Goal: Task Accomplishment & Management: Complete application form

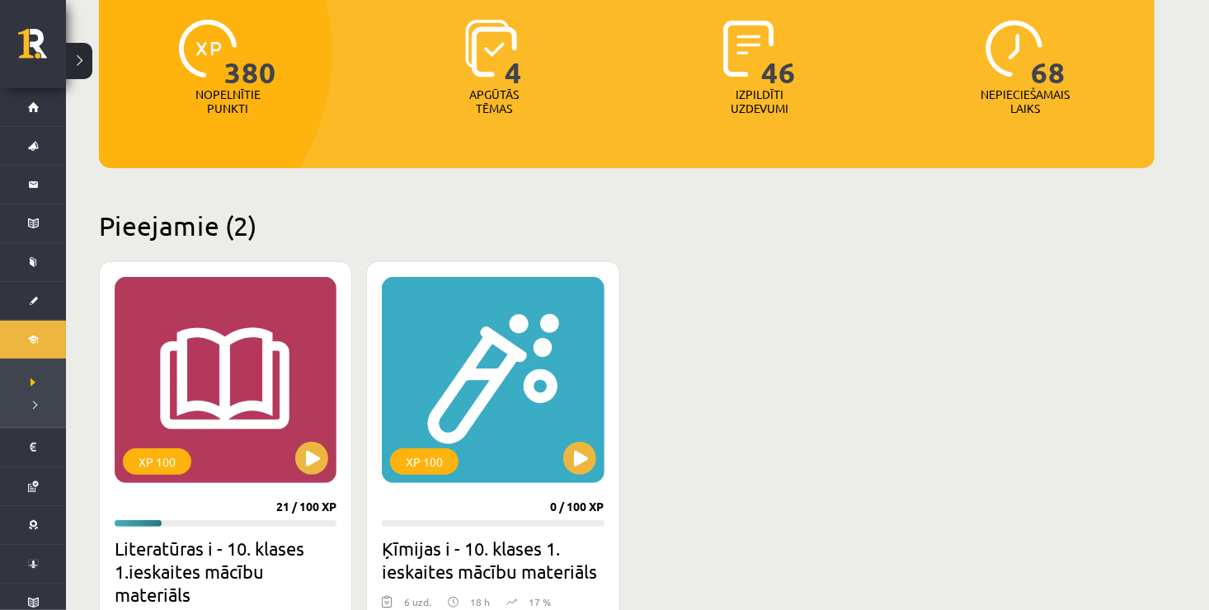
scroll to position [264, 0]
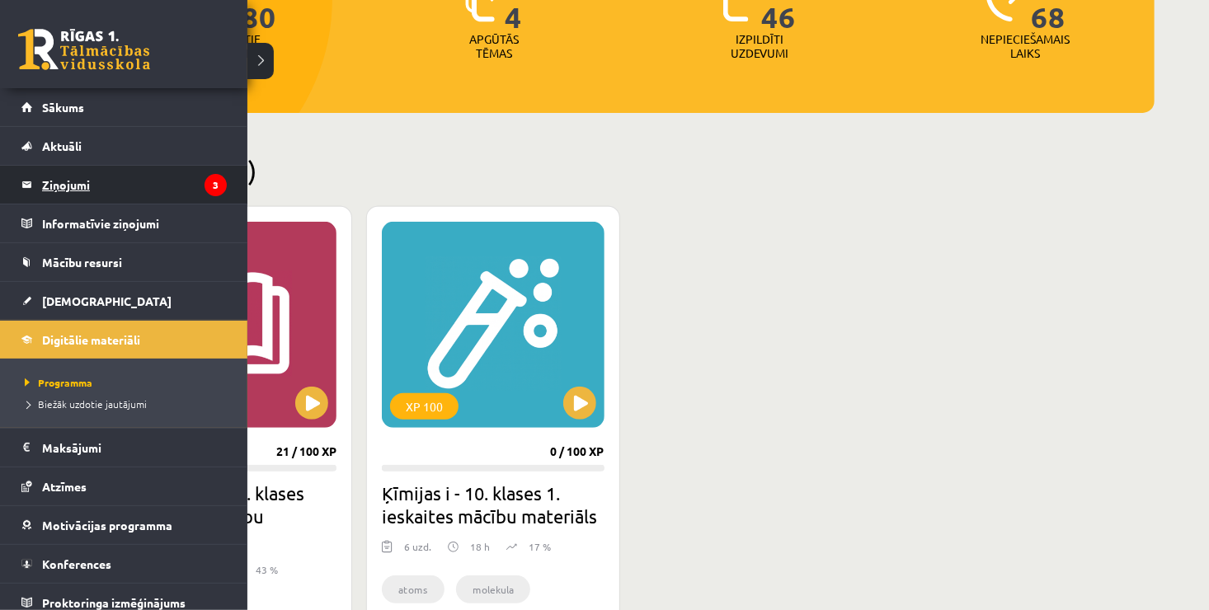
click at [87, 175] on legend "Ziņojumi 3" at bounding box center [134, 185] width 185 height 38
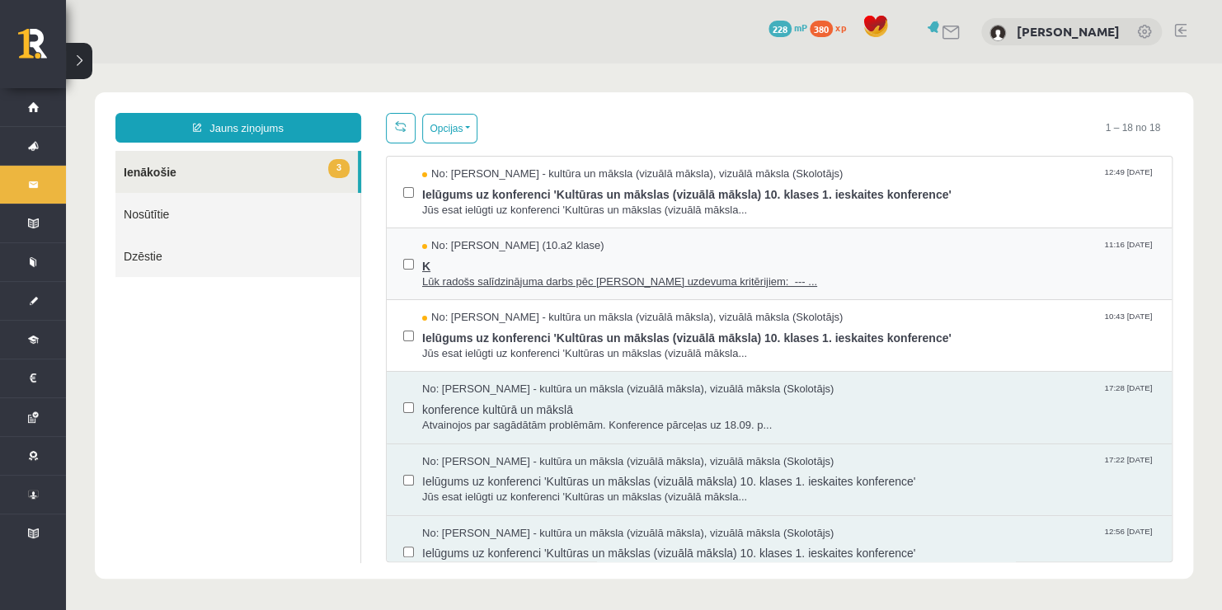
click at [475, 257] on span "K" at bounding box center [788, 264] width 733 height 21
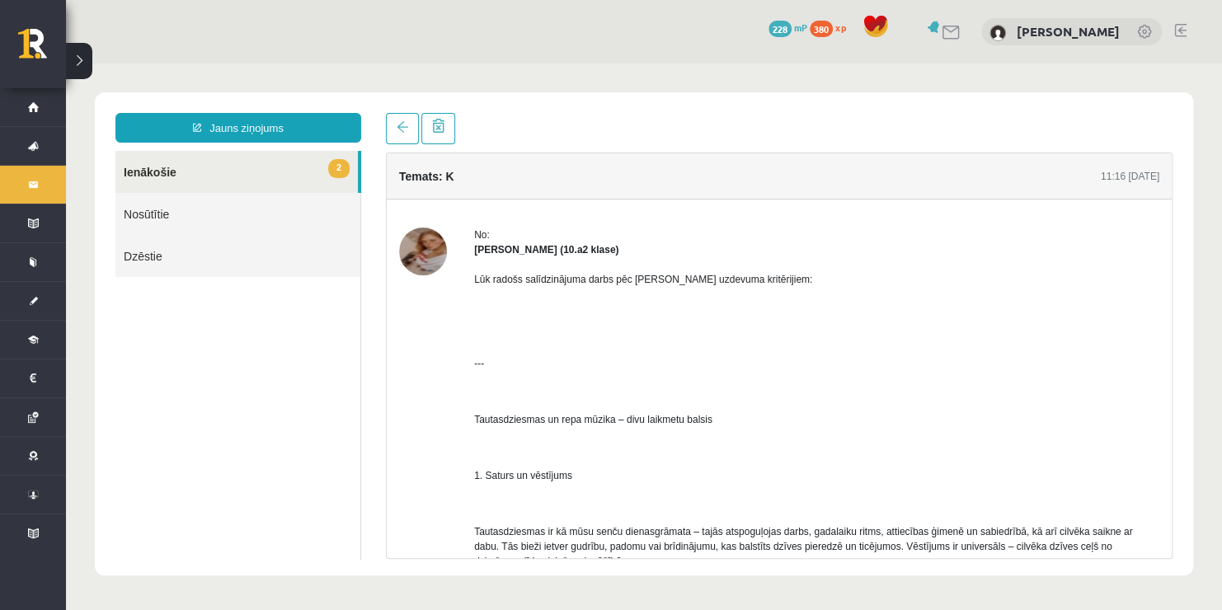
click at [426, 257] on img at bounding box center [423, 252] width 48 height 48
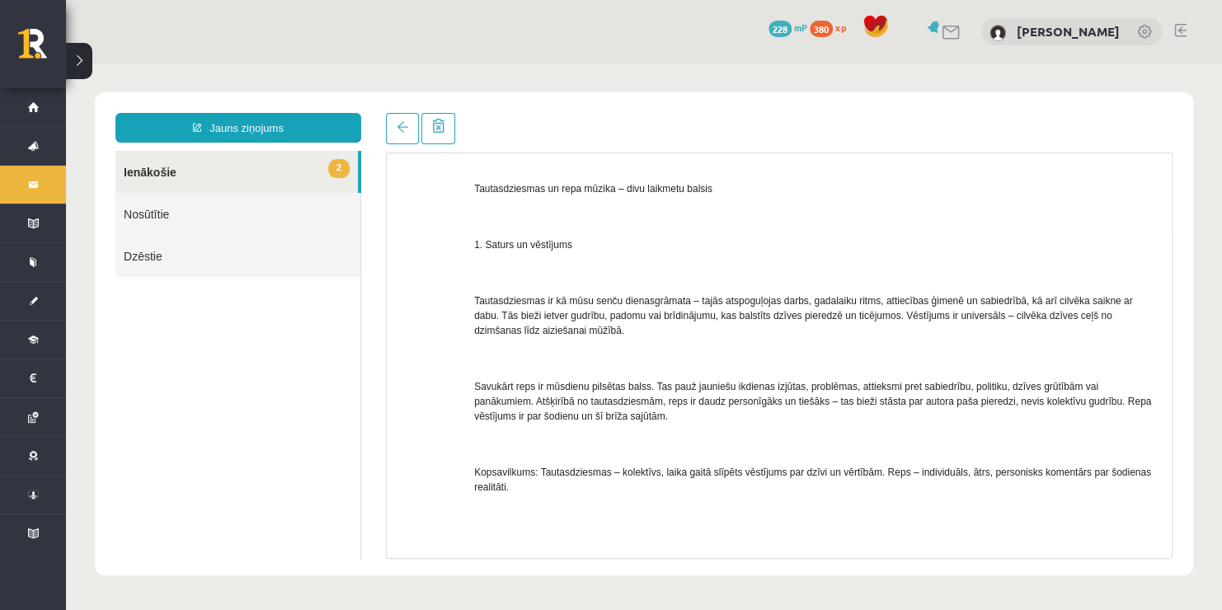
scroll to position [285, 0]
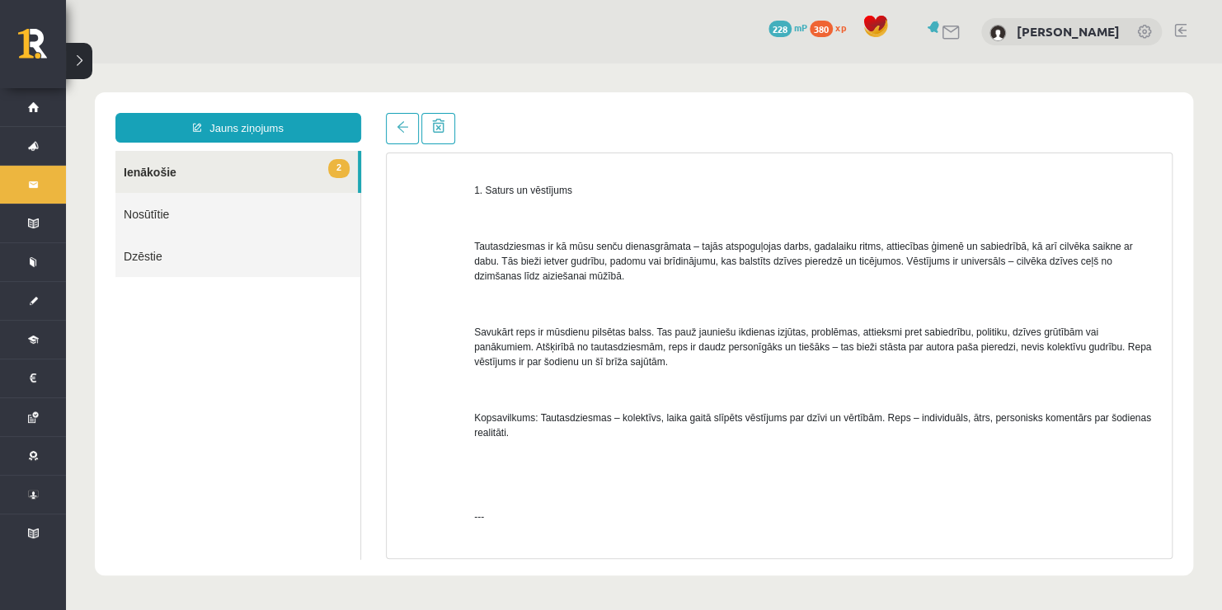
click at [170, 175] on link "2 Ienākošie" at bounding box center [236, 172] width 242 height 42
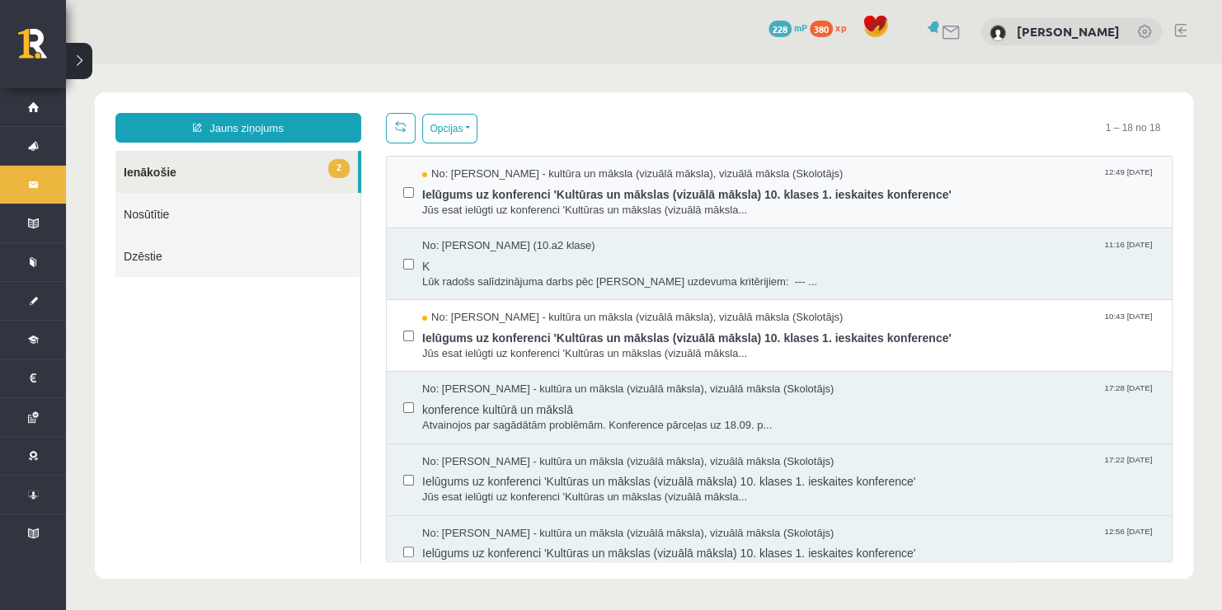
scroll to position [0, 0]
click at [518, 205] on span "Jūs esat ielūgti uz konferenci 'Kultūras un mākslas (vizuālā māksla..." at bounding box center [788, 211] width 733 height 16
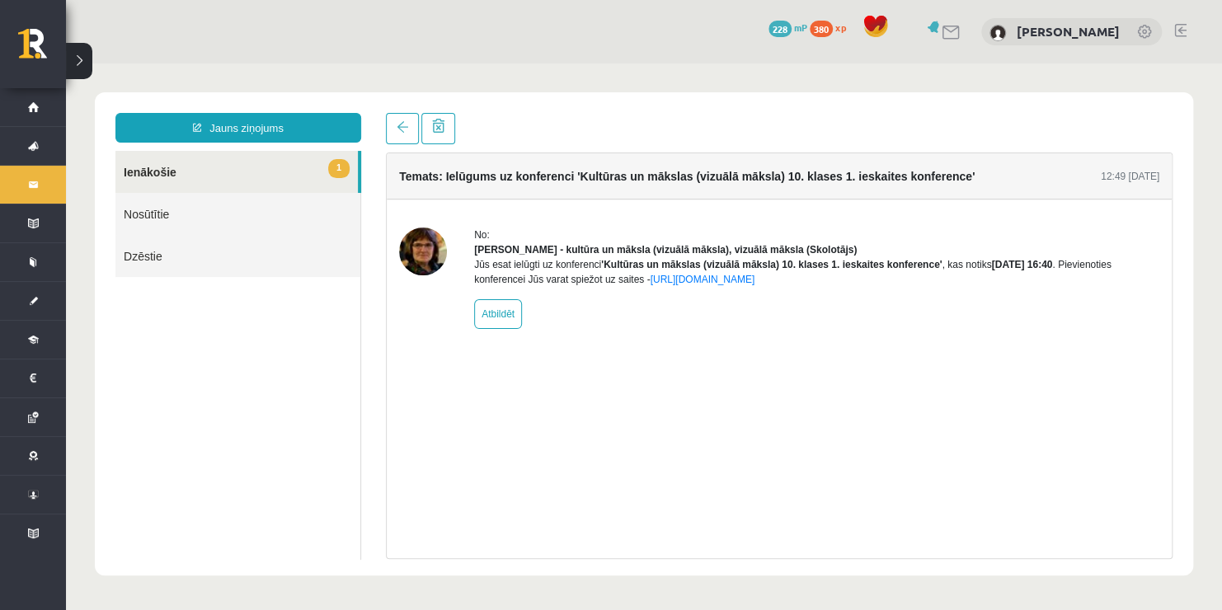
click at [296, 170] on link "1 Ienākošie" at bounding box center [236, 172] width 242 height 42
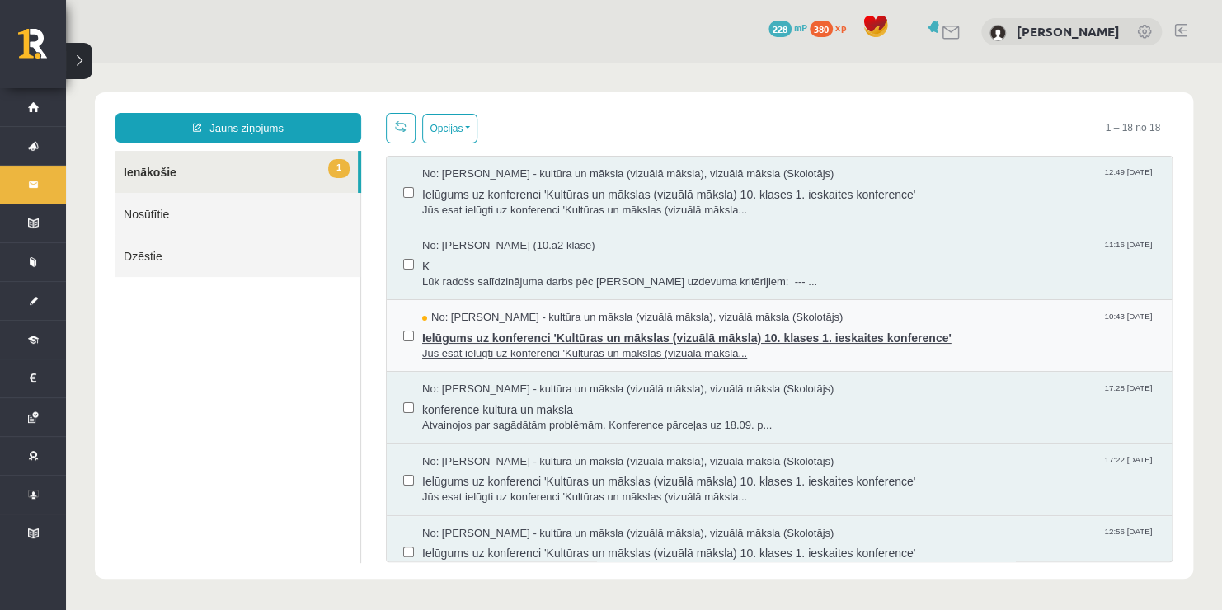
click at [667, 351] on span "Jūs esat ielūgti uz konferenci 'Kultūras un mākslas (vizuālā māksla..." at bounding box center [788, 354] width 733 height 16
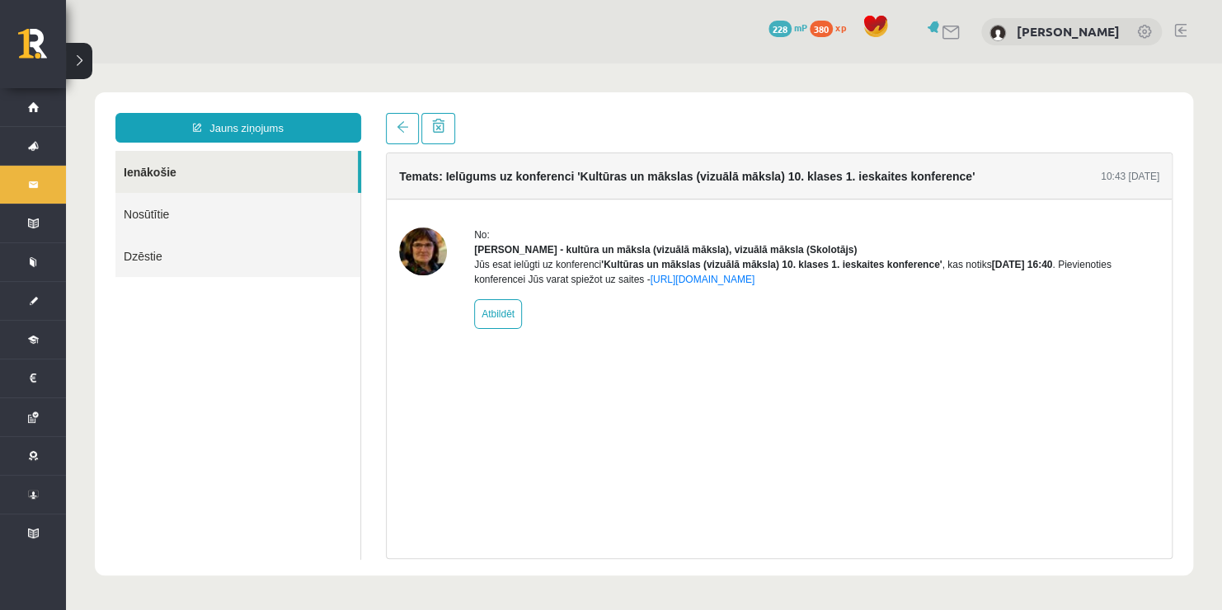
click at [246, 173] on link "Ienākošie" at bounding box center [236, 172] width 242 height 42
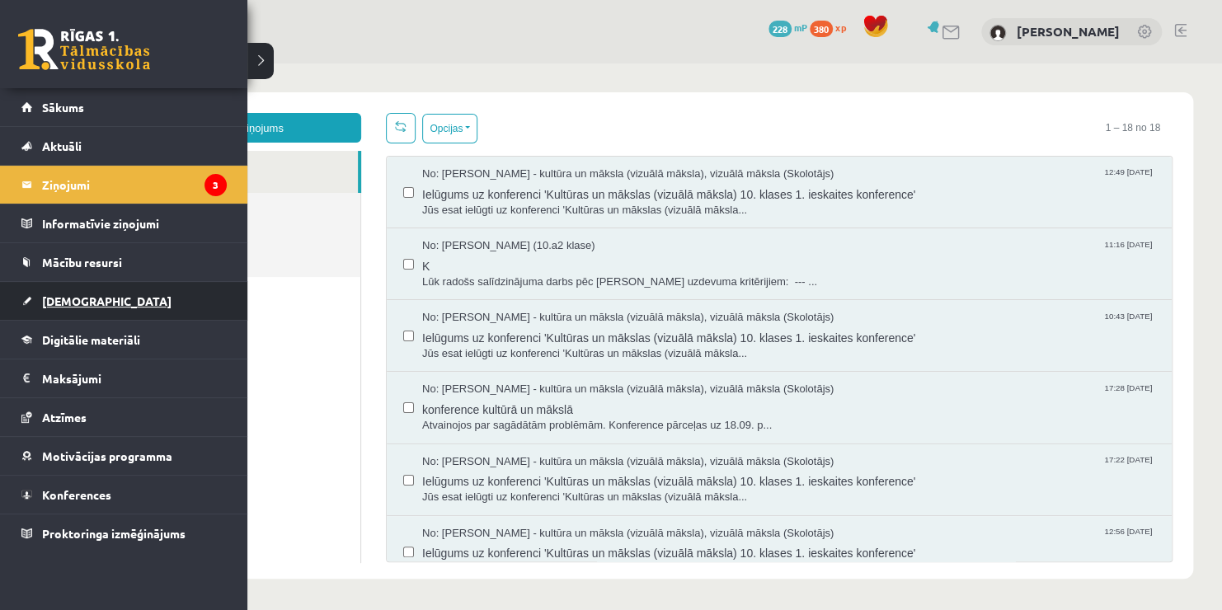
click at [116, 300] on link "[DEMOGRAPHIC_DATA]" at bounding box center [123, 301] width 205 height 38
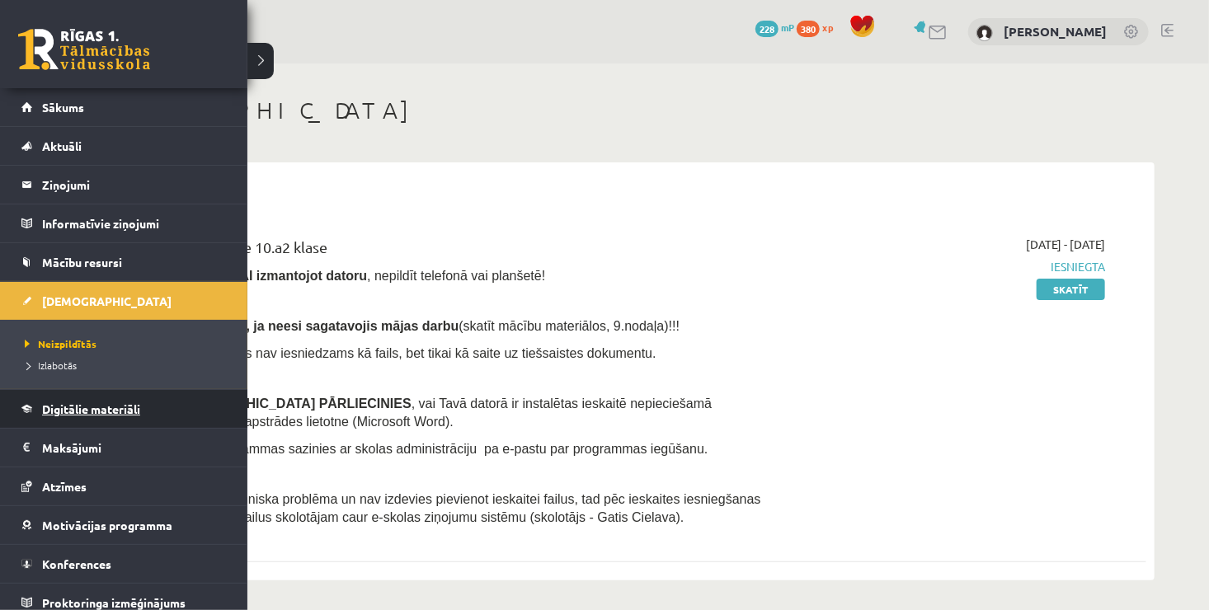
click at [93, 410] on span "Digitālie materiāli" at bounding box center [91, 409] width 98 height 15
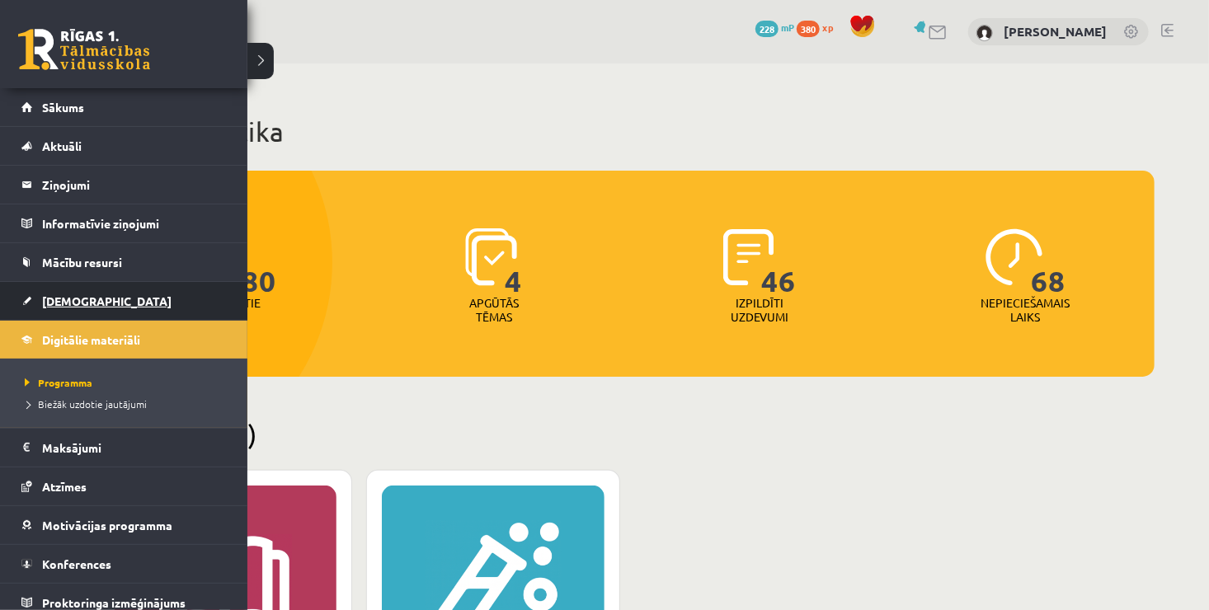
click at [40, 298] on link "[DEMOGRAPHIC_DATA]" at bounding box center [123, 301] width 205 height 38
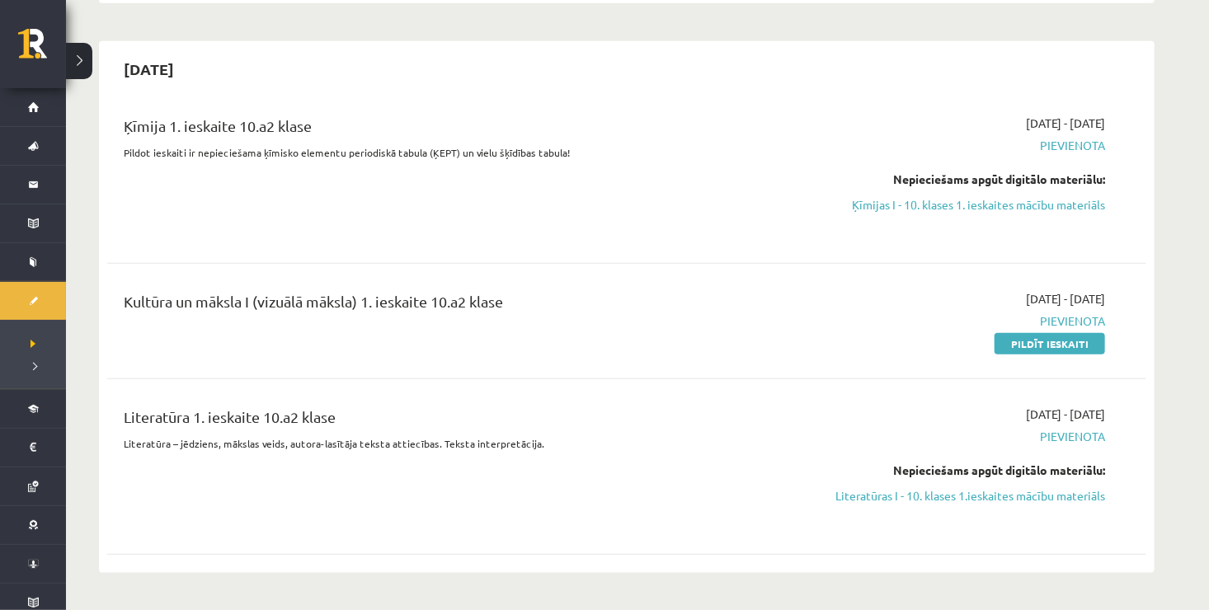
scroll to position [594, 0]
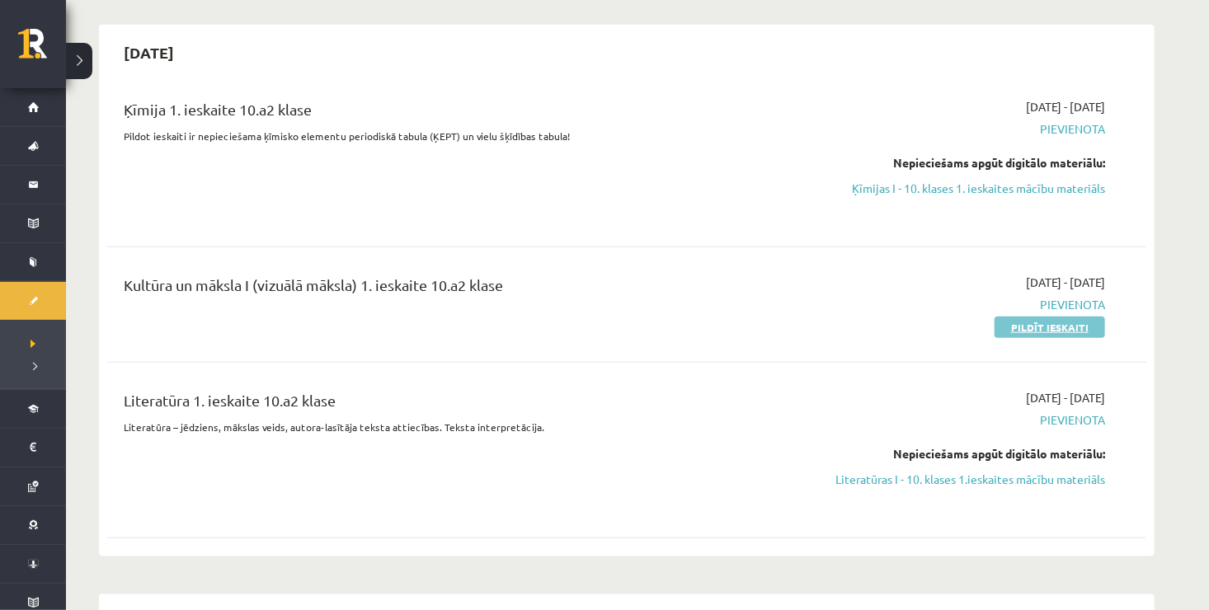
click at [1084, 333] on link "Pildīt ieskaiti" at bounding box center [1050, 327] width 111 height 21
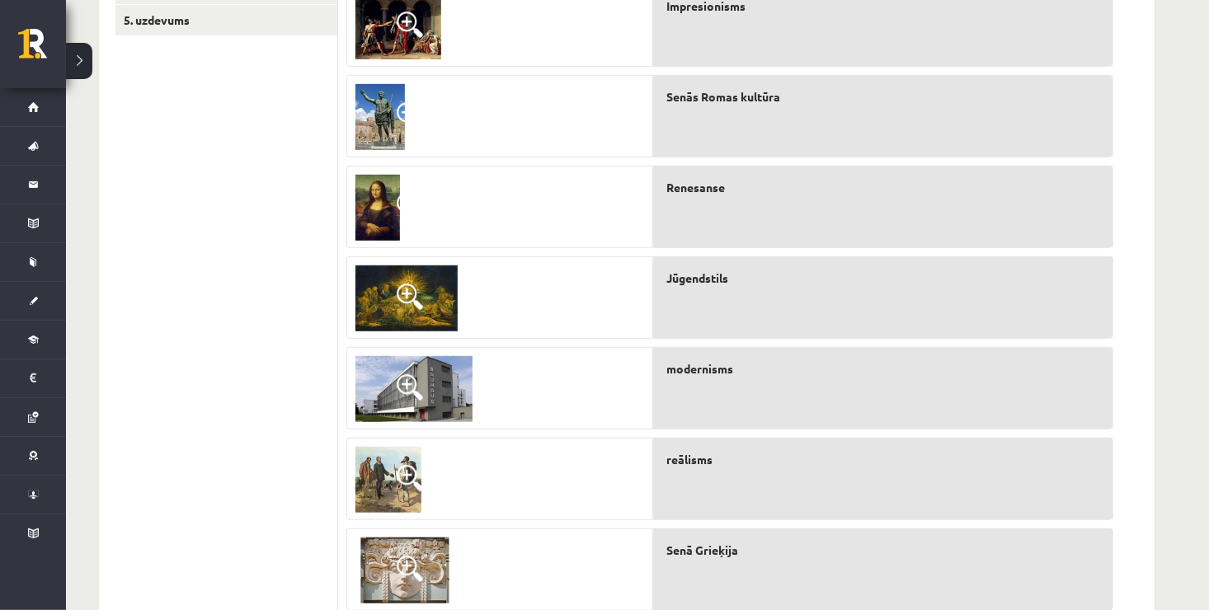
scroll to position [373, 0]
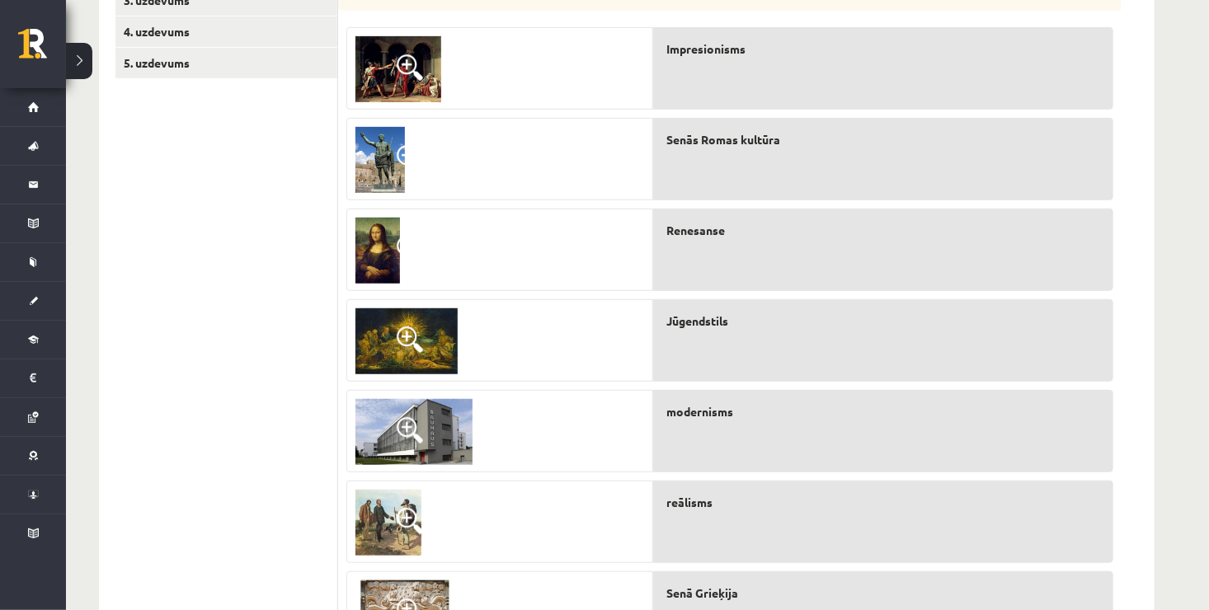
click at [417, 337] on span at bounding box center [410, 340] width 26 height 26
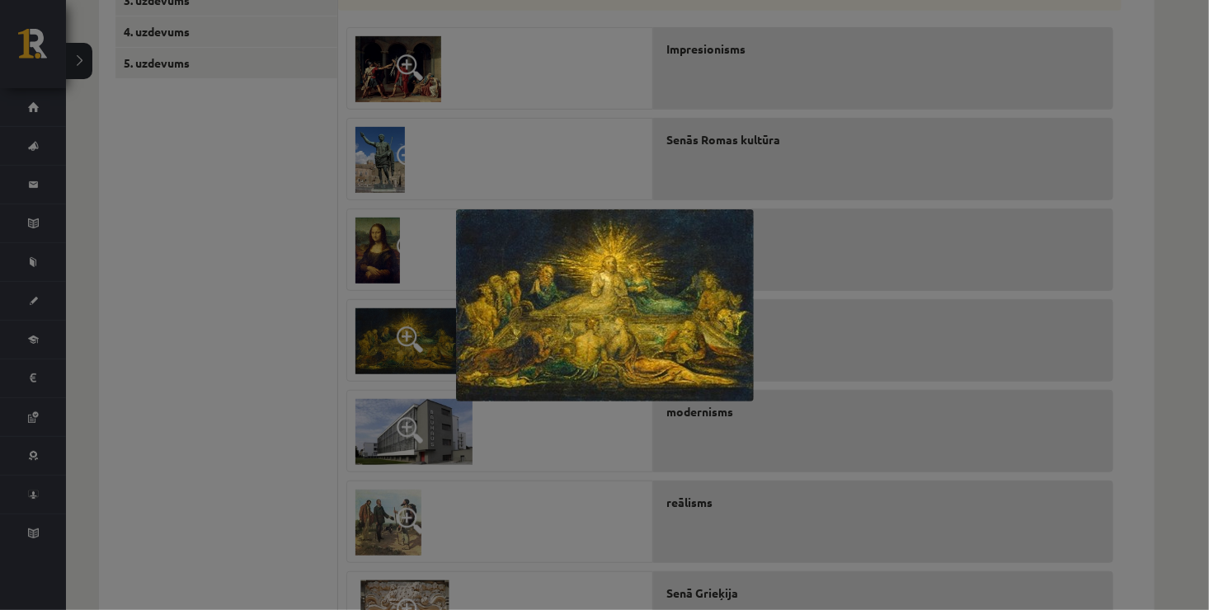
click at [517, 68] on div at bounding box center [604, 305] width 1209 height 610
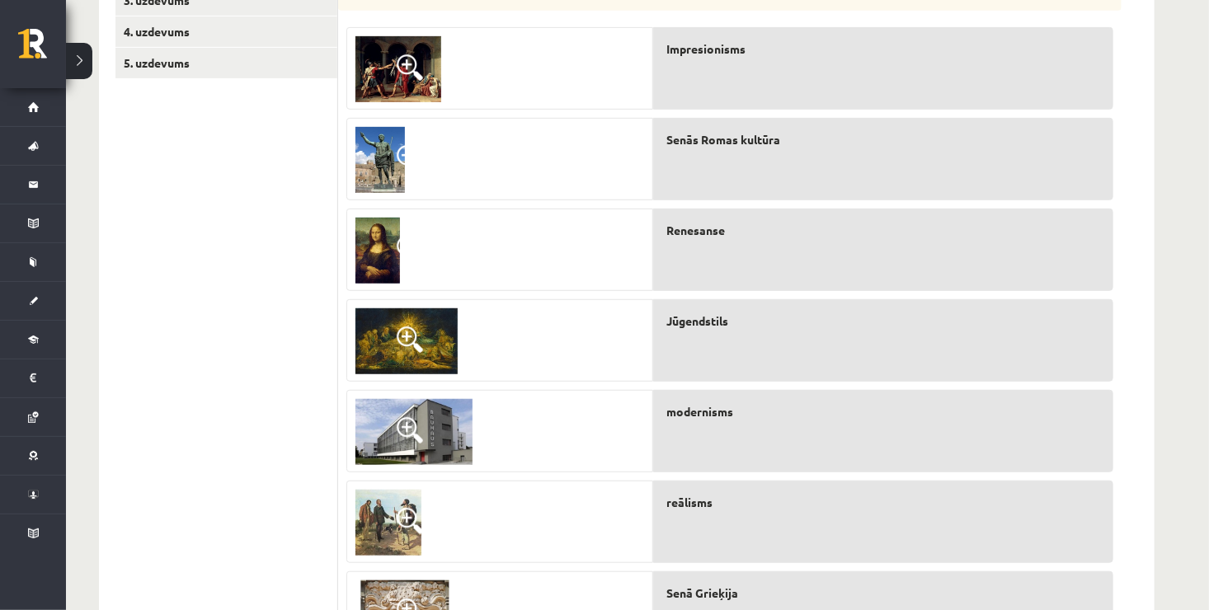
click at [406, 515] on span at bounding box center [410, 521] width 26 height 26
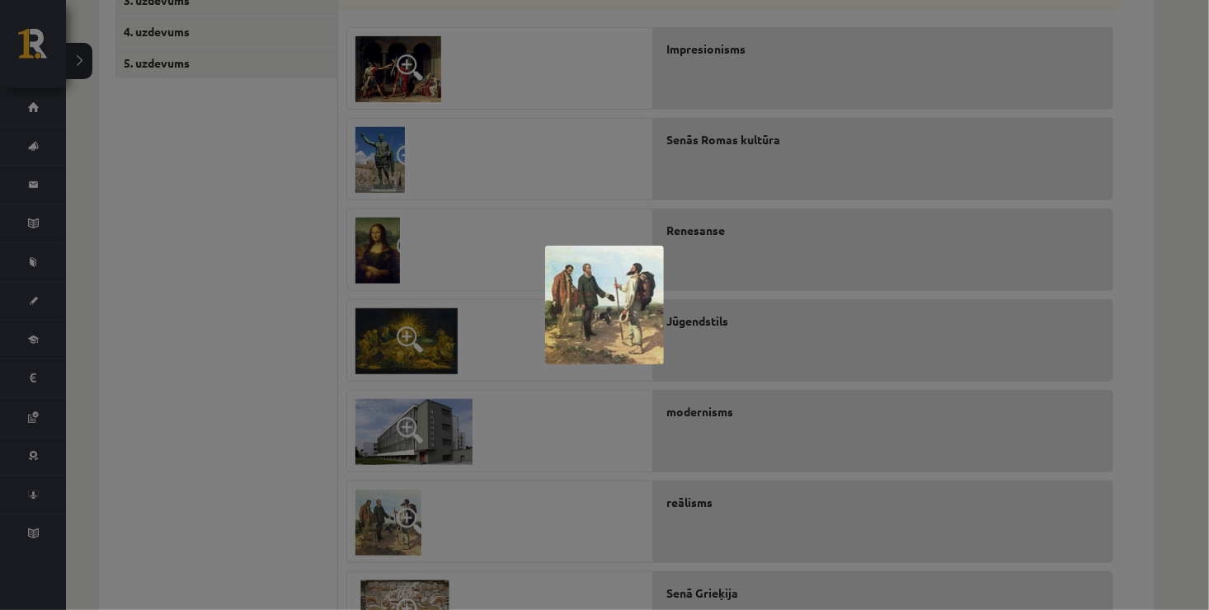
click at [469, 495] on div at bounding box center [604, 305] width 1209 height 610
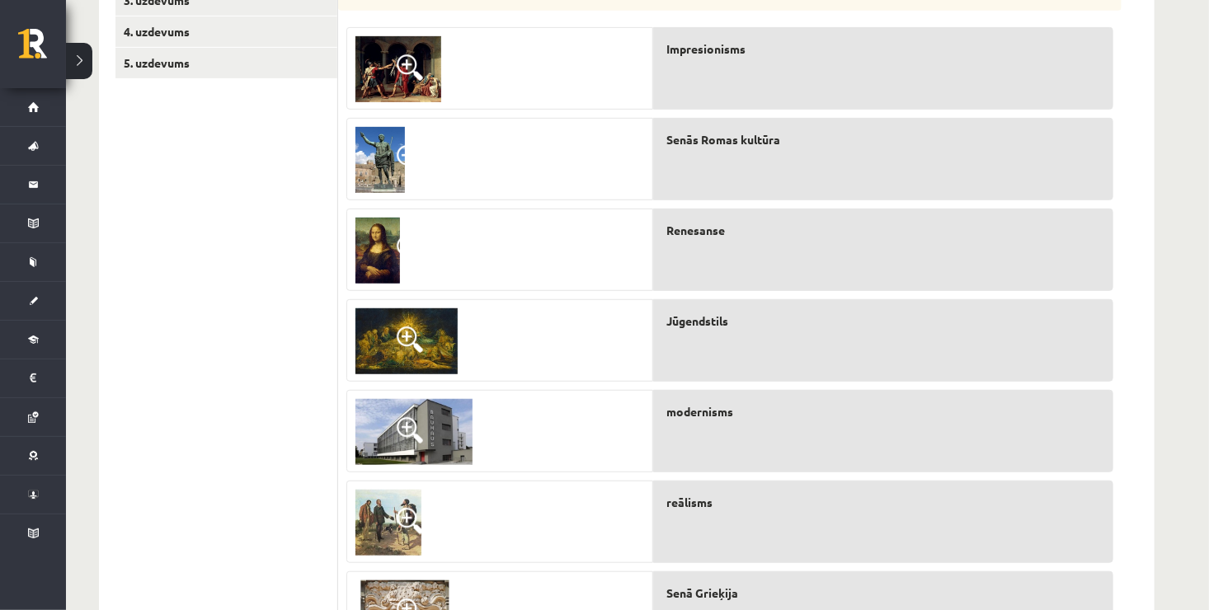
click at [400, 69] on span at bounding box center [410, 67] width 26 height 26
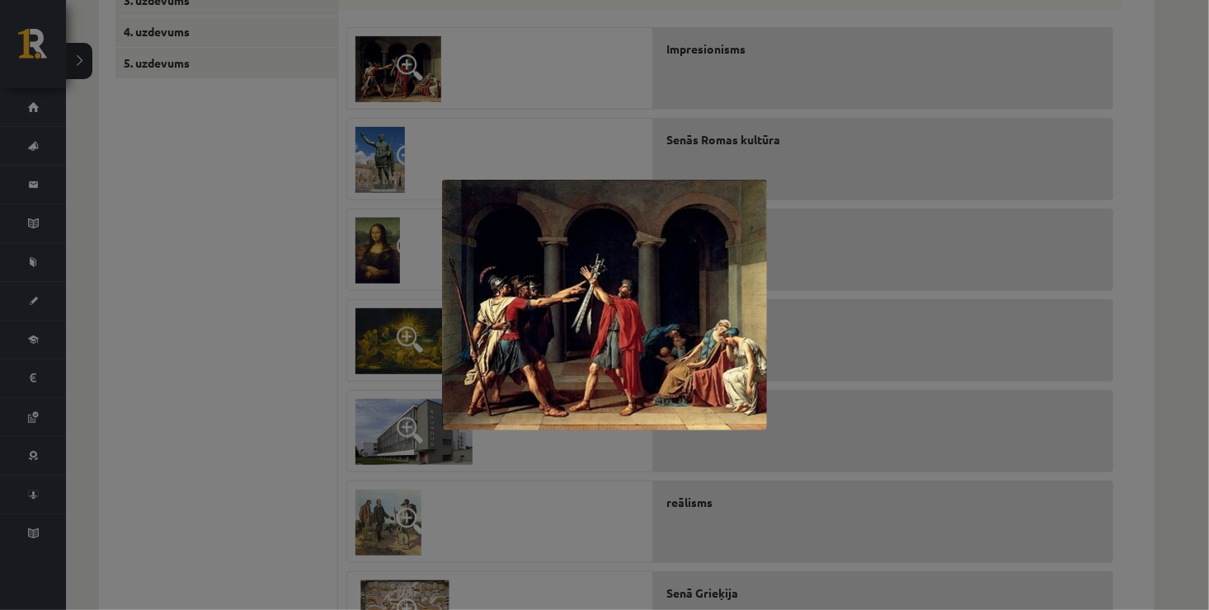
click at [449, 93] on div at bounding box center [604, 305] width 1209 height 610
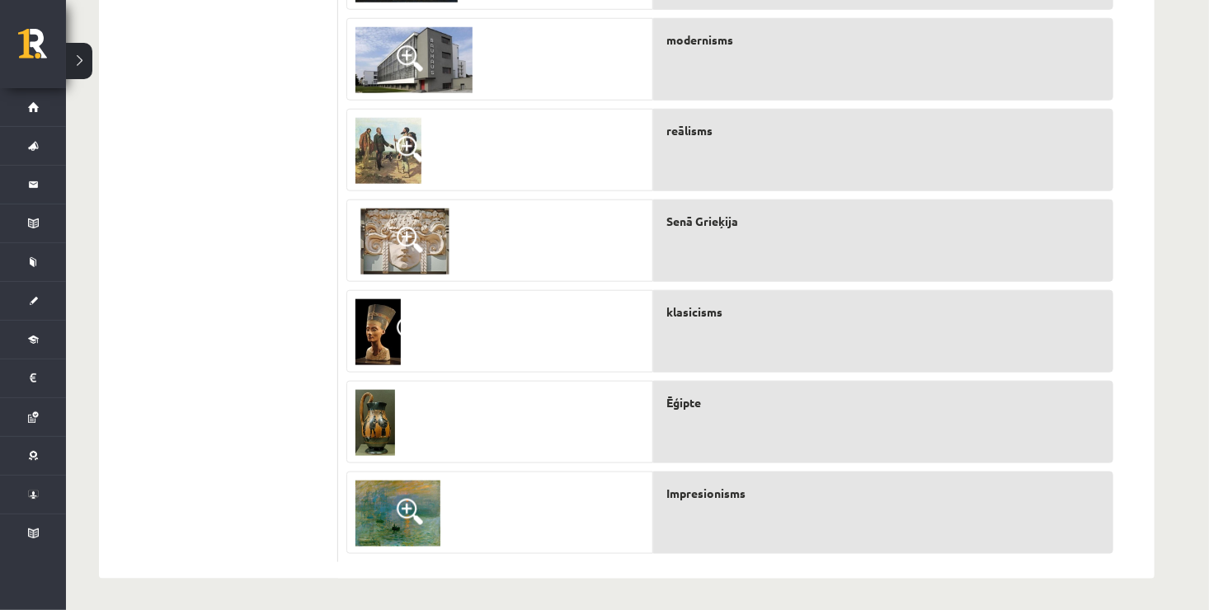
scroll to position [746, 0]
click at [407, 513] on span at bounding box center [410, 511] width 26 height 26
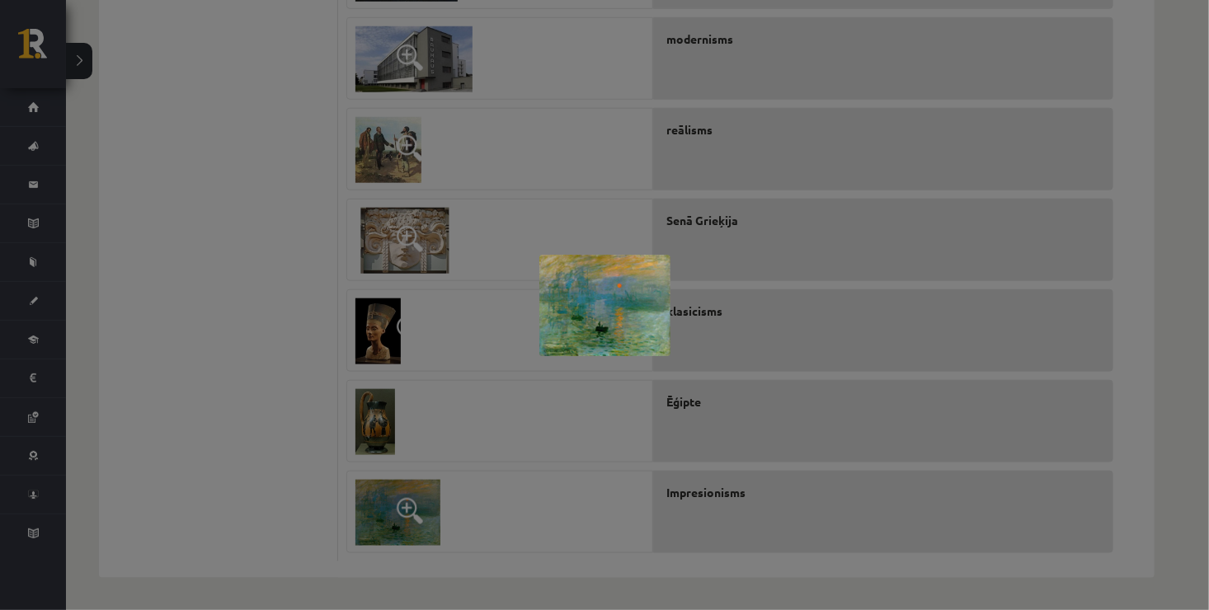
click at [338, 280] on div at bounding box center [604, 305] width 1209 height 610
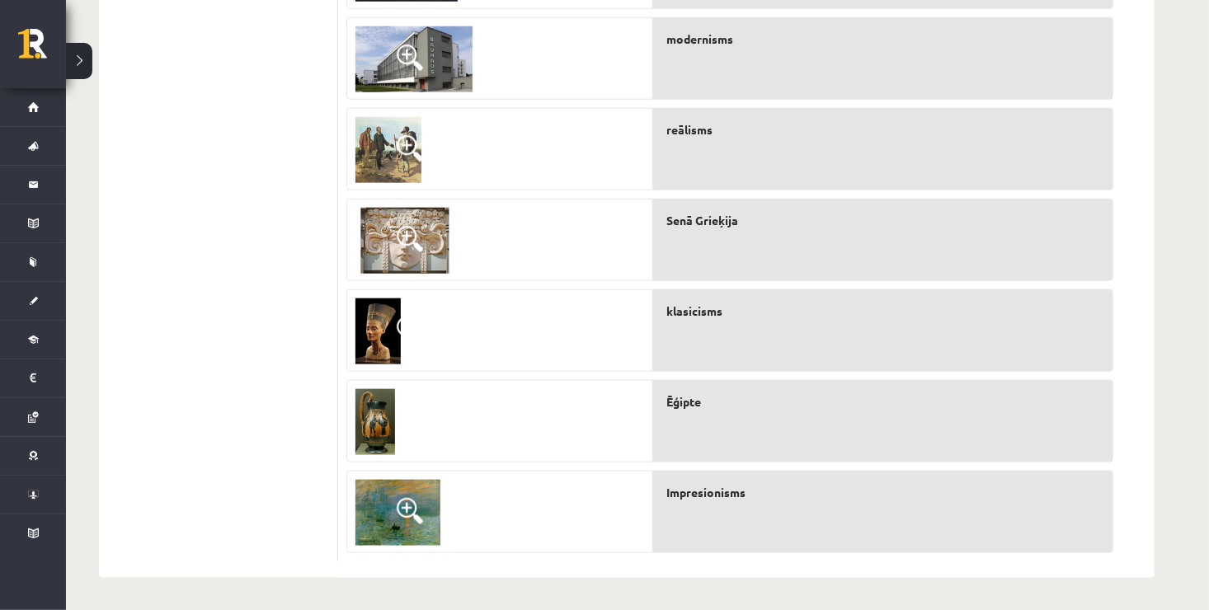
click at [355, 422] on img at bounding box center [375, 422] width 40 height 66
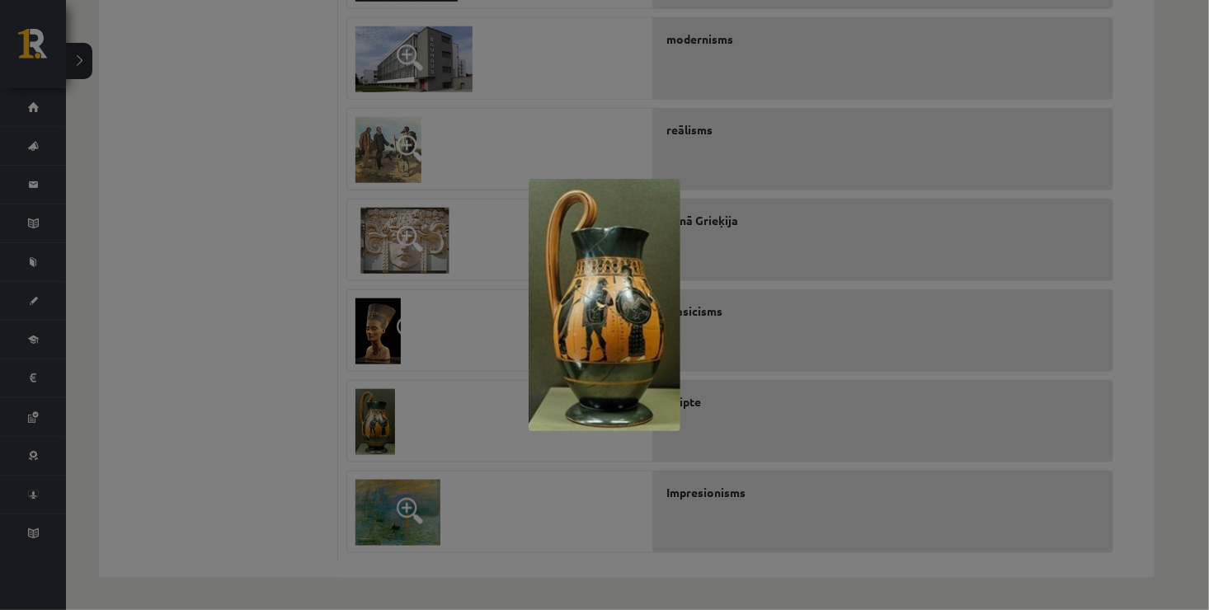
click at [355, 422] on div at bounding box center [604, 305] width 1209 height 610
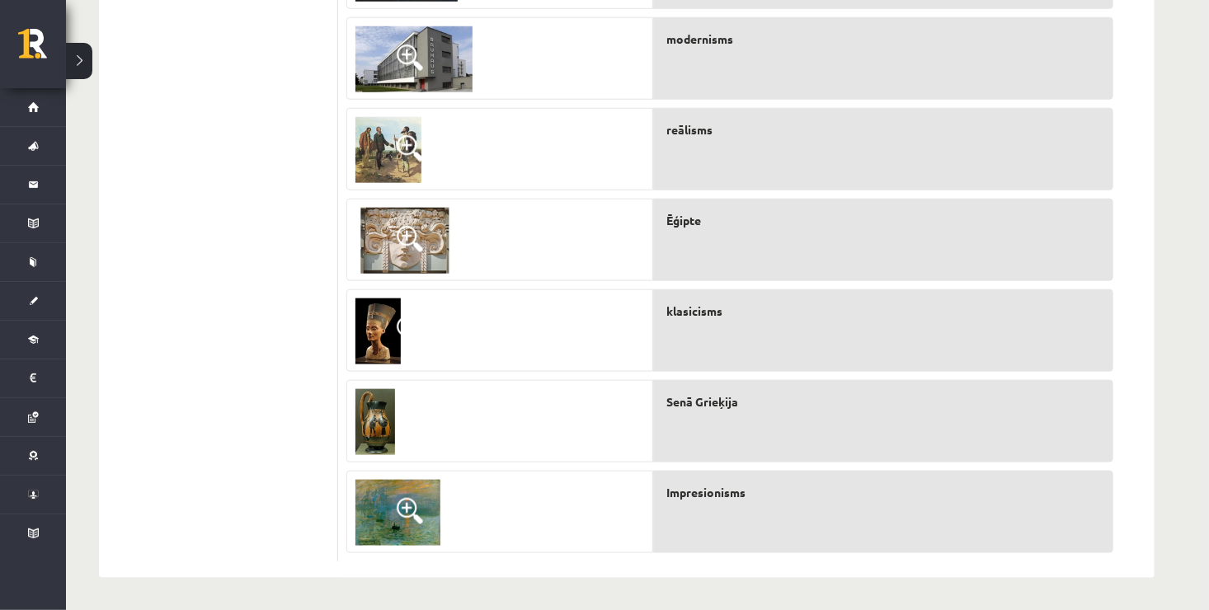
click at [382, 321] on img at bounding box center [377, 332] width 45 height 66
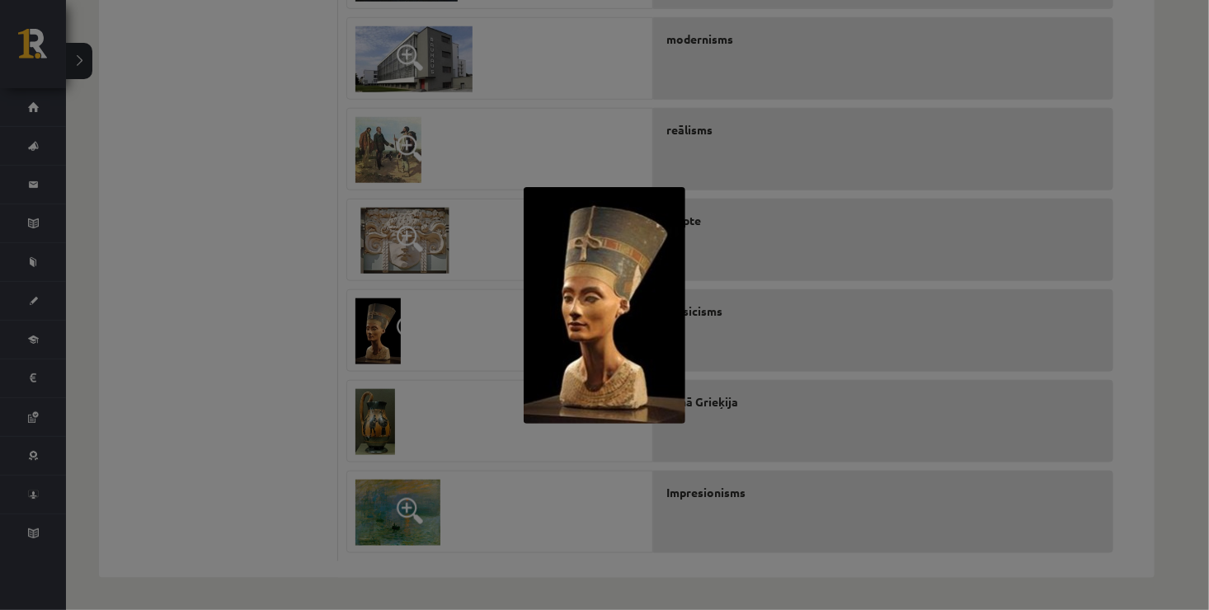
click at [295, 284] on div at bounding box center [604, 305] width 1209 height 610
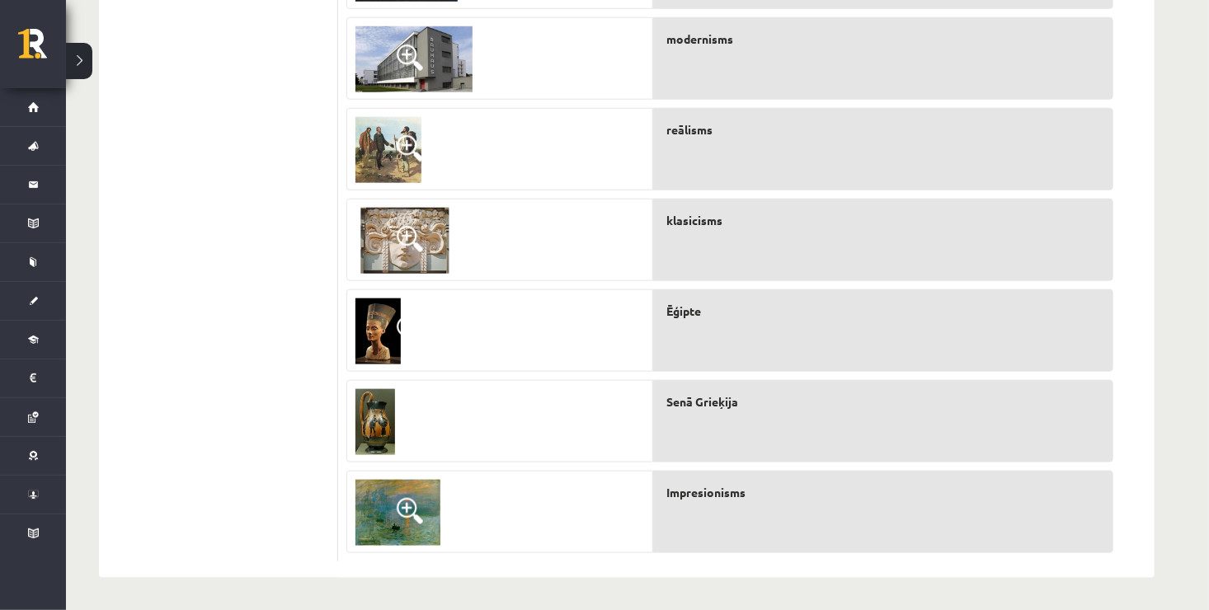
click at [412, 238] on span at bounding box center [410, 239] width 26 height 26
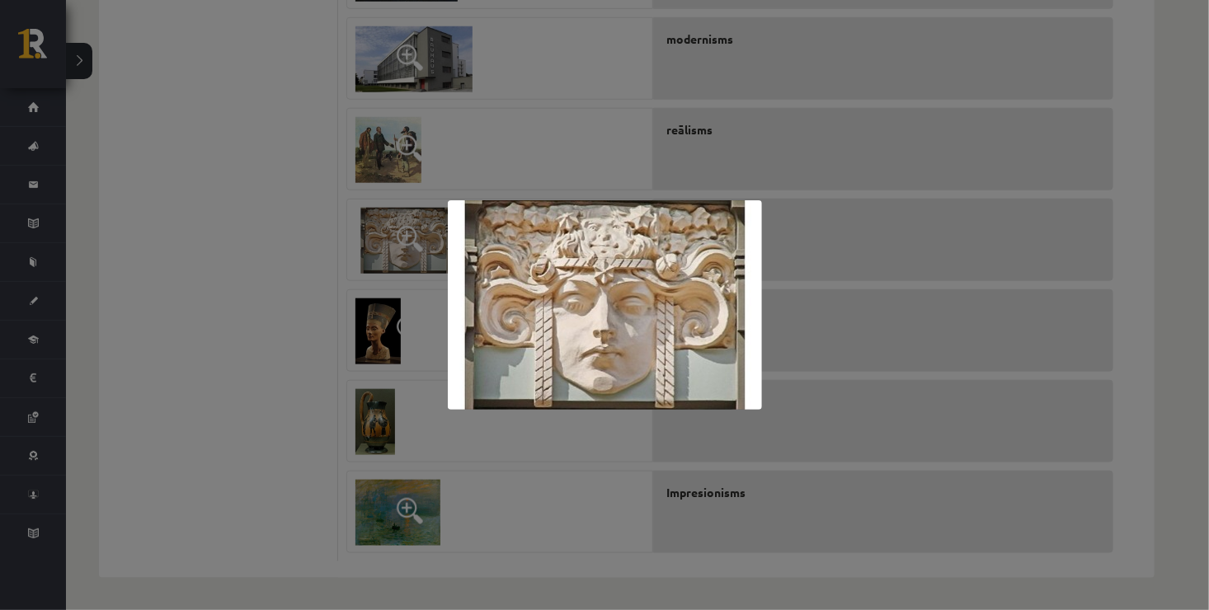
click at [376, 168] on div at bounding box center [604, 305] width 1209 height 610
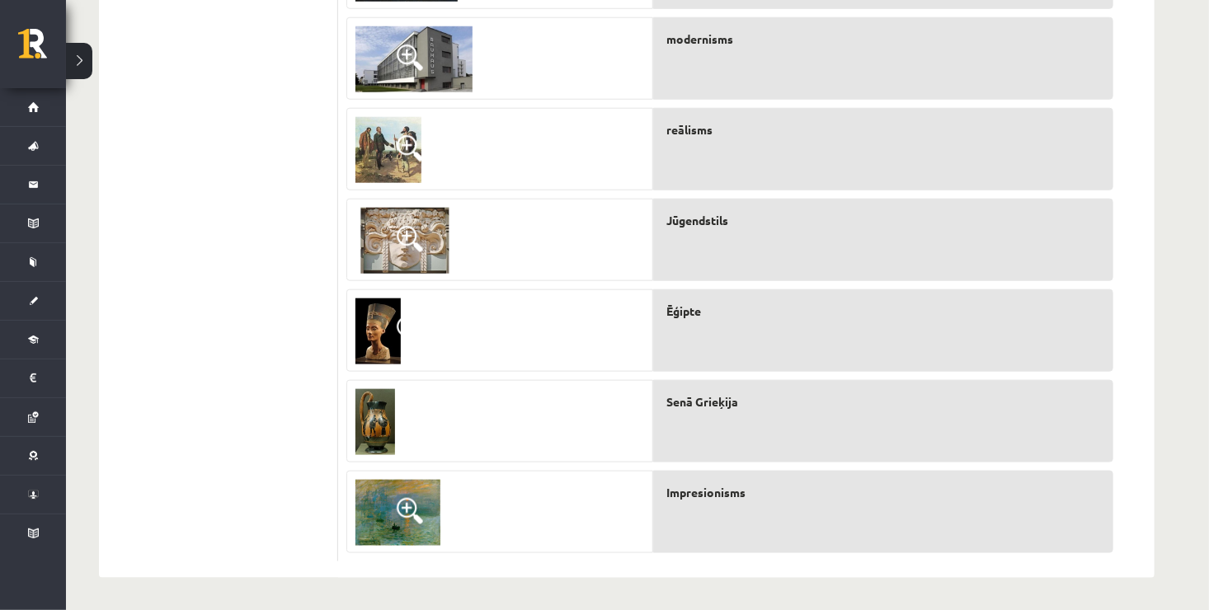
click at [400, 132] on img at bounding box center [388, 150] width 66 height 66
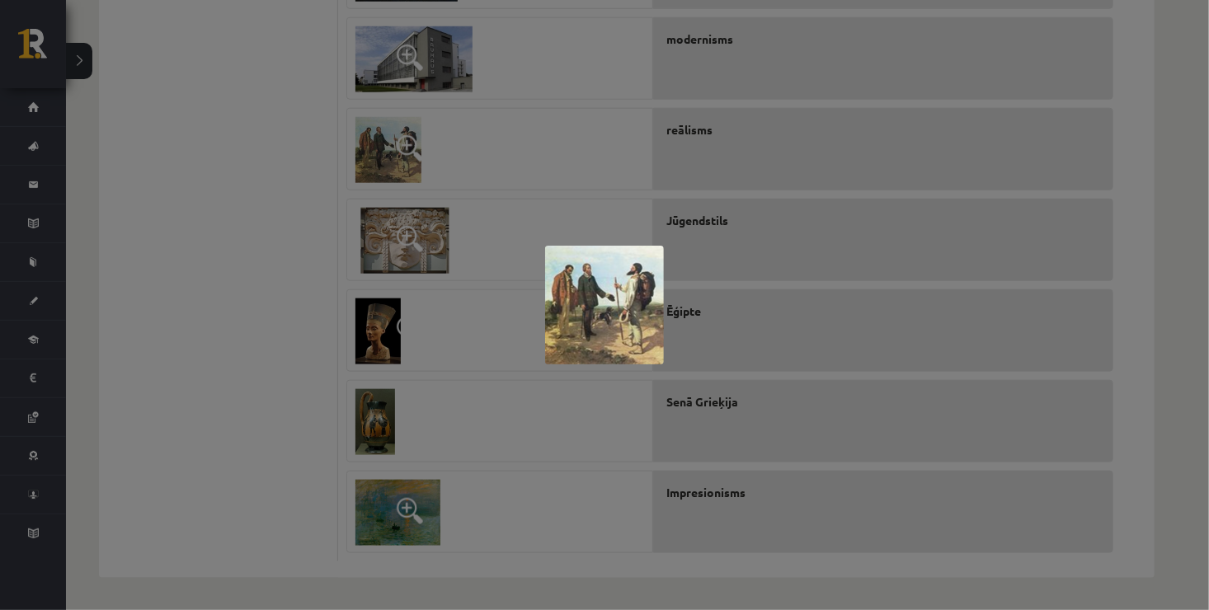
click at [351, 86] on div at bounding box center [604, 305] width 1209 height 610
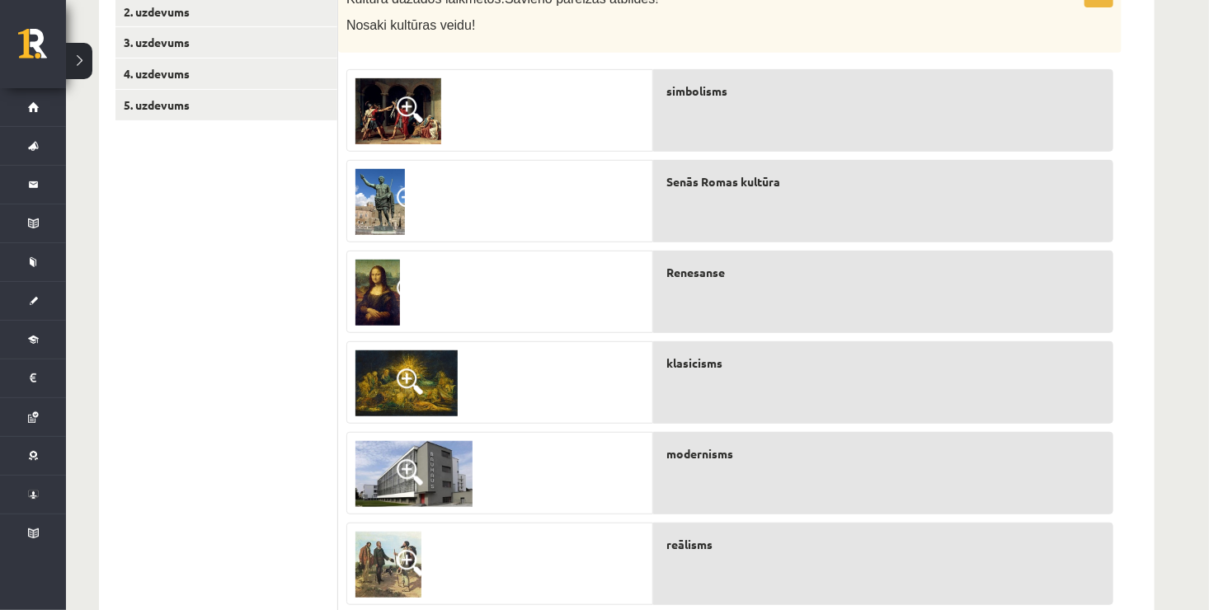
scroll to position [317, 0]
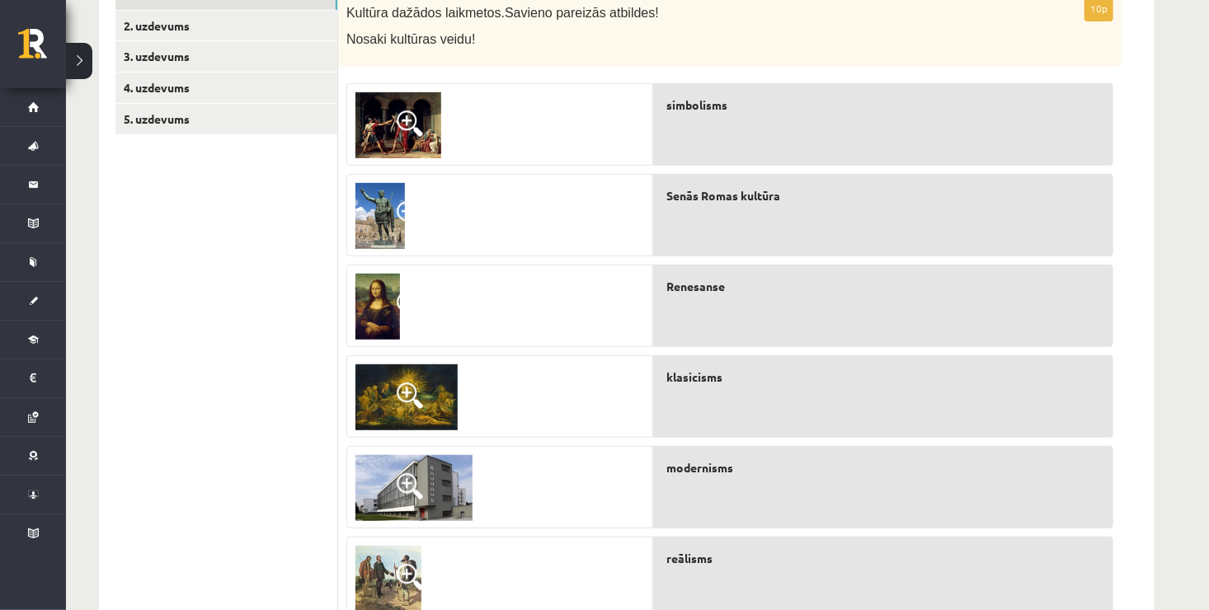
click at [420, 481] on span at bounding box center [410, 486] width 26 height 26
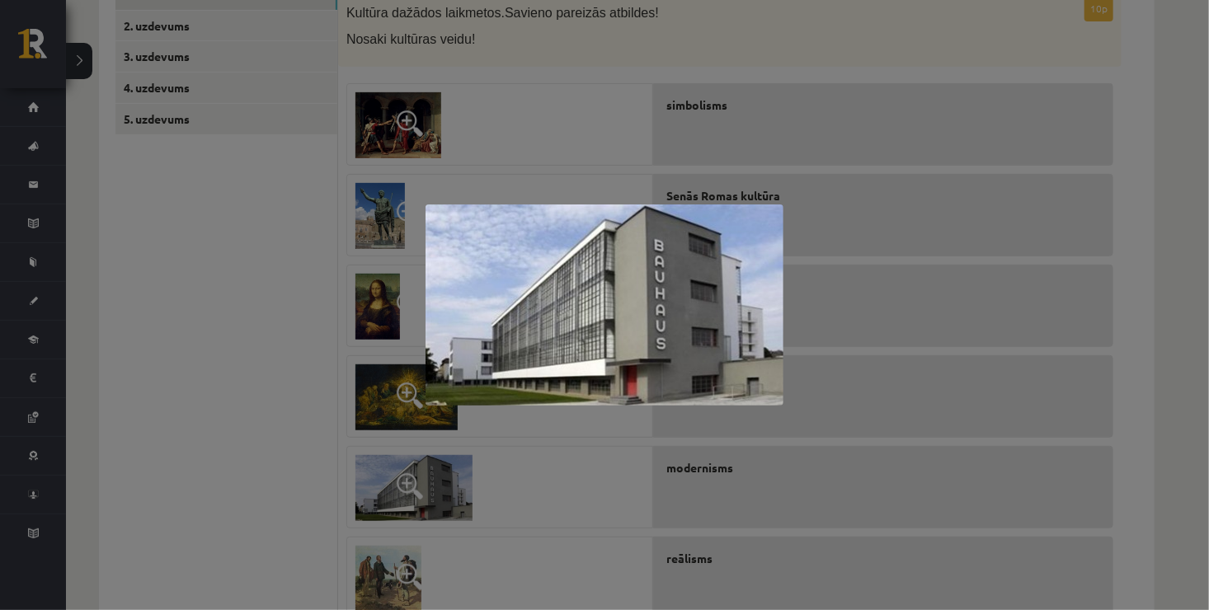
click at [240, 449] on div at bounding box center [604, 305] width 1209 height 610
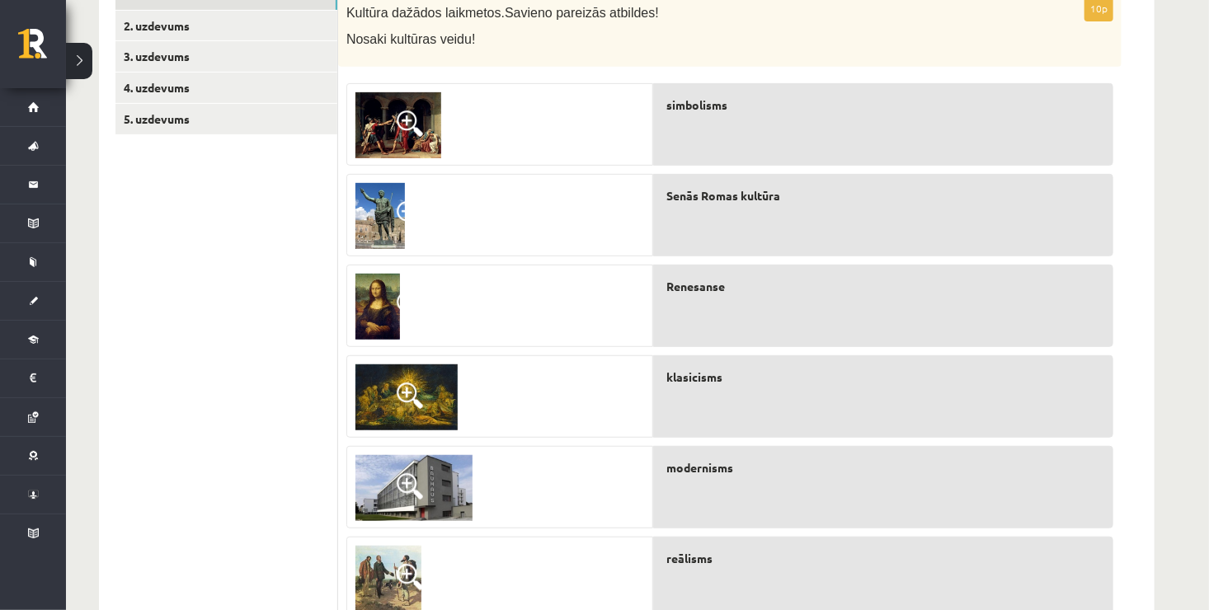
click at [402, 379] on img at bounding box center [406, 398] width 102 height 66
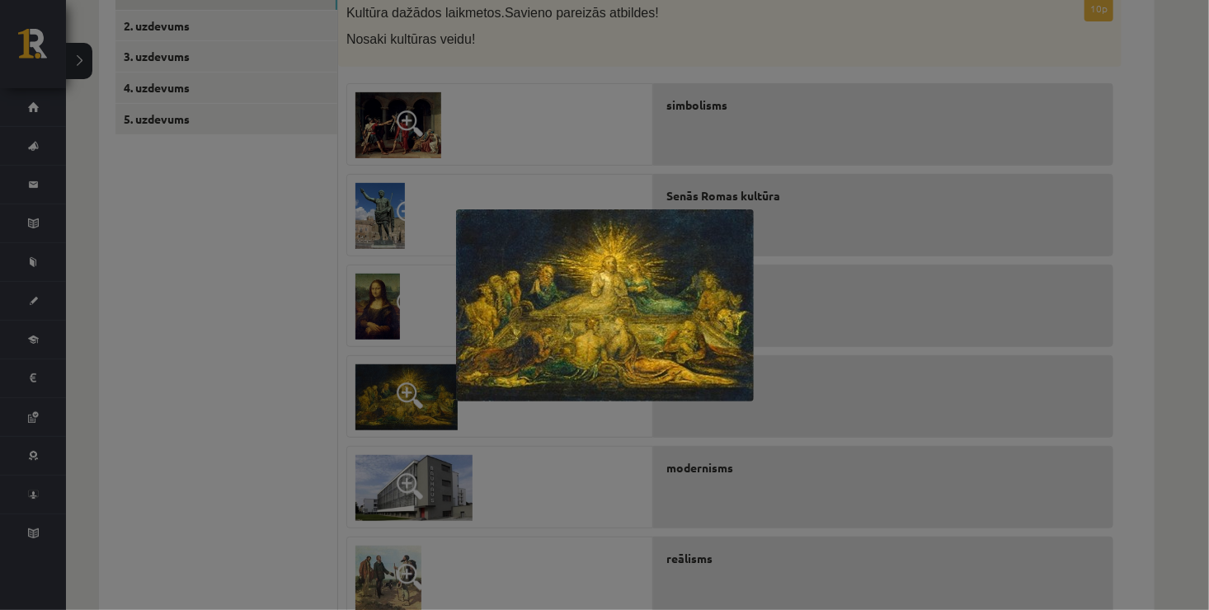
click at [389, 308] on div at bounding box center [604, 305] width 1209 height 610
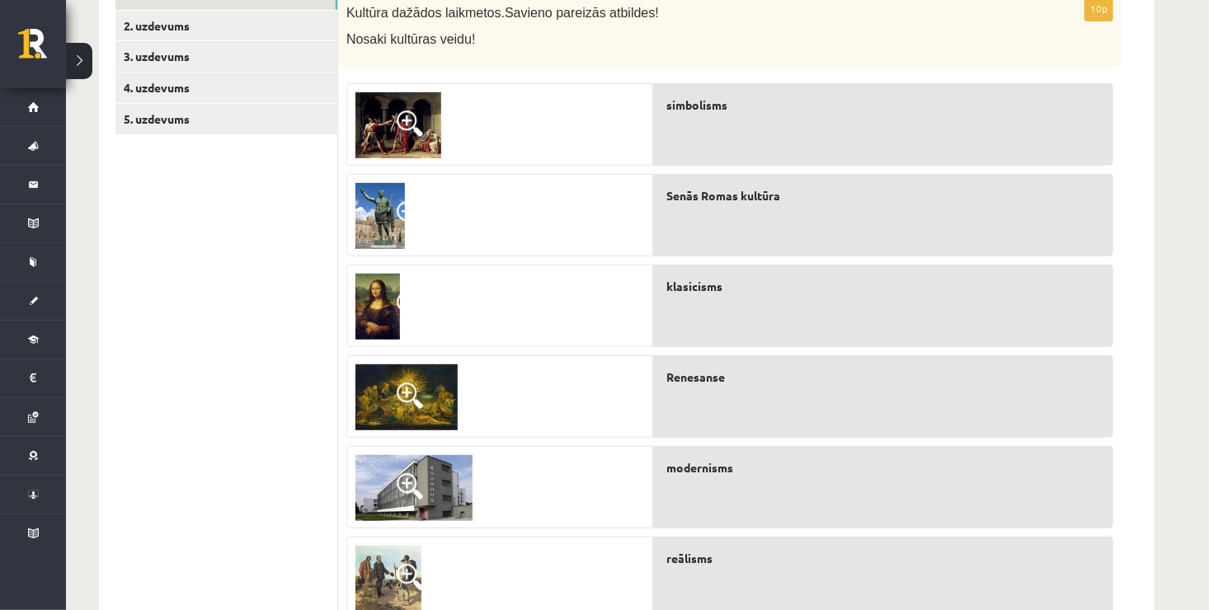
click at [384, 307] on img at bounding box center [377, 307] width 45 height 66
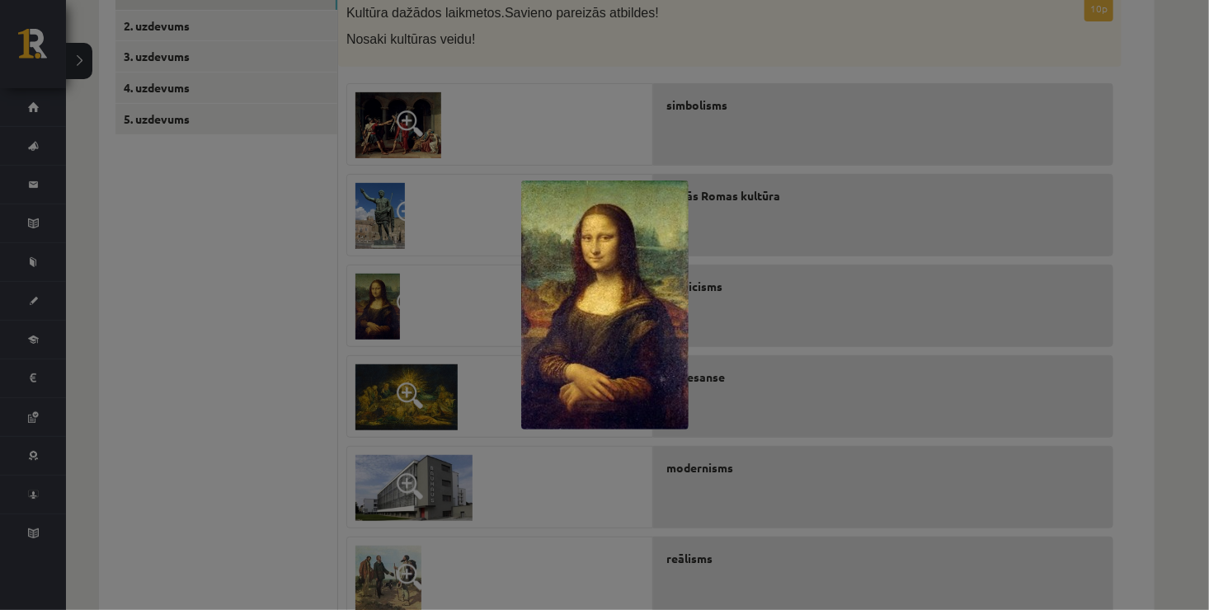
click at [384, 307] on div at bounding box center [604, 305] width 1209 height 610
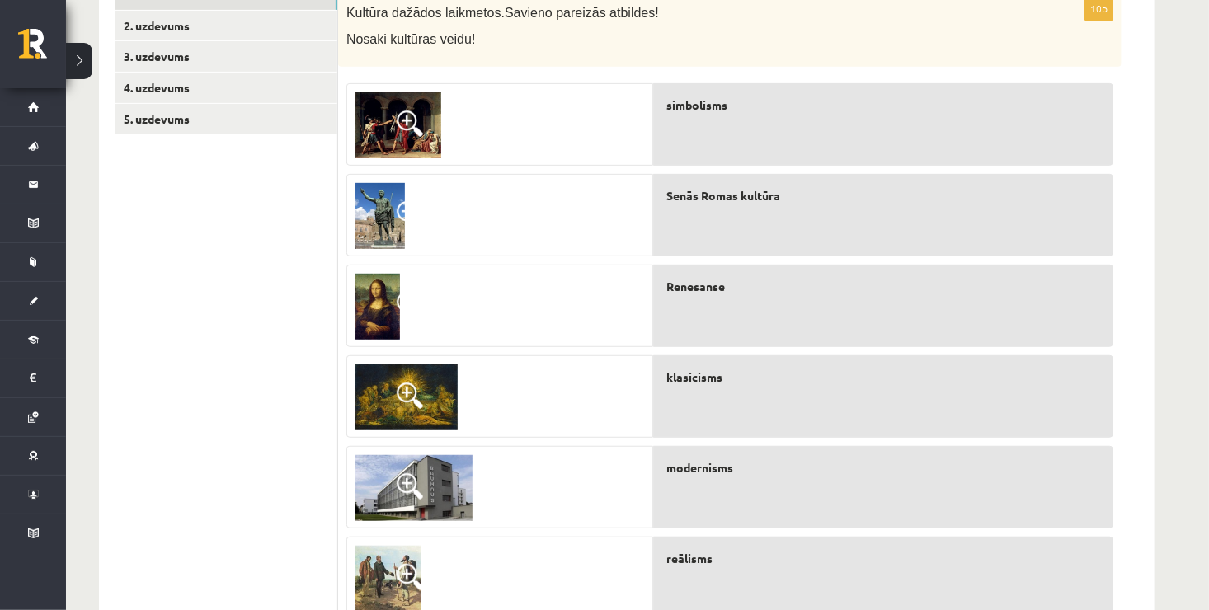
click at [394, 210] on img at bounding box center [379, 216] width 49 height 66
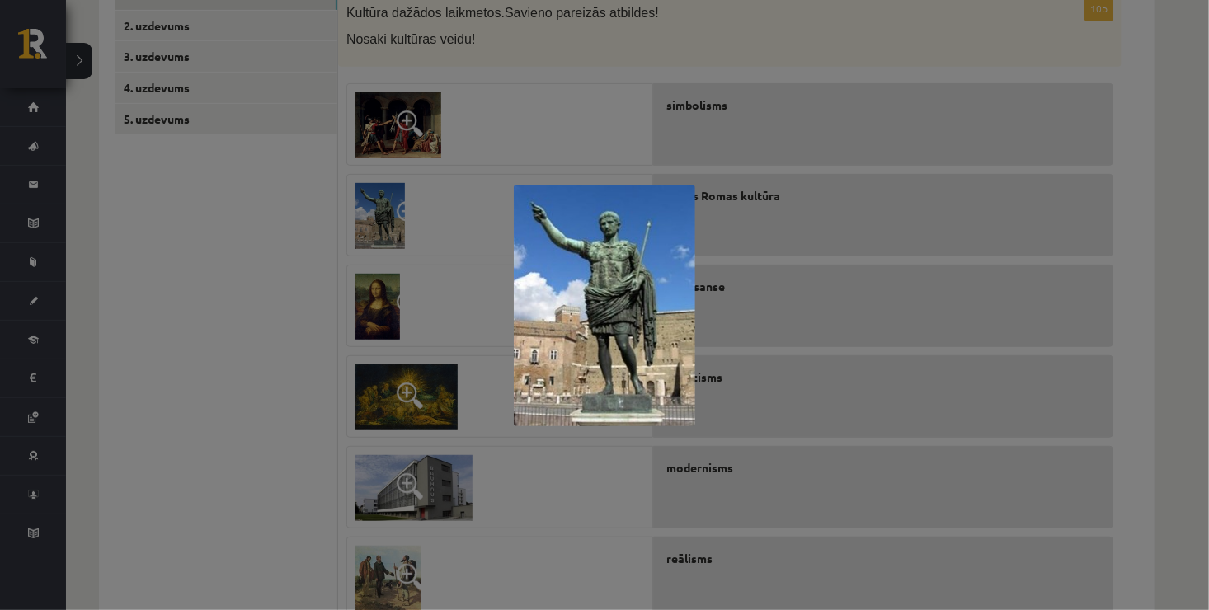
click at [309, 162] on div at bounding box center [604, 305] width 1209 height 610
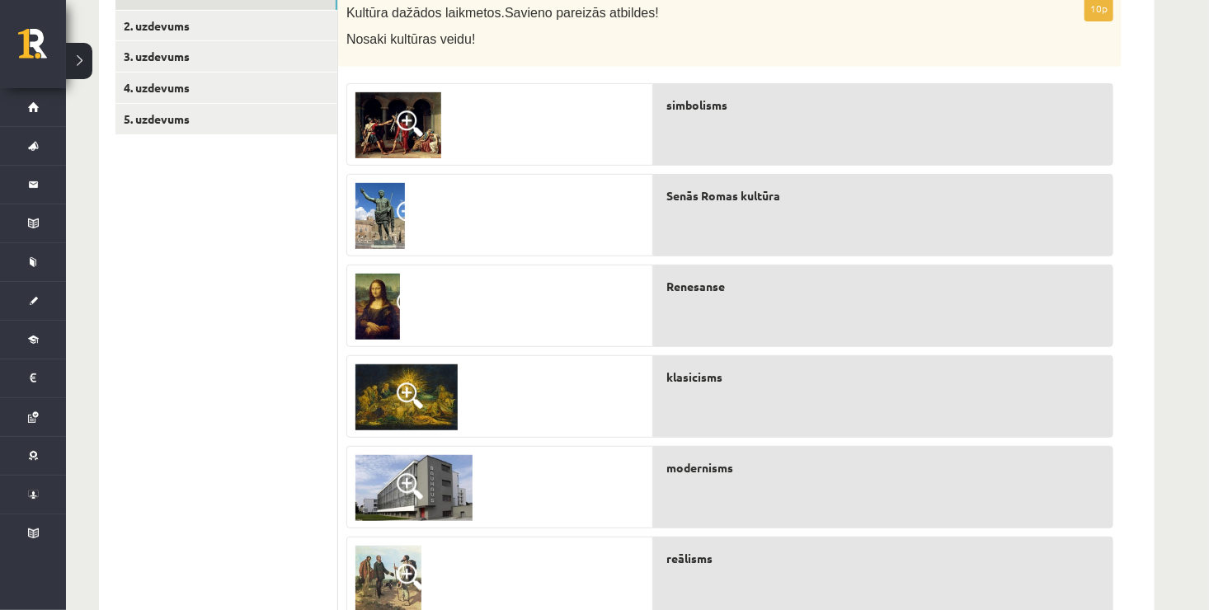
click at [410, 125] on span at bounding box center [410, 124] width 26 height 26
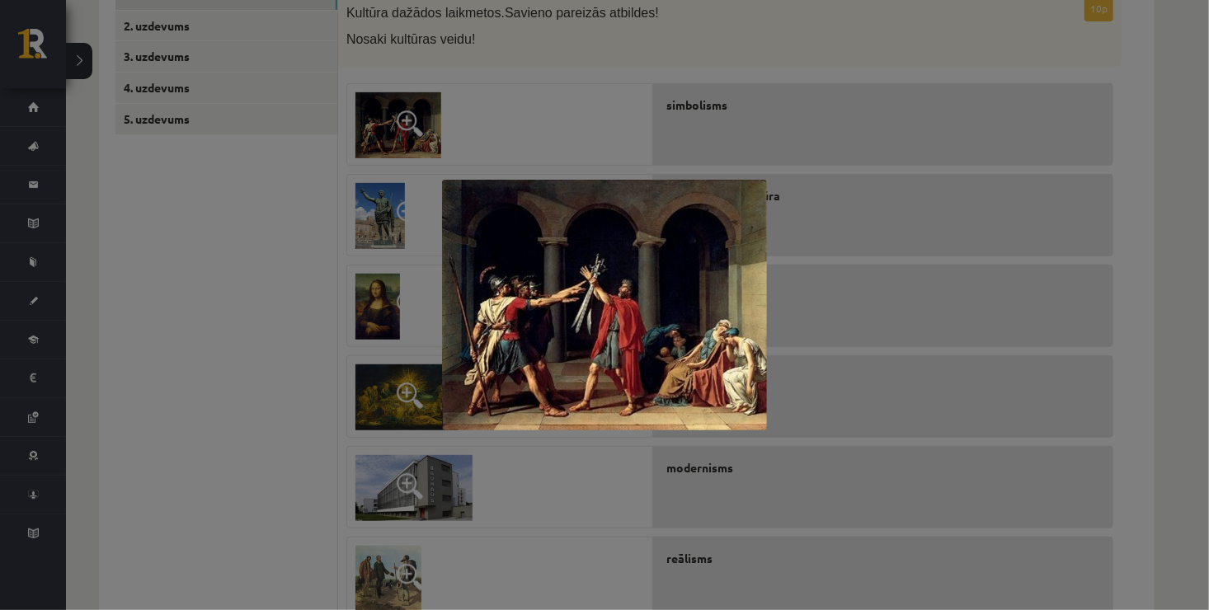
click at [420, 78] on div at bounding box center [604, 305] width 1209 height 610
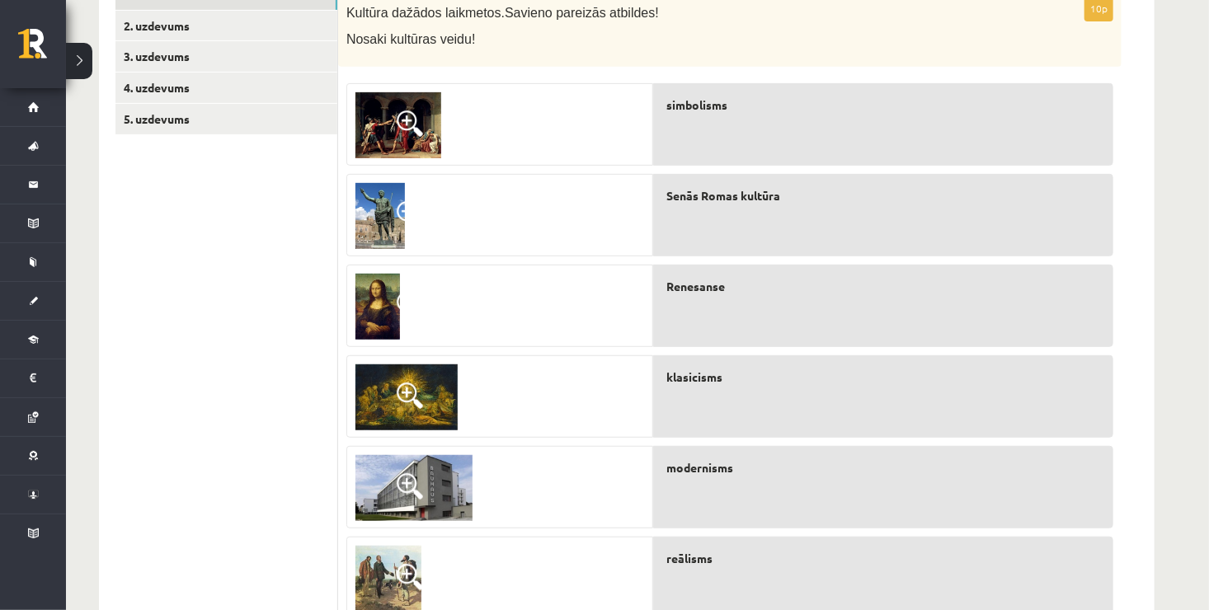
drag, startPoint x: 737, startPoint y: 384, endPoint x: 747, endPoint y: 109, distance: 275.7
drag, startPoint x: 747, startPoint y: 109, endPoint x: 617, endPoint y: 308, distance: 238.4
click at [617, 308] on div at bounding box center [499, 307] width 305 height 82
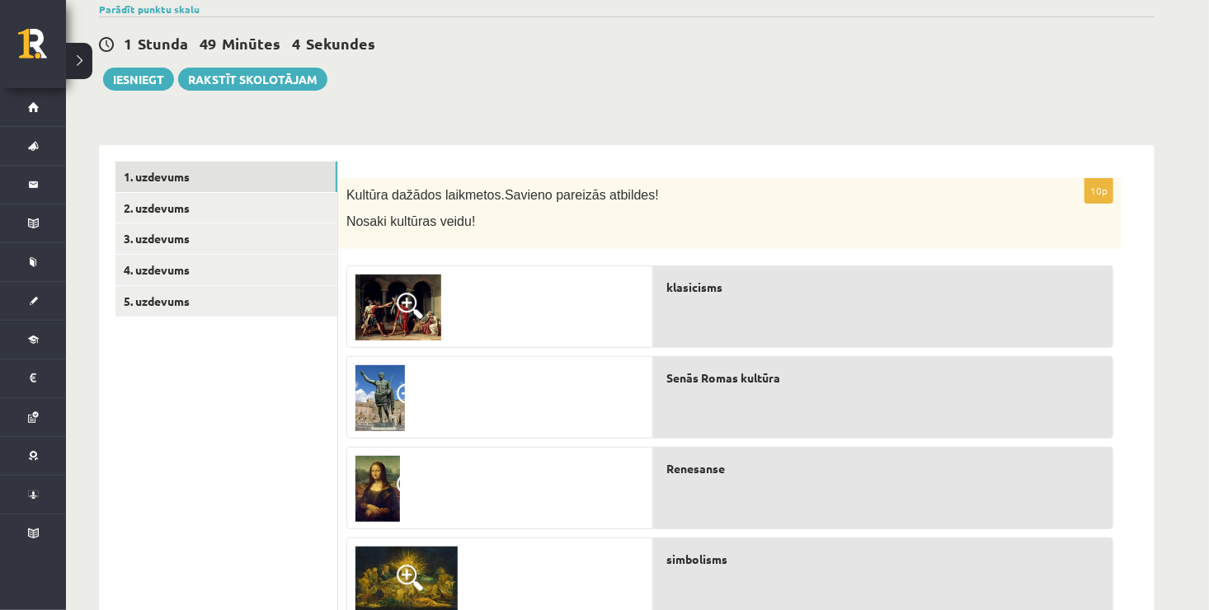
scroll to position [119, 0]
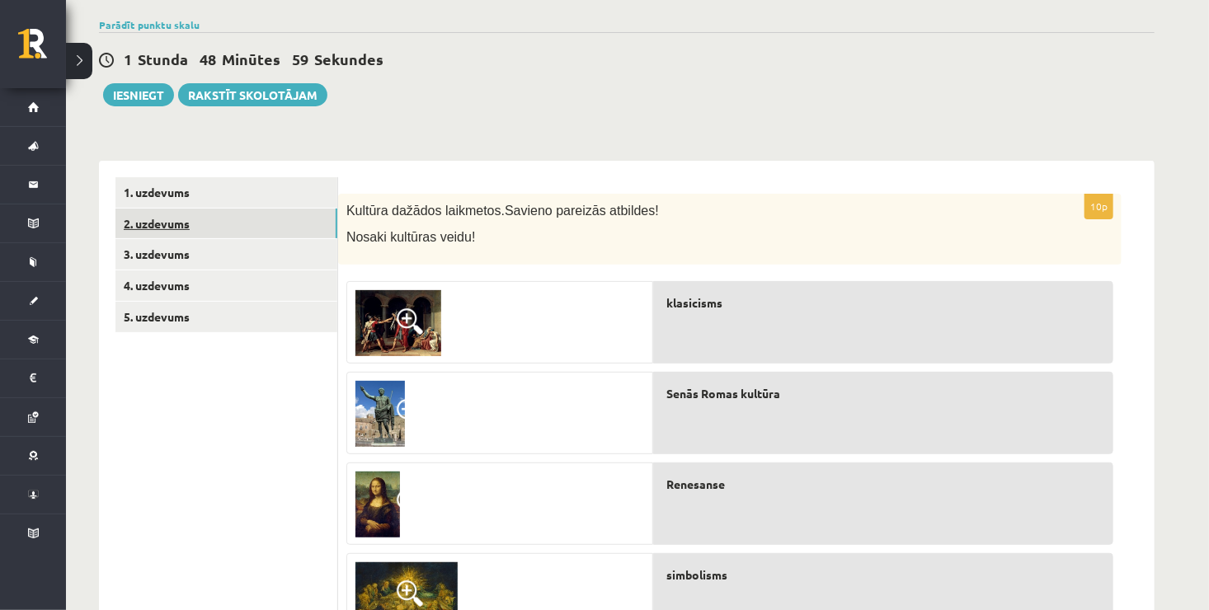
click at [266, 210] on link "2. uzdevums" at bounding box center [226, 224] width 222 height 31
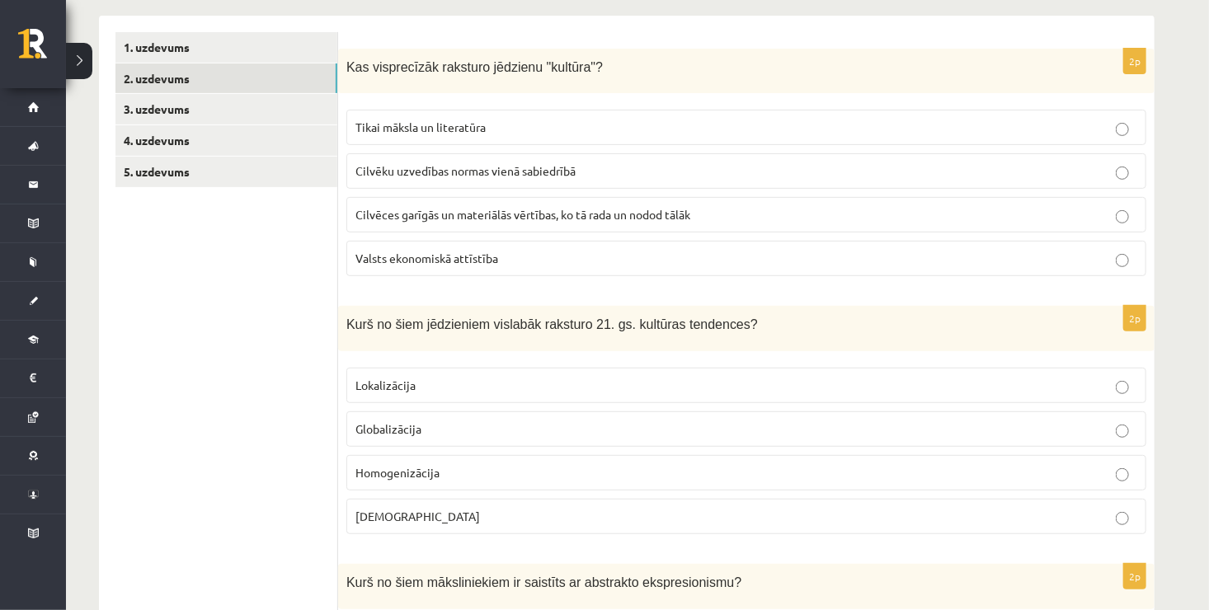
scroll to position [284, 0]
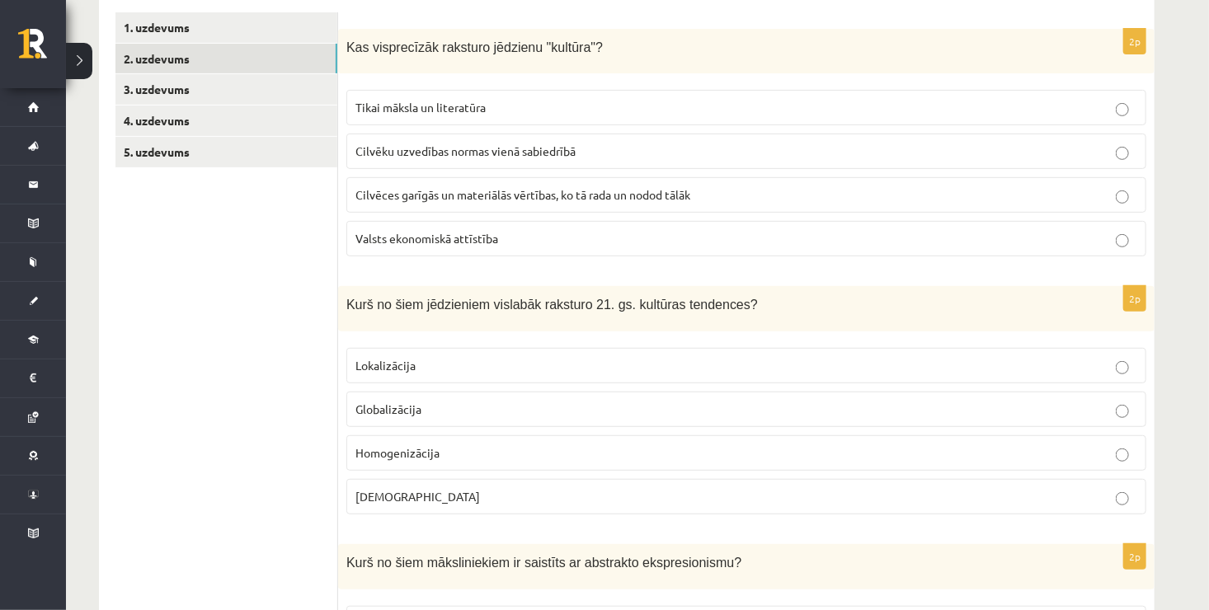
click at [647, 205] on label "Cilvēces garīgās un materiālās vērtības, ko tā rada un nodod tālāk" at bounding box center [746, 194] width 800 height 35
click at [462, 393] on label "Globalizācija" at bounding box center [746, 409] width 800 height 35
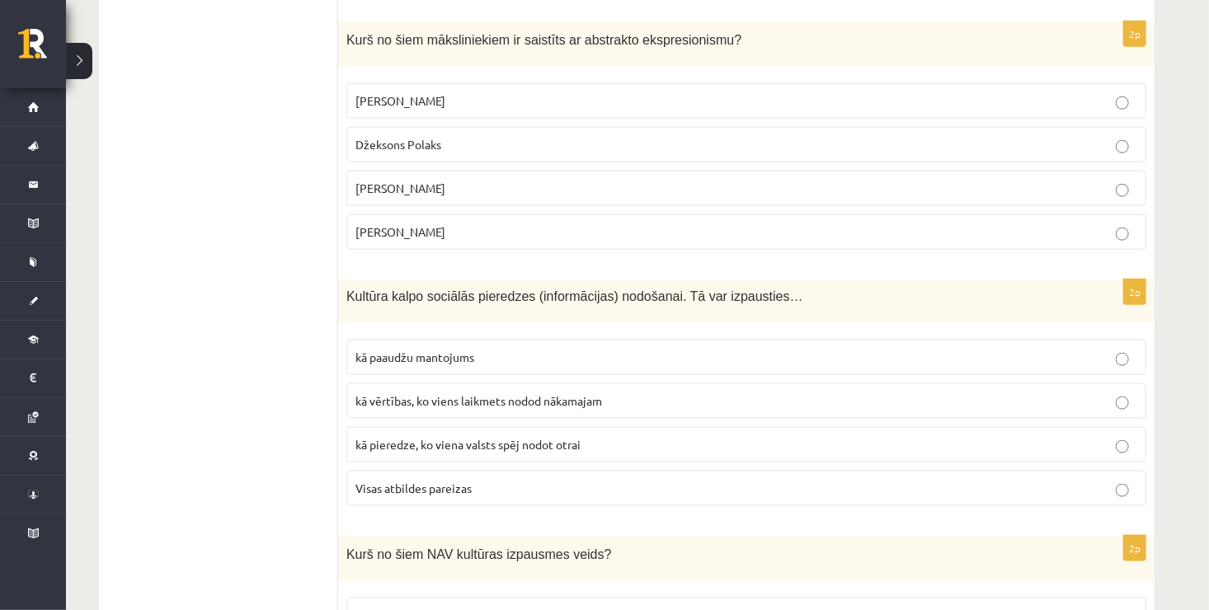
scroll to position [822, 0]
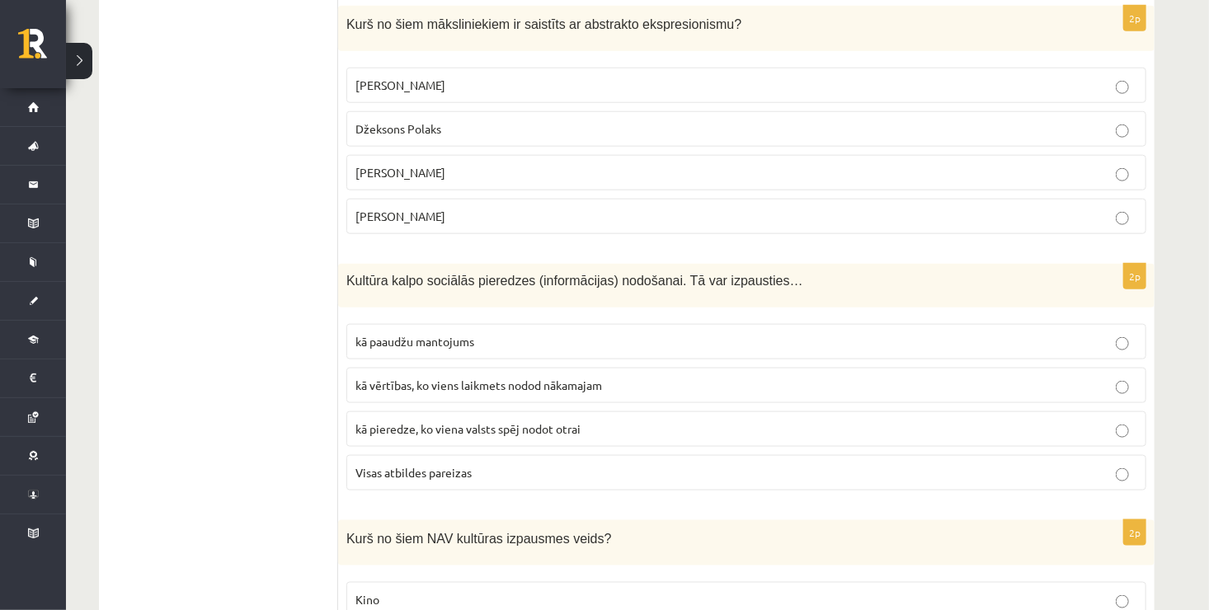
click at [478, 208] on p "Endijs Vorhols" at bounding box center [746, 216] width 782 height 17
click at [466, 465] on span "Visas atbildes pareizas" at bounding box center [413, 472] width 116 height 15
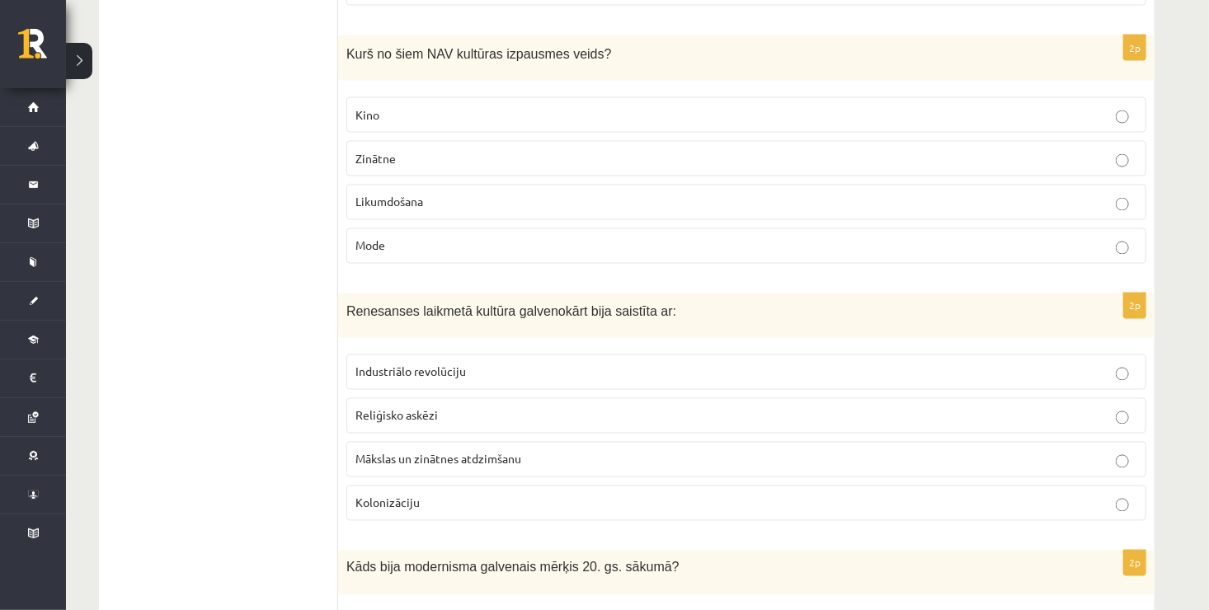
scroll to position [1316, 0]
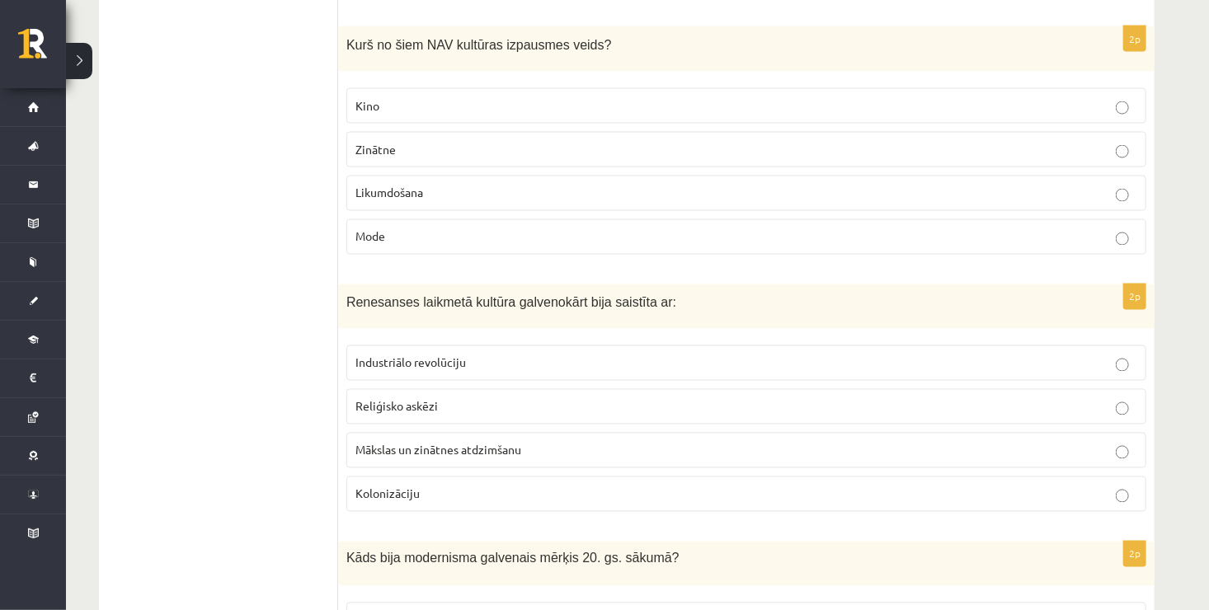
click at [606, 189] on p "Likumdošana" at bounding box center [746, 193] width 782 height 17
click at [466, 458] on label "Mākslas un zinātnes atdzimšanu" at bounding box center [746, 450] width 800 height 35
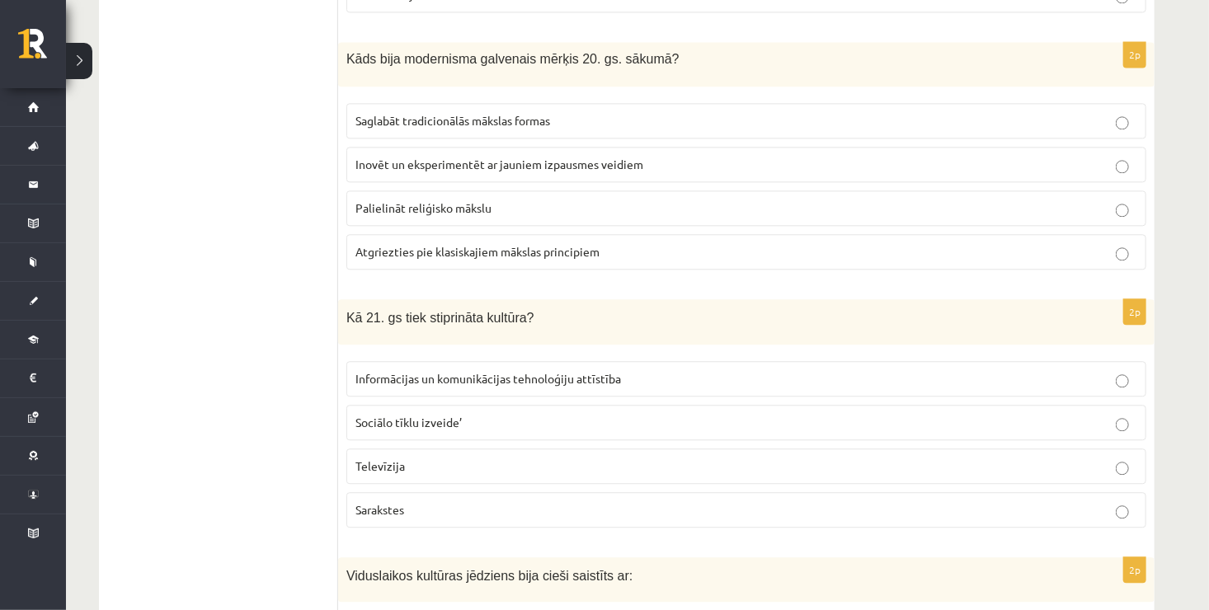
scroll to position [1823, 0]
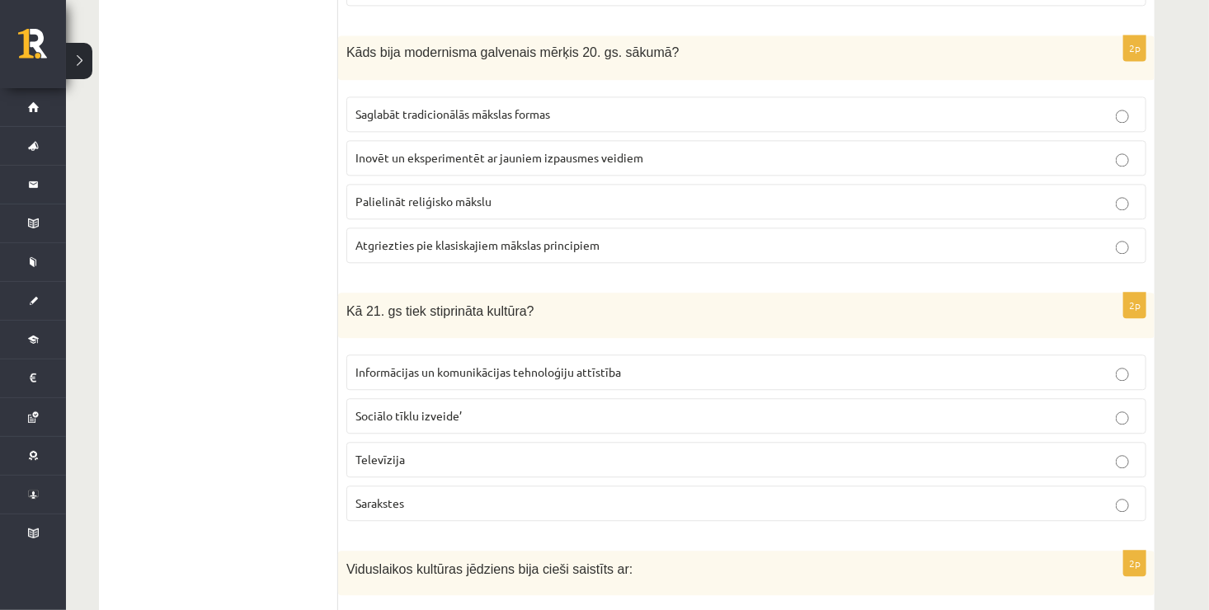
click at [770, 149] on p "Inovēt un eksperimentēt ar jauniem izpausmes veidiem" at bounding box center [746, 157] width 782 height 17
click at [623, 364] on p "Informācijas un komunikācijas tehnoloģiju attīstība" at bounding box center [746, 372] width 782 height 17
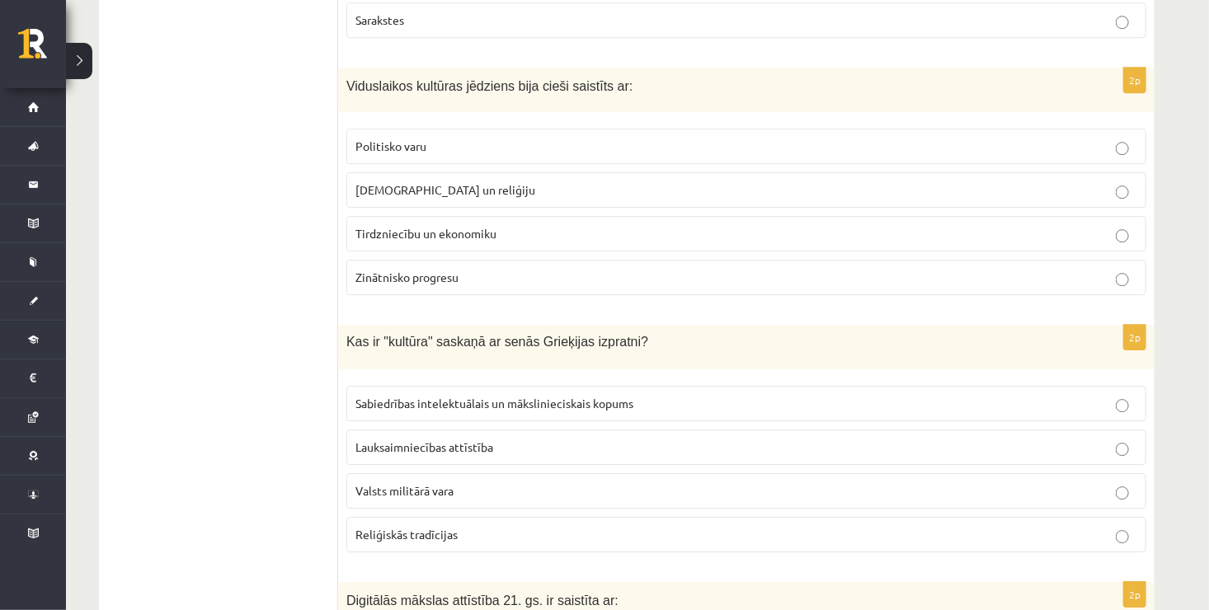
scroll to position [2339, 0]
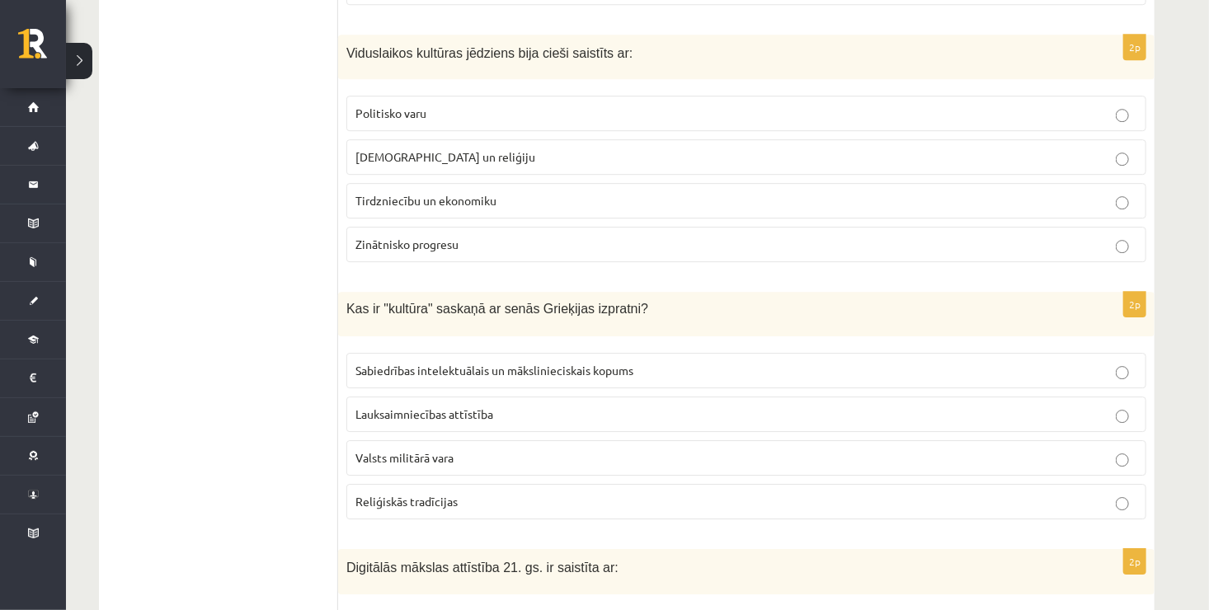
click at [469, 149] on p "Baznīcu un reliģiju" at bounding box center [746, 156] width 782 height 17
click at [493, 363] on span "Sabiedrības intelektuālais un mākslinieciskais kopums" at bounding box center [494, 370] width 278 height 15
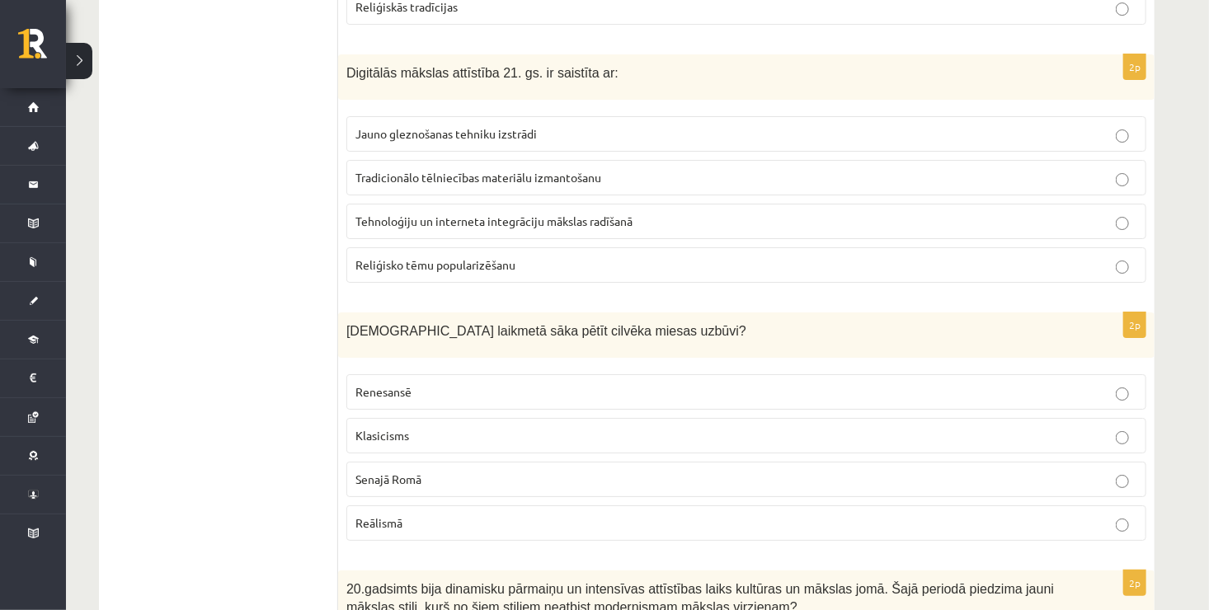
scroll to position [2855, 0]
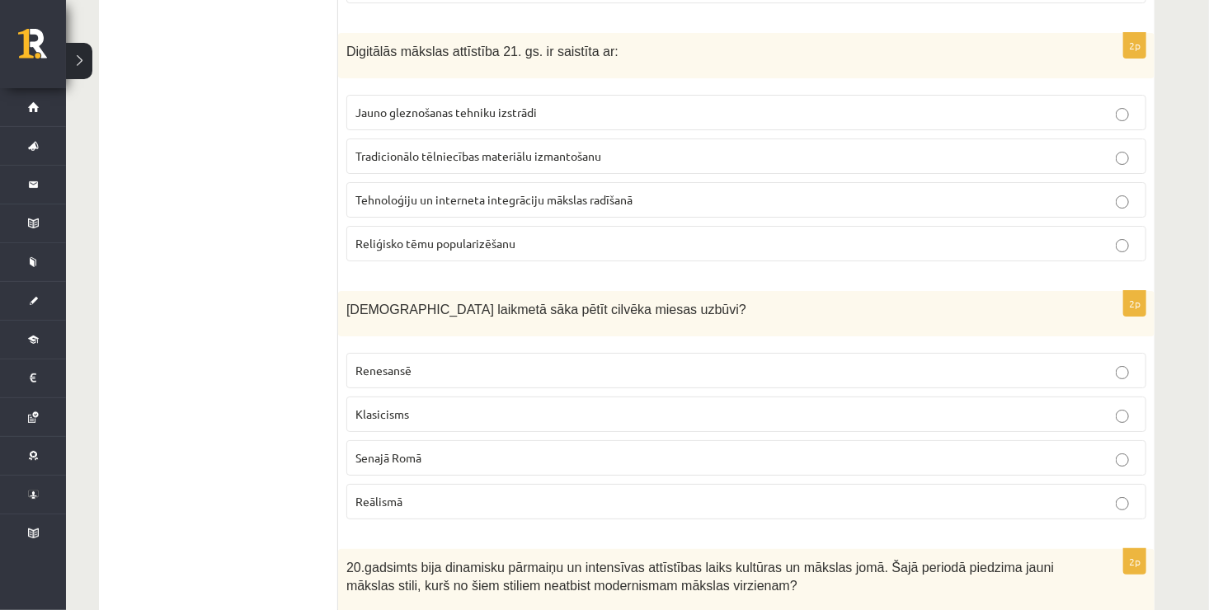
click at [720, 191] on p "Tehnoloģiju un interneta integrāciju mākslas radīšanā" at bounding box center [746, 199] width 782 height 17
click at [503, 362] on p "Renesansē" at bounding box center [746, 370] width 782 height 17
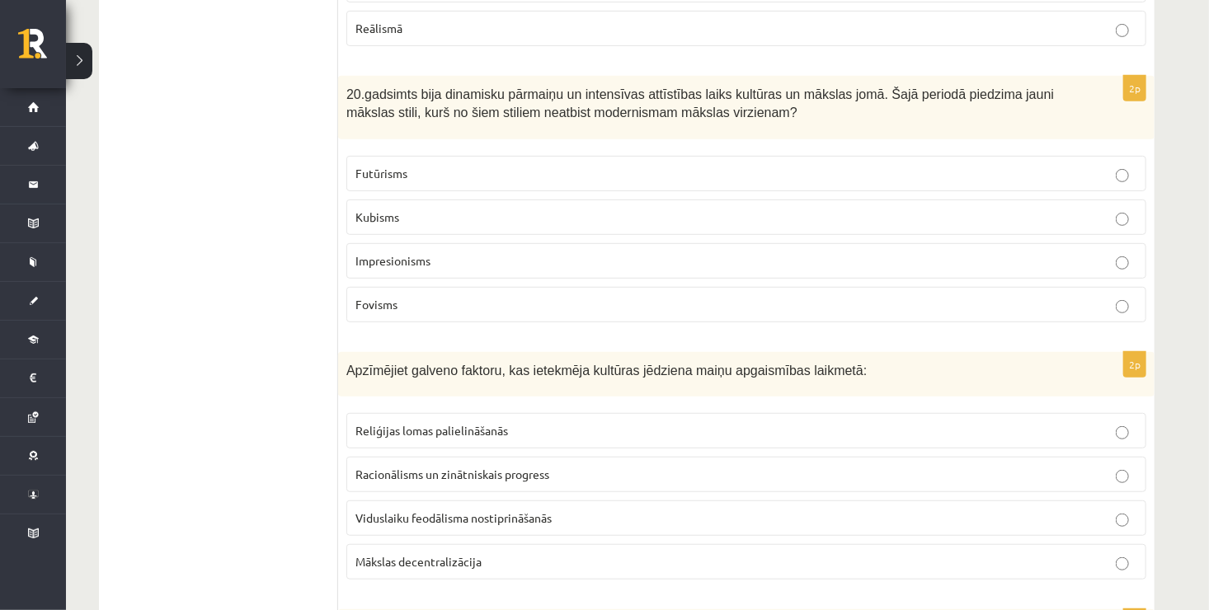
scroll to position [3362, 0]
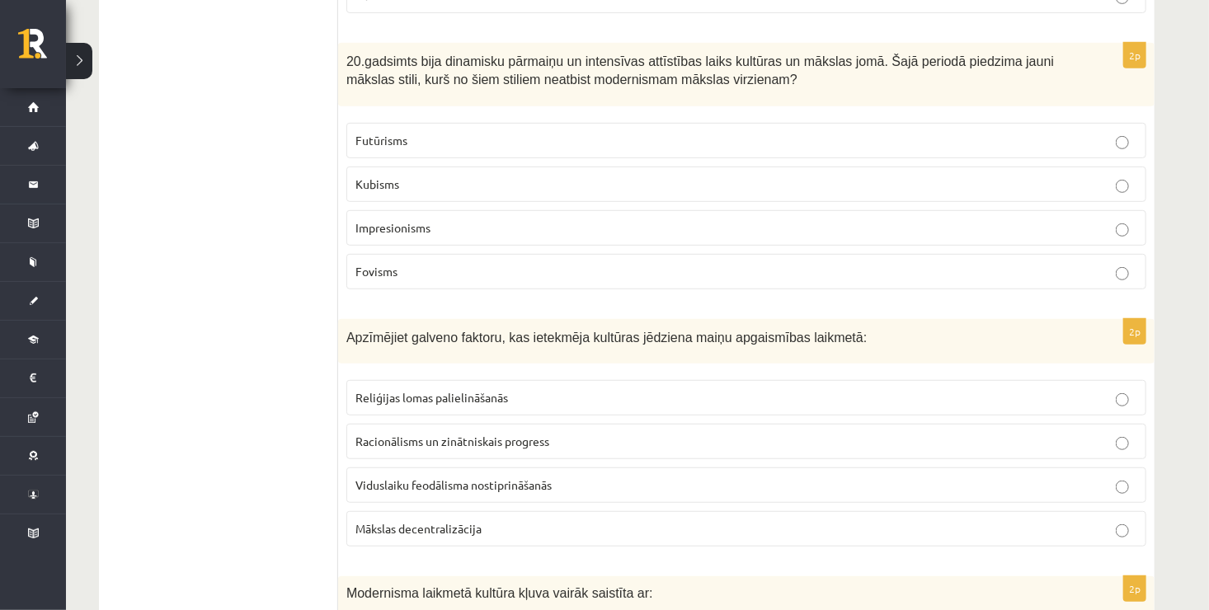
click at [704, 222] on label "Impresionisms" at bounding box center [746, 227] width 800 height 35
click at [560, 433] on p "Racionālisms un zinātniskais progress" at bounding box center [746, 441] width 782 height 17
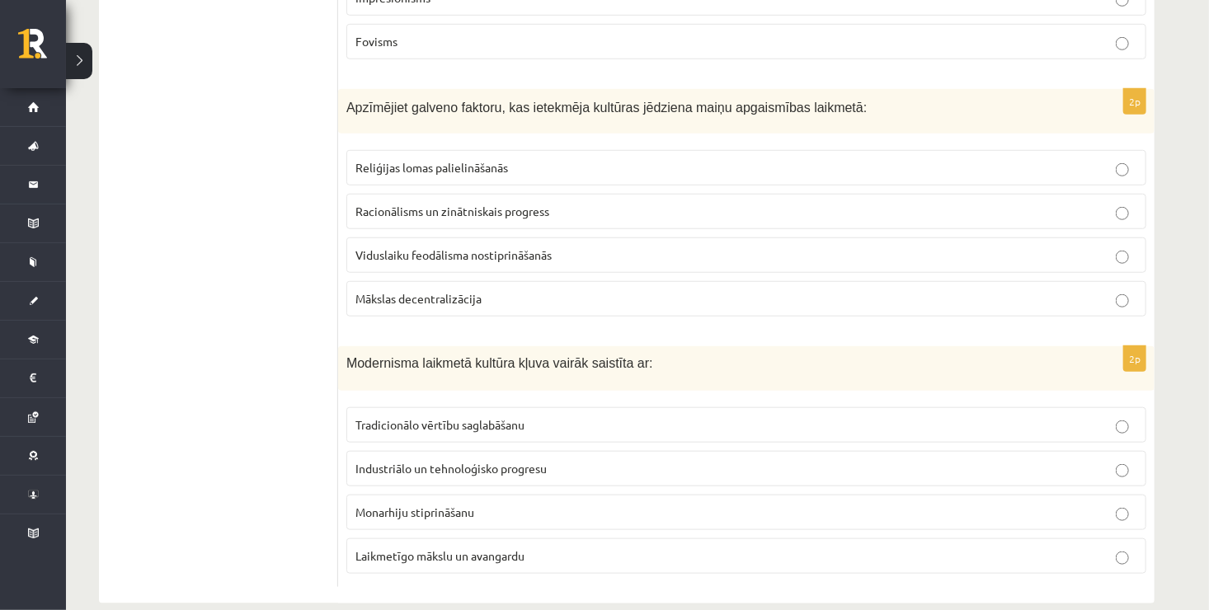
scroll to position [3596, 0]
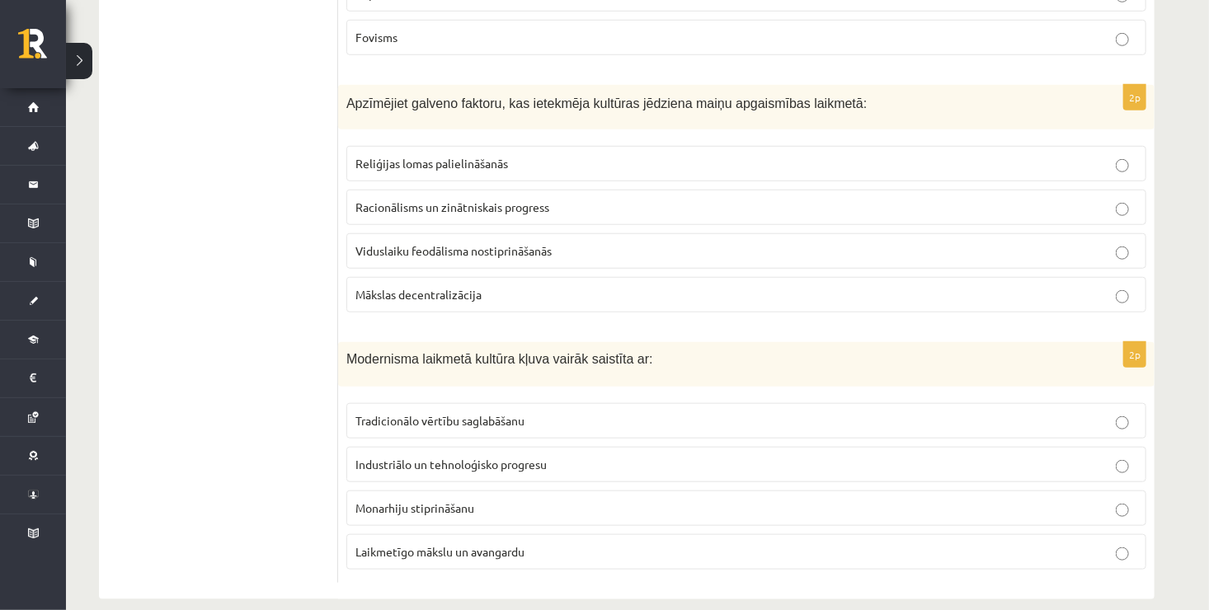
click at [1028, 544] on p "Laikmetīgo mākslu un avangardu" at bounding box center [746, 552] width 782 height 17
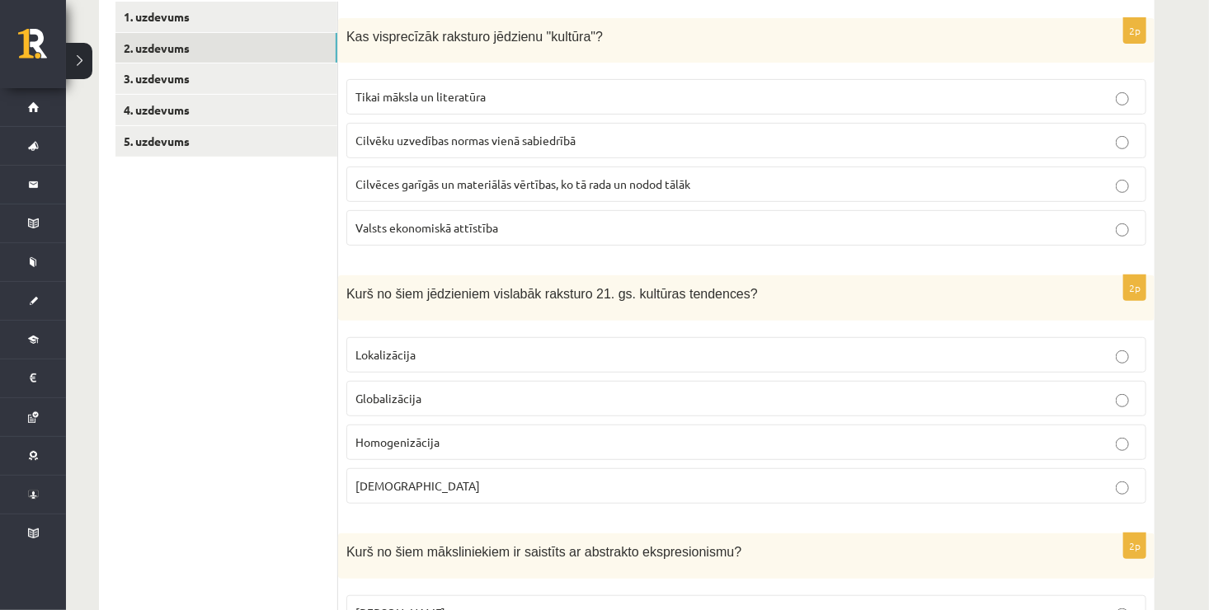
scroll to position [0, 0]
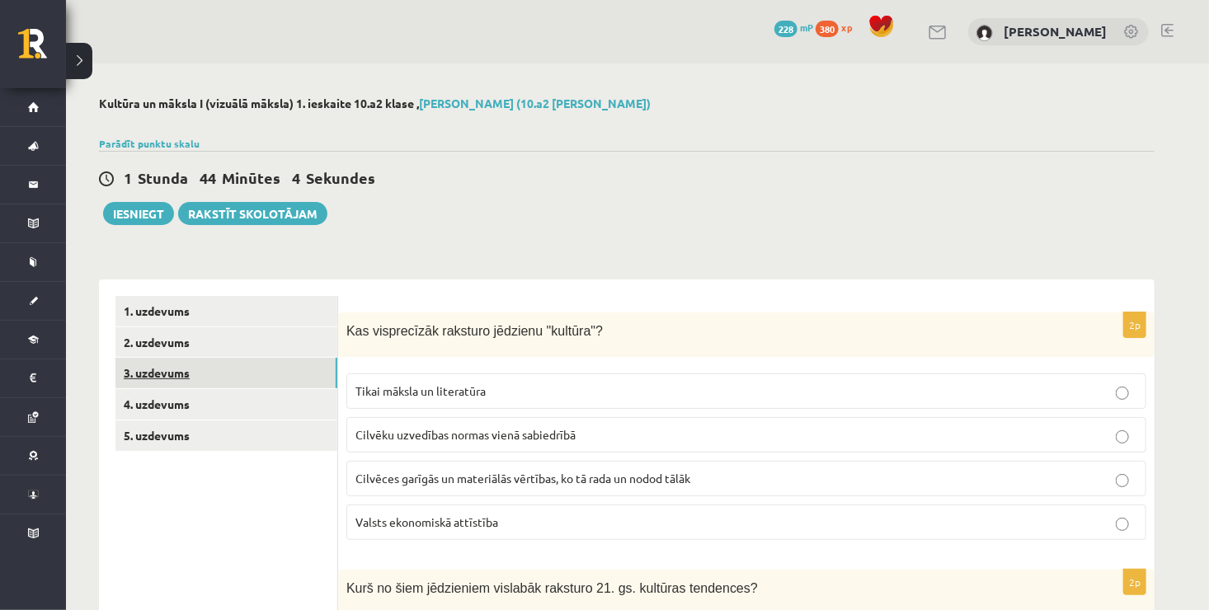
click at [288, 373] on link "3. uzdevums" at bounding box center [226, 373] width 222 height 31
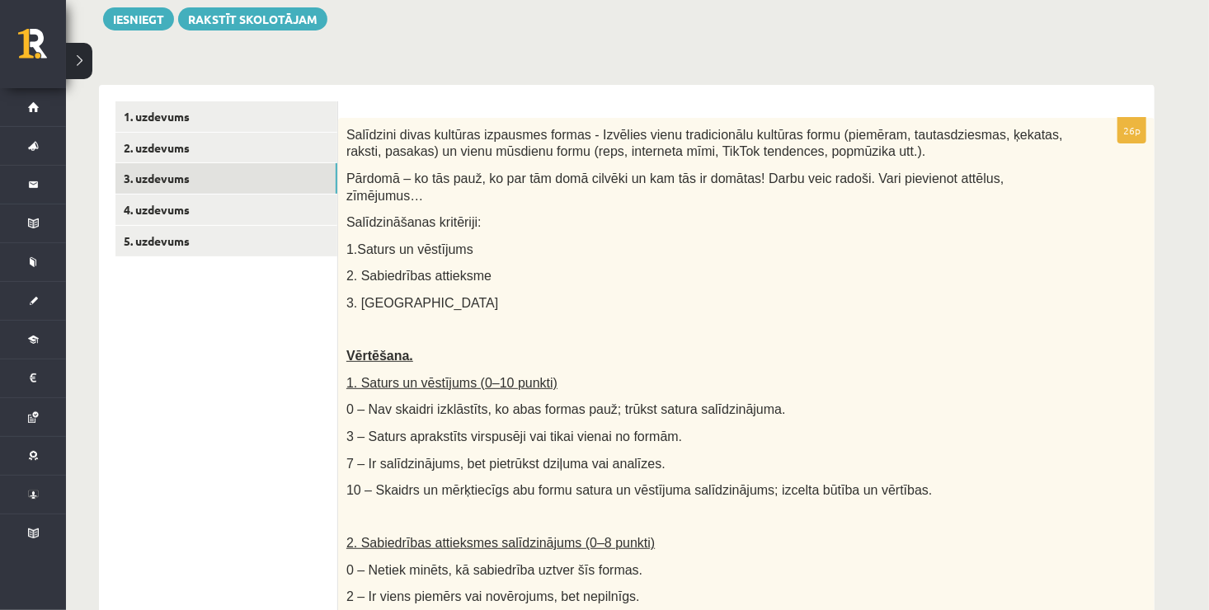
scroll to position [118, 0]
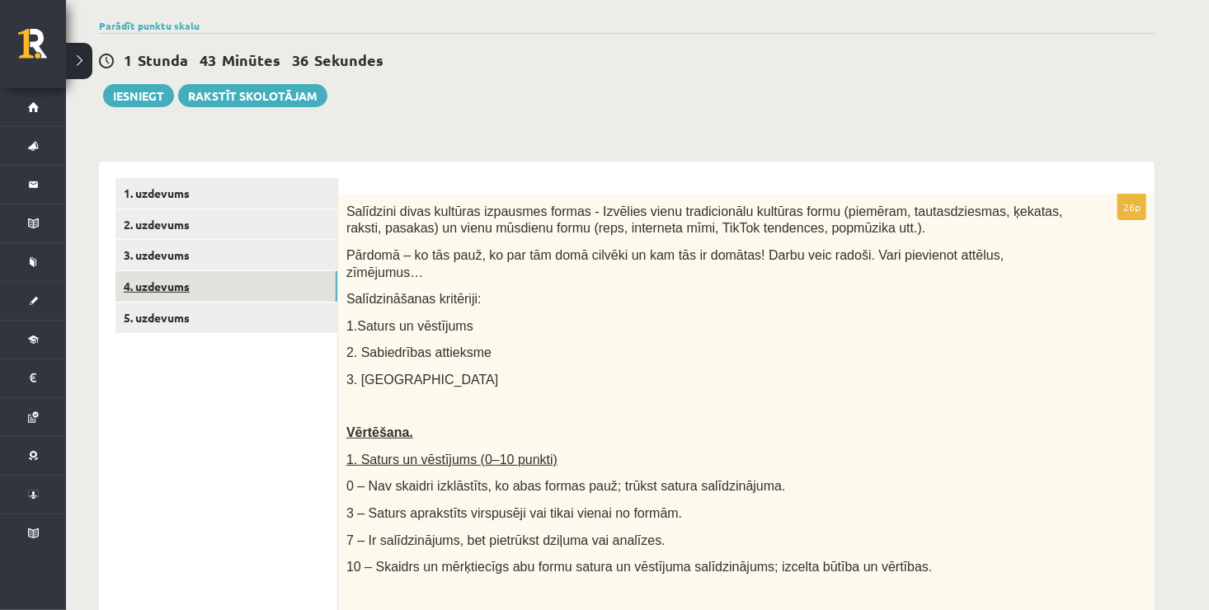
click at [318, 284] on link "4. uzdevums" at bounding box center [226, 286] width 222 height 31
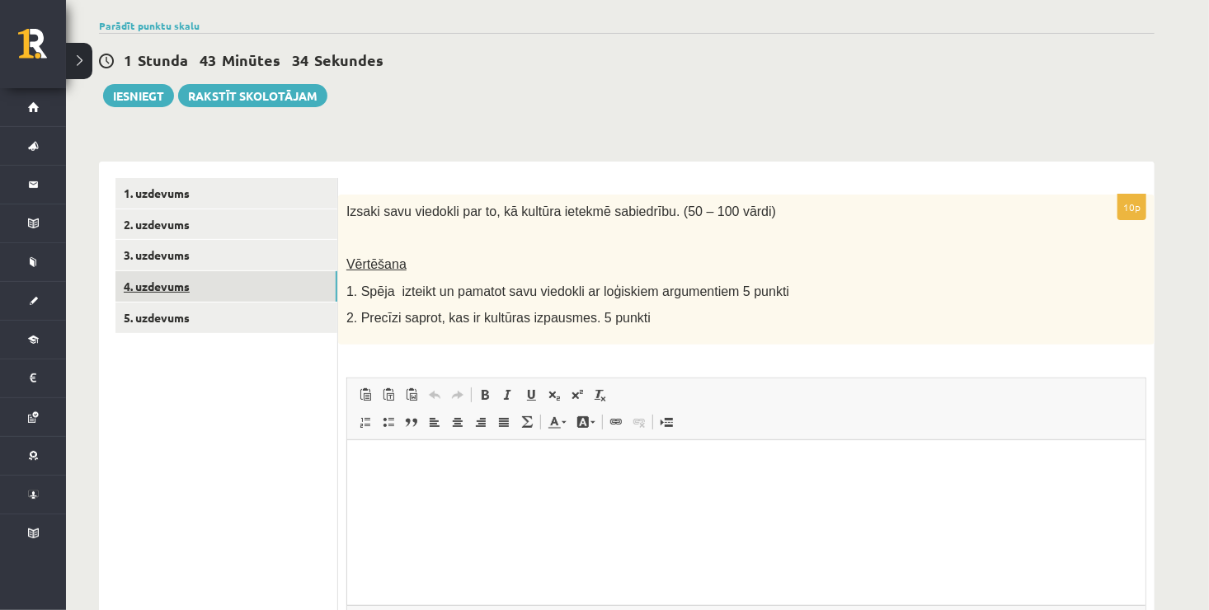
scroll to position [0, 0]
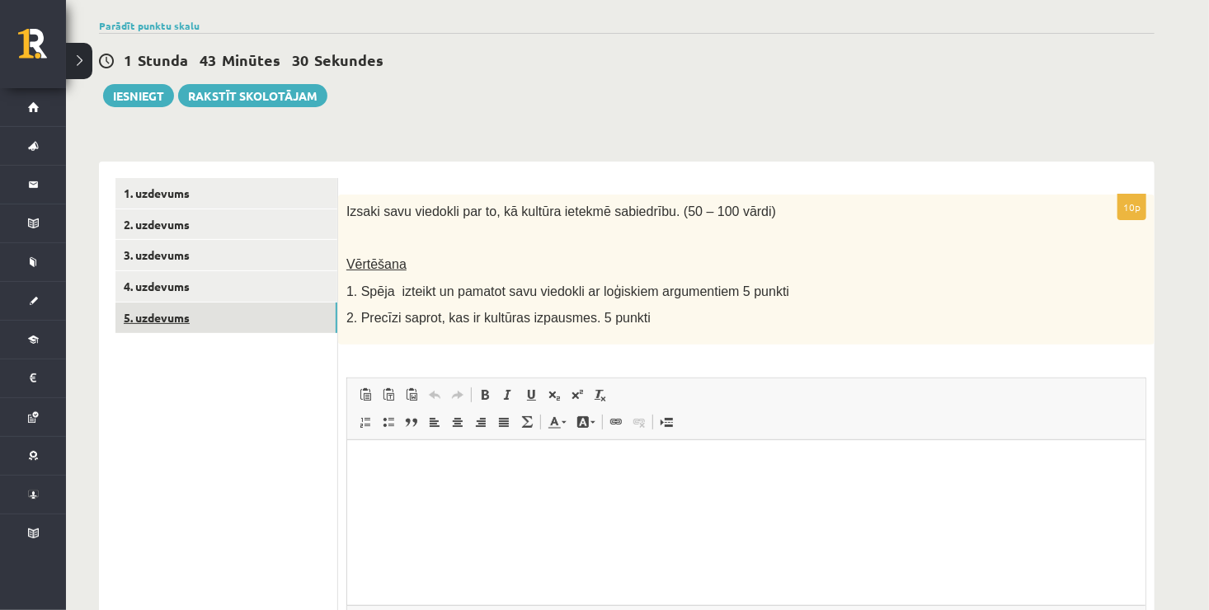
click at [308, 320] on link "5. uzdevums" at bounding box center [226, 318] width 222 height 31
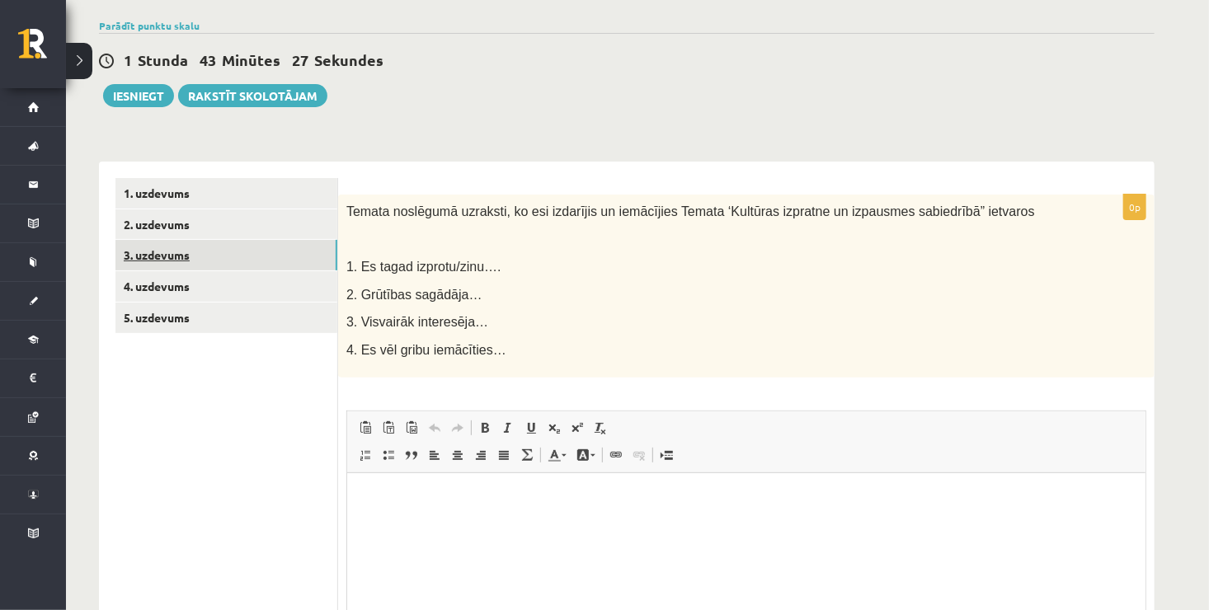
click at [296, 245] on link "3. uzdevums" at bounding box center [226, 255] width 222 height 31
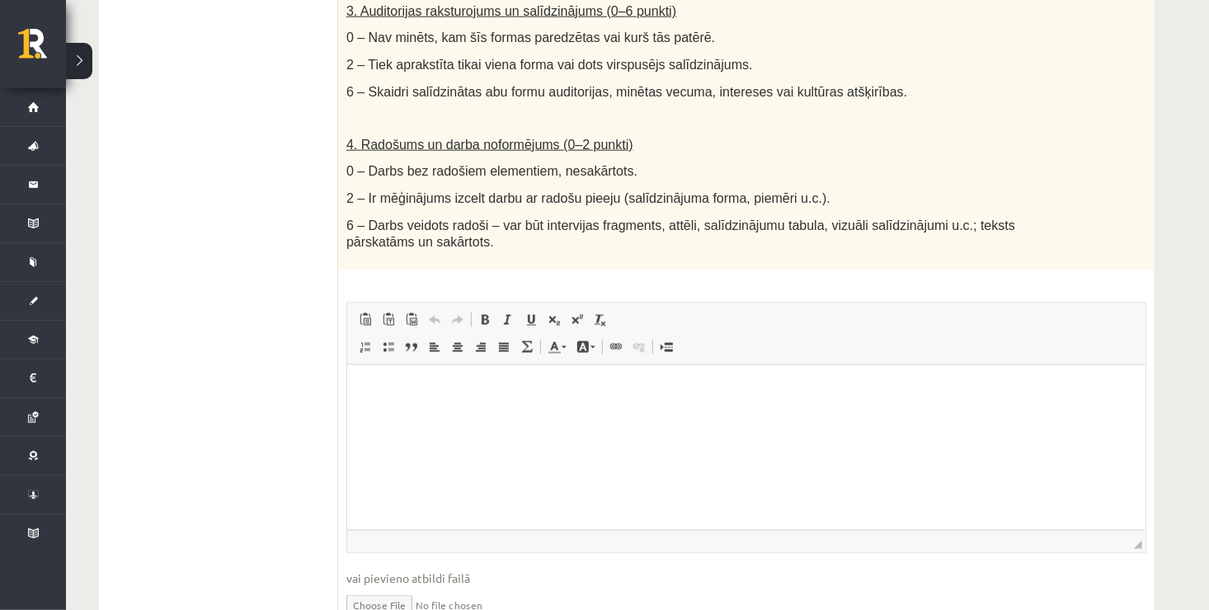
scroll to position [953, 0]
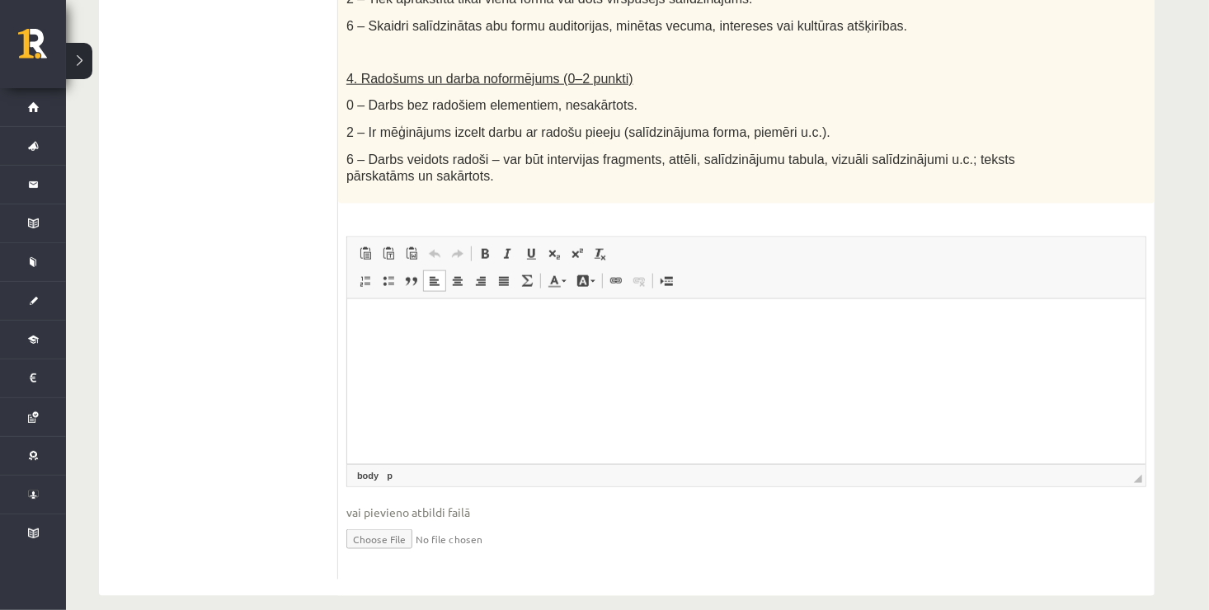
click at [391, 344] on html at bounding box center [745, 324] width 798 height 50
click at [415, 331] on p "Editor, wiswyg-editor-user-answer-47024774832620" at bounding box center [745, 323] width 765 height 17
click at [396, 321] on p "Editor, wiswyg-editor-user-answer-47024774832620" at bounding box center [745, 323] width 765 height 17
click at [374, 312] on html at bounding box center [745, 324] width 798 height 50
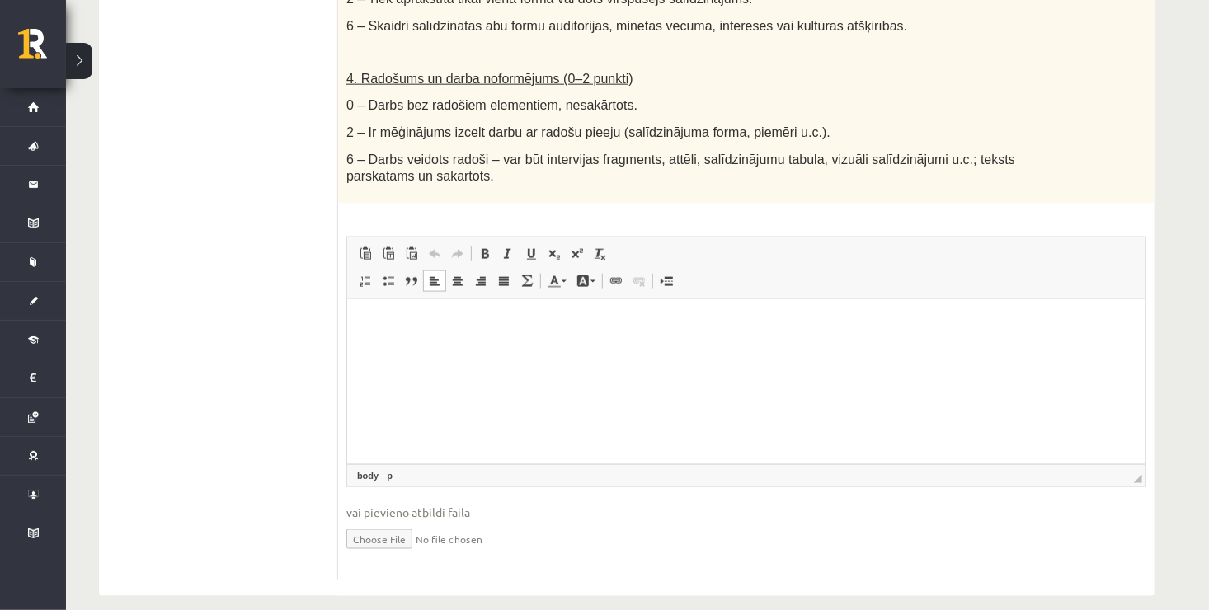
drag, startPoint x: 374, startPoint y: 312, endPoint x: 360, endPoint y: 313, distance: 14.0
click at [360, 313] on html at bounding box center [745, 324] width 798 height 50
drag, startPoint x: 360, startPoint y: 313, endPoint x: 732, endPoint y: 367, distance: 376.0
click at [732, 349] on html at bounding box center [745, 324] width 798 height 50
drag, startPoint x: 732, startPoint y: 367, endPoint x: 601, endPoint y: 331, distance: 135.3
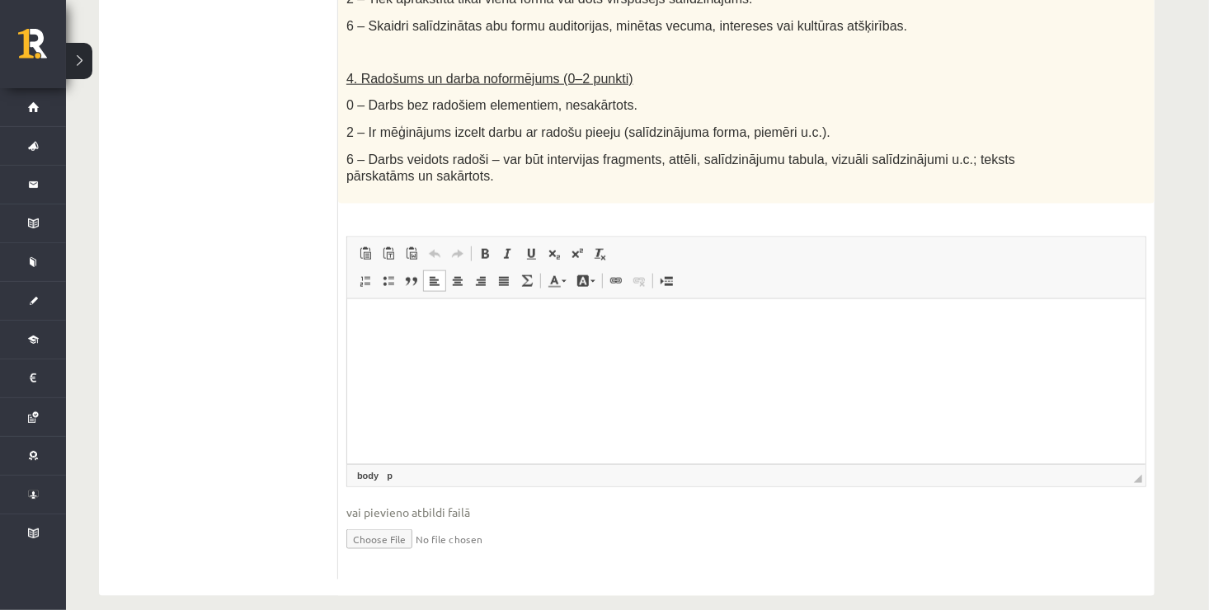
click at [601, 331] on p "Editor, wiswyg-editor-user-answer-47024774832620" at bounding box center [745, 323] width 765 height 17
click at [522, 322] on p "Editor, wiswyg-editor-user-answer-47024774832620" at bounding box center [745, 323] width 765 height 17
click at [393, 331] on p "Editor, wiswyg-editor-user-answer-47024774832620" at bounding box center [745, 323] width 765 height 17
click at [381, 327] on p "Editor, wiswyg-editor-user-answer-47024774832620" at bounding box center [745, 323] width 765 height 17
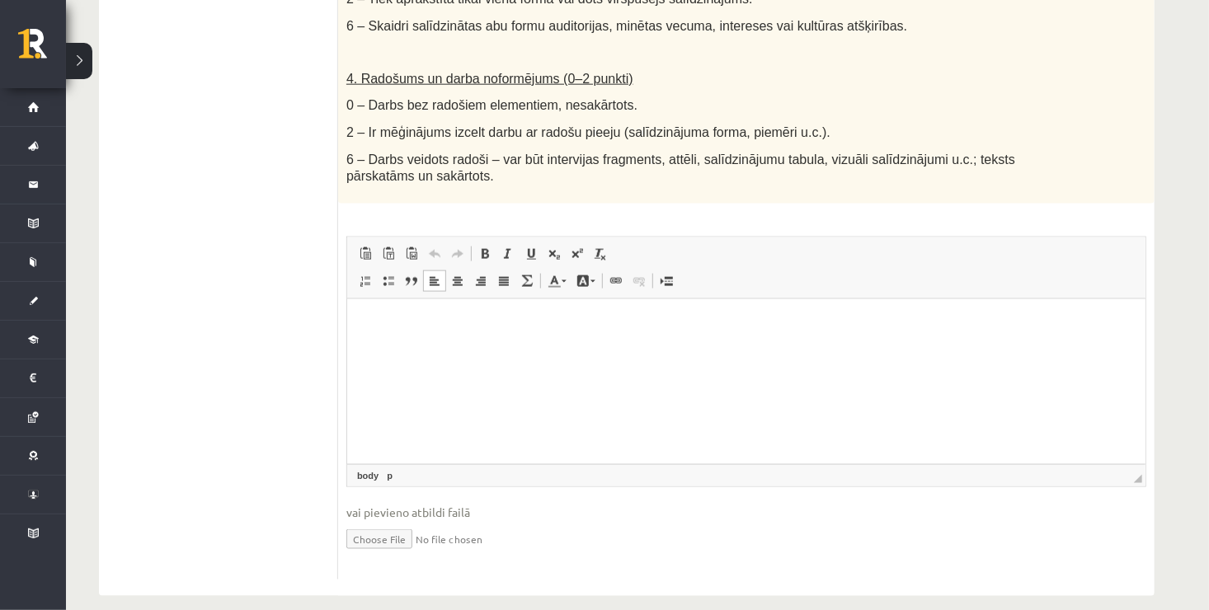
click at [366, 320] on p "Editor, wiswyg-editor-user-answer-47024774832620" at bounding box center [745, 323] width 765 height 17
click at [361, 314] on html at bounding box center [745, 324] width 798 height 50
drag, startPoint x: 15, startPoint y: 16, endPoint x: 312, endPoint y: 322, distance: 426.4
click at [368, 349] on html at bounding box center [745, 324] width 798 height 50
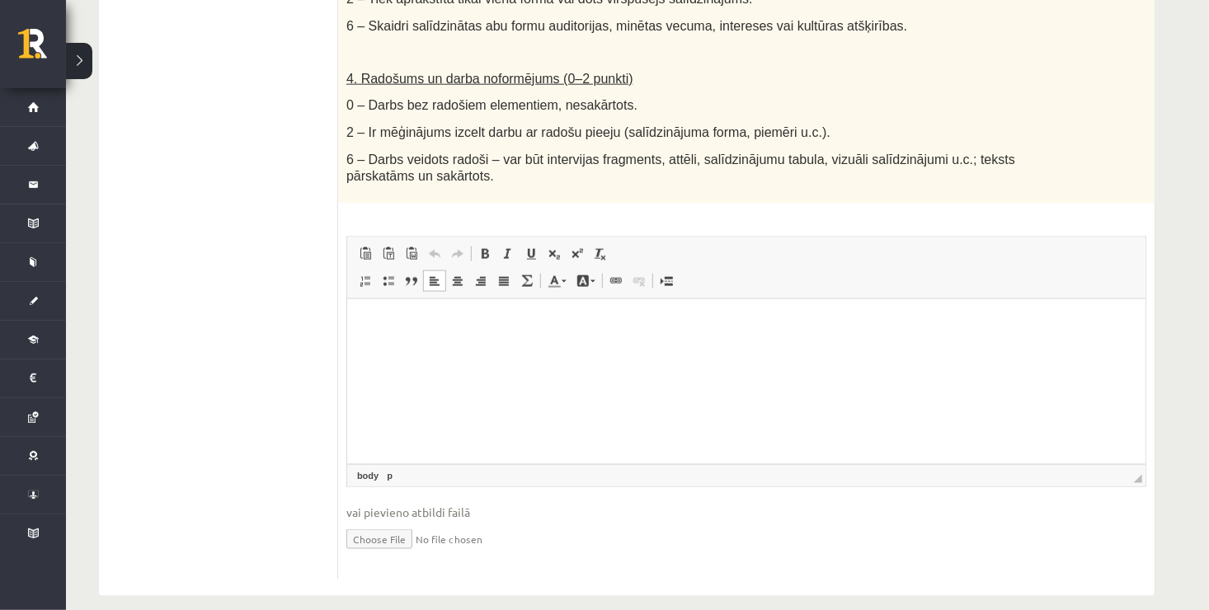
drag, startPoint x: 368, startPoint y: 361, endPoint x: 358, endPoint y: 322, distance: 40.8
click at [358, 322] on html at bounding box center [745, 324] width 798 height 50
drag, startPoint x: 358, startPoint y: 322, endPoint x: 709, endPoint y: 343, distance: 351.2
click at [709, 343] on html at bounding box center [745, 324] width 798 height 50
drag, startPoint x: 709, startPoint y: 343, endPoint x: 568, endPoint y: 346, distance: 140.2
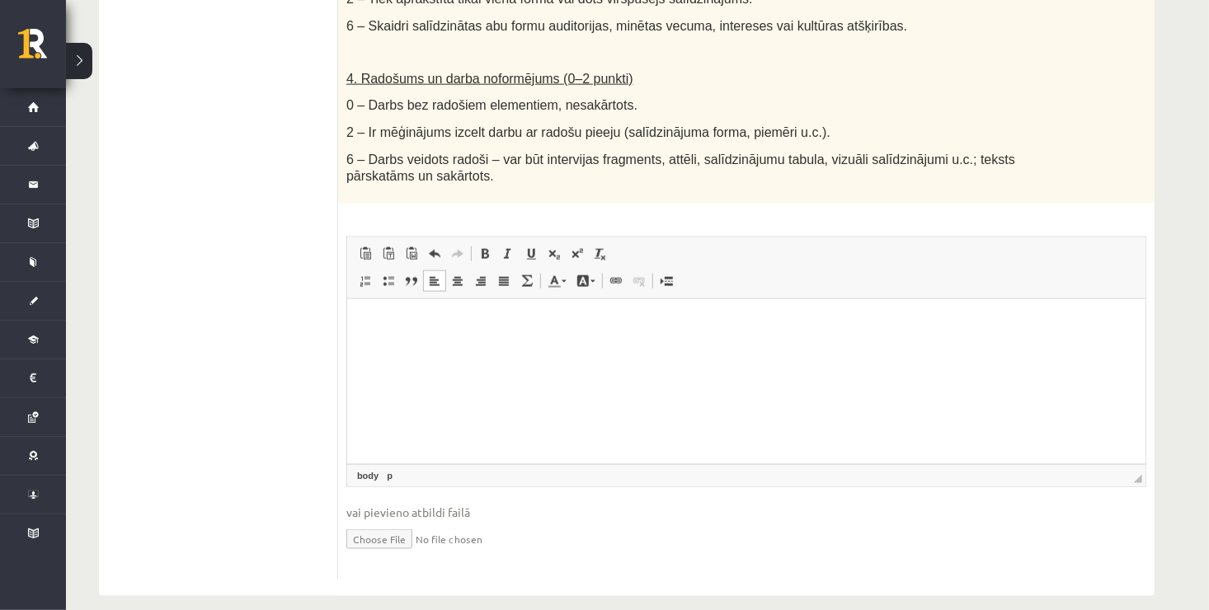
click at [568, 346] on html at bounding box center [745, 324] width 798 height 50
drag, startPoint x: 568, startPoint y: 346, endPoint x: 473, endPoint y: 340, distance: 95.9
click at [473, 340] on html "*" at bounding box center [745, 324] width 798 height 50
drag, startPoint x: 473, startPoint y: 340, endPoint x: 367, endPoint y: 322, distance: 107.1
click at [367, 322] on html "*" at bounding box center [745, 324] width 798 height 50
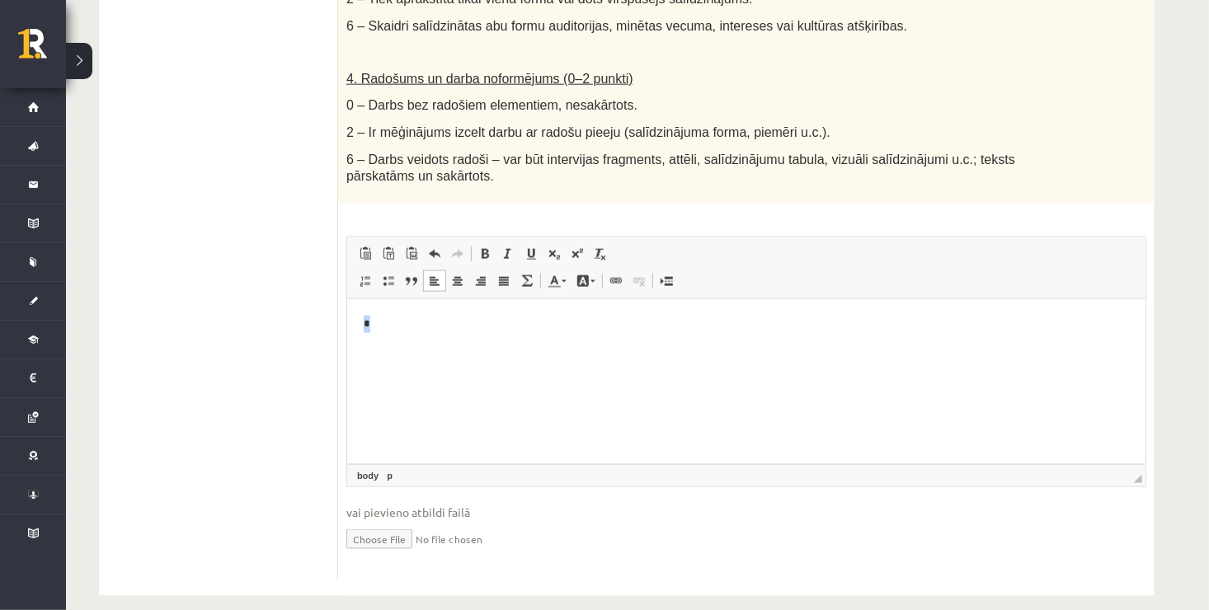
drag, startPoint x: 367, startPoint y: 322, endPoint x: 713, endPoint y: 602, distance: 445.7
click at [527, 349] on html "*" at bounding box center [745, 324] width 798 height 50
drag, startPoint x: 432, startPoint y: 333, endPoint x: 380, endPoint y: 318, distance: 54.3
click at [380, 318] on p "*" at bounding box center [746, 323] width 766 height 17
click at [371, 327] on p "*" at bounding box center [746, 323] width 766 height 17
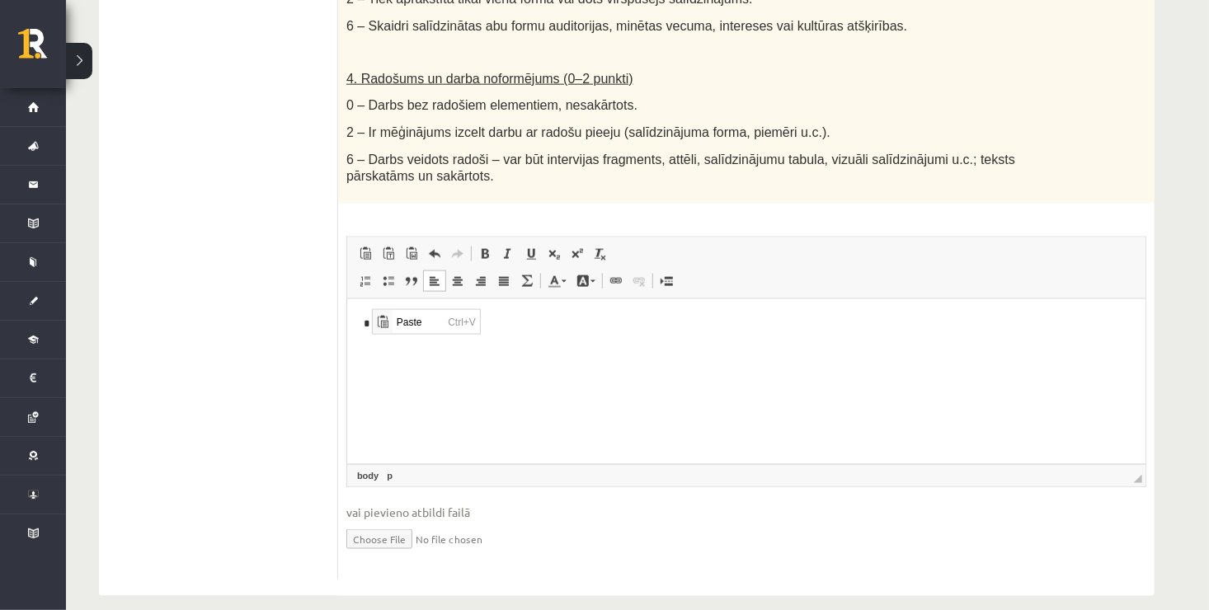
click at [374, 349] on html "*" at bounding box center [745, 324] width 798 height 50
drag, startPoint x: 374, startPoint y: 364, endPoint x: 356, endPoint y: 343, distance: 26.9
click at [356, 343] on html "*" at bounding box center [745, 324] width 798 height 50
drag, startPoint x: 356, startPoint y: 343, endPoint x: 737, endPoint y: 338, distance: 380.3
click at [737, 338] on html "*" at bounding box center [745, 324] width 798 height 50
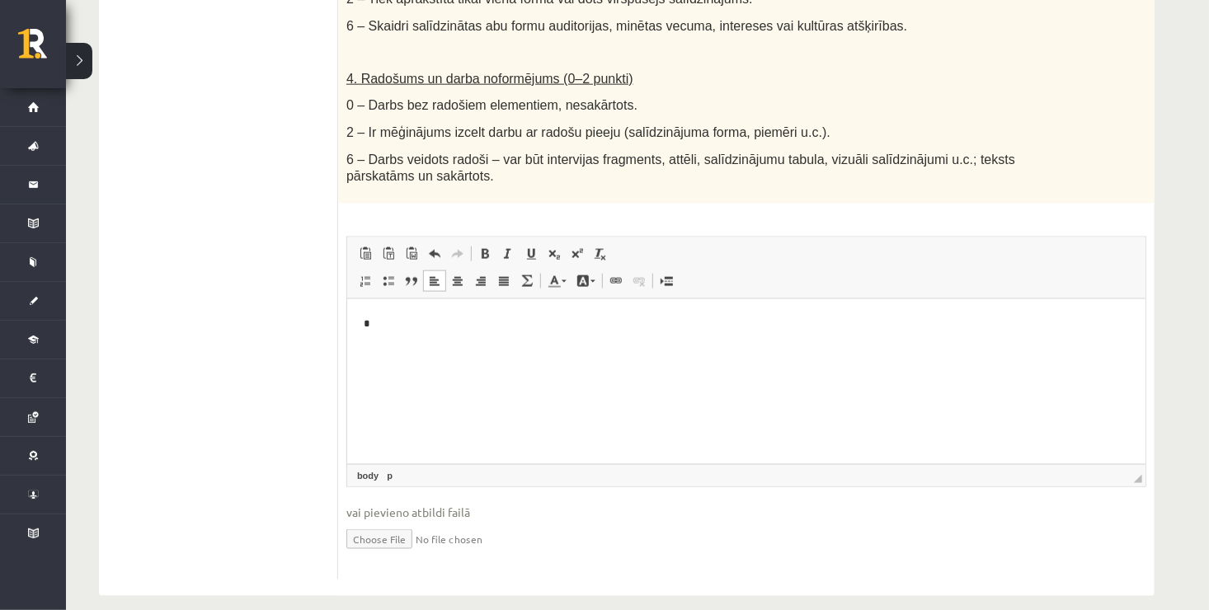
drag, startPoint x: 737, startPoint y: 338, endPoint x: 631, endPoint y: 346, distance: 105.9
click at [631, 346] on html "*" at bounding box center [745, 324] width 798 height 50
drag, startPoint x: 631, startPoint y: 346, endPoint x: 752, endPoint y: 355, distance: 121.5
click at [752, 349] on html "*" at bounding box center [745, 324] width 798 height 50
drag, startPoint x: 752, startPoint y: 355, endPoint x: 694, endPoint y: 341, distance: 59.2
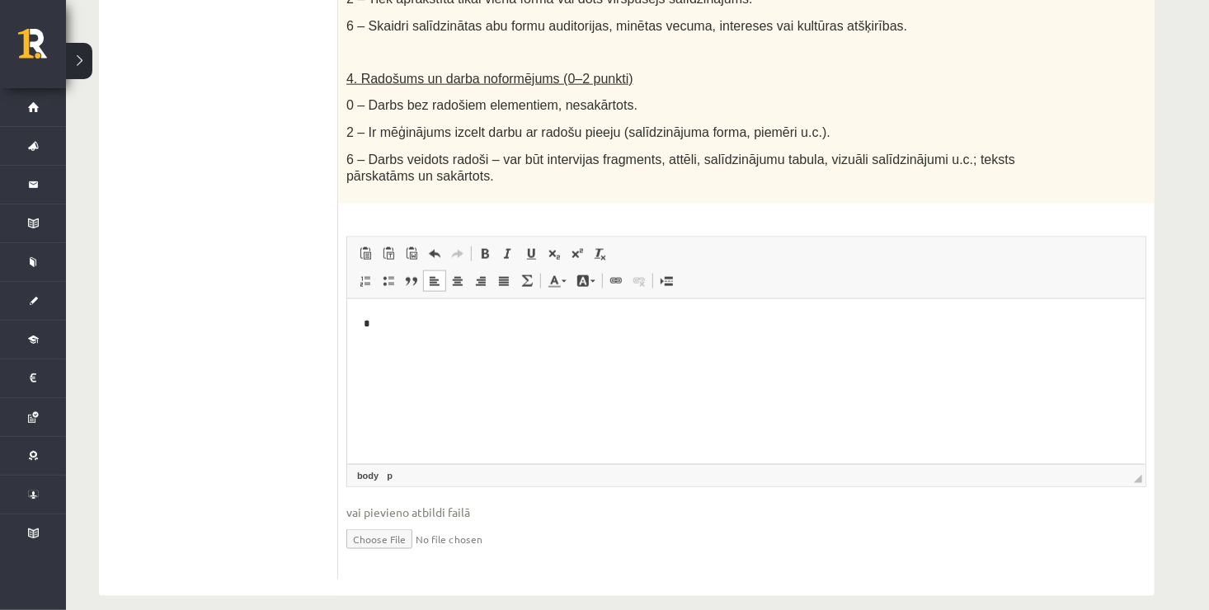
click at [694, 341] on html "*" at bounding box center [745, 324] width 798 height 50
drag, startPoint x: 694, startPoint y: 341, endPoint x: 638, endPoint y: 325, distance: 59.3
click at [638, 325] on p "*" at bounding box center [746, 323] width 766 height 17
click at [577, 324] on p "*" at bounding box center [746, 323] width 766 height 17
click at [502, 318] on p "*" at bounding box center [746, 323] width 766 height 17
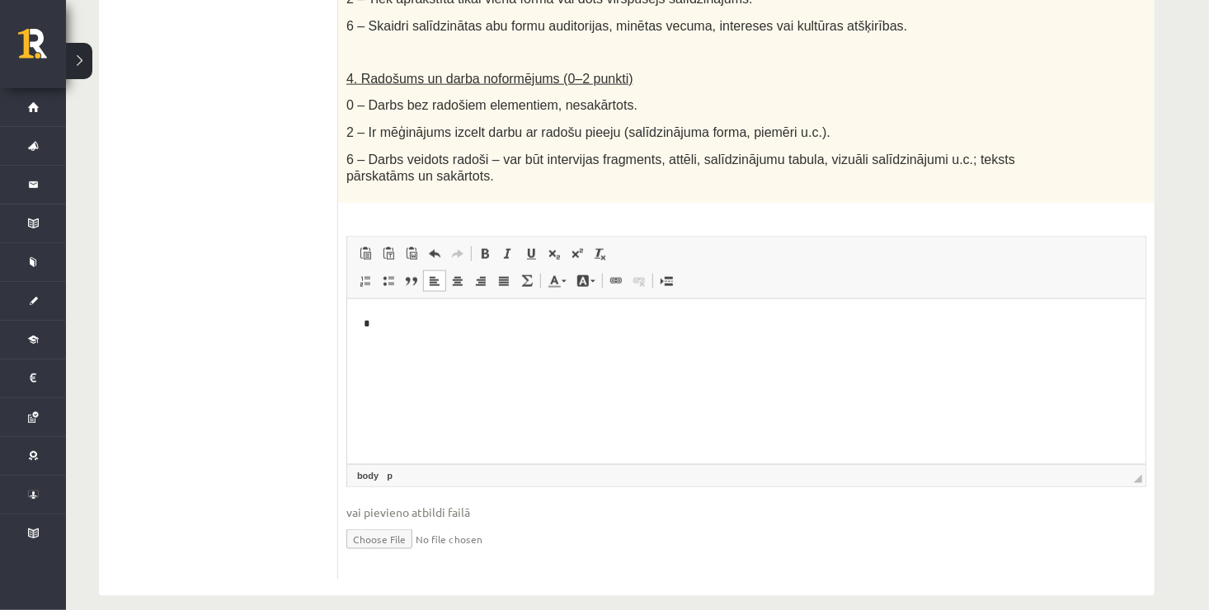
click at [452, 311] on html "*" at bounding box center [745, 324] width 798 height 50
drag, startPoint x: 452, startPoint y: 311, endPoint x: 364, endPoint y: 328, distance: 89.9
click at [364, 328] on p "*" at bounding box center [746, 323] width 766 height 17
click at [417, 349] on html "*" at bounding box center [745, 324] width 798 height 50
drag, startPoint x: 417, startPoint y: 358, endPoint x: 380, endPoint y: 334, distance: 44.2
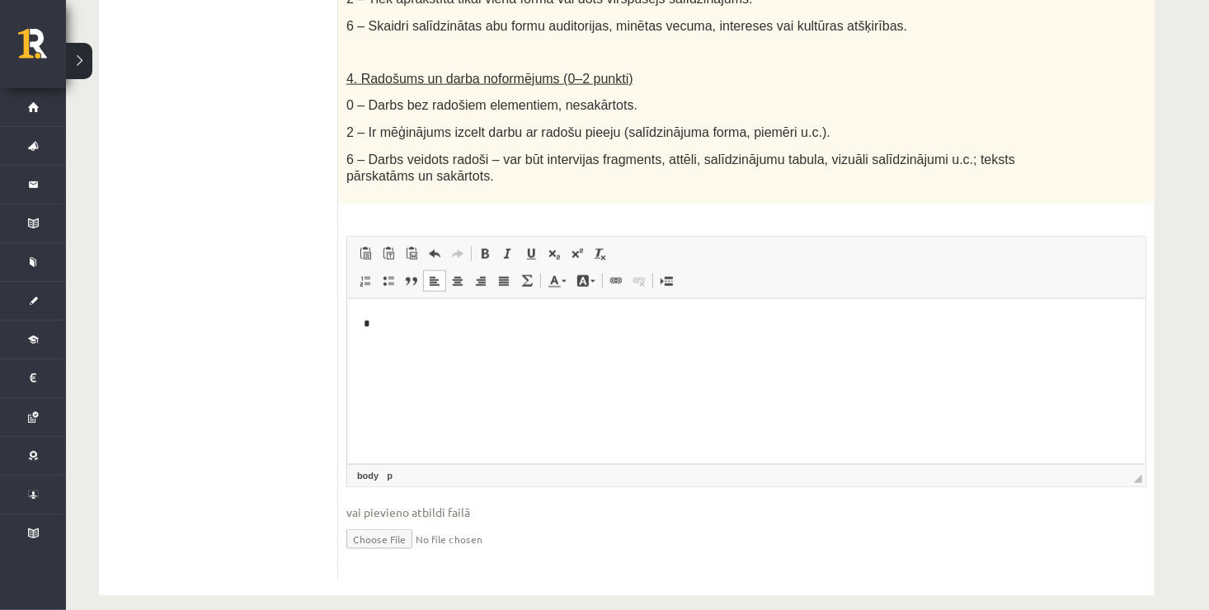
click at [380, 334] on html "*" at bounding box center [745, 324] width 798 height 50
drag, startPoint x: 380, startPoint y: 334, endPoint x: 360, endPoint y: 323, distance: 22.9
click at [360, 323] on html "*" at bounding box center [745, 324] width 798 height 50
drag, startPoint x: 360, startPoint y: 323, endPoint x: 752, endPoint y: 337, distance: 392.1
click at [752, 337] on html "*" at bounding box center [745, 324] width 798 height 50
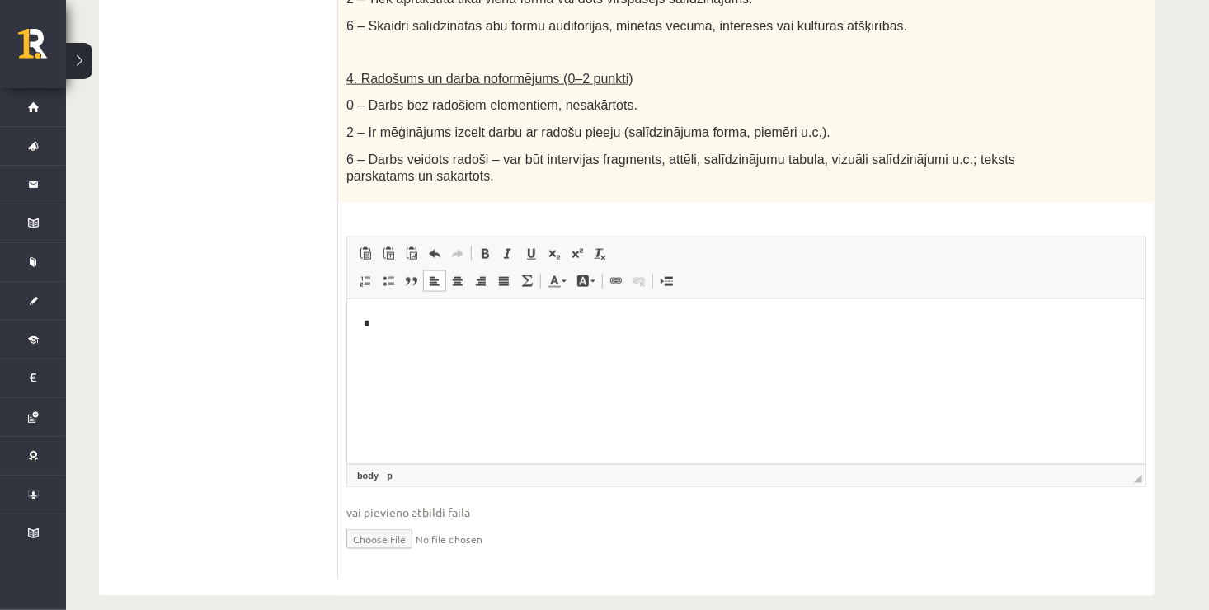
drag, startPoint x: 752, startPoint y: 337, endPoint x: 679, endPoint y: 327, distance: 74.1
click at [679, 327] on p "*" at bounding box center [746, 323] width 766 height 17
click at [624, 321] on p "*" at bounding box center [746, 323] width 766 height 17
click at [542, 331] on p "*" at bounding box center [746, 323] width 766 height 17
click at [440, 317] on p "*" at bounding box center [746, 323] width 766 height 17
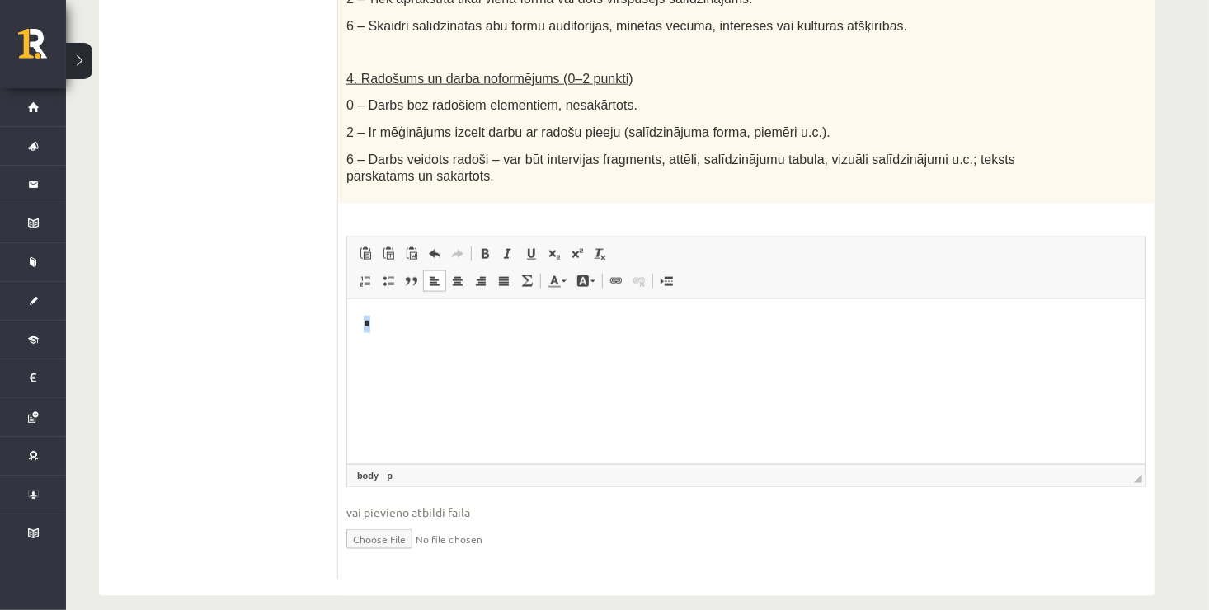
click at [440, 317] on p "*" at bounding box center [746, 323] width 766 height 17
click at [473, 308] on span "Cut" at bounding box center [486, 311] width 51 height 24
click at [401, 326] on p "Editor, wiswyg-editor-user-answer-47024774832620" at bounding box center [746, 323] width 766 height 17
click at [360, 316] on html at bounding box center [745, 324] width 798 height 50
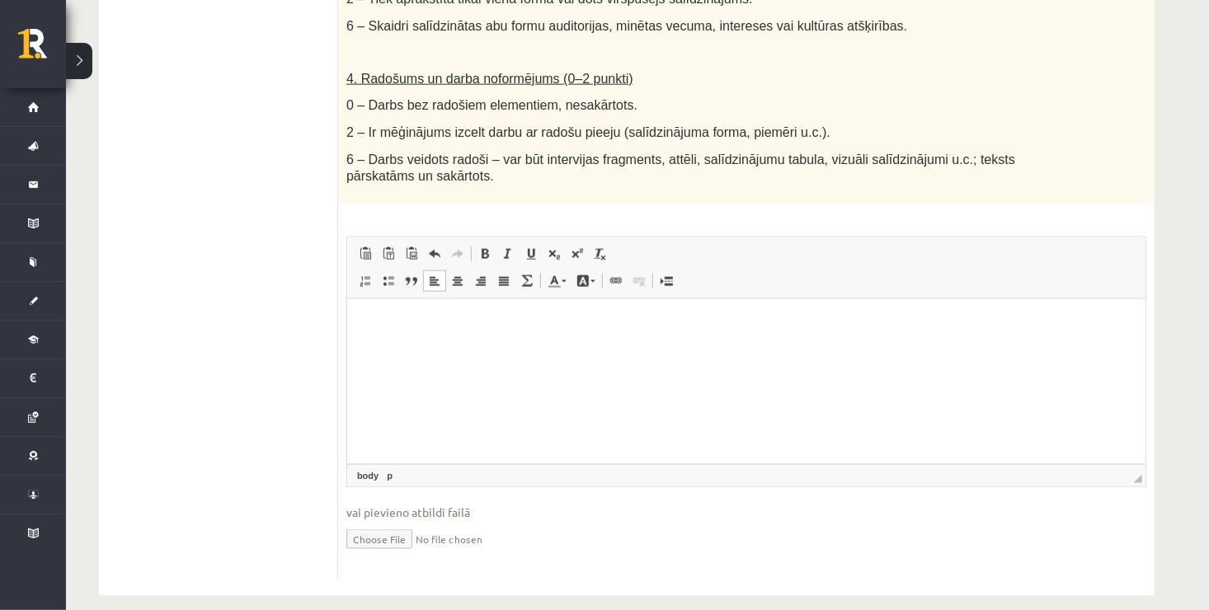
drag, startPoint x: 360, startPoint y: 316, endPoint x: 779, endPoint y: 344, distance: 419.1
click at [779, 344] on html at bounding box center [745, 324] width 798 height 50
drag, startPoint x: 779, startPoint y: 344, endPoint x: 702, endPoint y: 364, distance: 79.2
click at [702, 349] on html at bounding box center [745, 324] width 798 height 50
drag, startPoint x: 649, startPoint y: 341, endPoint x: 605, endPoint y: 332, distance: 45.6
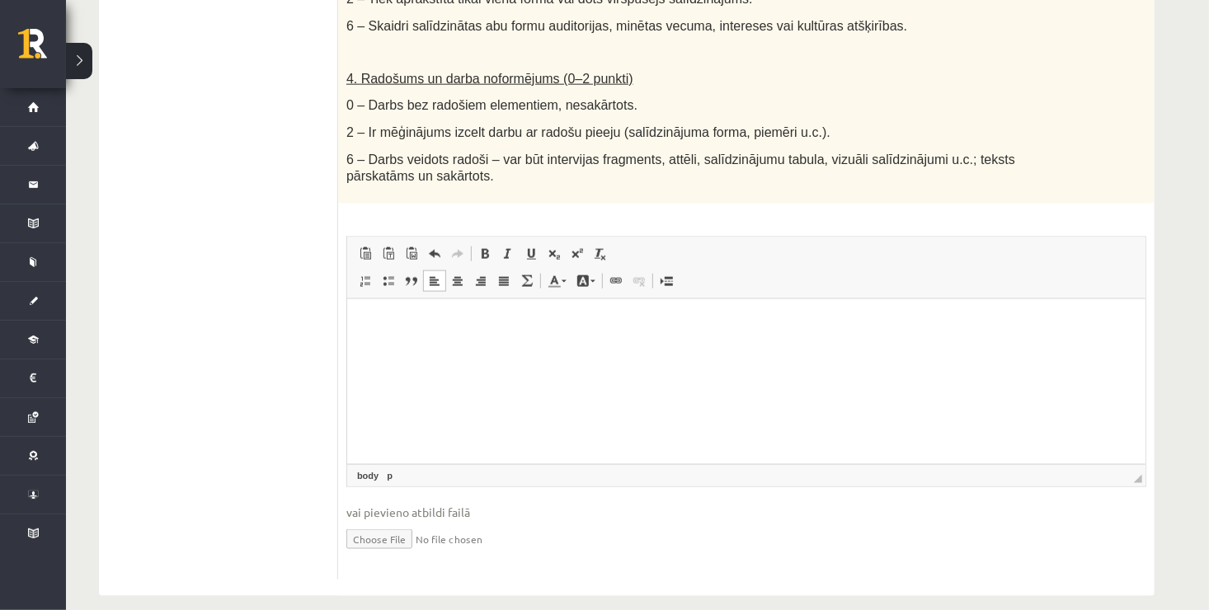
click at [605, 332] on p "Editor, wiswyg-editor-user-answer-47024774832620" at bounding box center [746, 323] width 766 height 17
drag, startPoint x: 468, startPoint y: 354, endPoint x: 414, endPoint y: 335, distance: 56.9
click at [414, 335] on html at bounding box center [745, 324] width 798 height 50
drag, startPoint x: 414, startPoint y: 335, endPoint x: 385, endPoint y: 318, distance: 33.2
click at [385, 318] on p "Editor, wiswyg-editor-user-answer-47024774832620" at bounding box center [746, 323] width 766 height 17
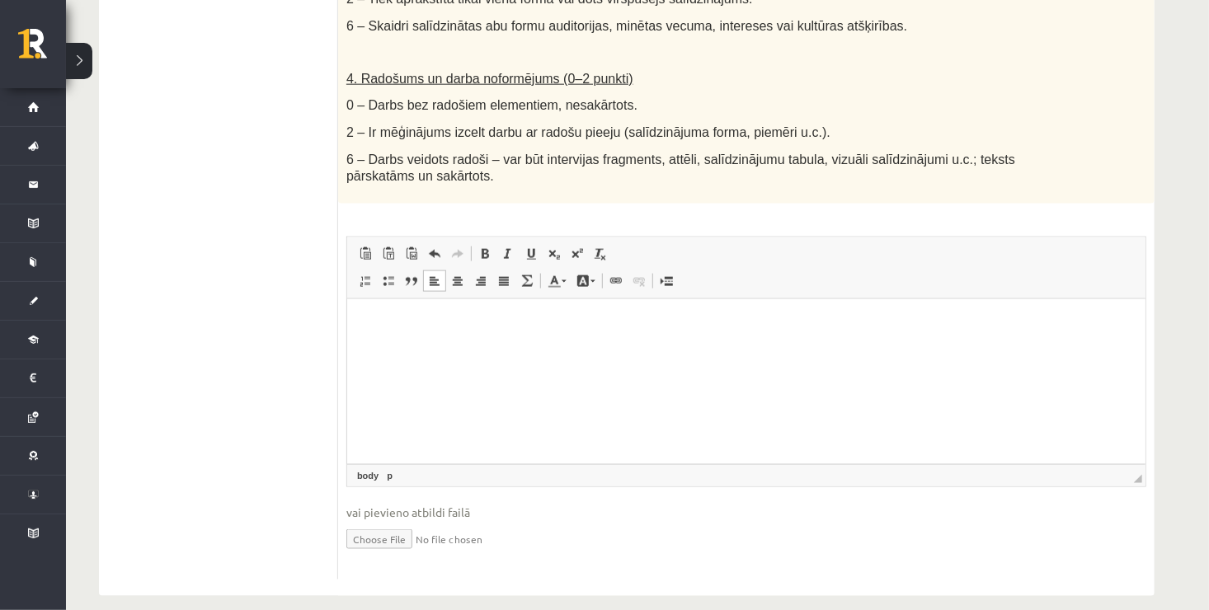
click at [362, 349] on html at bounding box center [745, 324] width 798 height 50
drag, startPoint x: 362, startPoint y: 370, endPoint x: 713, endPoint y: 367, distance: 351.4
click at [713, 349] on html at bounding box center [745, 324] width 798 height 50
drag, startPoint x: 713, startPoint y: 367, endPoint x: 593, endPoint y: 328, distance: 126.5
click at [593, 328] on p "Editor, wiswyg-editor-user-answer-47024774832620" at bounding box center [746, 323] width 766 height 17
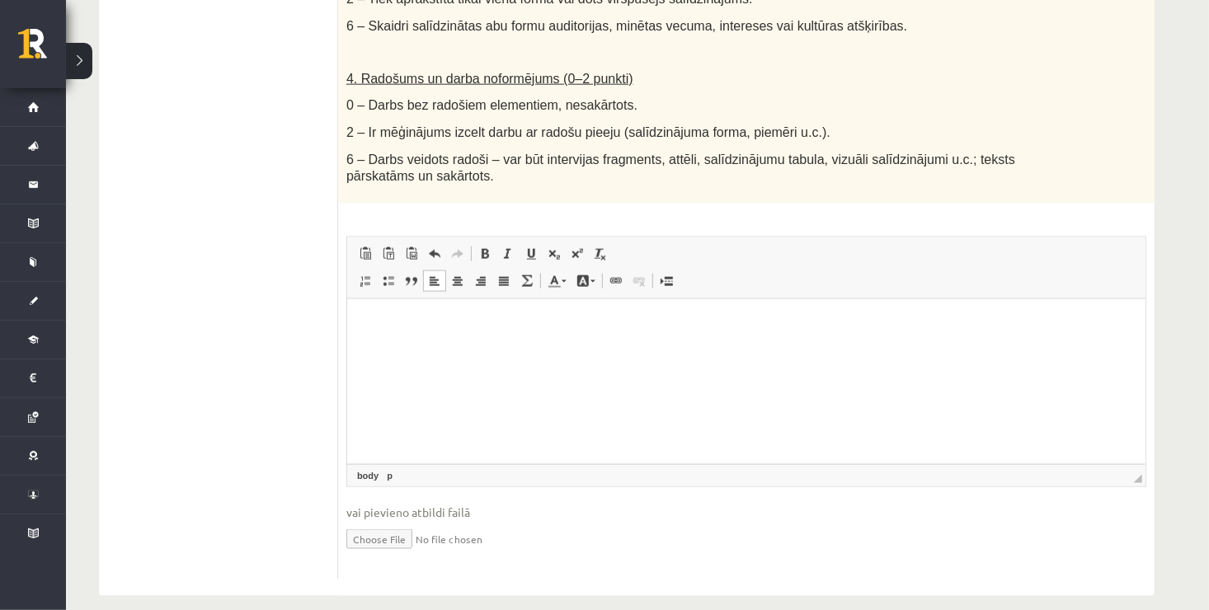
click at [507, 313] on html at bounding box center [745, 324] width 798 height 50
drag, startPoint x: 507, startPoint y: 313, endPoint x: 410, endPoint y: 331, distance: 99.0
click at [410, 331] on p "Editor, wiswyg-editor-user-answer-47024774832620" at bounding box center [746, 323] width 766 height 17
click at [366, 318] on p "Editor, wiswyg-editor-user-answer-47024774832620" at bounding box center [746, 323] width 766 height 17
click at [351, 309] on html at bounding box center [745, 324] width 798 height 50
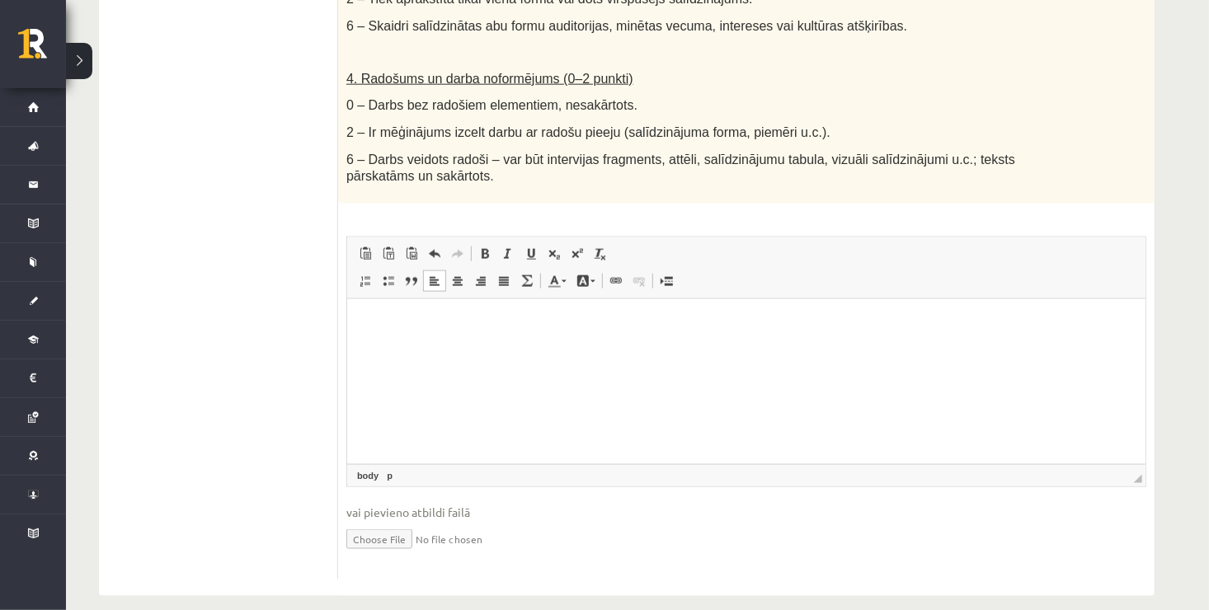
drag, startPoint x: 360, startPoint y: 318, endPoint x: 739, endPoint y: 354, distance: 381.1
click at [739, 349] on html at bounding box center [745, 324] width 798 height 50
drag, startPoint x: 739, startPoint y: 354, endPoint x: 717, endPoint y: 339, distance: 26.8
click at [717, 339] on html at bounding box center [745, 324] width 798 height 50
drag, startPoint x: 717, startPoint y: 339, endPoint x: 644, endPoint y: 310, distance: 78.1
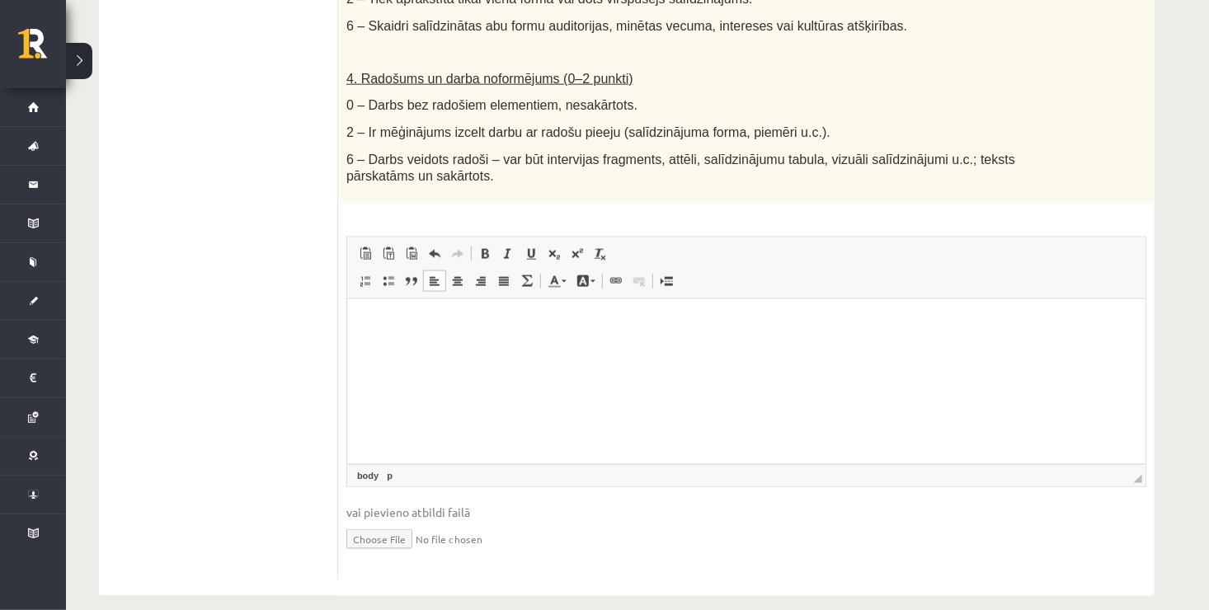
click at [644, 310] on html at bounding box center [745, 324] width 798 height 50
drag, startPoint x: 644, startPoint y: 310, endPoint x: 541, endPoint y: 375, distance: 122.0
click at [541, 349] on html at bounding box center [745, 324] width 798 height 50
drag, startPoint x: 541, startPoint y: 375, endPoint x: 510, endPoint y: 364, distance: 33.4
click at [510, 349] on html at bounding box center [745, 324] width 798 height 50
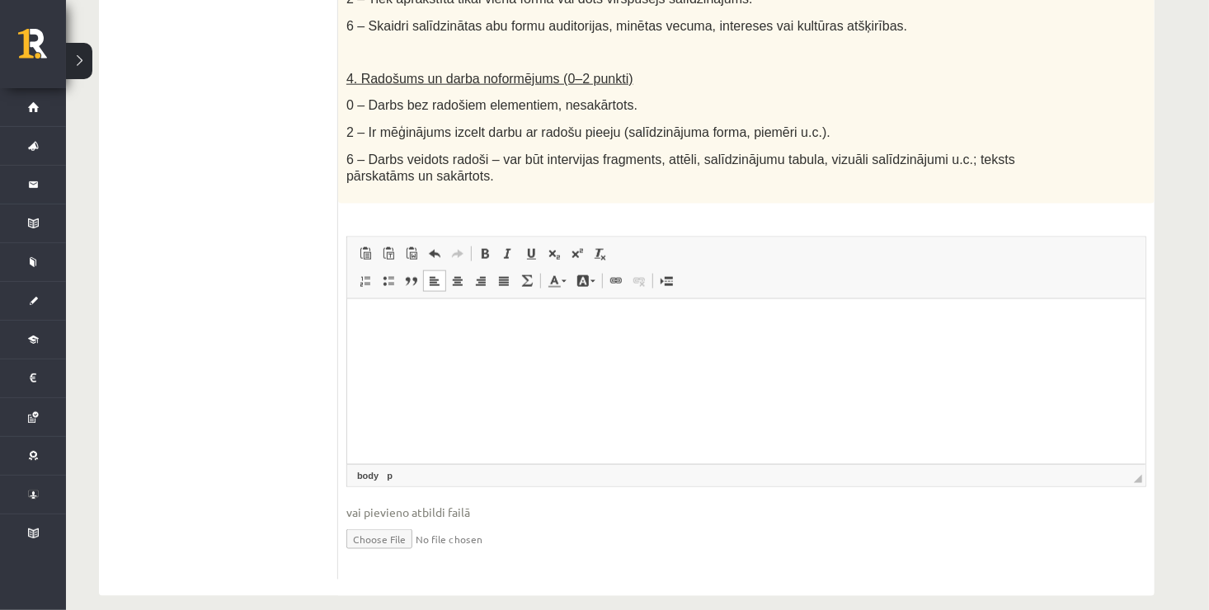
drag, startPoint x: 510, startPoint y: 364, endPoint x: 489, endPoint y: 354, distance: 22.9
click at [489, 349] on html at bounding box center [745, 324] width 798 height 50
drag, startPoint x: 489, startPoint y: 354, endPoint x: 472, endPoint y: 381, distance: 32.3
click at [472, 349] on html at bounding box center [745, 324] width 798 height 50
drag, startPoint x: 472, startPoint y: 381, endPoint x: 436, endPoint y: 356, distance: 43.9
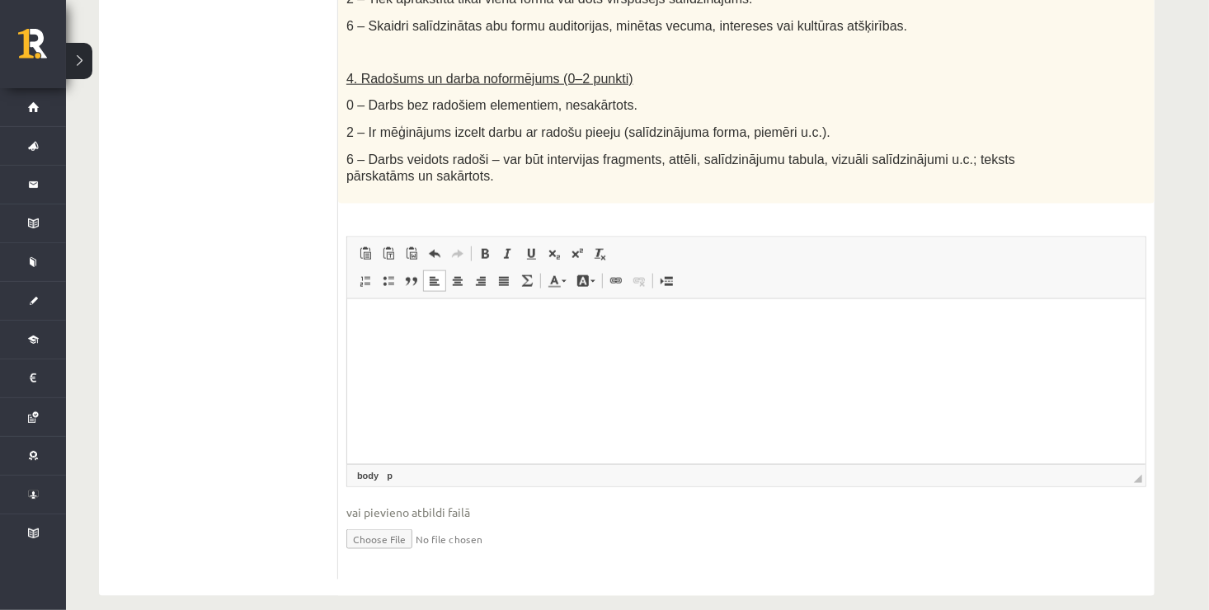
click at [436, 349] on html at bounding box center [745, 324] width 798 height 50
drag, startPoint x: 436, startPoint y: 356, endPoint x: 827, endPoint y: 353, distance: 391.8
click at [827, 349] on html at bounding box center [745, 324] width 798 height 50
drag, startPoint x: 827, startPoint y: 353, endPoint x: 801, endPoint y: 345, distance: 27.7
click at [801, 345] on html at bounding box center [745, 324] width 798 height 50
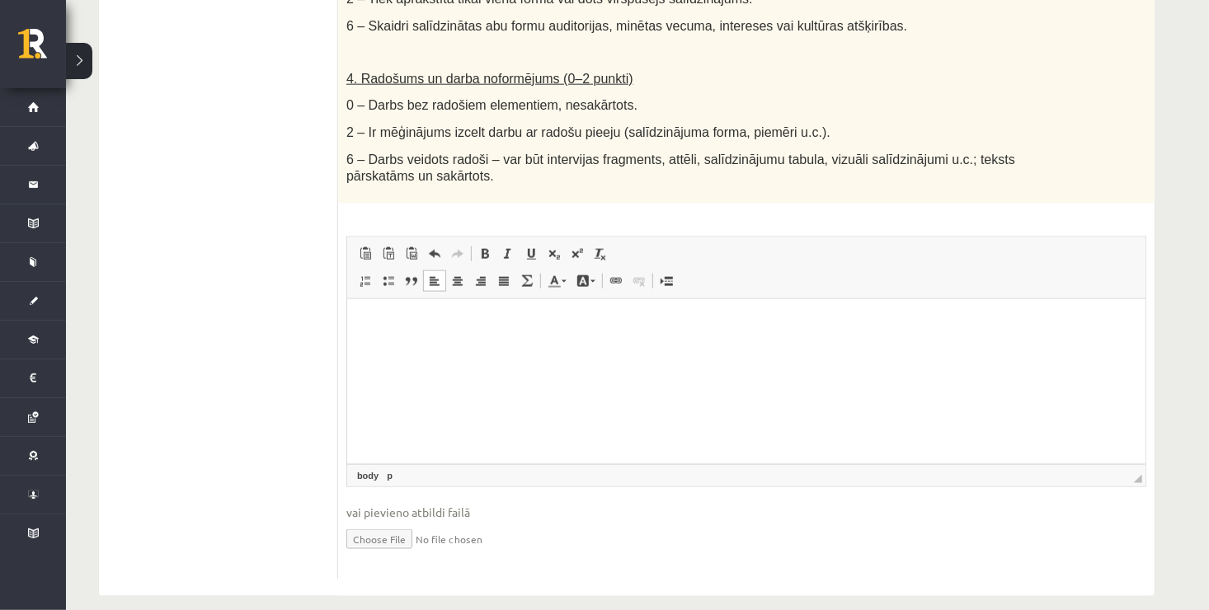
drag, startPoint x: 801, startPoint y: 345, endPoint x: 790, endPoint y: 343, distance: 10.8
click at [790, 343] on html at bounding box center [745, 324] width 798 height 50
click at [717, 327] on p "Editor, wiswyg-editor-user-answer-47024774832620" at bounding box center [746, 323] width 766 height 17
click at [699, 324] on p "Editor, wiswyg-editor-user-answer-47024774832620" at bounding box center [746, 323] width 766 height 17
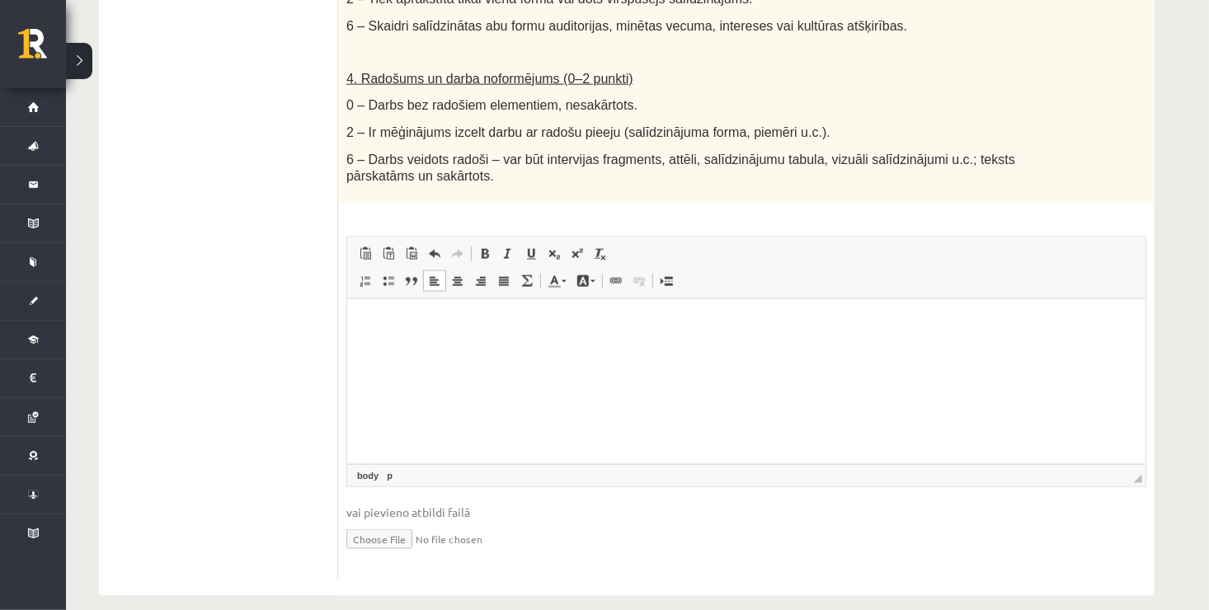
click at [699, 324] on p "Editor, wiswyg-editor-user-answer-47024774832620" at bounding box center [746, 323] width 766 height 17
click at [694, 334] on html at bounding box center [745, 324] width 798 height 50
drag, startPoint x: 694, startPoint y: 334, endPoint x: 661, endPoint y: 341, distance: 32.8
click at [661, 341] on html at bounding box center [745, 324] width 798 height 50
drag, startPoint x: 661, startPoint y: 341, endPoint x: 639, endPoint y: 333, distance: 23.5
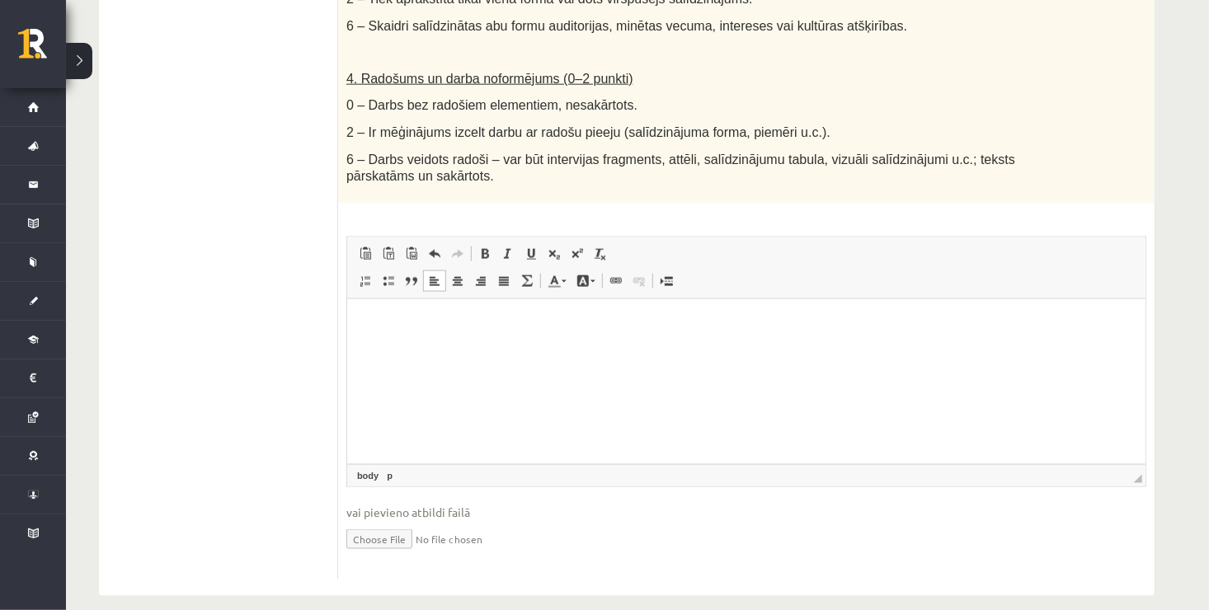
click at [639, 333] on html at bounding box center [745, 324] width 798 height 50
drag, startPoint x: 639, startPoint y: 333, endPoint x: 622, endPoint y: 327, distance: 18.5
click at [622, 327] on p "Editor, wiswyg-editor-user-answer-47024774832620" at bounding box center [746, 323] width 766 height 17
click at [573, 311] on html at bounding box center [745, 324] width 798 height 50
drag, startPoint x: 573, startPoint y: 311, endPoint x: 530, endPoint y: 379, distance: 80.8
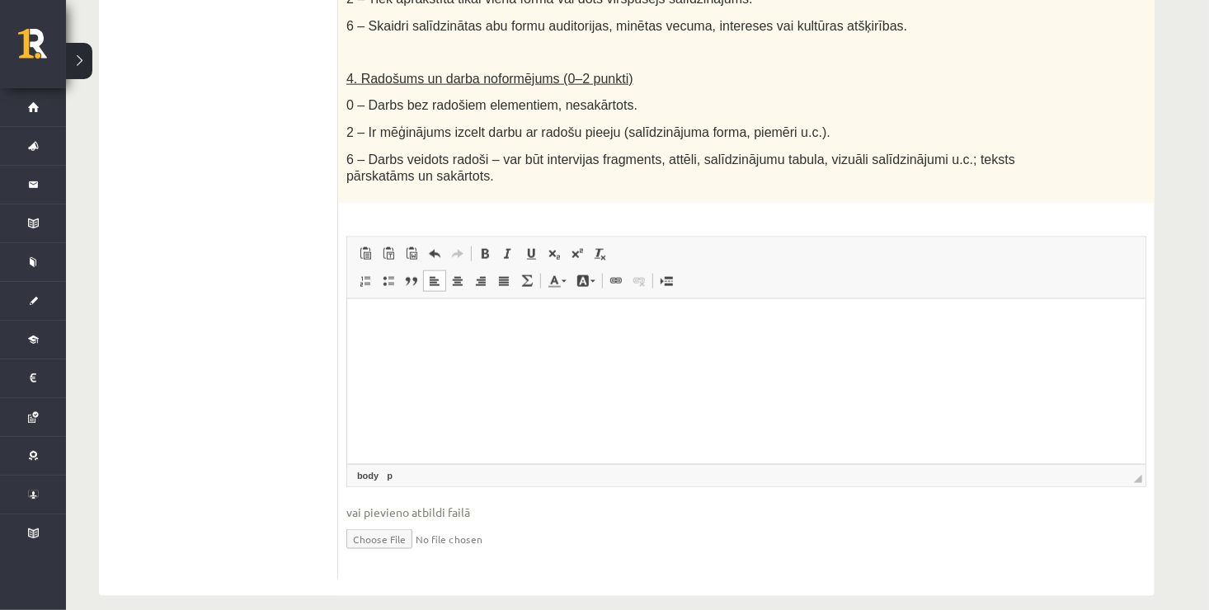
click at [530, 349] on html at bounding box center [745, 324] width 798 height 50
drag, startPoint x: 530, startPoint y: 379, endPoint x: 355, endPoint y: 304, distance: 190.3
click at [355, 304] on html at bounding box center [745, 324] width 798 height 50
drag, startPoint x: 360, startPoint y: 309, endPoint x: 780, endPoint y: 360, distance: 422.9
click at [780, 349] on html at bounding box center [745, 324] width 798 height 50
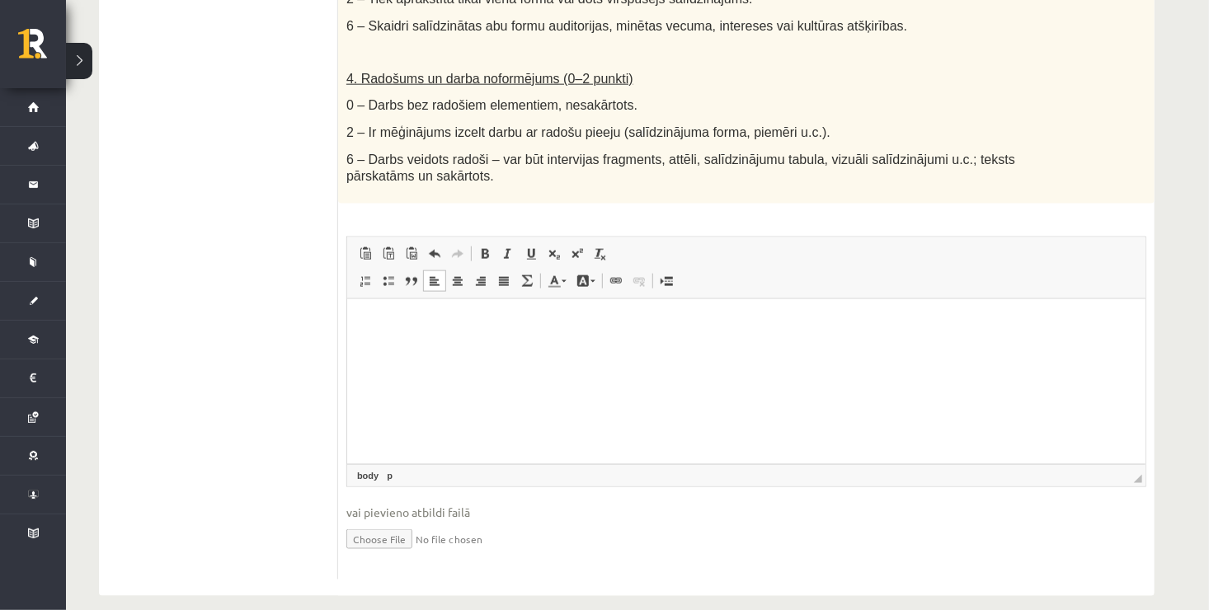
drag, startPoint x: 780, startPoint y: 360, endPoint x: 742, endPoint y: 347, distance: 41.0
click at [742, 347] on html at bounding box center [745, 324] width 798 height 50
drag, startPoint x: 742, startPoint y: 347, endPoint x: 671, endPoint y: 327, distance: 73.6
click at [671, 327] on p "Editor, wiswyg-editor-user-answer-47024774832620" at bounding box center [746, 323] width 766 height 17
click at [673, 332] on html at bounding box center [745, 324] width 798 height 50
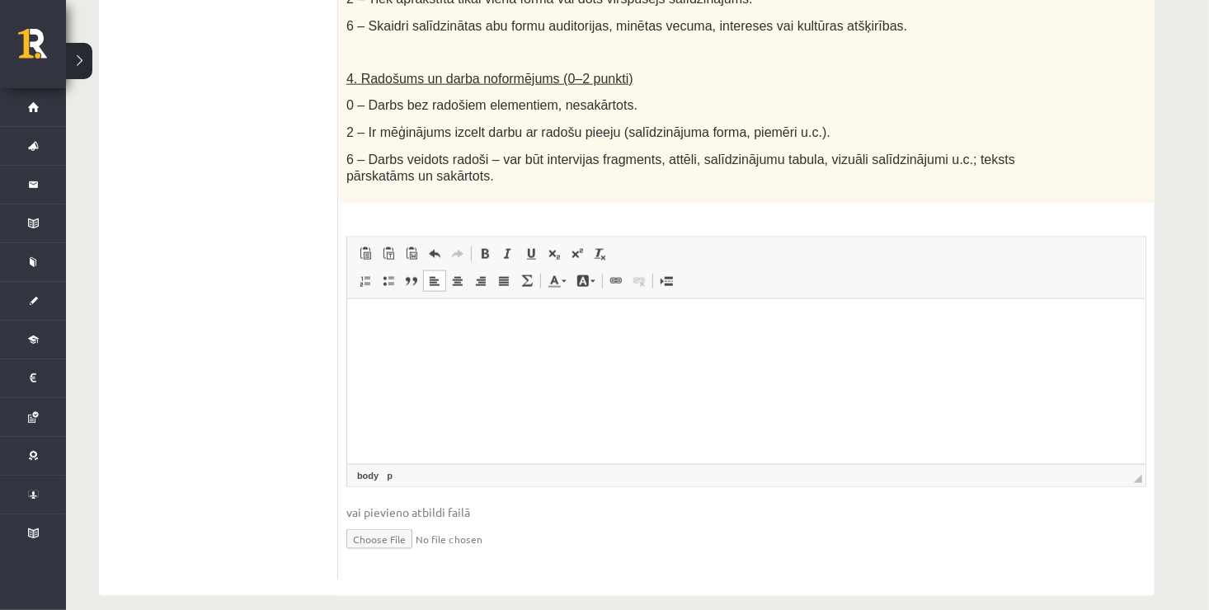
click at [673, 332] on html at bounding box center [745, 324] width 798 height 50
drag, startPoint x: 673, startPoint y: 332, endPoint x: 647, endPoint y: 337, distance: 25.9
click at [647, 337] on html at bounding box center [745, 324] width 798 height 50
drag, startPoint x: 647, startPoint y: 337, endPoint x: 581, endPoint y: 348, distance: 67.8
click at [581, 348] on html at bounding box center [745, 324] width 798 height 50
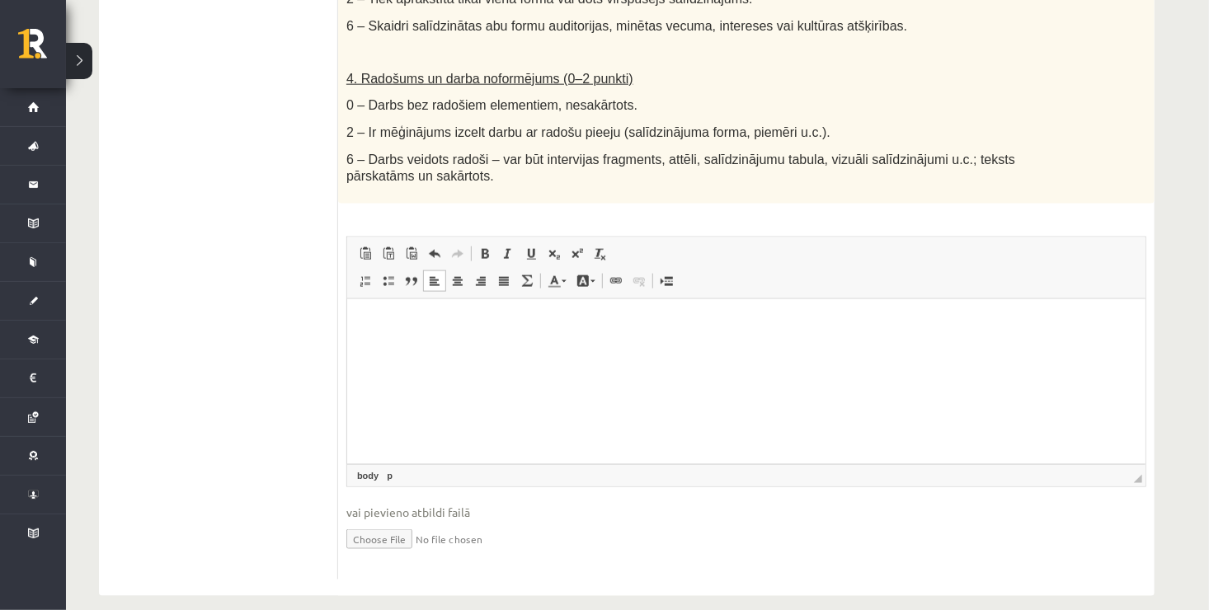
drag, startPoint x: 581, startPoint y: 348, endPoint x: 544, endPoint y: 340, distance: 38.0
click at [544, 340] on html at bounding box center [745, 324] width 798 height 50
drag, startPoint x: 544, startPoint y: 340, endPoint x: 506, endPoint y: 329, distance: 39.4
click at [506, 329] on p "Editor, wiswyg-editor-user-answer-47024774832620" at bounding box center [746, 323] width 766 height 17
click at [483, 327] on p "Editor, wiswyg-editor-user-answer-47024774832620" at bounding box center [746, 323] width 766 height 17
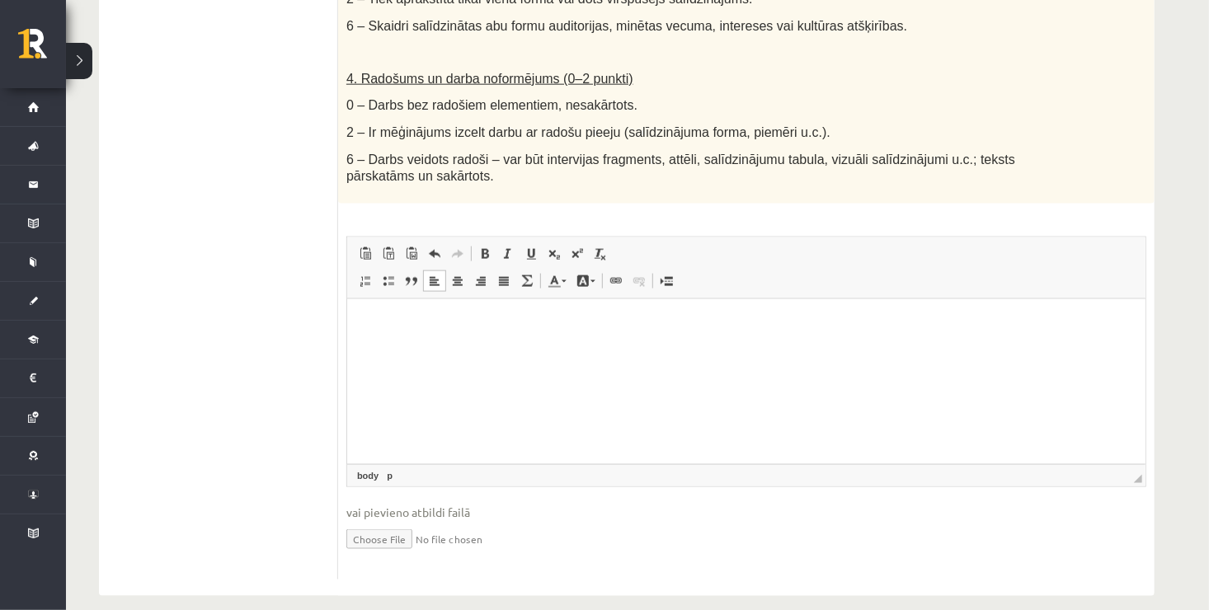
click at [470, 332] on p "Editor, wiswyg-editor-user-answer-47024774832620" at bounding box center [746, 323] width 766 height 17
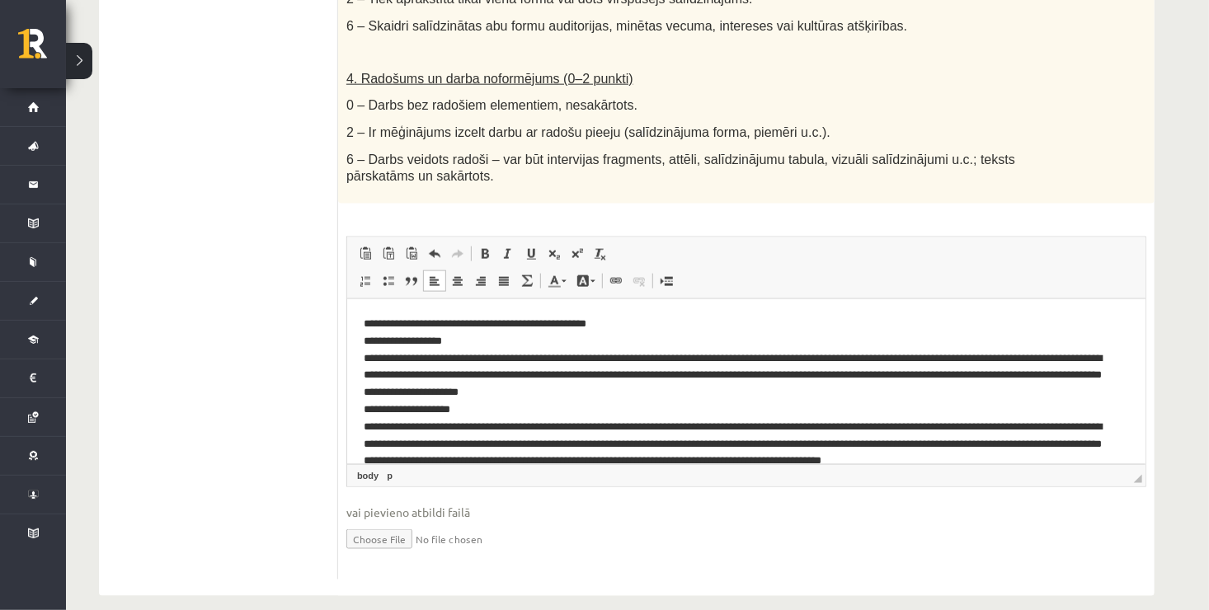
click at [363, 337] on p "**********" at bounding box center [740, 426] width 754 height 223
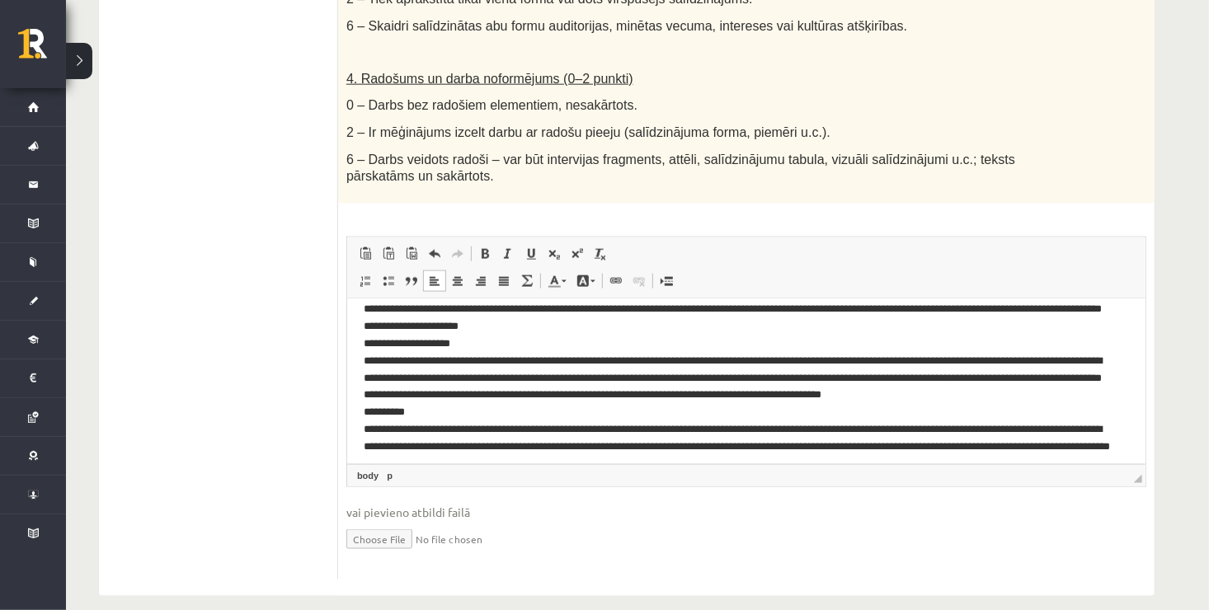
scroll to position [91, 0]
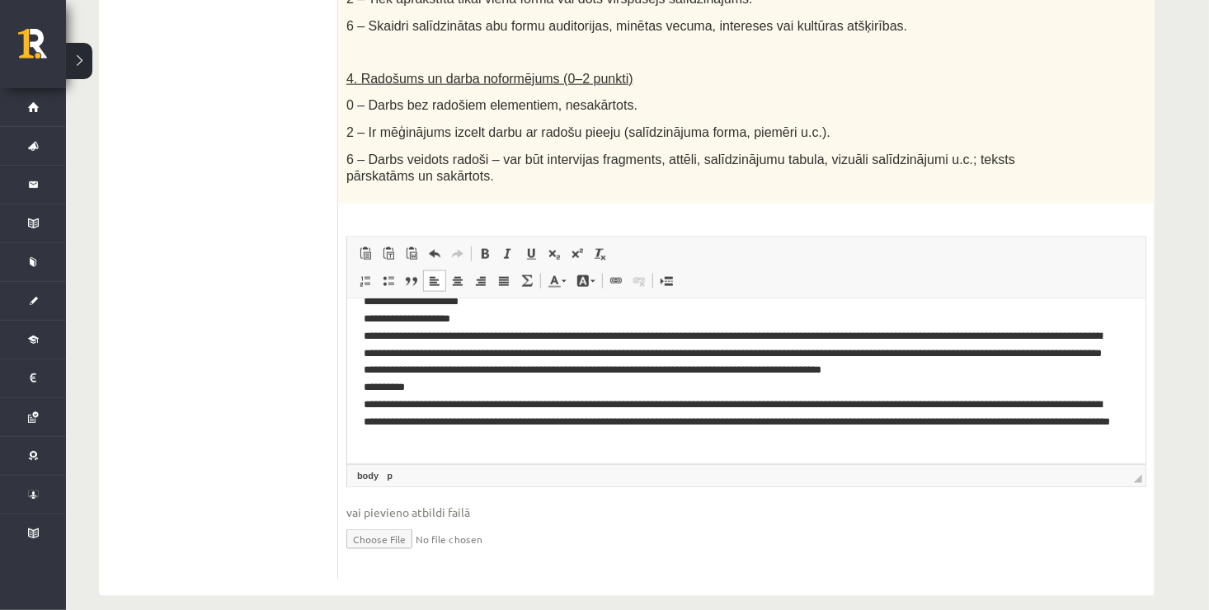
click at [363, 314] on p "**********" at bounding box center [740, 335] width 754 height 223
click at [359, 382] on html "**********" at bounding box center [745, 336] width 798 height 256
drag, startPoint x: 360, startPoint y: 384, endPoint x: 417, endPoint y: 384, distance: 56.9
click at [417, 384] on html "**********" at bounding box center [745, 336] width 798 height 256
click at [485, 247] on span at bounding box center [484, 253] width 13 height 13
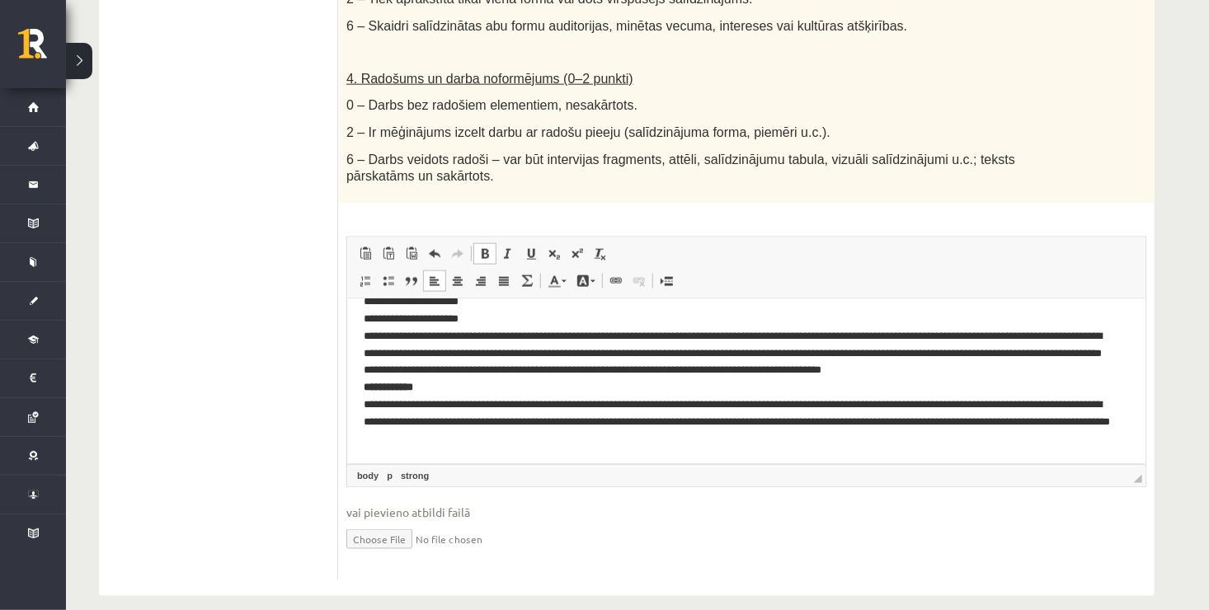
click at [509, 347] on p "**********" at bounding box center [740, 335] width 754 height 223
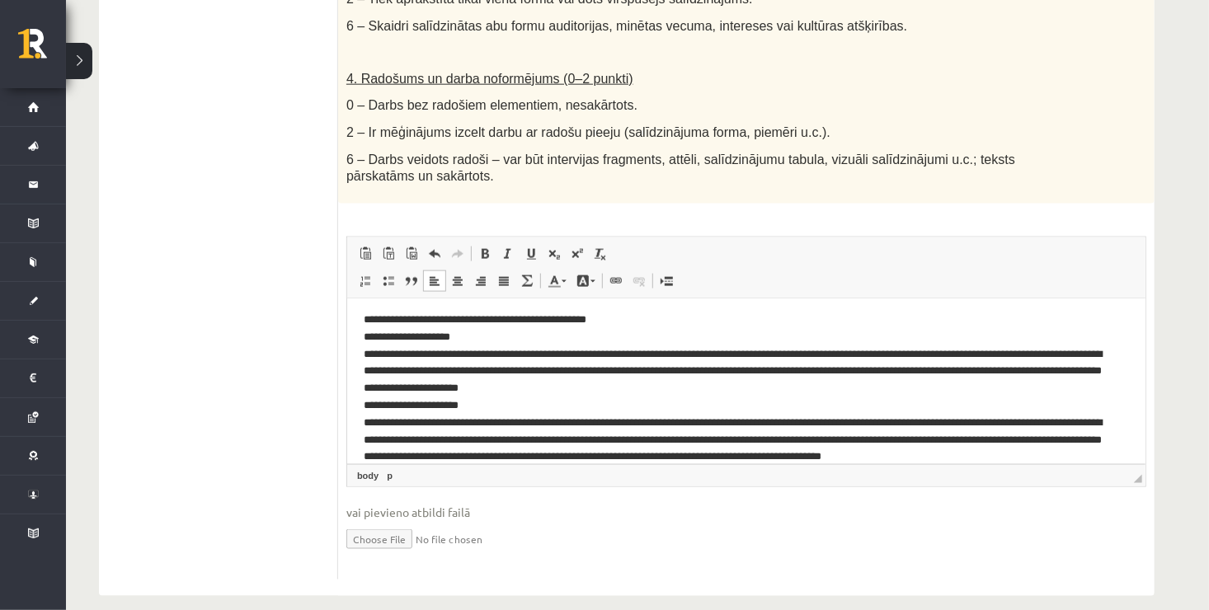
scroll to position [0, 0]
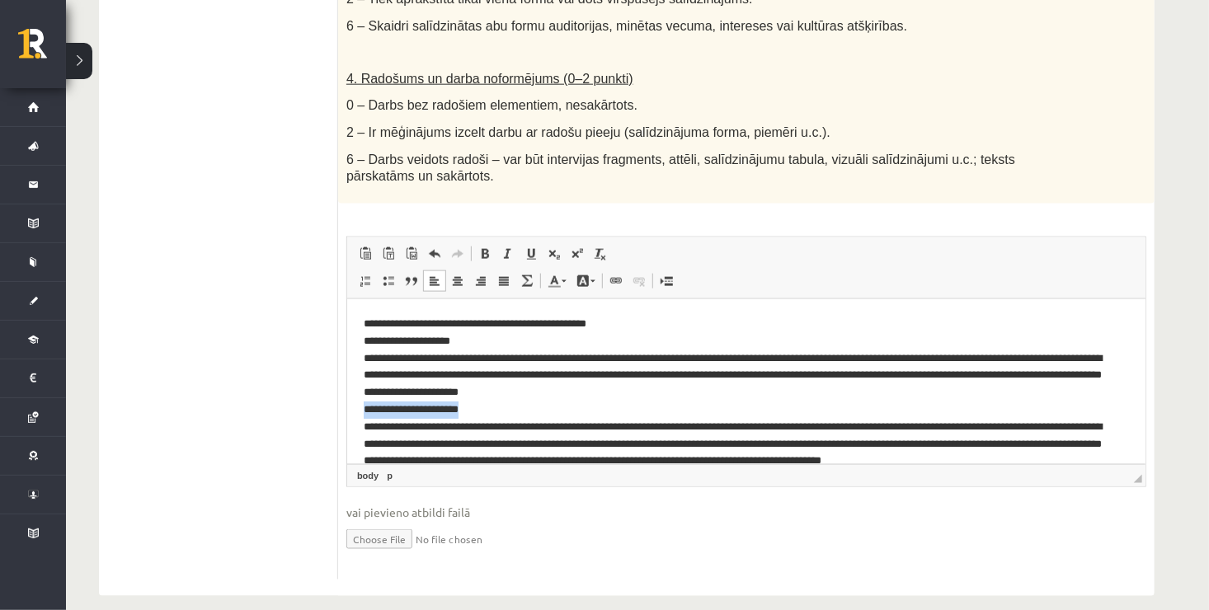
drag, startPoint x: 360, startPoint y: 406, endPoint x: 479, endPoint y: 405, distance: 118.8
click at [479, 405] on html "**********" at bounding box center [745, 427] width 798 height 256
click at [484, 247] on span at bounding box center [484, 253] width 13 height 13
click at [497, 384] on p "**********" at bounding box center [740, 426] width 754 height 223
drag, startPoint x: 360, startPoint y: 335, endPoint x: 469, endPoint y: 337, distance: 108.9
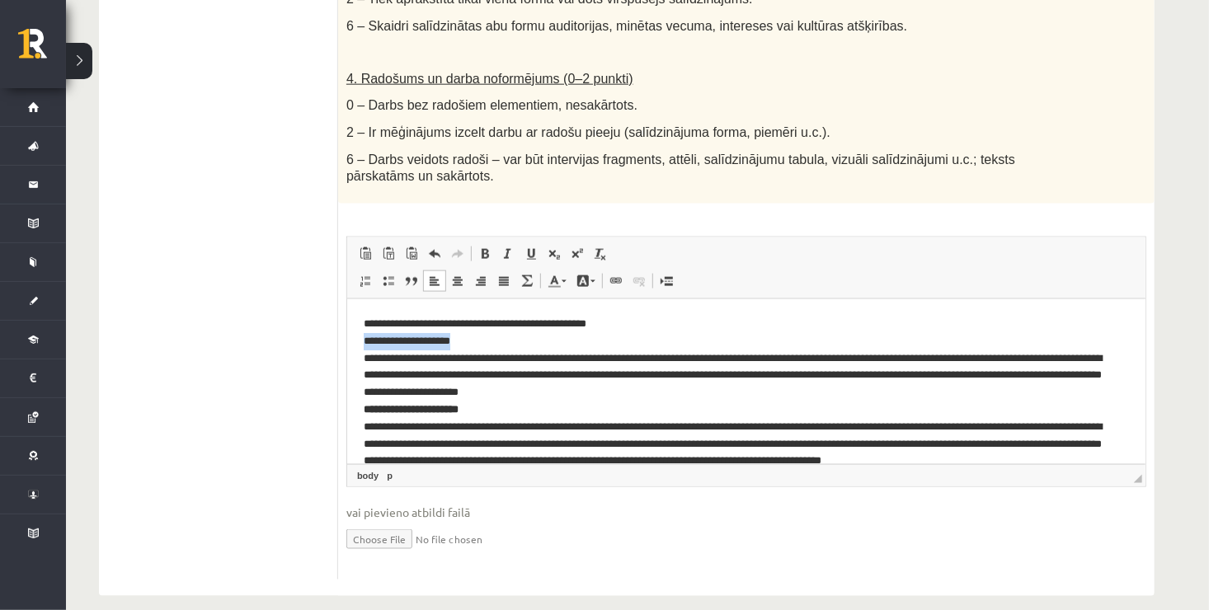
click at [469, 337] on html "**********" at bounding box center [745, 427] width 798 height 256
click at [483, 247] on span at bounding box center [484, 253] width 13 height 13
click at [510, 334] on p "**********" at bounding box center [740, 426] width 754 height 223
drag, startPoint x: 362, startPoint y: 319, endPoint x: 638, endPoint y: 323, distance: 276.3
click at [638, 323] on p "**********" at bounding box center [740, 426] width 754 height 223
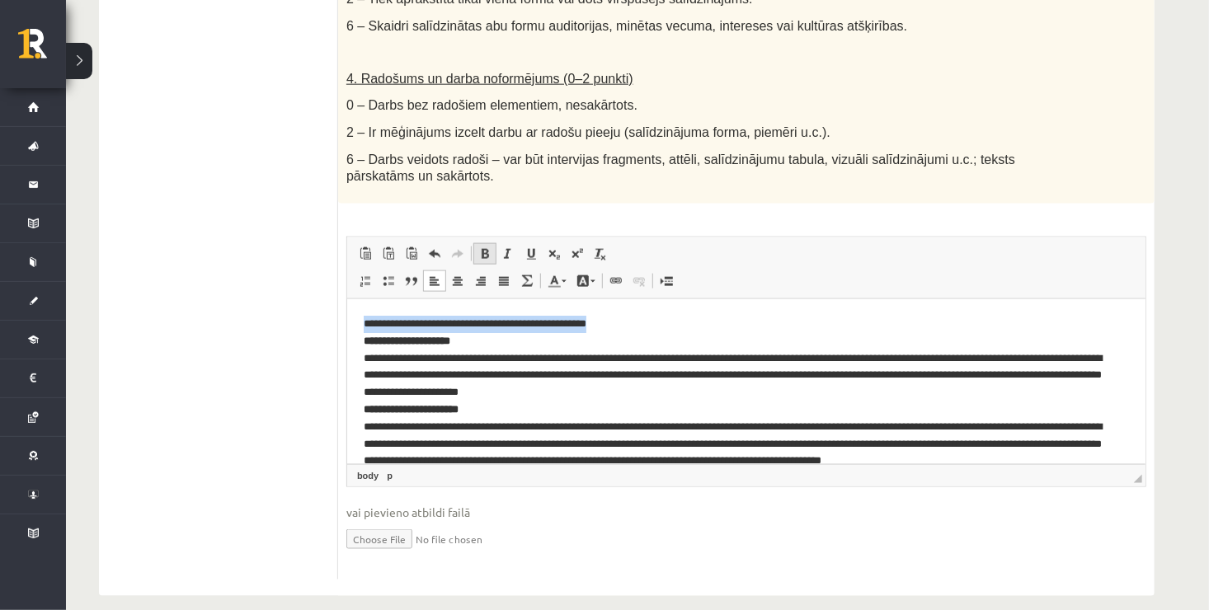
click at [483, 247] on span at bounding box center [484, 253] width 13 height 13
click at [510, 247] on span at bounding box center [507, 253] width 13 height 13
click at [723, 331] on p "**********" at bounding box center [740, 426] width 754 height 223
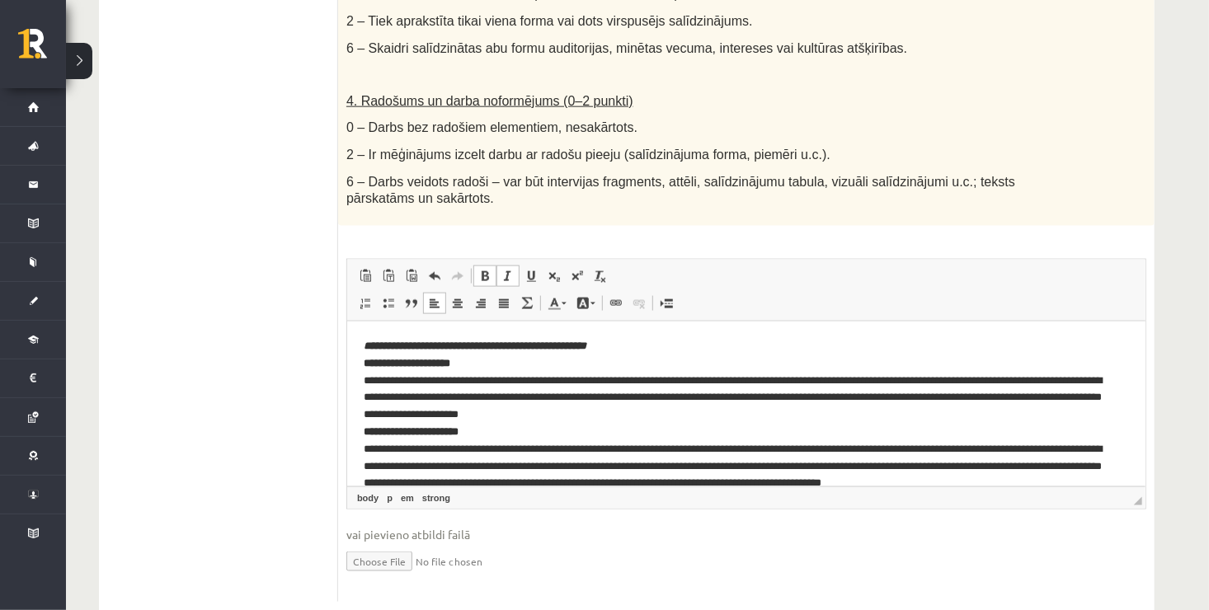
scroll to position [953, 0]
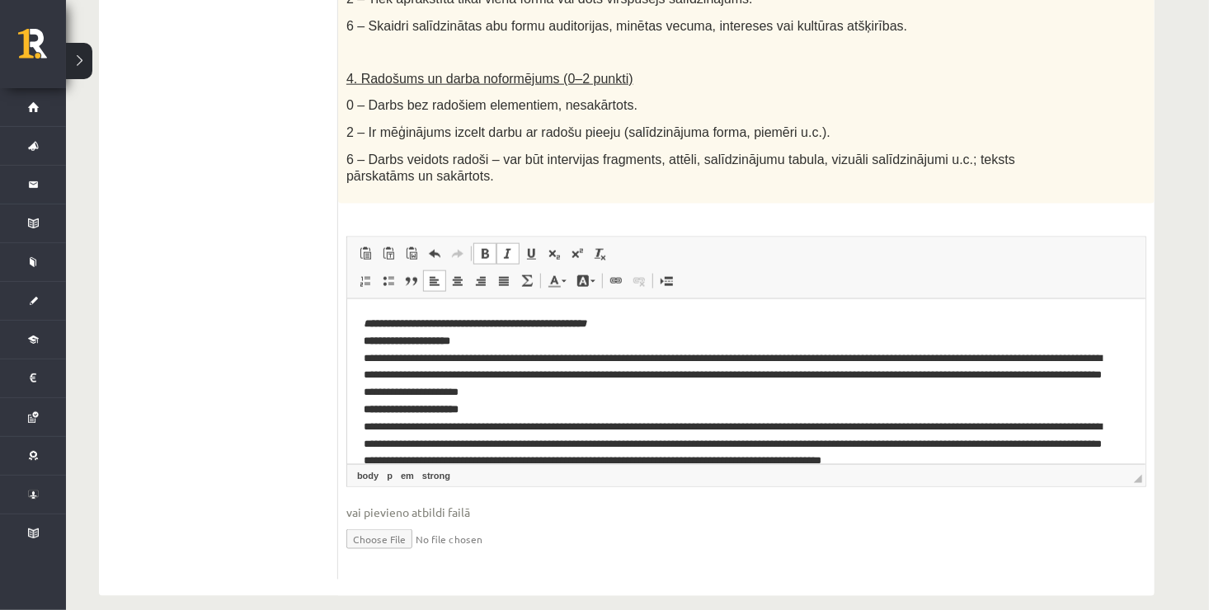
drag, startPoint x: 1143, startPoint y: 461, endPoint x: 1151, endPoint y: 473, distance: 14.2
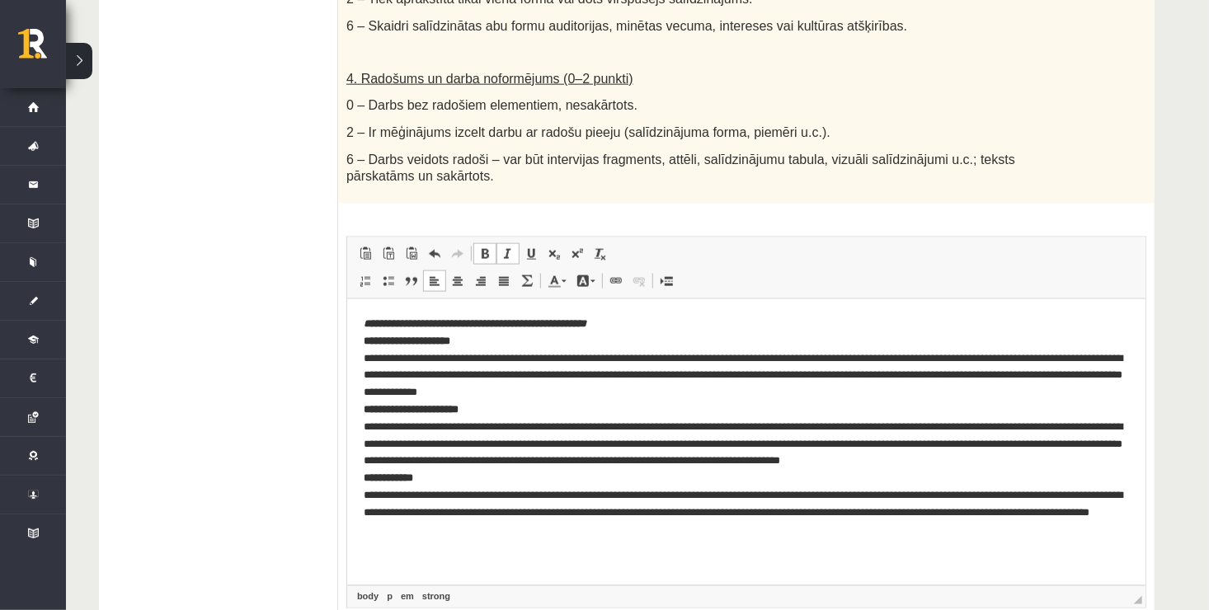
drag, startPoint x: 1139, startPoint y: 458, endPoint x: 1175, endPoint y: 605, distance: 151.0
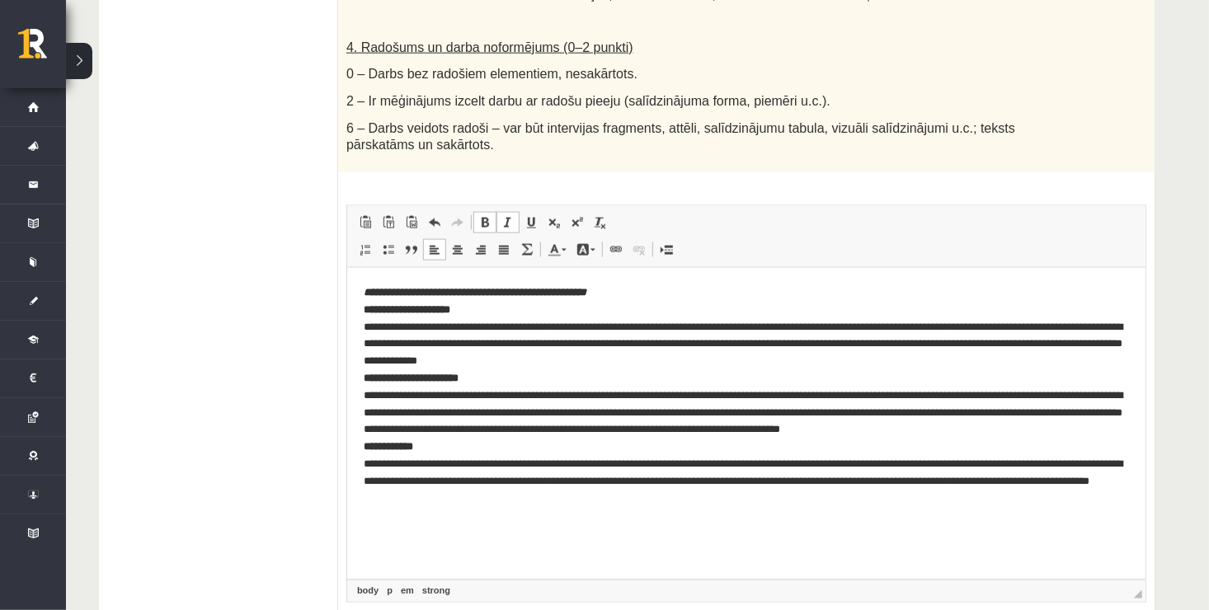
scroll to position [1019, 0]
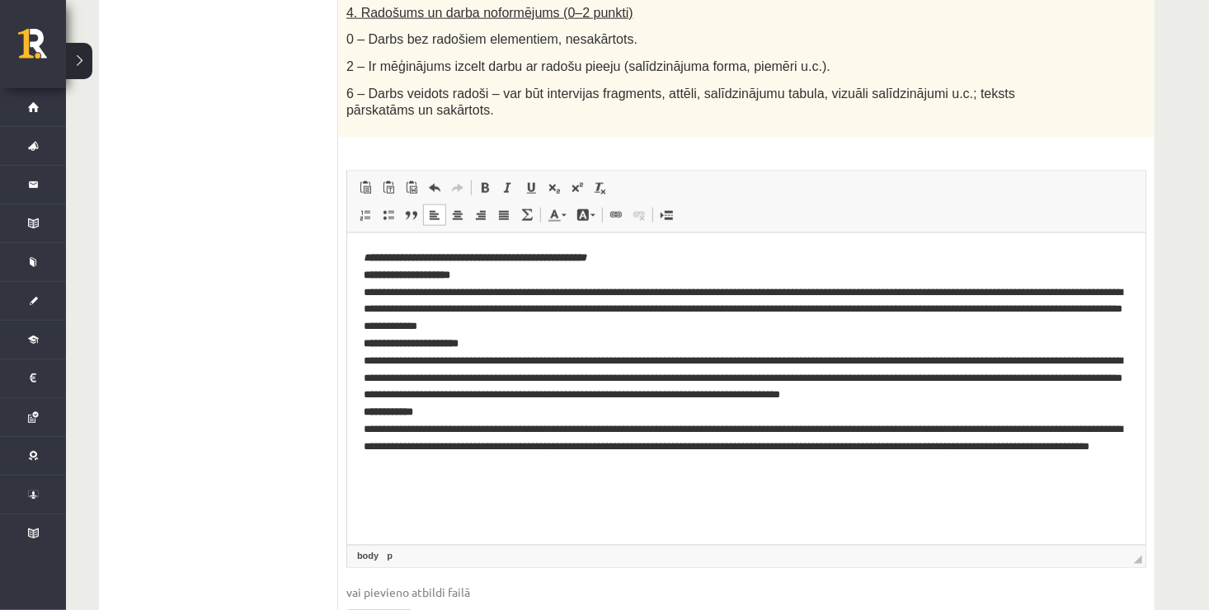
click at [607, 488] on html "**********" at bounding box center [745, 361] width 798 height 256
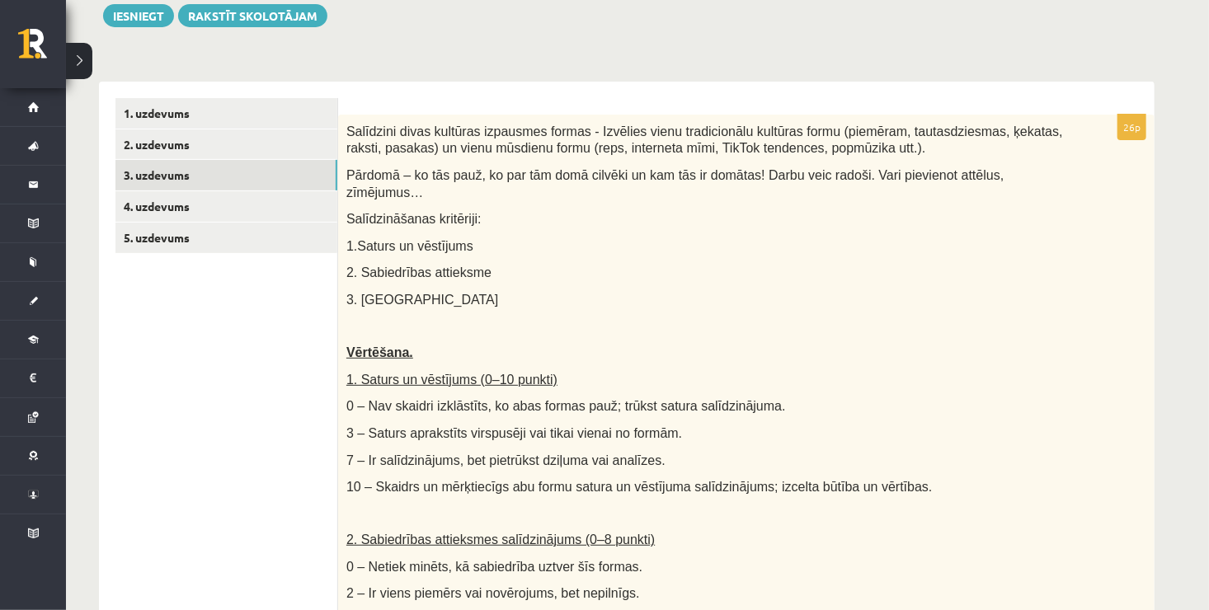
scroll to position [183, 0]
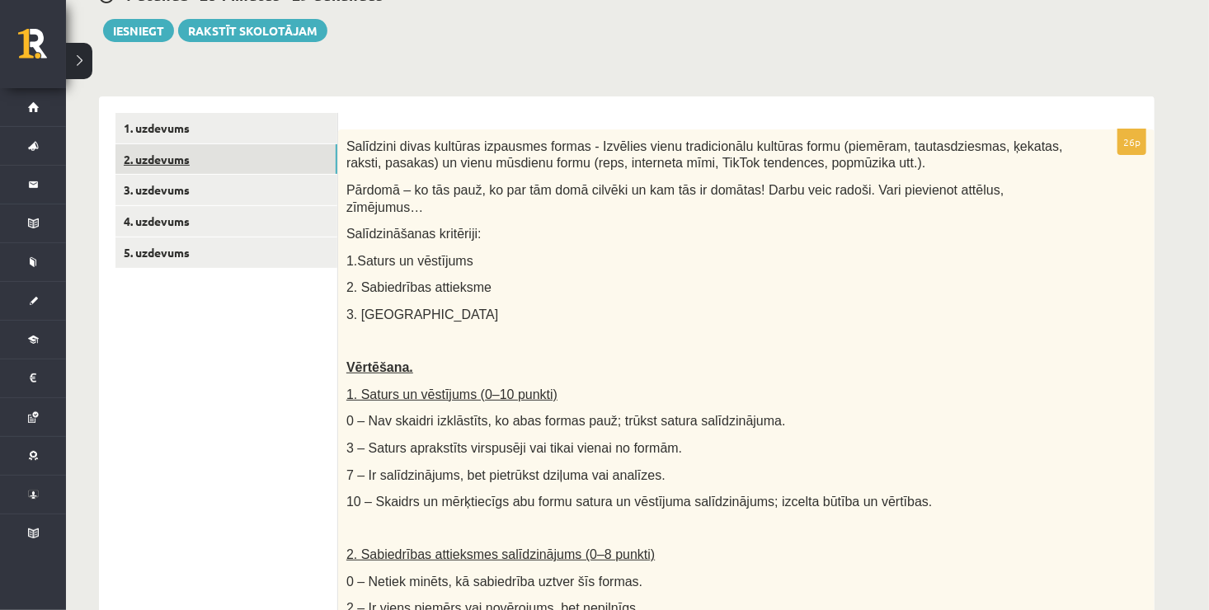
click at [275, 158] on link "2. uzdevums" at bounding box center [226, 159] width 222 height 31
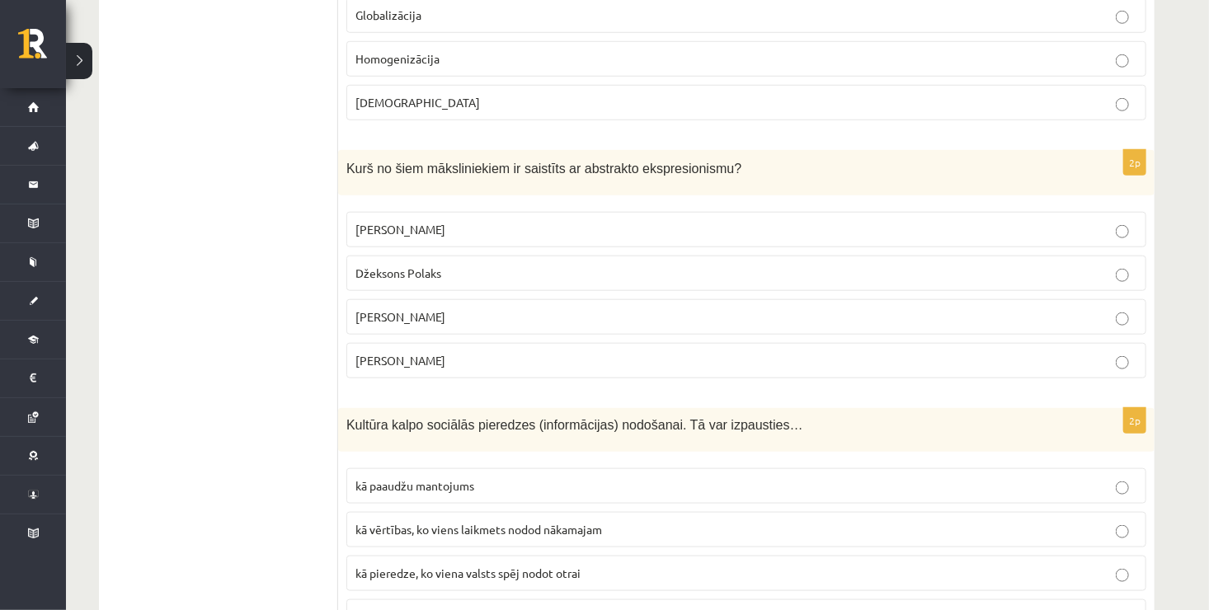
scroll to position [732, 0]
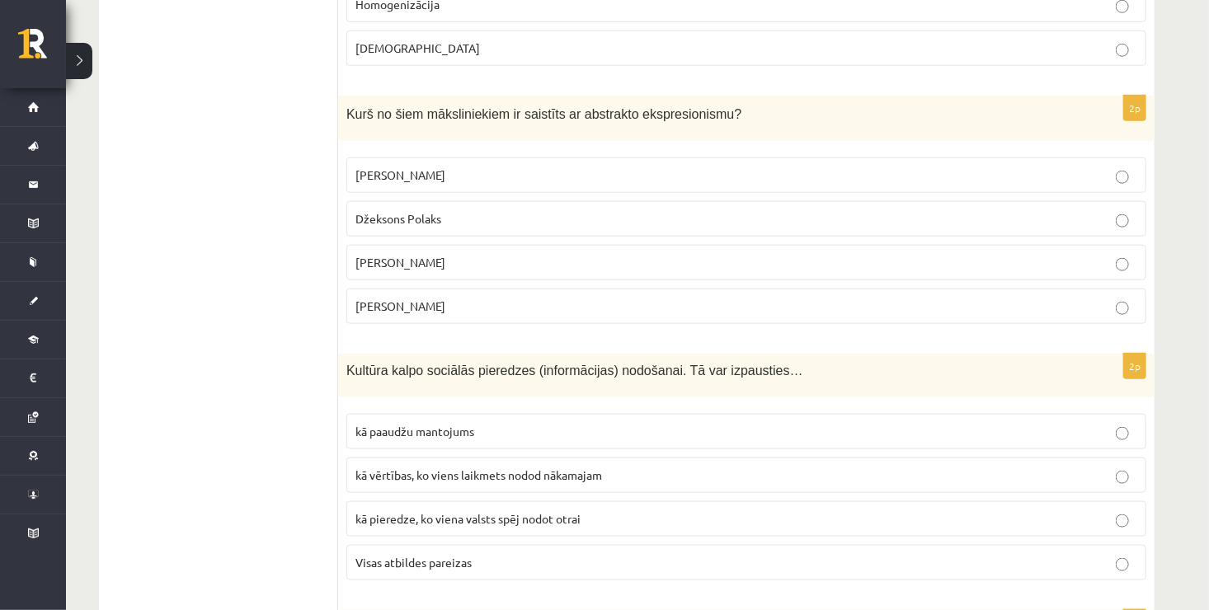
click at [690, 214] on p "Džeksons Polaks" at bounding box center [746, 218] width 782 height 17
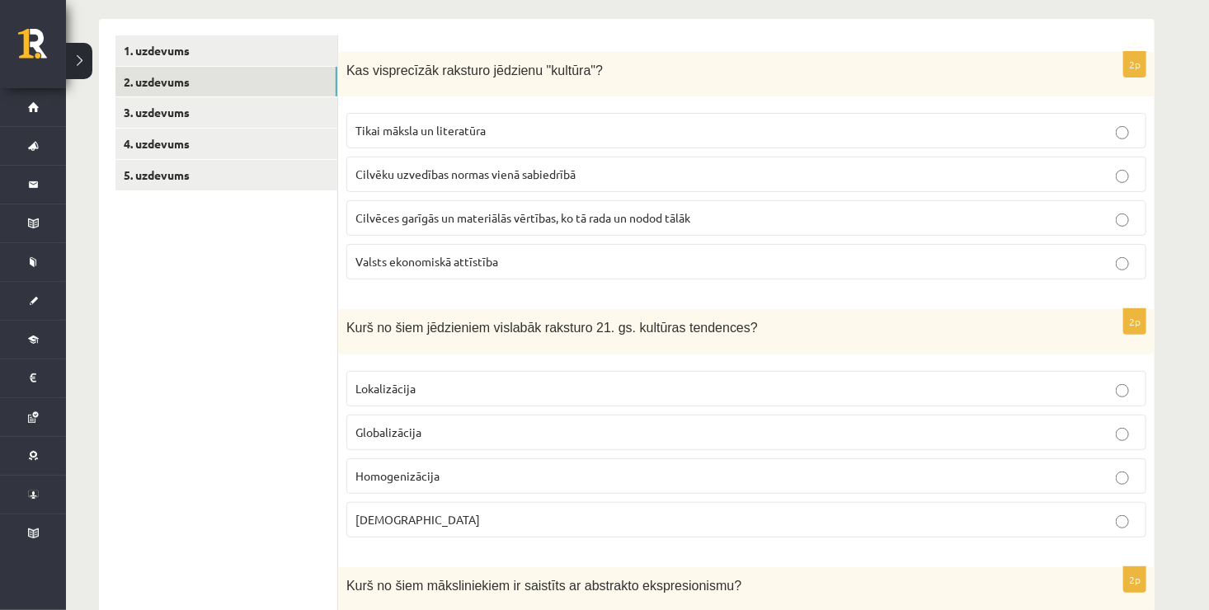
scroll to position [129, 0]
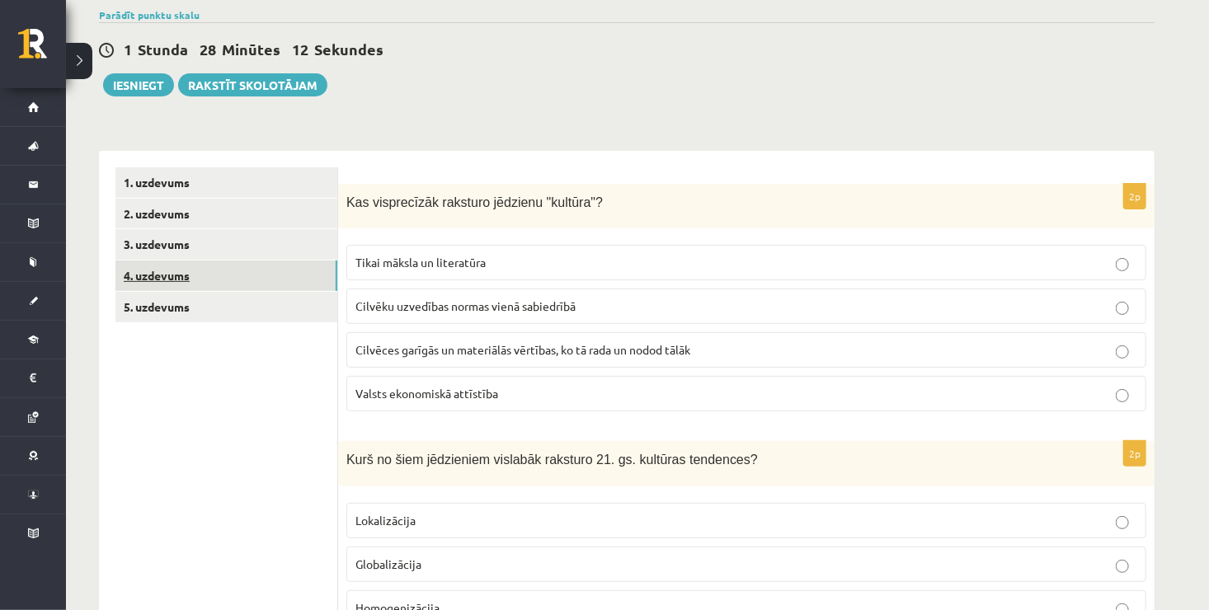
click at [286, 276] on link "4. uzdevums" at bounding box center [226, 276] width 222 height 31
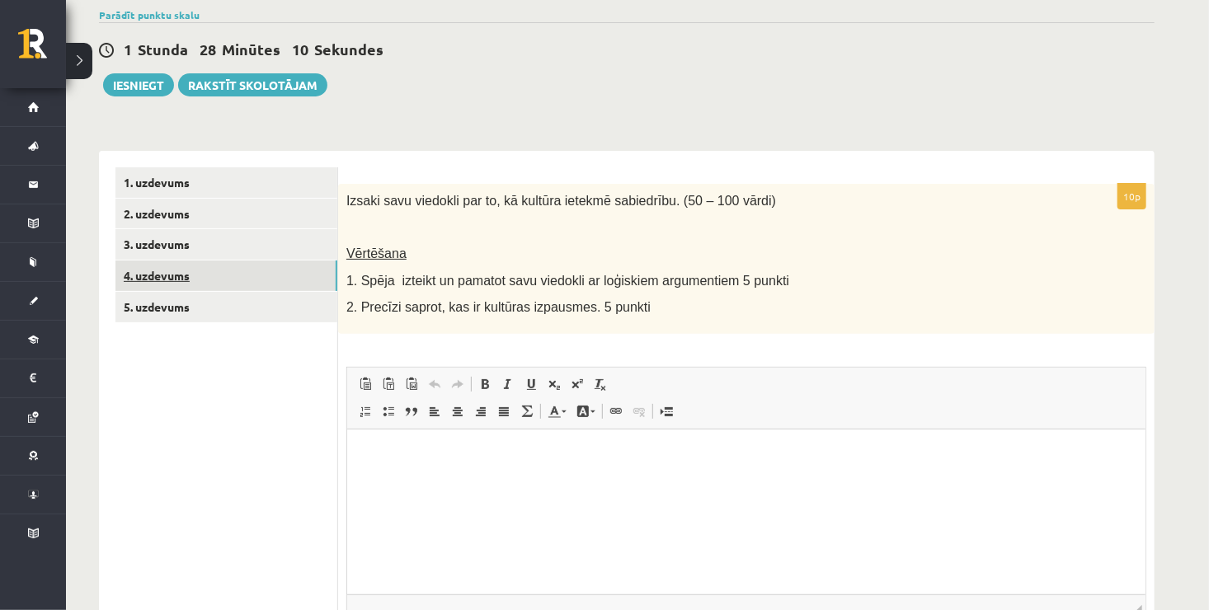
scroll to position [0, 0]
click at [415, 476] on html at bounding box center [745, 454] width 798 height 50
drag, startPoint x: 415, startPoint y: 477, endPoint x: 373, endPoint y: 455, distance: 47.2
click at [373, 455] on p "Editor, wiswyg-editor-user-answer-47024774280440" at bounding box center [745, 453] width 765 height 17
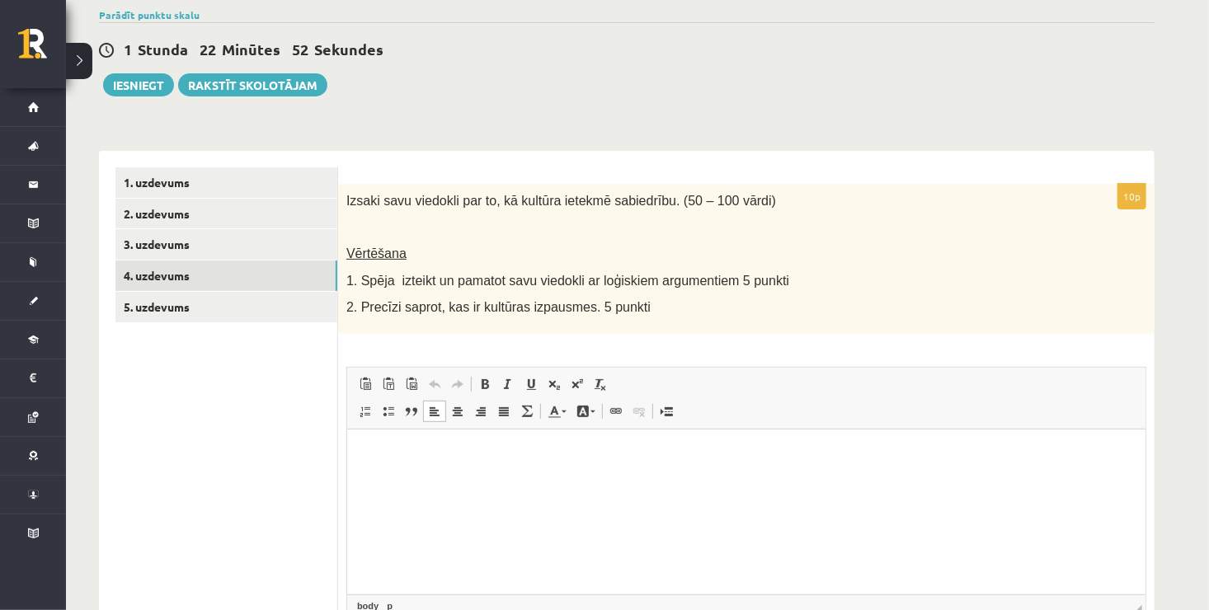
click at [389, 449] on p "Editor, wiswyg-editor-user-answer-47024774280440" at bounding box center [745, 453] width 765 height 17
click at [367, 447] on p "Editor, wiswyg-editor-user-answer-47024774280440" at bounding box center [745, 453] width 765 height 17
click at [370, 475] on html at bounding box center [745, 454] width 798 height 50
drag, startPoint x: 370, startPoint y: 474, endPoint x: 384, endPoint y: 516, distance: 43.3
click at [384, 479] on html at bounding box center [745, 454] width 798 height 50
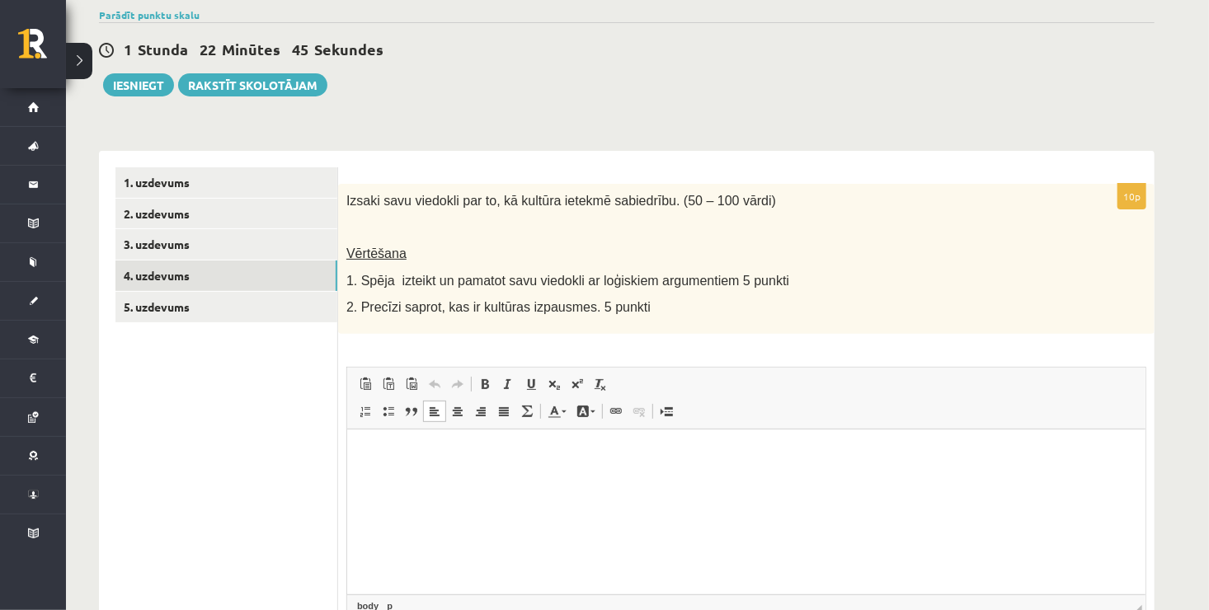
drag, startPoint x: 384, startPoint y: 516, endPoint x: 744, endPoint y: 431, distance: 370.3
click at [744, 431] on html at bounding box center [745, 454] width 798 height 50
click at [716, 454] on p "Editor, wiswyg-editor-user-answer-47024774280440" at bounding box center [745, 453] width 765 height 17
click at [700, 454] on p "Editor, wiswyg-editor-user-answer-47024774280440" at bounding box center [745, 453] width 765 height 17
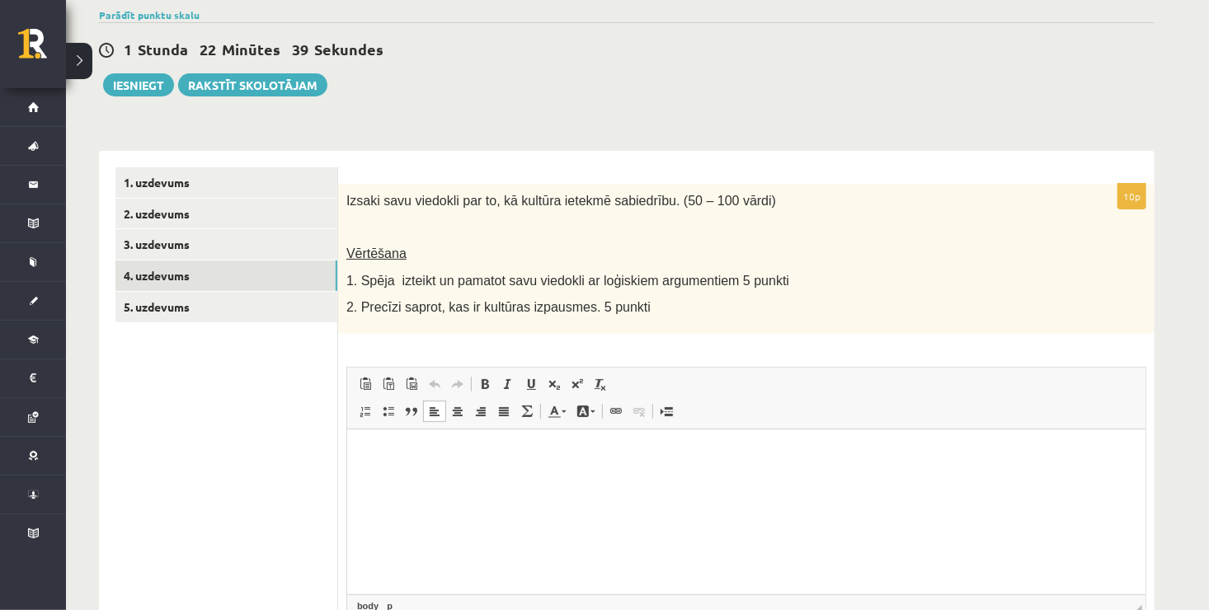
click at [674, 453] on p "Editor, wiswyg-editor-user-answer-47024774280440" at bounding box center [745, 453] width 765 height 17
click at [638, 468] on html at bounding box center [745, 454] width 798 height 50
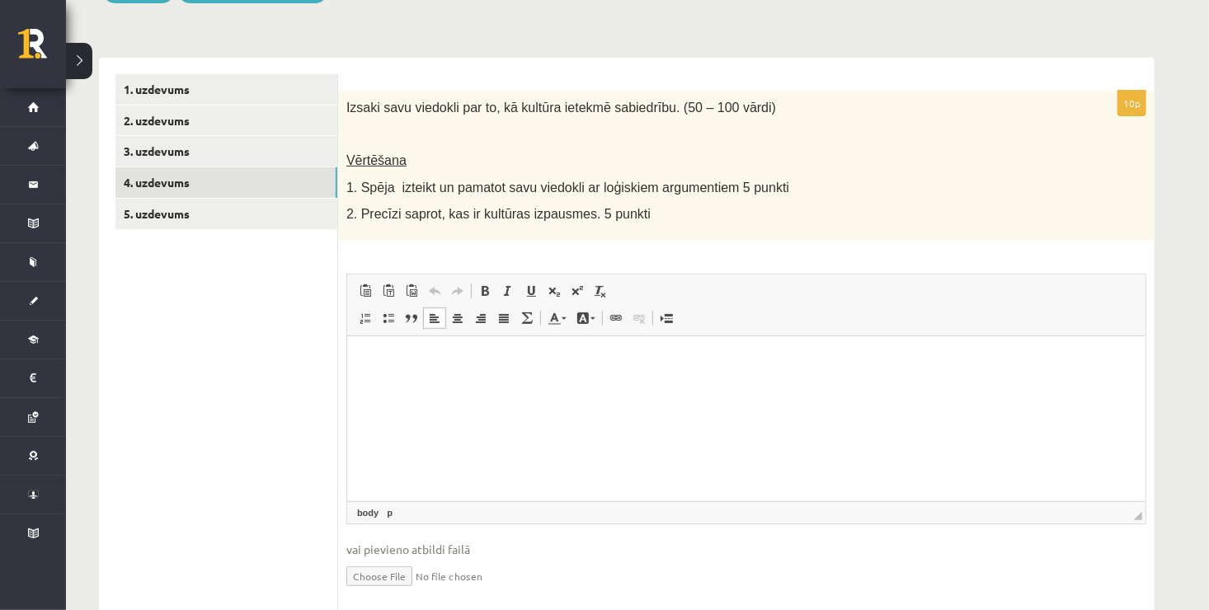
scroll to position [228, 0]
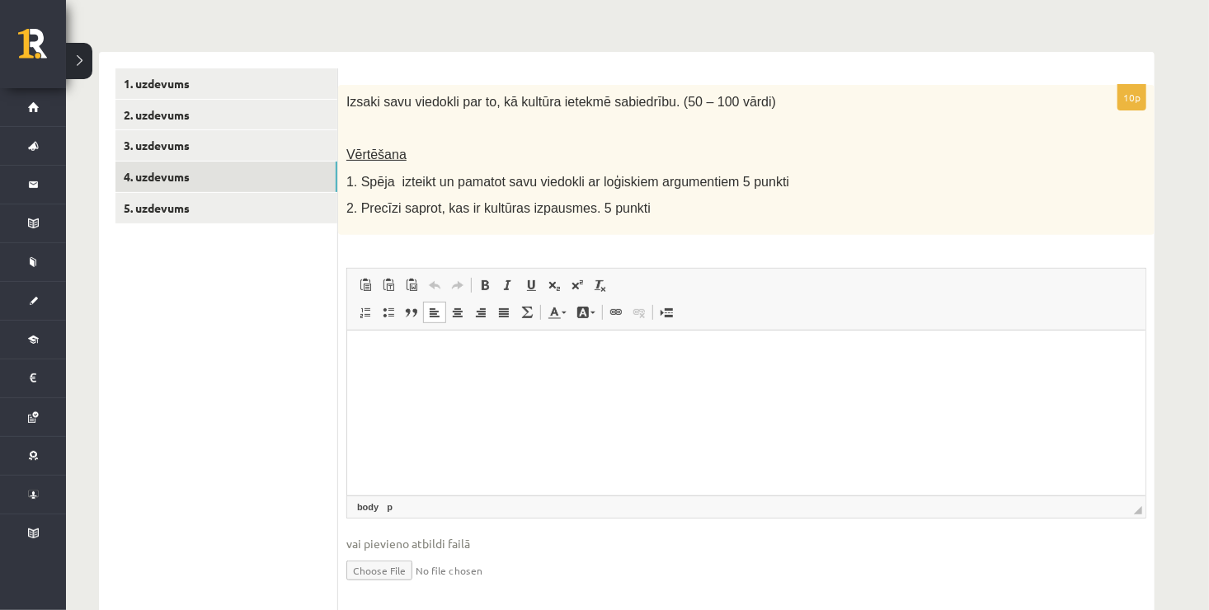
click at [901, 380] on html at bounding box center [745, 355] width 798 height 50
drag, startPoint x: 902, startPoint y: 439, endPoint x: 719, endPoint y: 384, distance: 190.2
click at [719, 380] on html at bounding box center [745, 355] width 798 height 50
drag, startPoint x: 719, startPoint y: 384, endPoint x: 644, endPoint y: 374, distance: 75.7
click at [644, 374] on html at bounding box center [745, 355] width 798 height 50
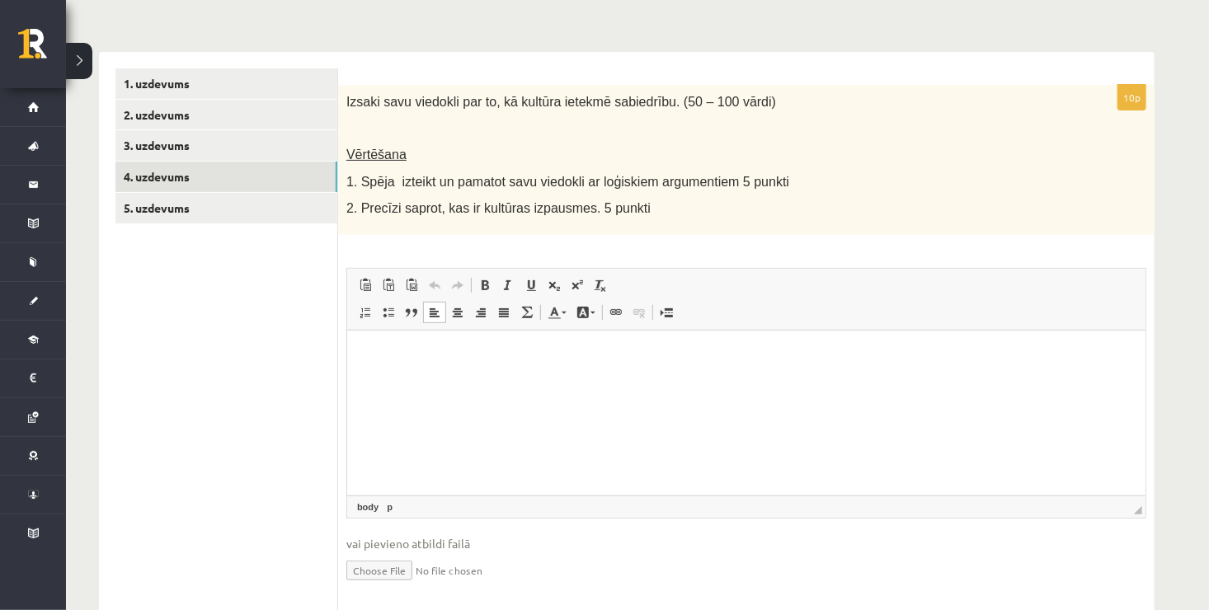
drag, startPoint x: 644, startPoint y: 374, endPoint x: 599, endPoint y: 374, distance: 45.4
click at [599, 374] on html at bounding box center [745, 355] width 798 height 50
drag, startPoint x: 543, startPoint y: 384, endPoint x: 455, endPoint y: 374, distance: 87.9
click at [455, 374] on html at bounding box center [745, 355] width 798 height 50
click at [384, 355] on p "Editor, wiswyg-editor-user-answer-47024774280440" at bounding box center [745, 354] width 765 height 17
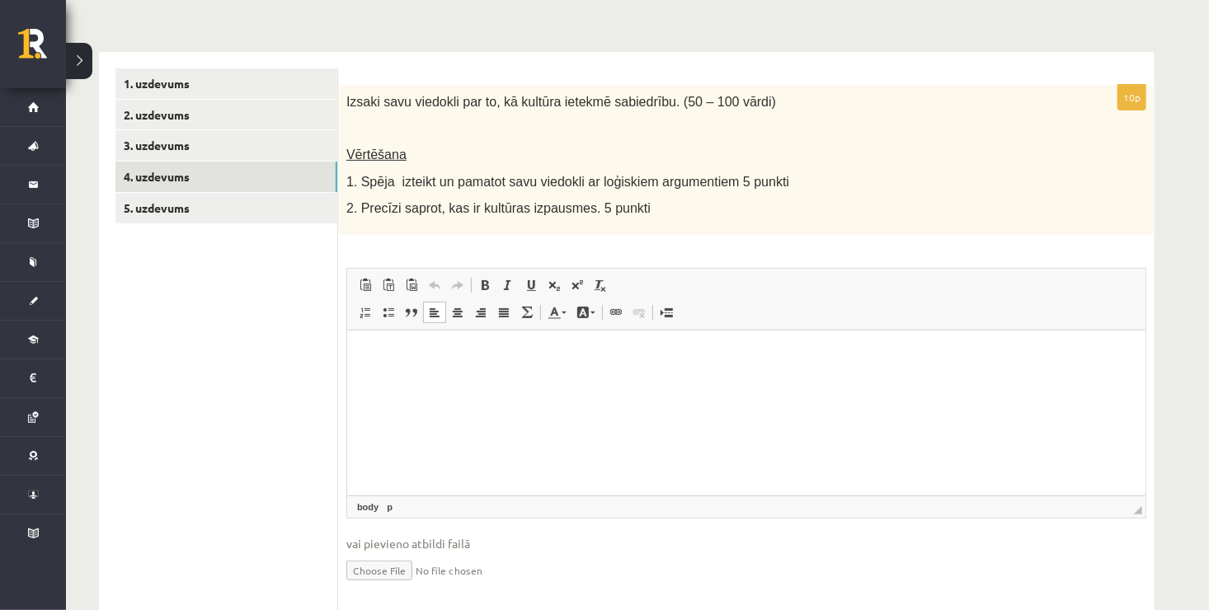
click at [373, 351] on p "Editor, wiswyg-editor-user-answer-47024774280440" at bounding box center [745, 354] width 765 height 17
click at [355, 355] on html at bounding box center [745, 355] width 798 height 50
drag, startPoint x: 355, startPoint y: 355, endPoint x: 774, endPoint y: 382, distance: 419.8
click at [774, 380] on html at bounding box center [745, 355] width 798 height 50
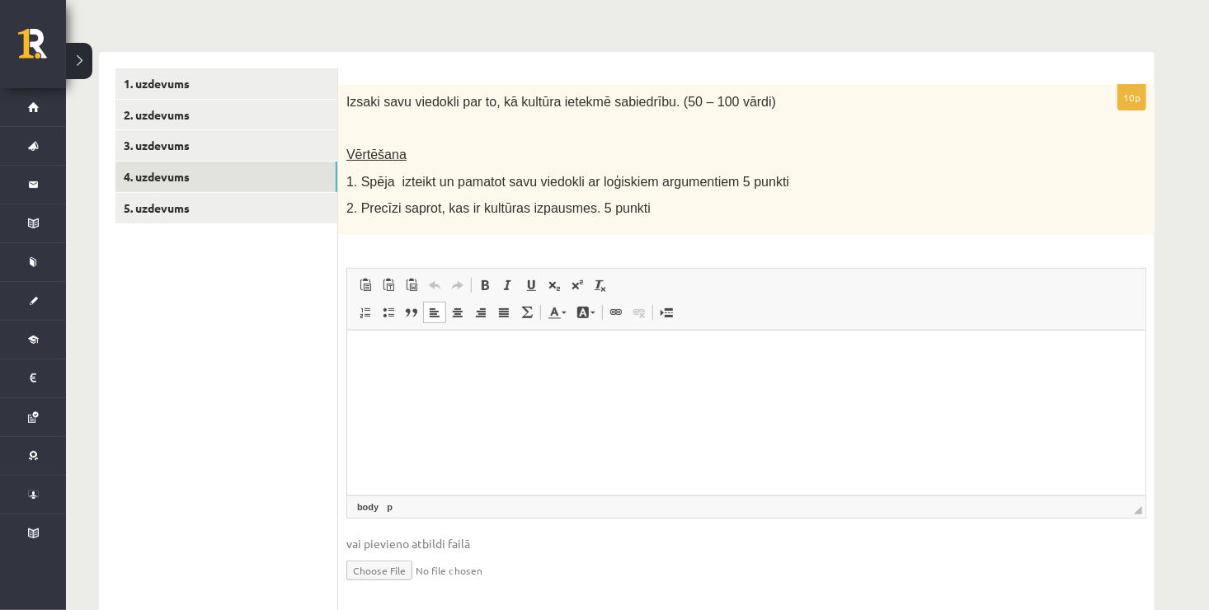
drag, startPoint x: 750, startPoint y: 374, endPoint x: 661, endPoint y: 356, distance: 90.9
click at [661, 356] on p "Editor, wiswyg-editor-user-answer-47024774280440" at bounding box center [745, 354] width 765 height 17
click at [619, 357] on p "Editor, wiswyg-editor-user-answer-47024774280440" at bounding box center [745, 354] width 765 height 17
click at [513, 355] on p "Editor, wiswyg-editor-user-answer-47024774280440" at bounding box center [745, 354] width 765 height 17
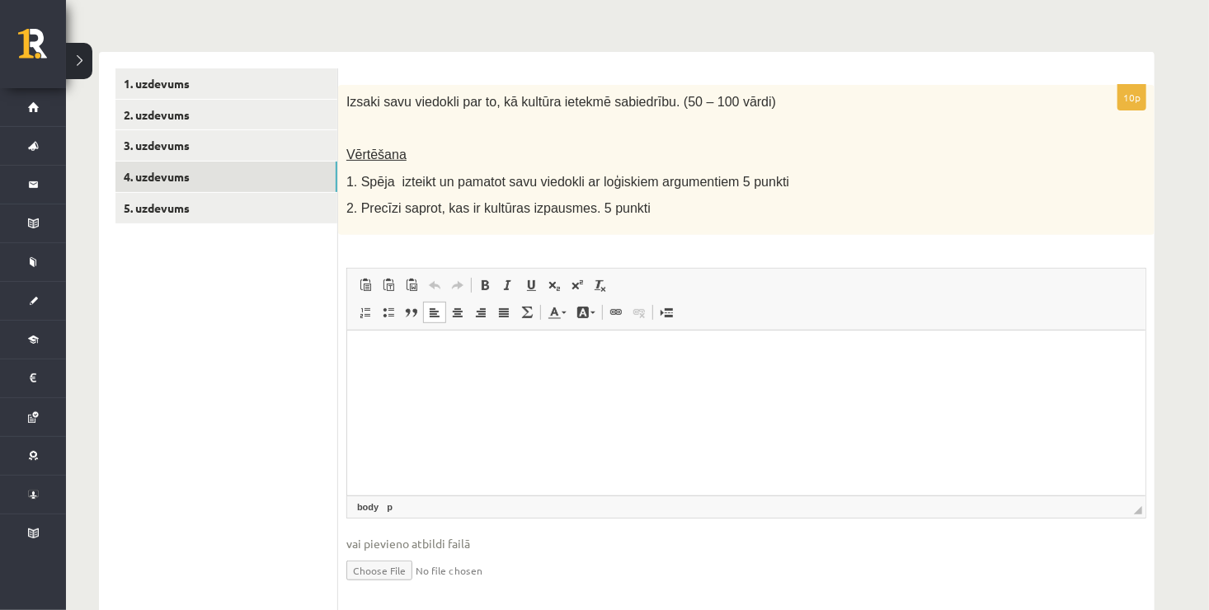
click at [389, 363] on p "Editor, wiswyg-editor-user-answer-47024774280440" at bounding box center [745, 354] width 765 height 17
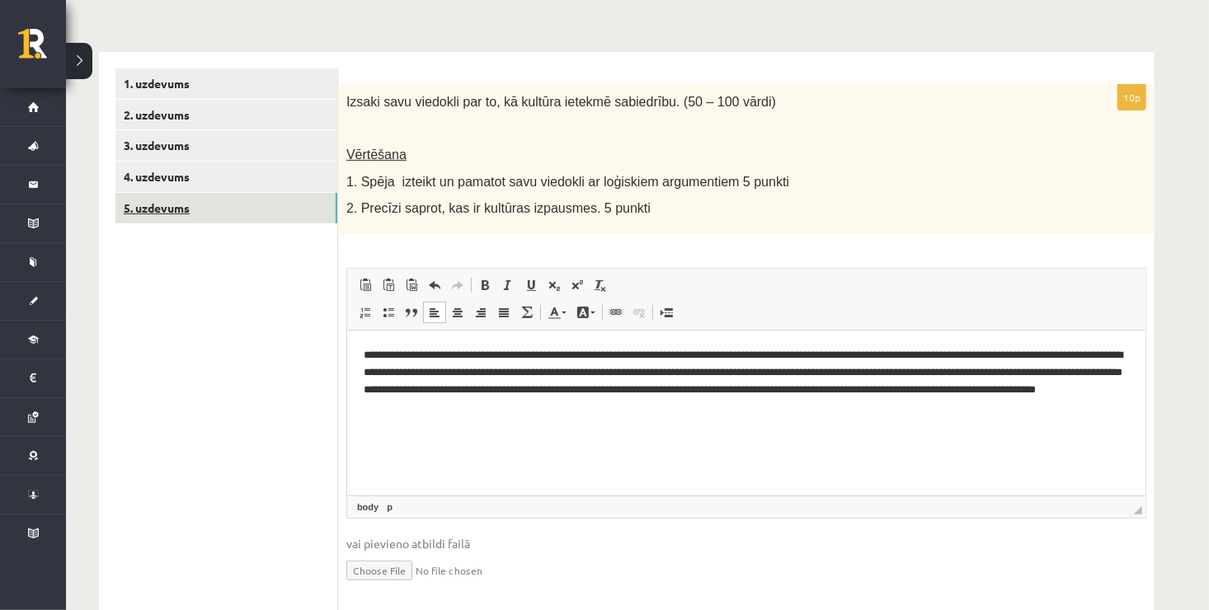
click at [224, 208] on link "5. uzdevums" at bounding box center [226, 208] width 222 height 31
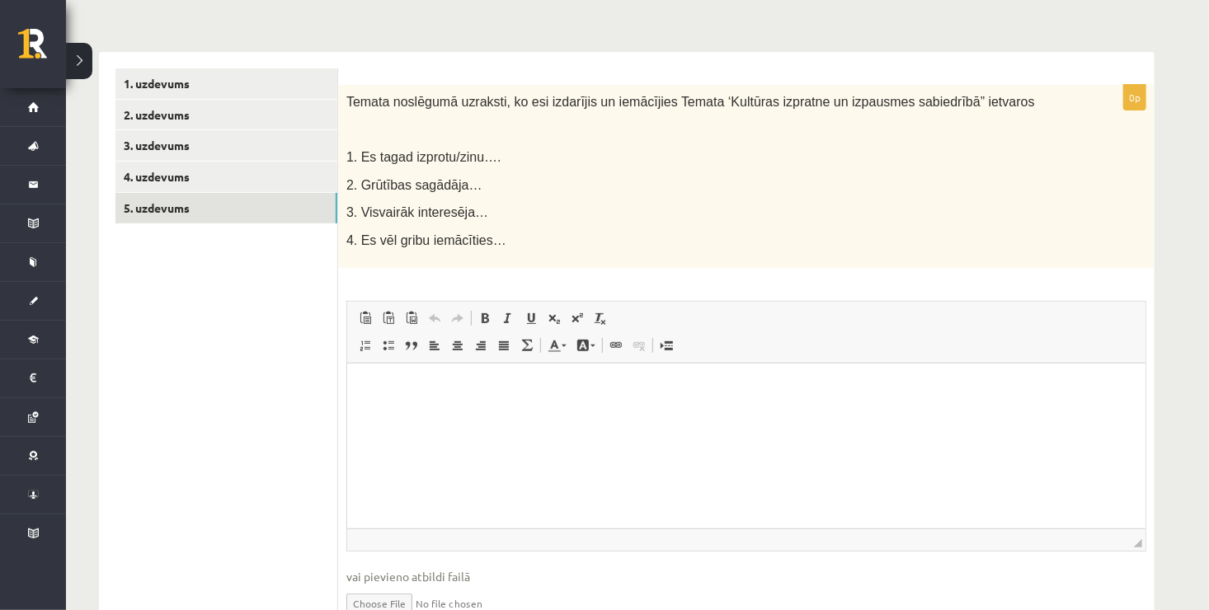
scroll to position [310, 0]
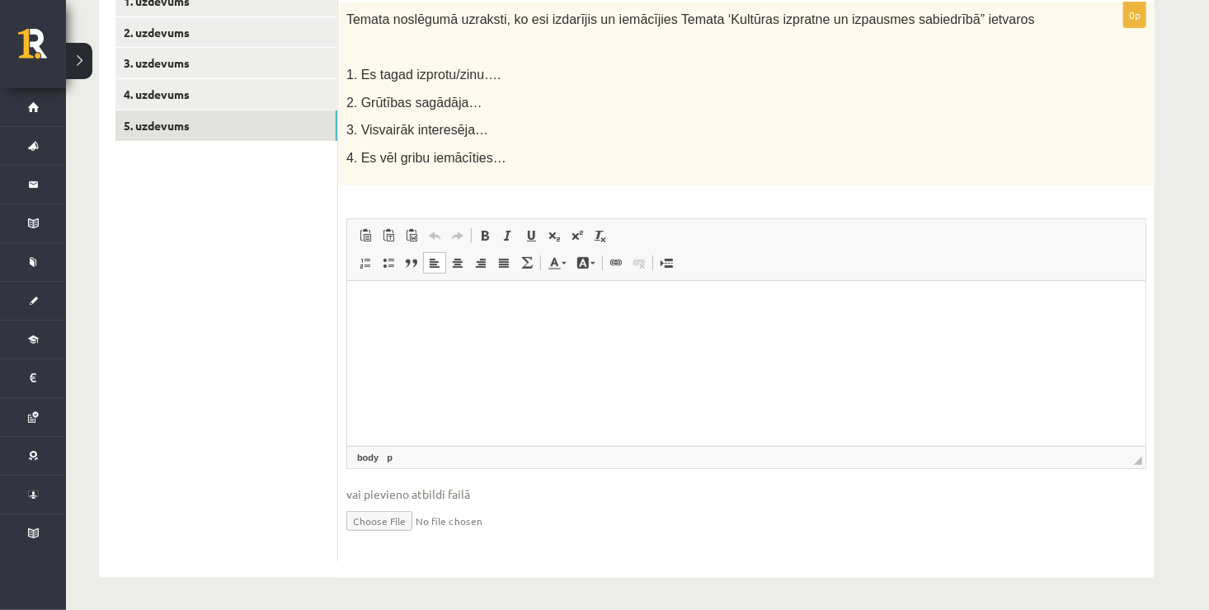
click at [467, 332] on html at bounding box center [745, 306] width 798 height 50
click at [434, 328] on html at bounding box center [745, 306] width 798 height 50
drag, startPoint x: 434, startPoint y: 328, endPoint x: 412, endPoint y: 319, distance: 23.3
click at [412, 319] on html at bounding box center [745, 306] width 798 height 50
drag, startPoint x: 412, startPoint y: 319, endPoint x: 392, endPoint y: 322, distance: 20.8
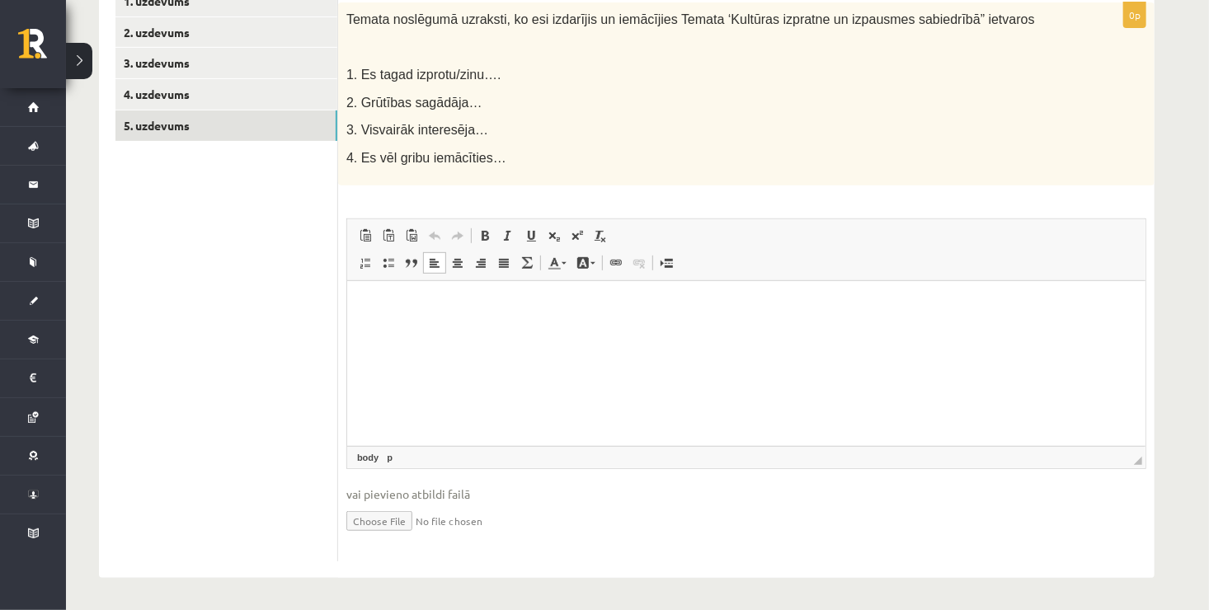
click at [392, 322] on html at bounding box center [745, 306] width 798 height 50
drag, startPoint x: 392, startPoint y: 322, endPoint x: 365, endPoint y: 309, distance: 29.9
click at [365, 309] on p "Editor, wiswyg-editor-user-answer-47024911946620" at bounding box center [745, 306] width 765 height 17
click at [374, 332] on html at bounding box center [745, 306] width 798 height 50
drag, startPoint x: 374, startPoint y: 346, endPoint x: 353, endPoint y: 334, distance: 24.4
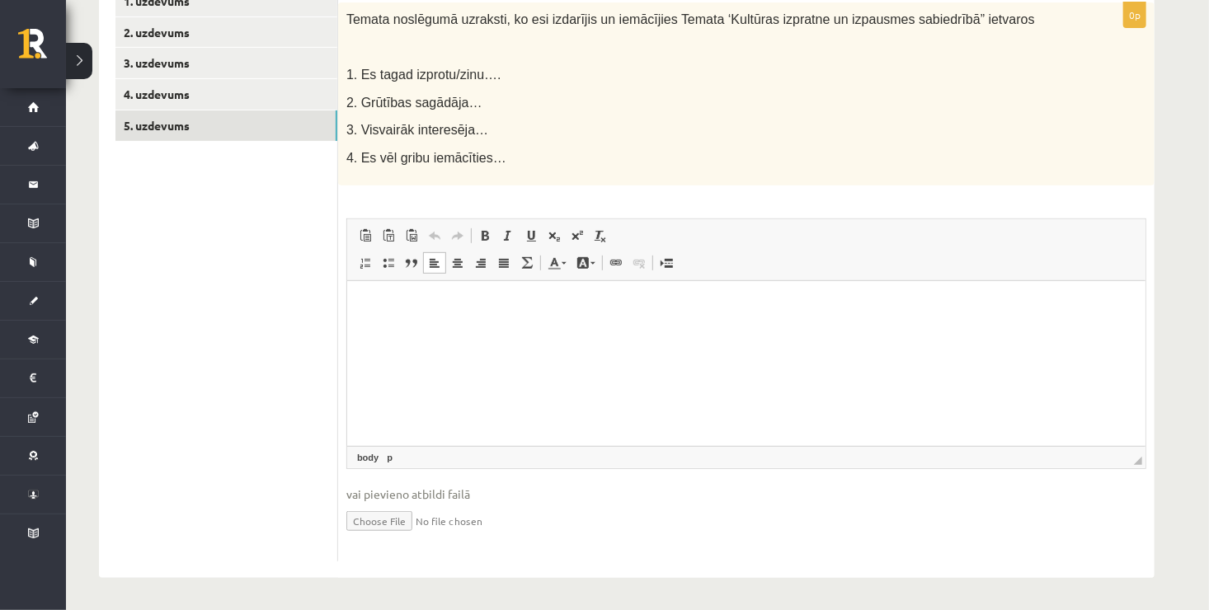
click at [353, 332] on html at bounding box center [745, 306] width 798 height 50
drag, startPoint x: 353, startPoint y: 334, endPoint x: 771, endPoint y: 424, distance: 427.7
click at [771, 332] on html at bounding box center [745, 306] width 798 height 50
drag, startPoint x: 624, startPoint y: 337, endPoint x: 511, endPoint y: 341, distance: 112.2
click at [511, 332] on html at bounding box center [745, 306] width 798 height 50
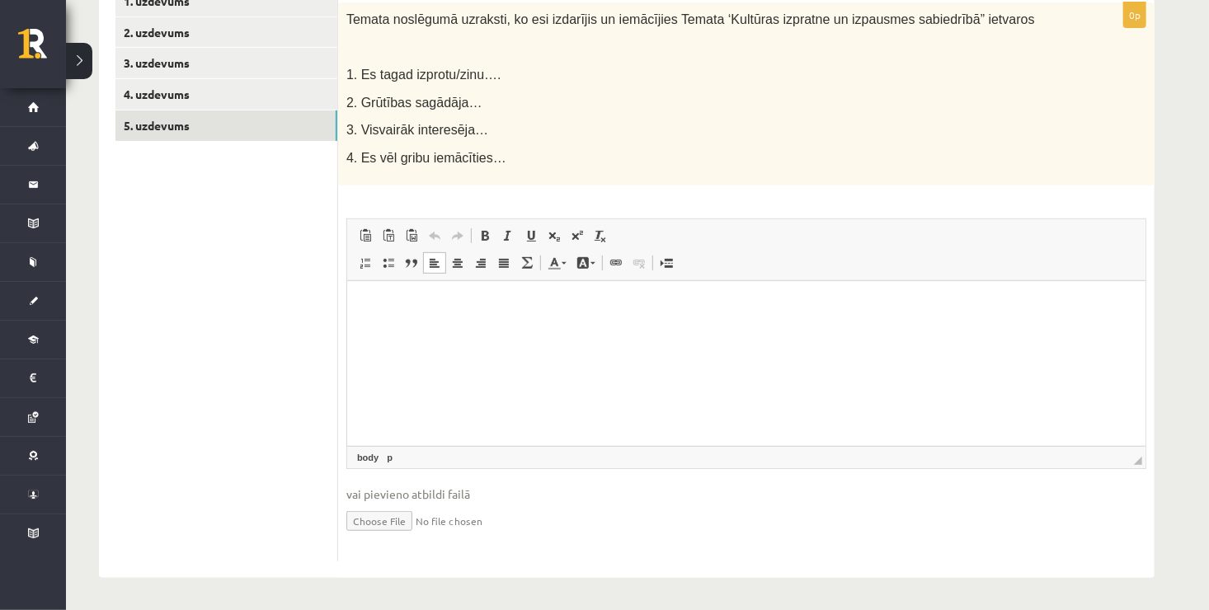
drag, startPoint x: 511, startPoint y: 341, endPoint x: 440, endPoint y: 331, distance: 71.6
click at [440, 331] on html at bounding box center [745, 306] width 798 height 50
click at [398, 321] on html at bounding box center [745, 306] width 798 height 50
click at [361, 297] on html at bounding box center [745, 306] width 798 height 50
drag, startPoint x: 361, startPoint y: 297, endPoint x: 695, endPoint y: 342, distance: 337.1
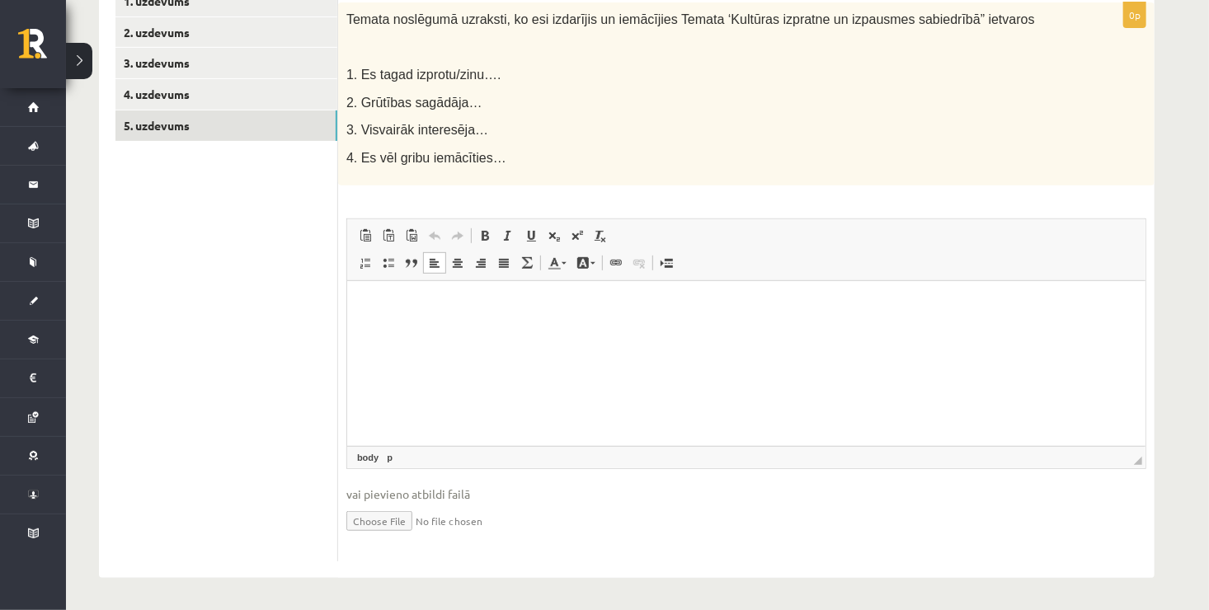
click at [695, 332] on html at bounding box center [745, 306] width 798 height 50
drag, startPoint x: 695, startPoint y: 342, endPoint x: 573, endPoint y: 329, distance: 122.8
click at [573, 329] on html at bounding box center [745, 306] width 798 height 50
drag, startPoint x: 481, startPoint y: 328, endPoint x: 407, endPoint y: 328, distance: 74.2
click at [407, 328] on html at bounding box center [745, 306] width 798 height 50
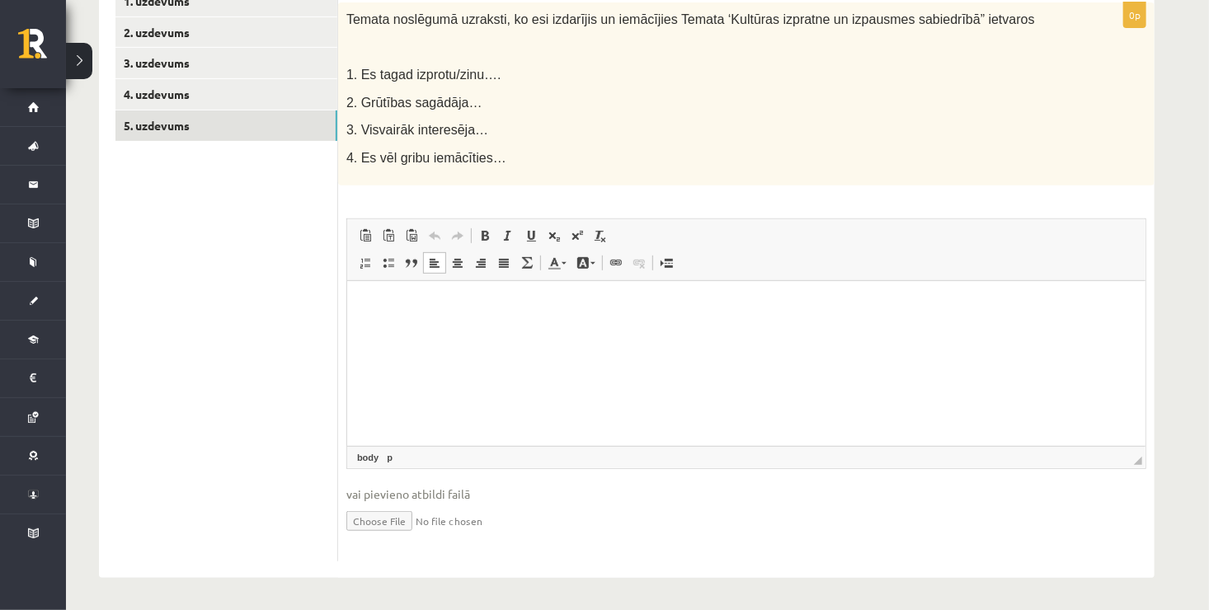
drag, startPoint x: 377, startPoint y: 318, endPoint x: 356, endPoint y: 303, distance: 25.4
click at [356, 303] on html at bounding box center [745, 306] width 798 height 50
drag, startPoint x: 356, startPoint y: 303, endPoint x: 694, endPoint y: 339, distance: 339.3
click at [694, 332] on html at bounding box center [745, 306] width 798 height 50
drag, startPoint x: 694, startPoint y: 339, endPoint x: 578, endPoint y: 343, distance: 115.5
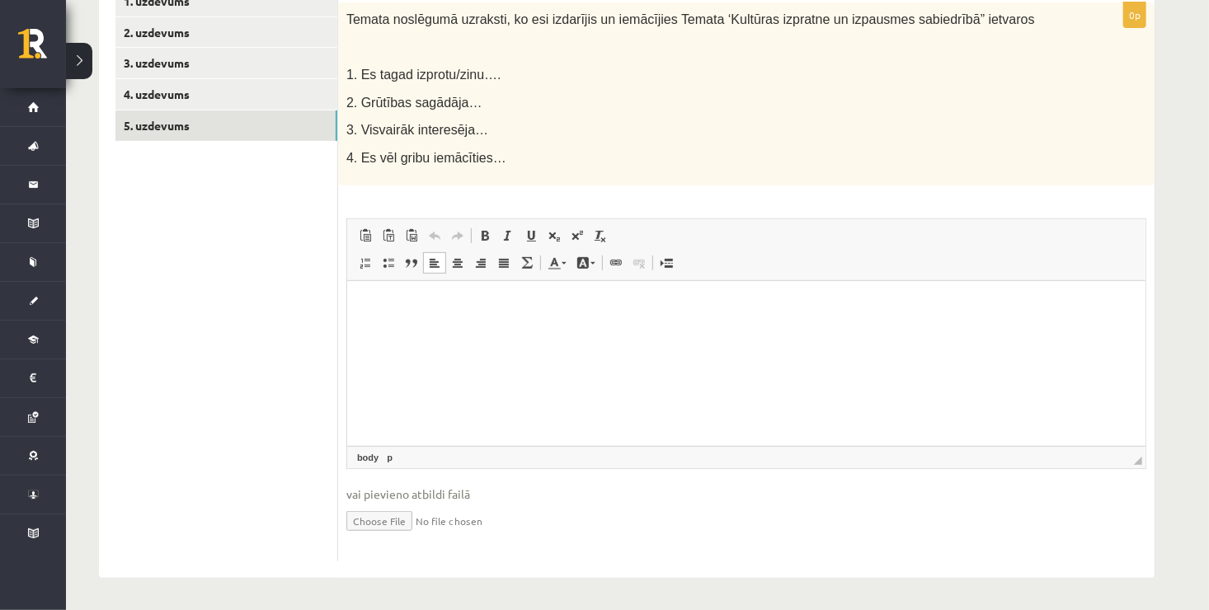
click at [578, 332] on html at bounding box center [745, 306] width 798 height 50
drag, startPoint x: 578, startPoint y: 343, endPoint x: 525, endPoint y: 327, distance: 55.3
click at [525, 327] on html at bounding box center [745, 306] width 798 height 50
drag, startPoint x: 525, startPoint y: 327, endPoint x: 469, endPoint y: 323, distance: 56.2
click at [469, 323] on html at bounding box center [745, 306] width 798 height 50
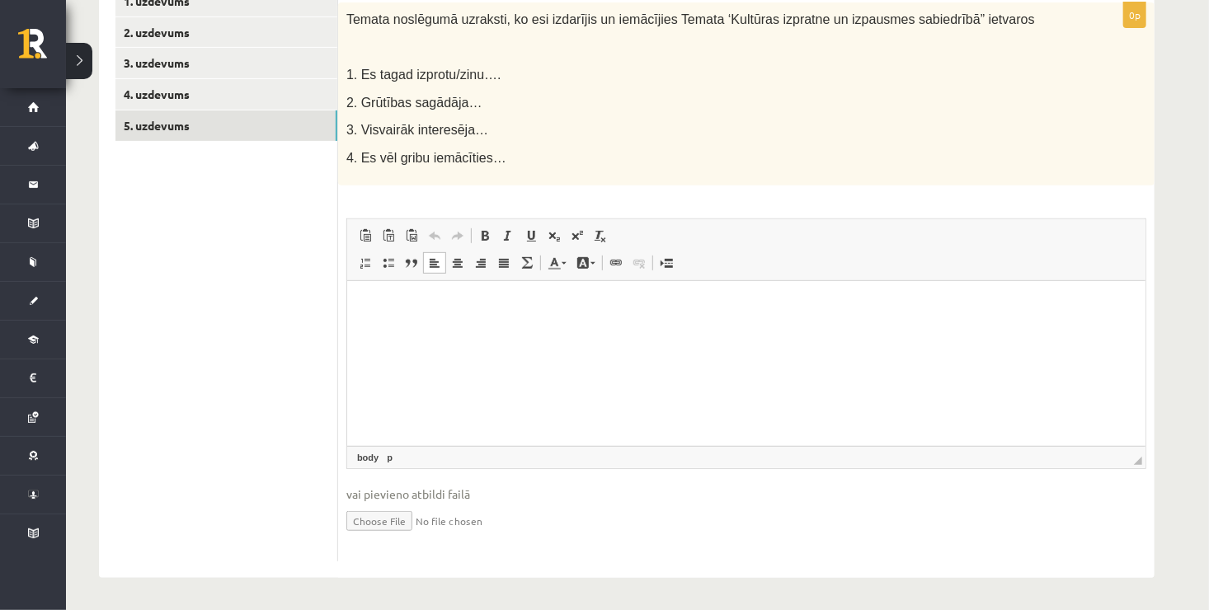
drag, startPoint x: 468, startPoint y: 323, endPoint x: 440, endPoint y: 318, distance: 29.2
click at [440, 318] on html at bounding box center [745, 306] width 798 height 50
drag, startPoint x: 440, startPoint y: 318, endPoint x: 425, endPoint y: 313, distance: 15.9
click at [425, 313] on p "Editor, wiswyg-editor-user-answer-47024911946620" at bounding box center [745, 306] width 765 height 17
click at [417, 318] on html at bounding box center [745, 306] width 798 height 50
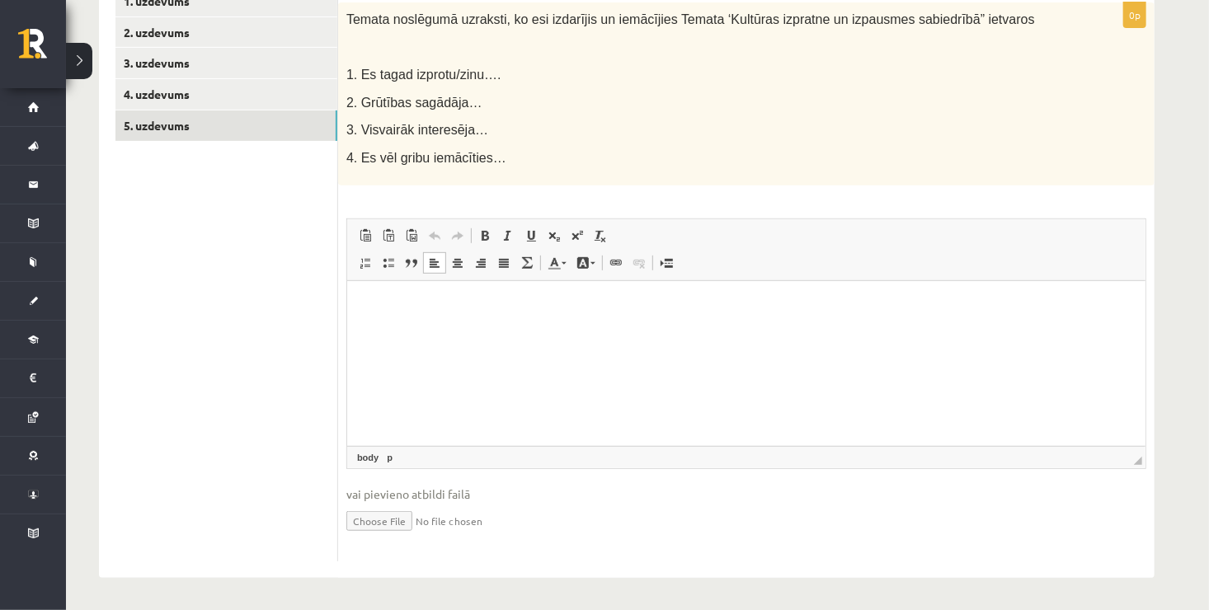
drag, startPoint x: 417, startPoint y: 318, endPoint x: 374, endPoint y: 327, distance: 44.6
click at [374, 327] on html at bounding box center [745, 306] width 798 height 50
click at [370, 313] on p "Editor, wiswyg-editor-user-answer-47024911946620" at bounding box center [745, 306] width 765 height 17
click at [354, 318] on html at bounding box center [745, 306] width 798 height 50
click at [361, 332] on html at bounding box center [745, 306] width 798 height 50
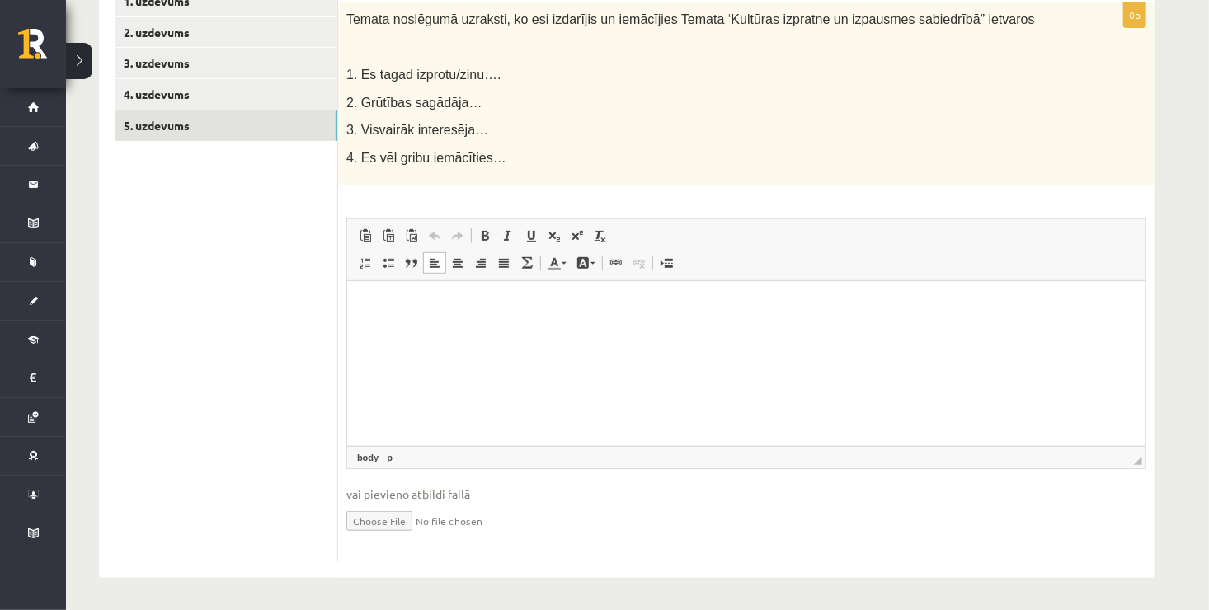
drag, startPoint x: 361, startPoint y: 338, endPoint x: 961, endPoint y: 341, distance: 599.6
click at [961, 332] on html at bounding box center [745, 306] width 798 height 50
drag, startPoint x: 961, startPoint y: 341, endPoint x: 613, endPoint y: 311, distance: 349.3
click at [613, 311] on p "Editor, wiswyg-editor-user-answer-47024911946620" at bounding box center [745, 306] width 765 height 17
click at [517, 317] on html at bounding box center [745, 306] width 798 height 50
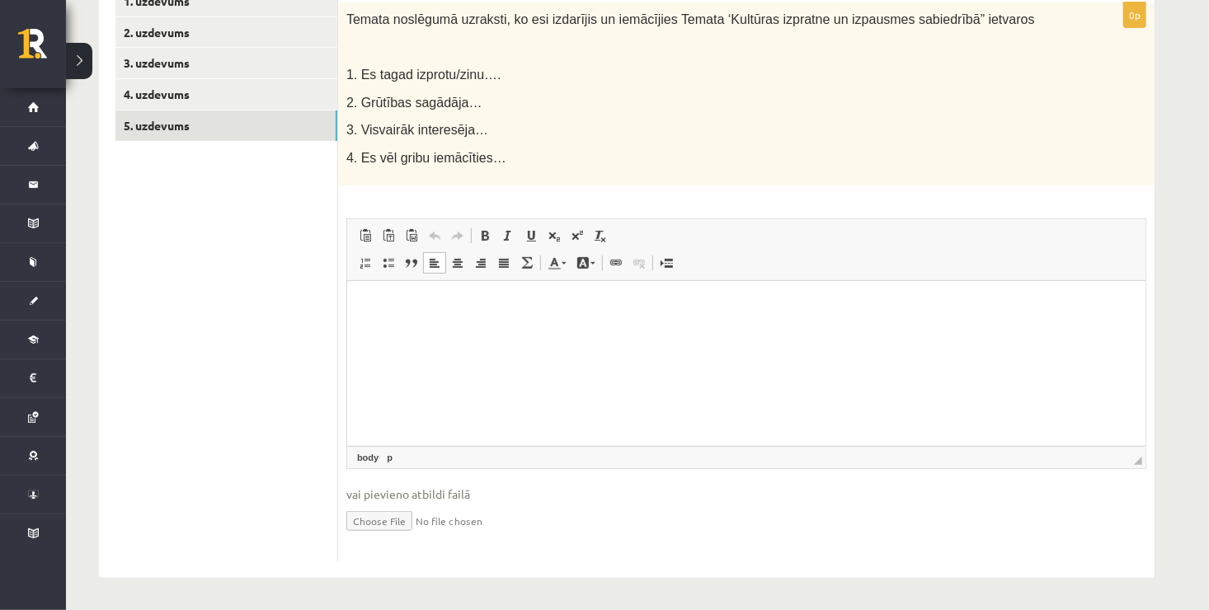
drag, startPoint x: 517, startPoint y: 317, endPoint x: 397, endPoint y: 304, distance: 121.1
click at [397, 304] on p "Editor, wiswyg-editor-user-answer-47024911946620" at bounding box center [745, 306] width 765 height 17
click at [380, 315] on html at bounding box center [745, 306] width 798 height 50
drag, startPoint x: 380, startPoint y: 315, endPoint x: 362, endPoint y: 365, distance: 52.7
click at [362, 332] on html at bounding box center [745, 306] width 798 height 50
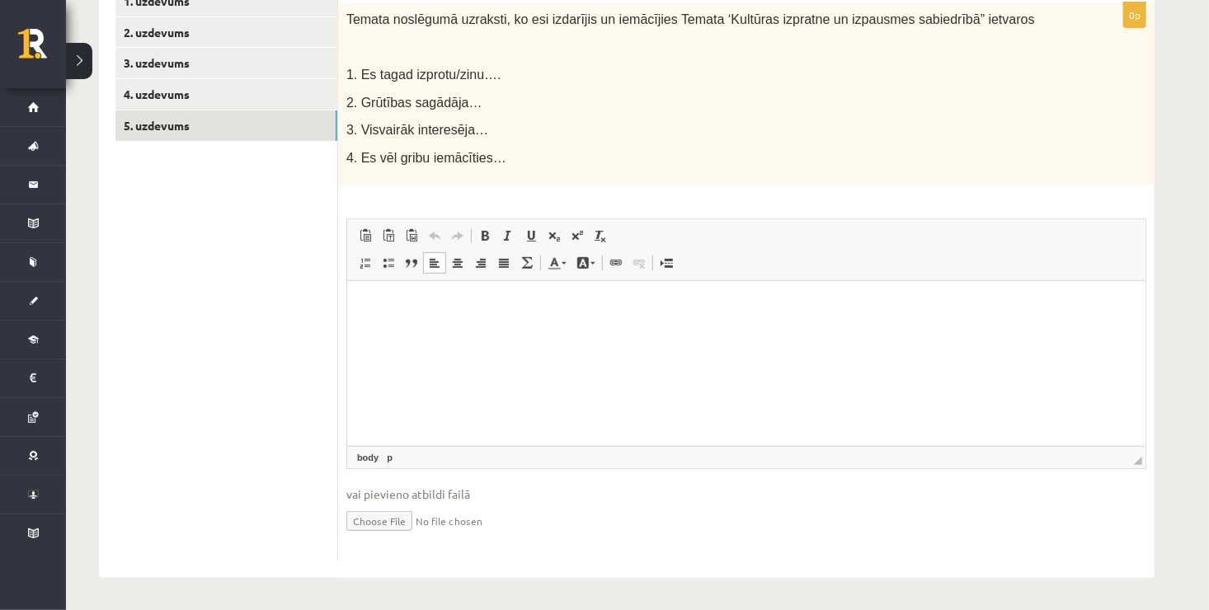
drag, startPoint x: 362, startPoint y: 365, endPoint x: 507, endPoint y: 398, distance: 148.9
click at [507, 332] on html at bounding box center [745, 306] width 798 height 50
drag, startPoint x: 507, startPoint y: 398, endPoint x: 445, endPoint y: 337, distance: 86.3
click at [445, 332] on html at bounding box center [745, 306] width 798 height 50
drag, startPoint x: 445, startPoint y: 337, endPoint x: 403, endPoint y: 305, distance: 53.6
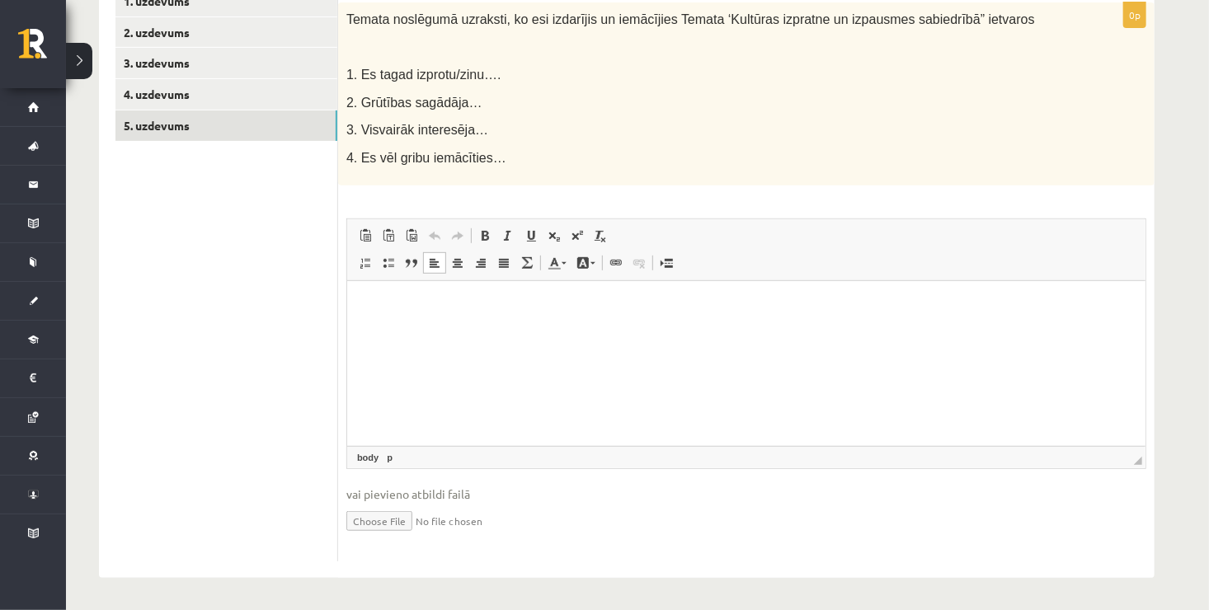
click at [403, 305] on p "Editor, wiswyg-editor-user-answer-47024911946620" at bounding box center [745, 306] width 765 height 17
click at [381, 301] on p "Editor, wiswyg-editor-user-answer-47024911946620" at bounding box center [745, 306] width 765 height 17
click at [357, 332] on html at bounding box center [745, 306] width 798 height 50
click at [384, 332] on html at bounding box center [745, 306] width 798 height 50
drag, startPoint x: 384, startPoint y: 337, endPoint x: 370, endPoint y: 324, distance: 18.1
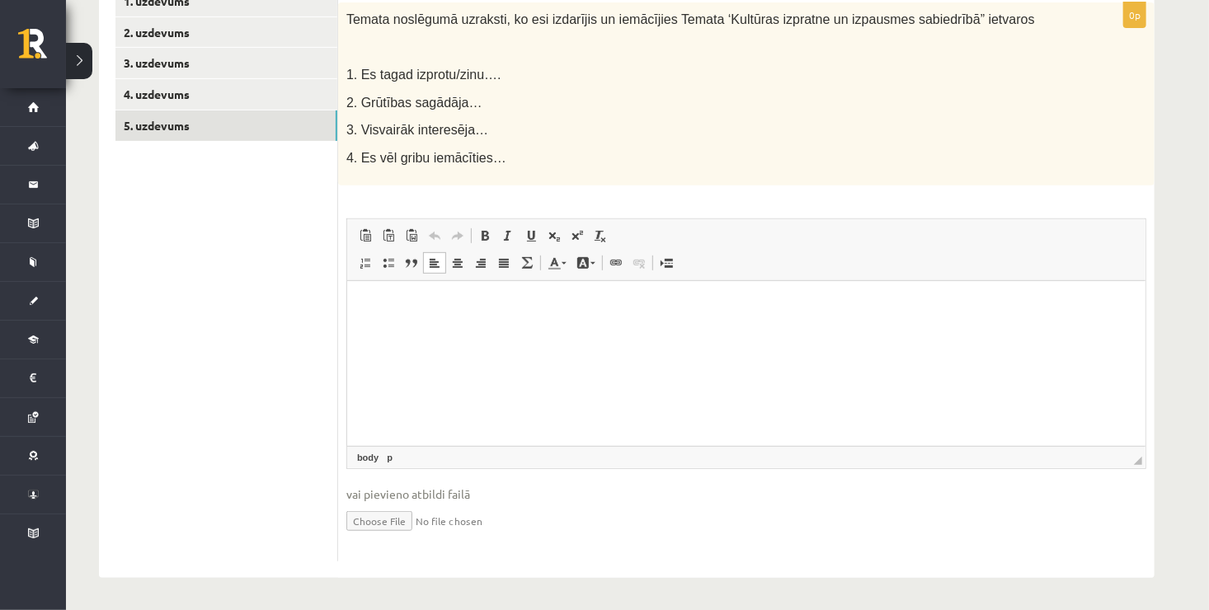
click at [370, 324] on html at bounding box center [745, 306] width 798 height 50
drag, startPoint x: 545, startPoint y: 367, endPoint x: 459, endPoint y: 337, distance: 90.8
click at [459, 332] on html at bounding box center [745, 306] width 798 height 50
click at [456, 332] on html at bounding box center [745, 306] width 798 height 50
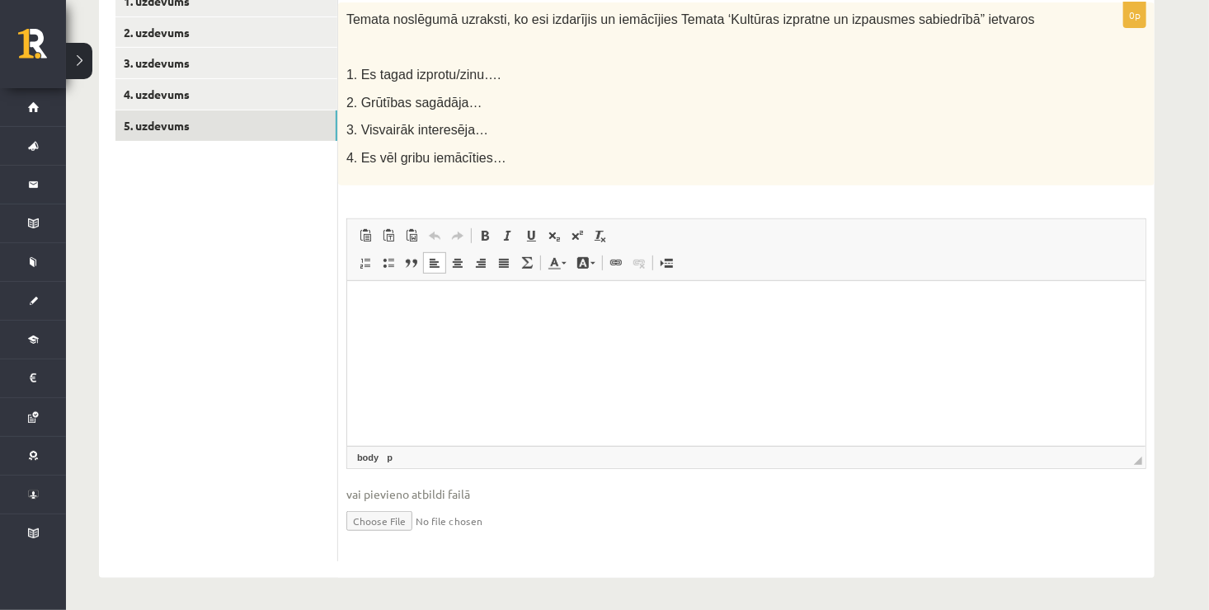
drag, startPoint x: 447, startPoint y: 337, endPoint x: 402, endPoint y: 324, distance: 47.0
click at [402, 324] on html at bounding box center [745, 306] width 798 height 50
drag, startPoint x: 402, startPoint y: 324, endPoint x: 386, endPoint y: 317, distance: 17.3
click at [386, 317] on html at bounding box center [745, 306] width 798 height 50
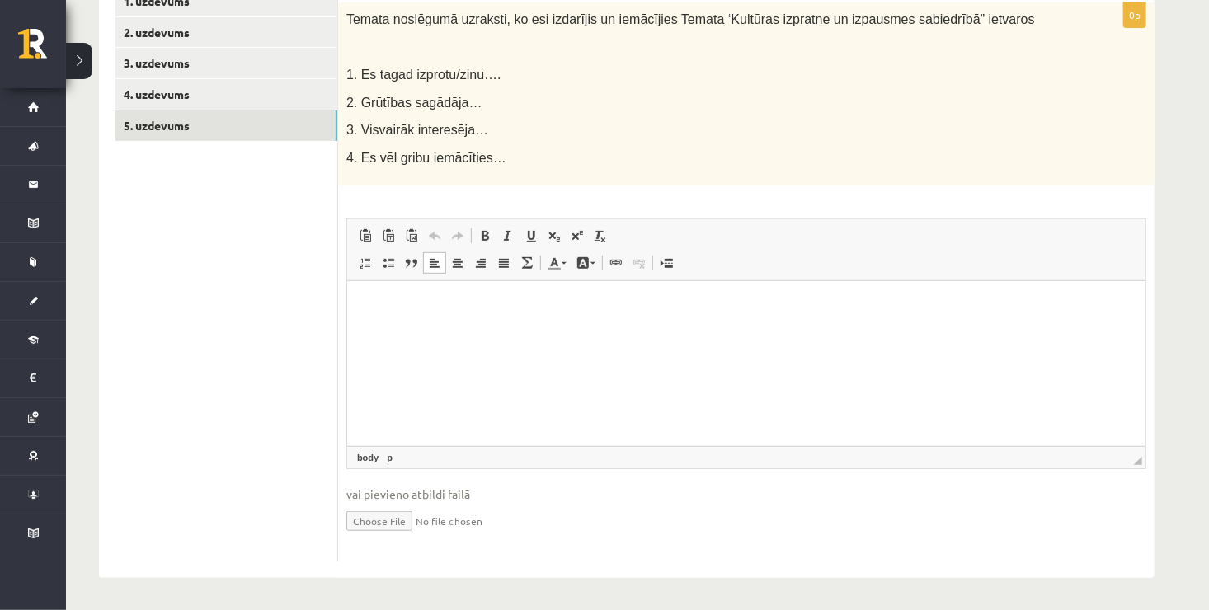
drag, startPoint x: 384, startPoint y: 341, endPoint x: 367, endPoint y: 329, distance: 20.8
click at [367, 329] on html at bounding box center [745, 306] width 798 height 50
drag, startPoint x: 367, startPoint y: 329, endPoint x: 710, endPoint y: 350, distance: 343.7
click at [710, 332] on html at bounding box center [745, 306] width 798 height 50
drag, startPoint x: 710, startPoint y: 350, endPoint x: 643, endPoint y: 338, distance: 68.6
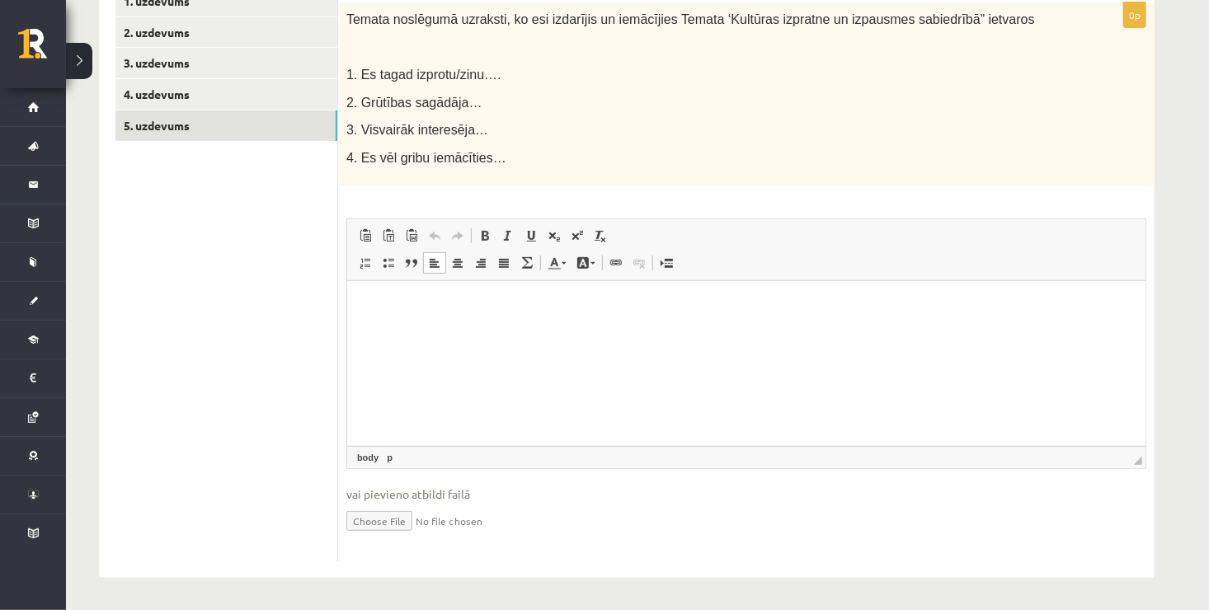
click at [643, 332] on html at bounding box center [745, 306] width 798 height 50
drag, startPoint x: 643, startPoint y: 338, endPoint x: 573, endPoint y: 314, distance: 73.3
click at [573, 314] on html at bounding box center [745, 306] width 798 height 50
drag, startPoint x: 573, startPoint y: 314, endPoint x: 508, endPoint y: 325, distance: 66.0
click at [508, 325] on html at bounding box center [745, 306] width 798 height 50
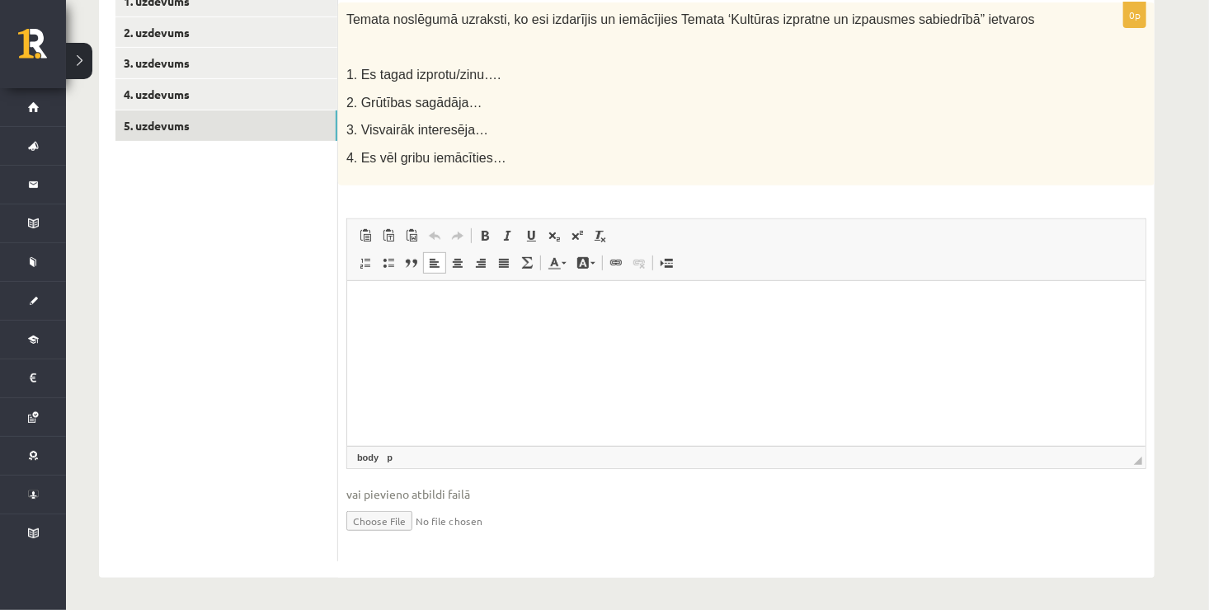
drag, startPoint x: 508, startPoint y: 325, endPoint x: 483, endPoint y: 318, distance: 25.6
drag, startPoint x: 483, startPoint y: 318, endPoint x: 430, endPoint y: 328, distance: 54.5
click at [430, 328] on html at bounding box center [745, 306] width 798 height 50
drag, startPoint x: 430, startPoint y: 328, endPoint x: 421, endPoint y: 327, distance: 9.2
click at [421, 327] on html at bounding box center [745, 306] width 798 height 50
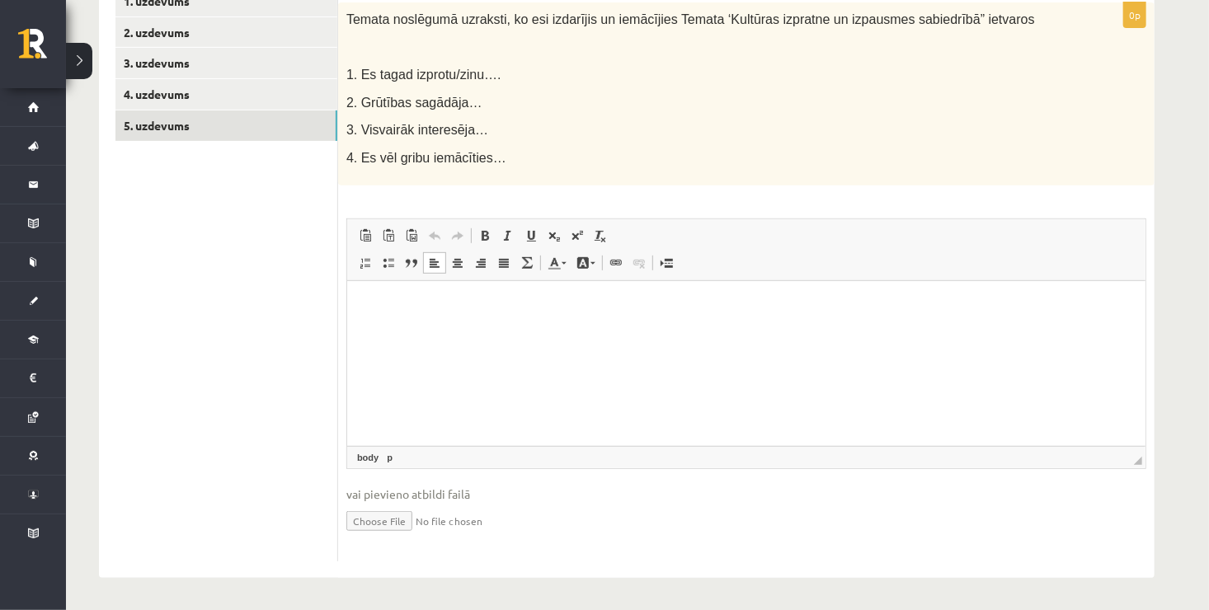
drag, startPoint x: 421, startPoint y: 327, endPoint x: 377, endPoint y: 314, distance: 45.4
click at [377, 314] on p "Editor, wiswyg-editor-user-answer-47024911946620" at bounding box center [745, 306] width 765 height 17
click at [361, 294] on html at bounding box center [745, 306] width 798 height 50
drag, startPoint x: 361, startPoint y: 294, endPoint x: 678, endPoint y: 364, distance: 324.2
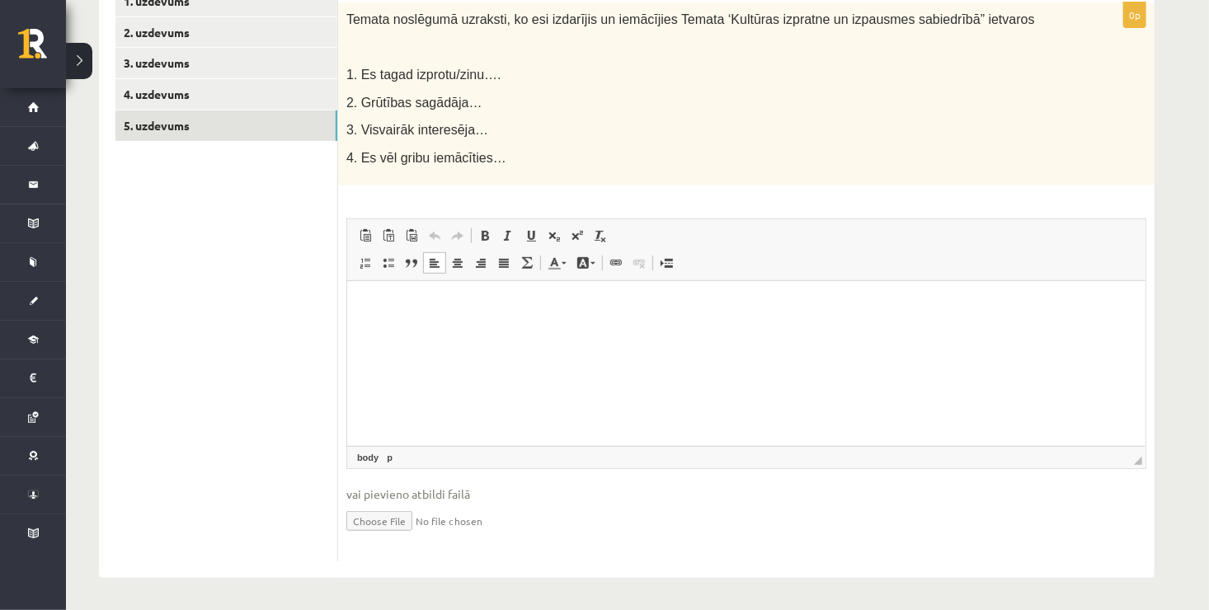
click at [678, 332] on html at bounding box center [745, 306] width 798 height 50
click at [364, 309] on p "Editor, wiswyg-editor-user-answer-47024911946620" at bounding box center [745, 306] width 765 height 17
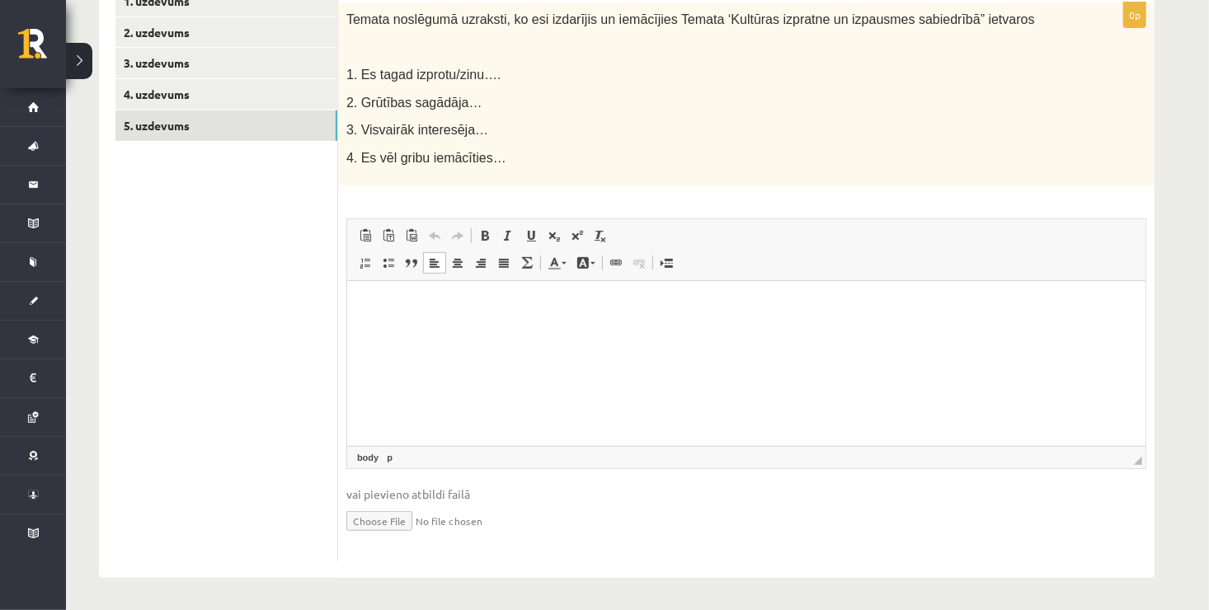
click at [383, 332] on html at bounding box center [745, 306] width 798 height 50
drag, startPoint x: 383, startPoint y: 349, endPoint x: 356, endPoint y: 324, distance: 36.2
click at [356, 324] on html at bounding box center [745, 306] width 798 height 50
drag, startPoint x: 356, startPoint y: 324, endPoint x: 727, endPoint y: 351, distance: 371.3
click at [727, 332] on html at bounding box center [745, 306] width 798 height 50
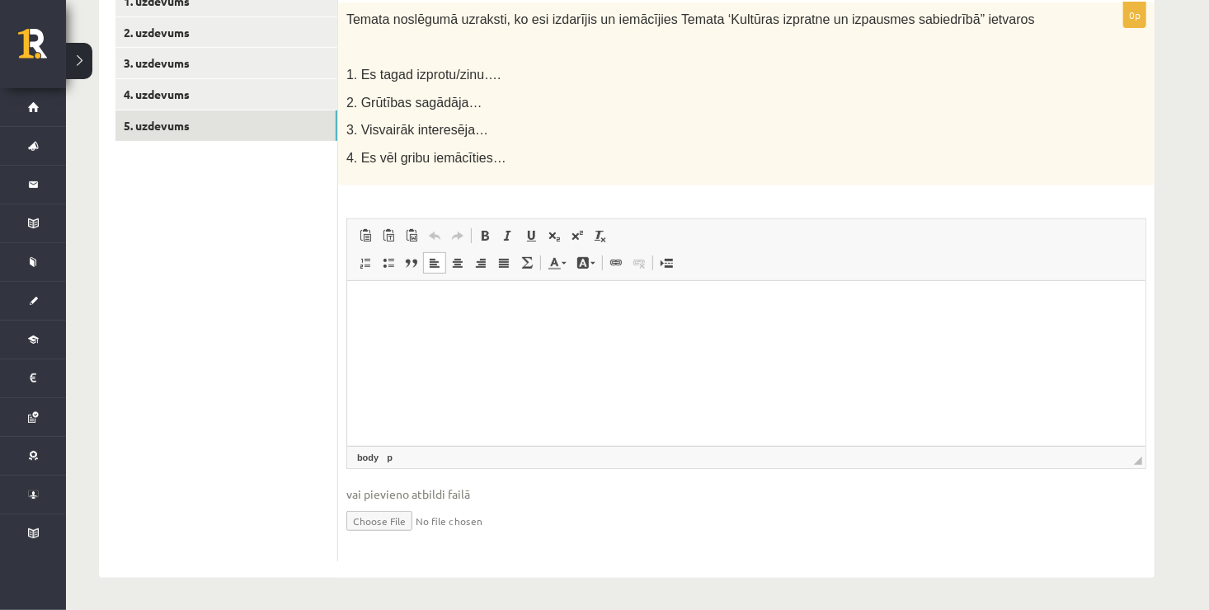
drag, startPoint x: 732, startPoint y: 344, endPoint x: 694, endPoint y: 338, distance: 38.4
click at [694, 332] on html at bounding box center [745, 306] width 798 height 50
drag, startPoint x: 694, startPoint y: 338, endPoint x: 650, endPoint y: 336, distance: 43.8
click at [650, 332] on html at bounding box center [745, 306] width 798 height 50
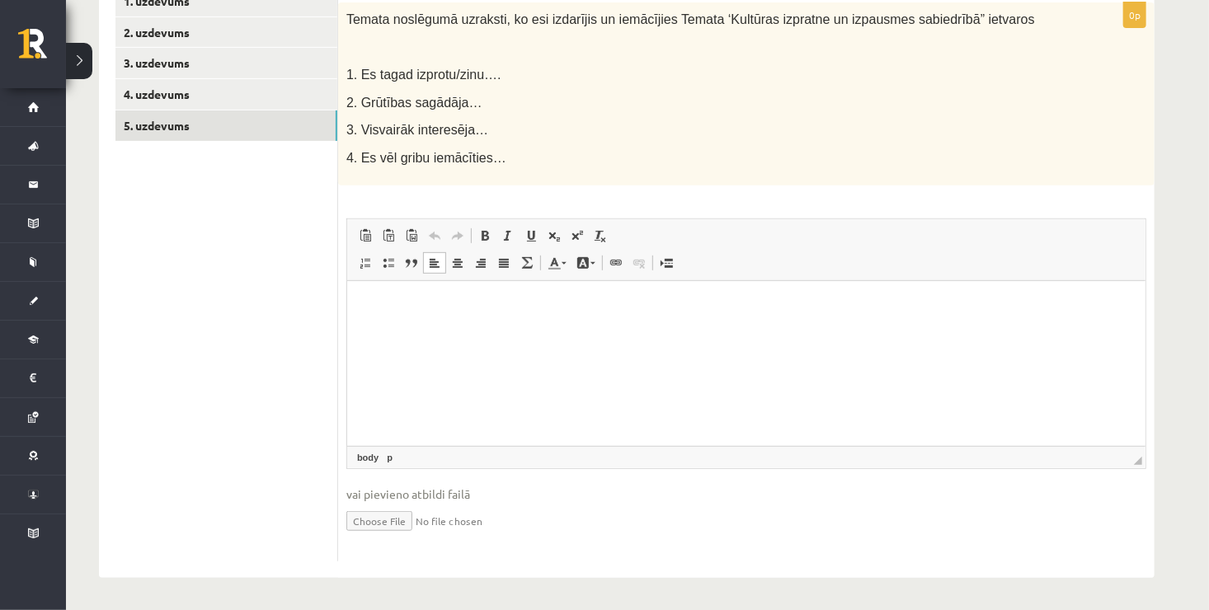
drag, startPoint x: 650, startPoint y: 336, endPoint x: 622, endPoint y: 330, distance: 28.6
click at [622, 330] on html at bounding box center [745, 306] width 798 height 50
drag, startPoint x: 622, startPoint y: 330, endPoint x: 558, endPoint y: 327, distance: 64.4
click at [558, 327] on html at bounding box center [745, 306] width 798 height 50
drag, startPoint x: 558, startPoint y: 327, endPoint x: 487, endPoint y: 332, distance: 70.2
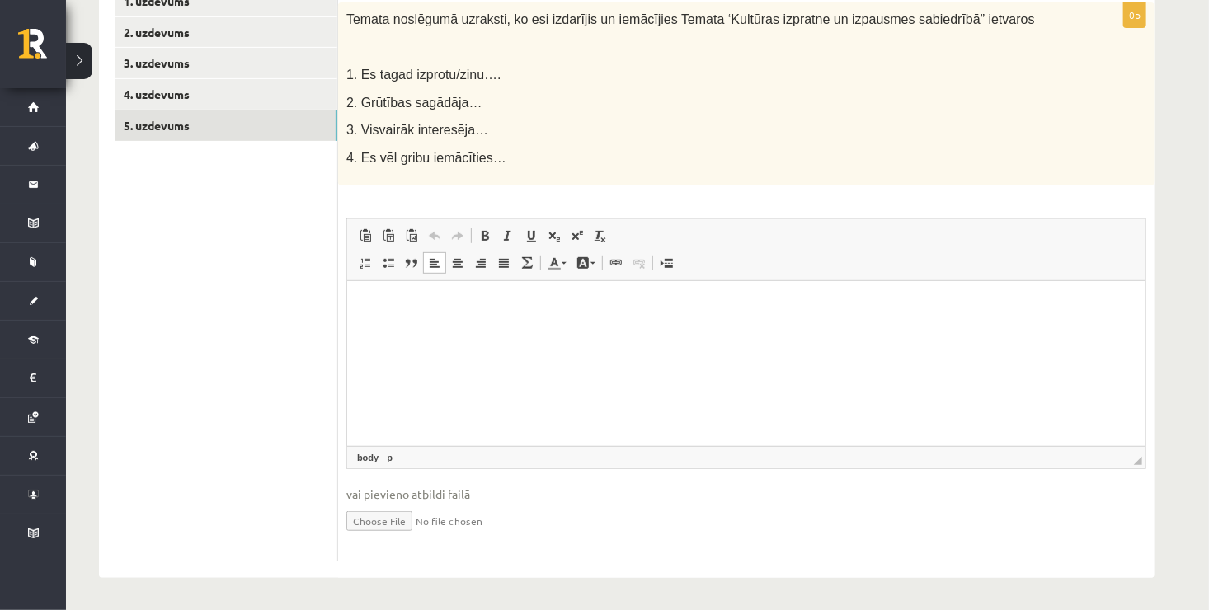
click at [487, 332] on html at bounding box center [745, 306] width 798 height 50
drag, startPoint x: 451, startPoint y: 323, endPoint x: 407, endPoint y: 323, distance: 44.5
click at [407, 323] on html at bounding box center [745, 306] width 798 height 50
drag, startPoint x: 407, startPoint y: 323, endPoint x: 370, endPoint y: 320, distance: 36.4
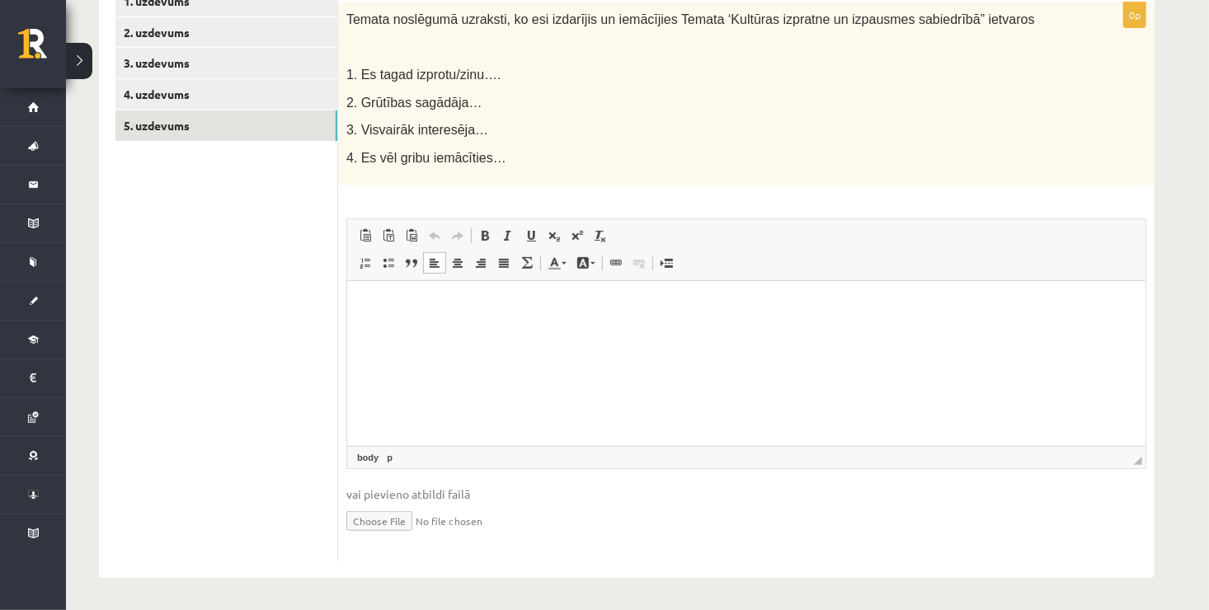
click at [370, 320] on html at bounding box center [745, 306] width 798 height 50
drag, startPoint x: 407, startPoint y: 327, endPoint x: 362, endPoint y: 322, distance: 45.6
click at [362, 322] on html at bounding box center [745, 306] width 798 height 50
drag, startPoint x: 362, startPoint y: 322, endPoint x: 701, endPoint y: 320, distance: 339.0
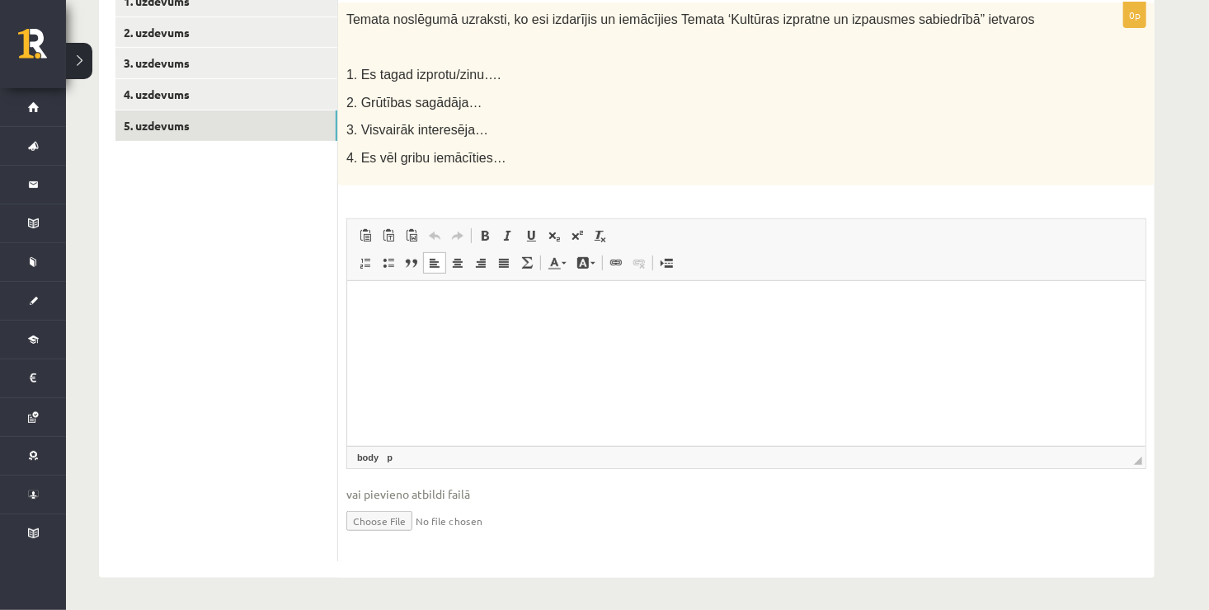
click at [701, 320] on html at bounding box center [745, 306] width 798 height 50
drag, startPoint x: 701, startPoint y: 320, endPoint x: 661, endPoint y: 311, distance: 41.4
click at [661, 311] on p "Editor, wiswyg-editor-user-answer-47024911946620" at bounding box center [745, 306] width 765 height 17
click at [639, 315] on html at bounding box center [745, 306] width 798 height 50
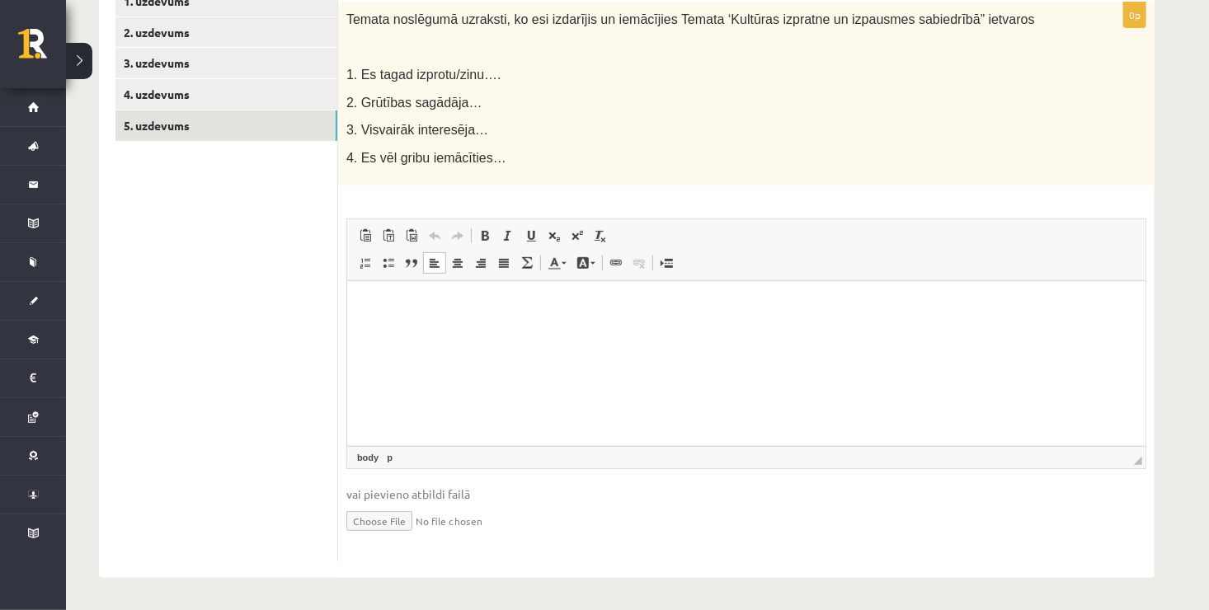
drag, startPoint x: 639, startPoint y: 315, endPoint x: 625, endPoint y: 315, distance: 14.0
click at [625, 315] on html at bounding box center [745, 306] width 798 height 50
drag, startPoint x: 625, startPoint y: 315, endPoint x: 575, endPoint y: 324, distance: 51.1
click at [575, 324] on html at bounding box center [745, 306] width 798 height 50
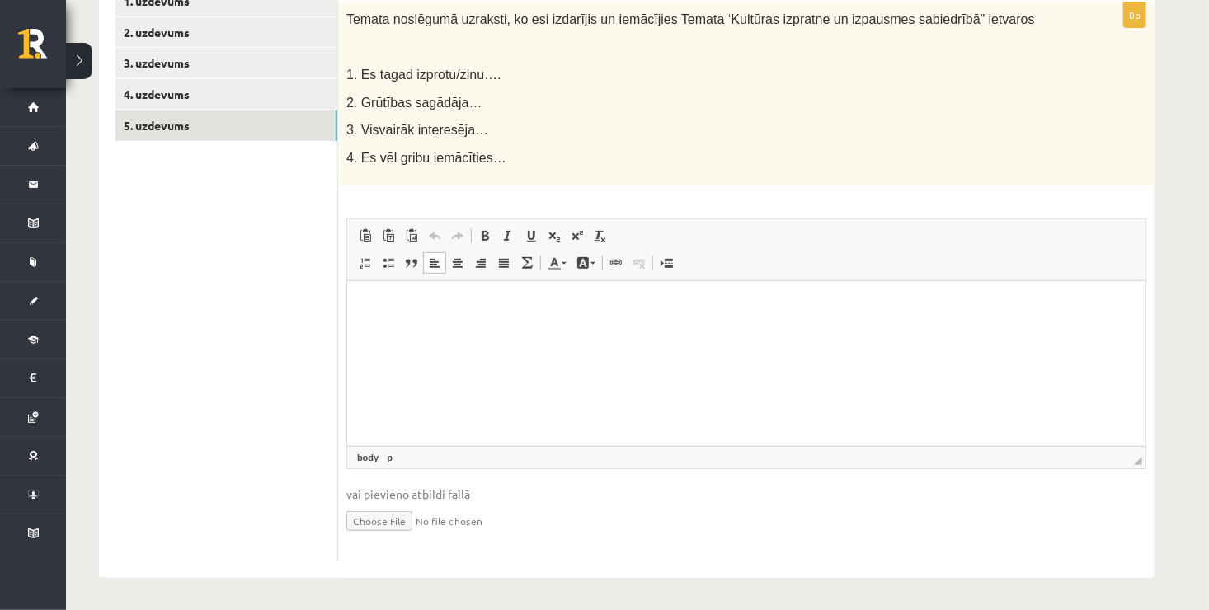
click at [575, 324] on html at bounding box center [745, 306] width 798 height 50
drag, startPoint x: 575, startPoint y: 324, endPoint x: 558, endPoint y: 314, distance: 19.2
click at [558, 314] on p "Editor, wiswyg-editor-user-answer-47024911946620" at bounding box center [745, 306] width 765 height 17
click at [526, 315] on html at bounding box center [745, 306] width 798 height 50
drag, startPoint x: 526, startPoint y: 315, endPoint x: 493, endPoint y: 308, distance: 33.8
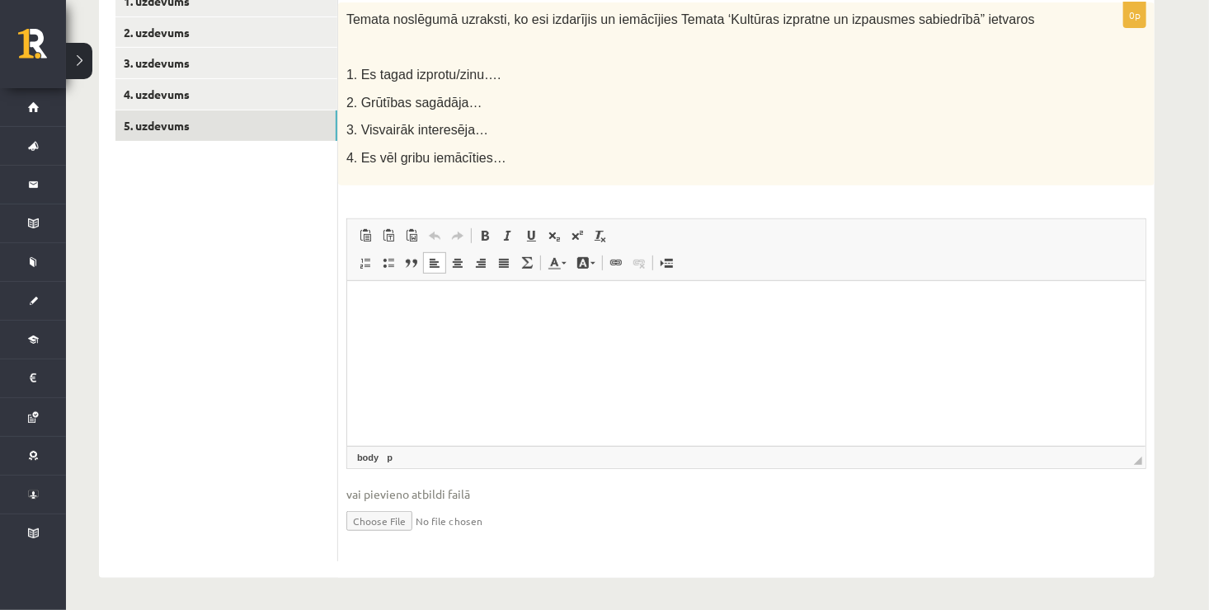
click at [493, 308] on p "Editor, wiswyg-editor-user-answer-47024911946620" at bounding box center [745, 306] width 765 height 17
click at [456, 313] on p "Editor, wiswyg-editor-user-answer-47024911946620" at bounding box center [745, 306] width 765 height 17
click at [436, 313] on p "Editor, wiswyg-editor-user-answer-47024911946620" at bounding box center [745, 306] width 765 height 17
drag, startPoint x: 407, startPoint y: 314, endPoint x: 355, endPoint y: 317, distance: 51.2
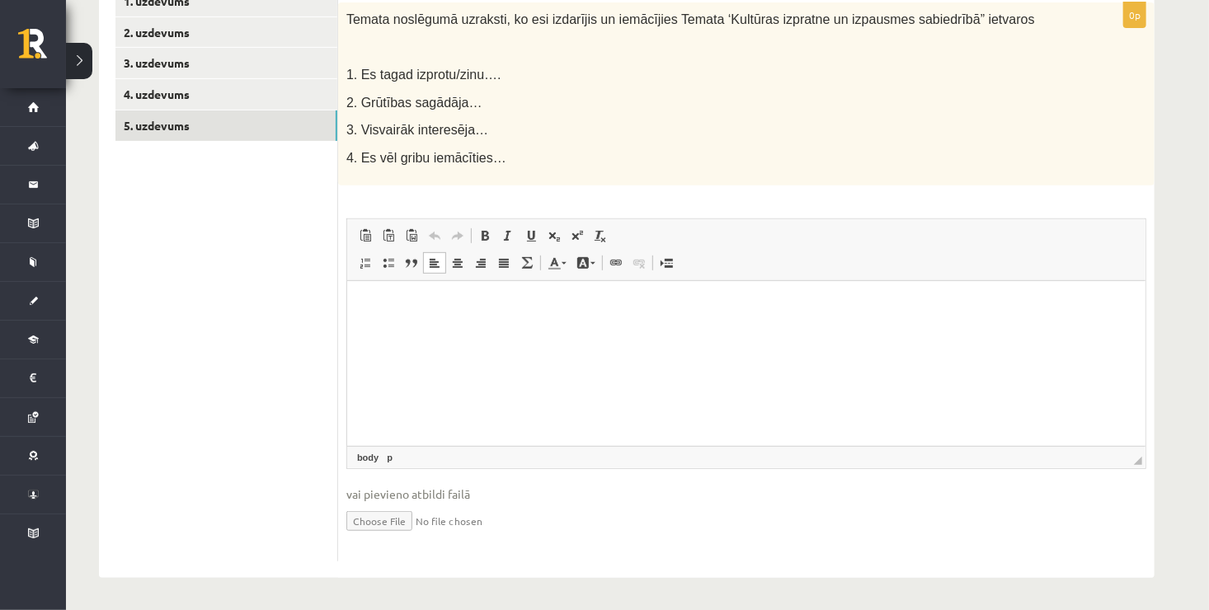
click at [355, 317] on html at bounding box center [745, 306] width 798 height 50
drag, startPoint x: 355, startPoint y: 317, endPoint x: 669, endPoint y: 337, distance: 314.1
click at [669, 332] on html at bounding box center [745, 306] width 798 height 50
drag, startPoint x: 669, startPoint y: 337, endPoint x: 622, endPoint y: 335, distance: 47.0
click at [622, 332] on html at bounding box center [745, 306] width 798 height 50
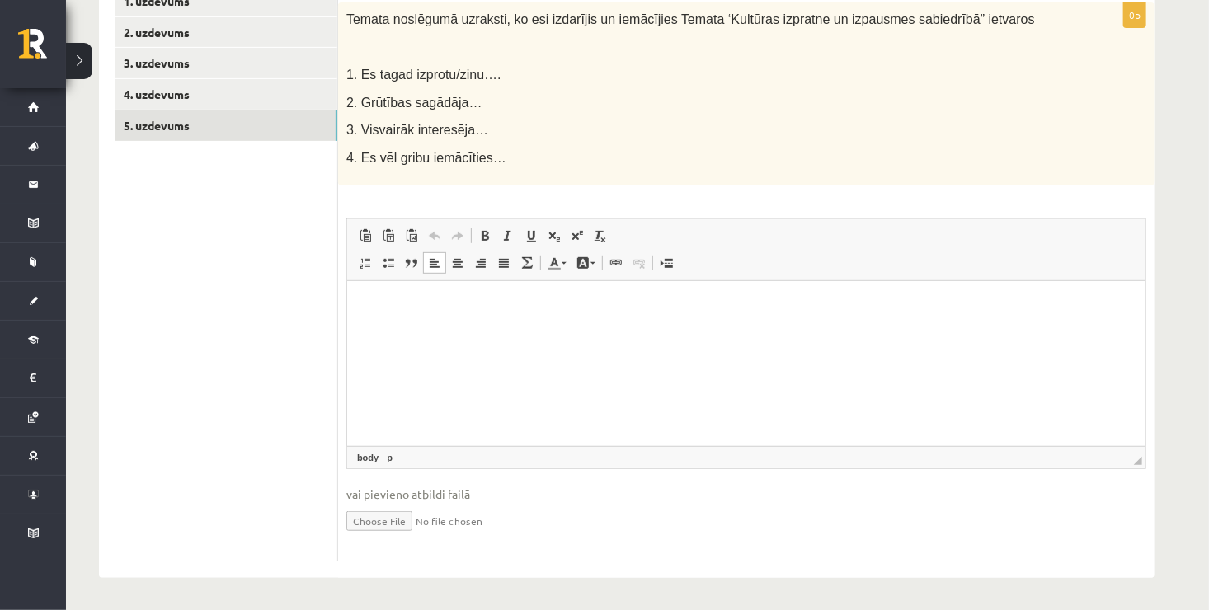
click at [622, 332] on html at bounding box center [745, 306] width 798 height 50
drag, startPoint x: 622, startPoint y: 335, endPoint x: 598, endPoint y: 335, distance: 23.9
click at [598, 332] on html at bounding box center [745, 306] width 798 height 50
drag, startPoint x: 598, startPoint y: 335, endPoint x: 548, endPoint y: 325, distance: 50.5
click at [548, 325] on html at bounding box center [745, 306] width 798 height 50
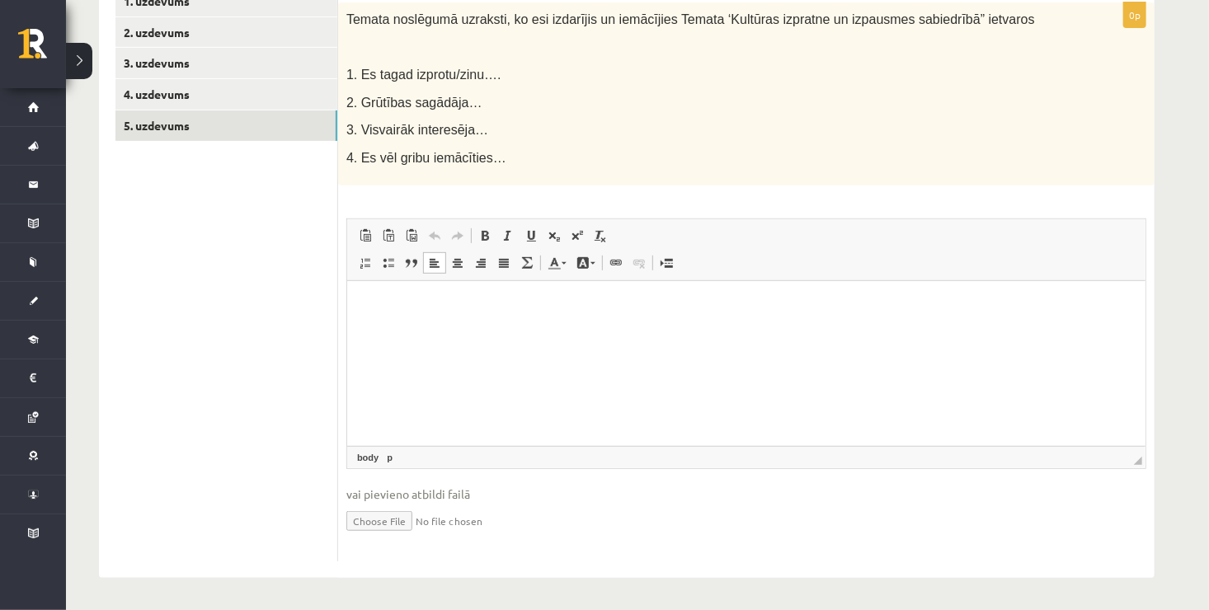
click at [548, 325] on html at bounding box center [745, 306] width 798 height 50
drag, startPoint x: 548, startPoint y: 325, endPoint x: 512, endPoint y: 323, distance: 36.4
click at [512, 323] on html at bounding box center [745, 306] width 798 height 50
drag, startPoint x: 512, startPoint y: 323, endPoint x: 501, endPoint y: 318, distance: 11.5
click at [501, 318] on html at bounding box center [745, 306] width 798 height 50
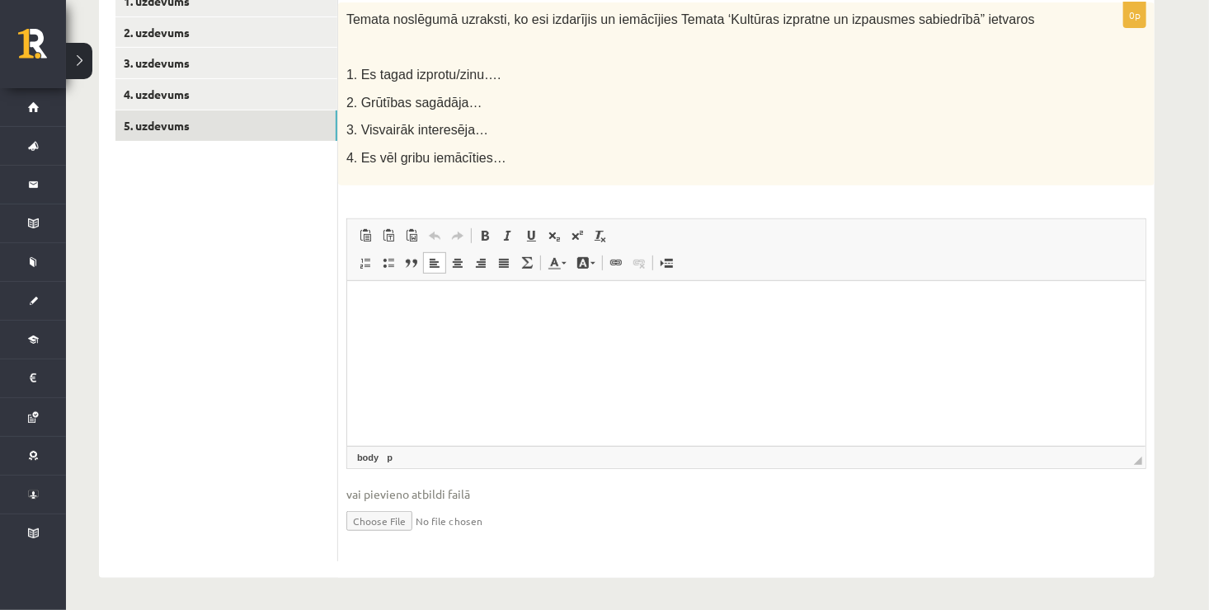
click at [501, 318] on html at bounding box center [745, 306] width 798 height 50
drag, startPoint x: 501, startPoint y: 318, endPoint x: 418, endPoint y: 303, distance: 84.8
click at [418, 303] on p "Editor, wiswyg-editor-user-answer-47024911946620" at bounding box center [745, 306] width 765 height 17
click at [407, 317] on html at bounding box center [745, 306] width 798 height 50
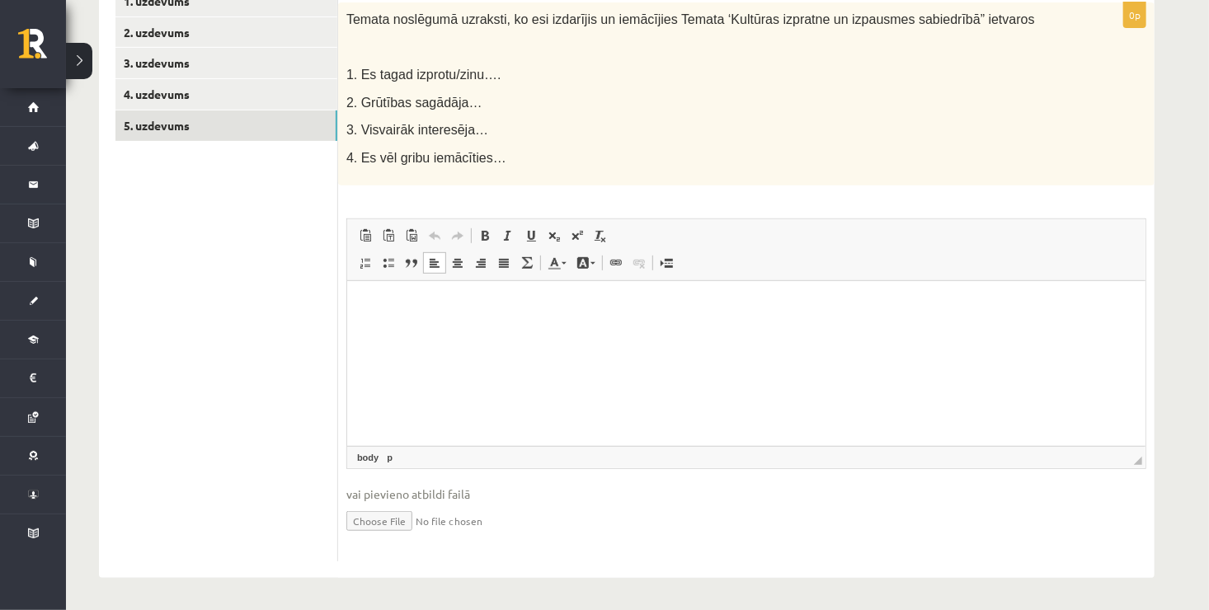
drag, startPoint x: 407, startPoint y: 316, endPoint x: 385, endPoint y: 320, distance: 22.6
click at [385, 320] on html at bounding box center [745, 306] width 798 height 50
drag, startPoint x: 385, startPoint y: 320, endPoint x: 355, endPoint y: 318, distance: 29.7
click at [355, 318] on html at bounding box center [745, 306] width 798 height 50
drag, startPoint x: 355, startPoint y: 318, endPoint x: 723, endPoint y: 321, distance: 367.9
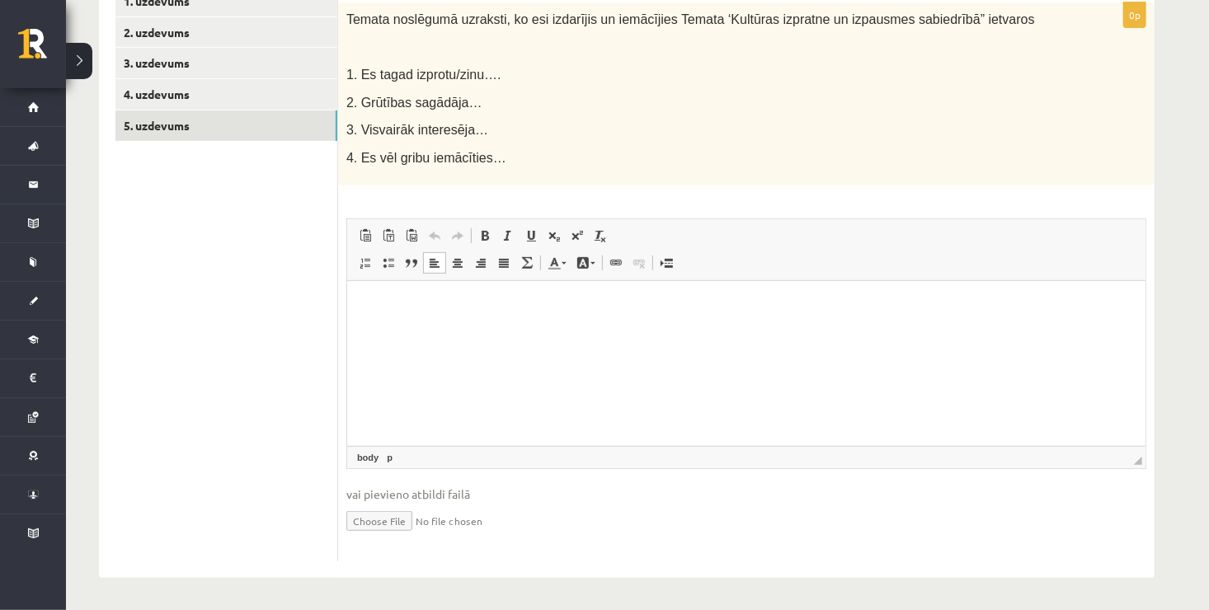
click at [723, 321] on html at bounding box center [745, 306] width 798 height 50
drag, startPoint x: 723, startPoint y: 321, endPoint x: 379, endPoint y: 298, distance: 344.7
click at [379, 298] on html at bounding box center [745, 306] width 798 height 50
drag, startPoint x: 370, startPoint y: 295, endPoint x: 674, endPoint y: 324, distance: 304.9
click at [674, 324] on html at bounding box center [745, 306] width 798 height 50
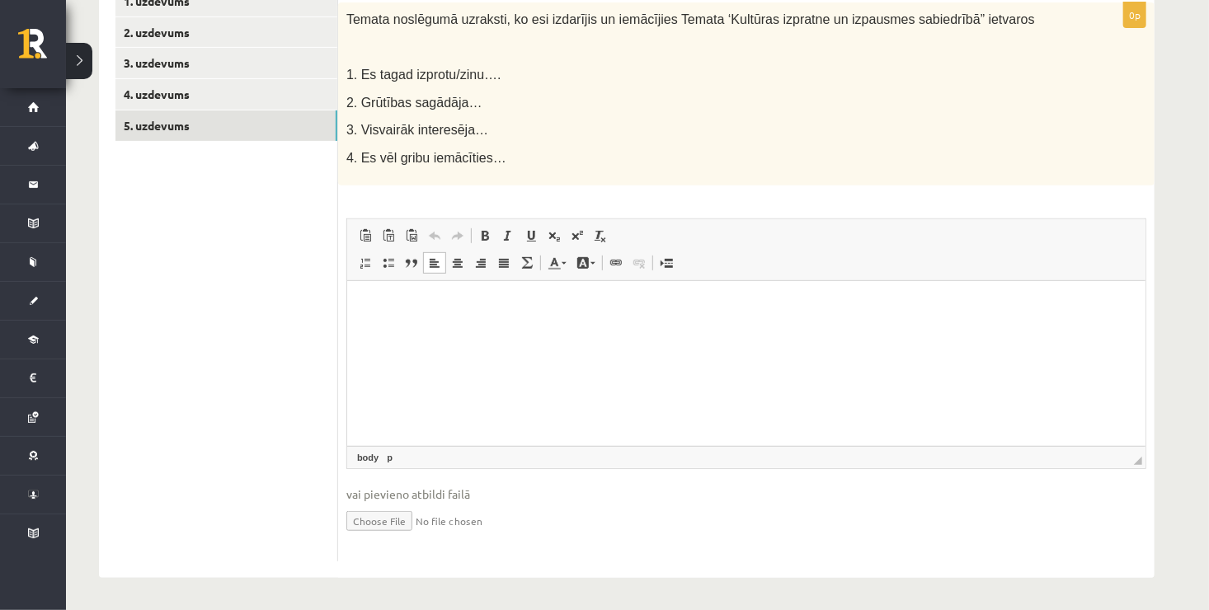
drag, startPoint x: 674, startPoint y: 324, endPoint x: 450, endPoint y: 320, distance: 223.6
click at [450, 320] on html at bounding box center [745, 306] width 798 height 50
drag, startPoint x: 387, startPoint y: 316, endPoint x: 365, endPoint y: 300, distance: 27.2
click at [365, 300] on html at bounding box center [745, 306] width 798 height 50
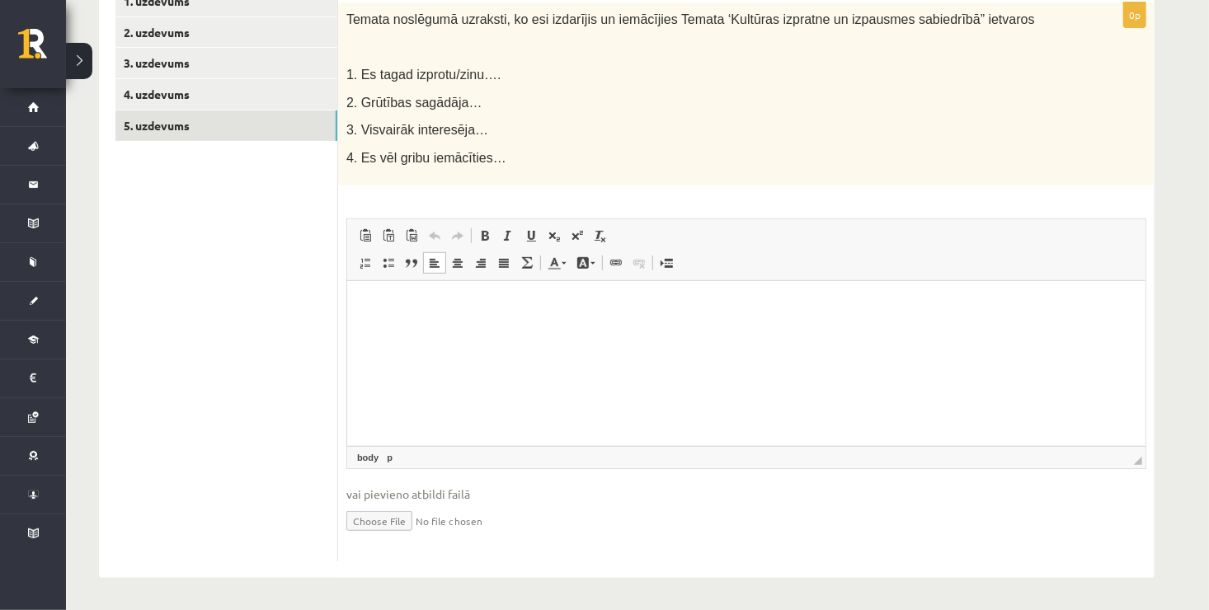
click at [500, 332] on html at bounding box center [745, 306] width 798 height 50
drag, startPoint x: 500, startPoint y: 348, endPoint x: 442, endPoint y: 338, distance: 58.6
click at [442, 332] on html at bounding box center [745, 306] width 798 height 50
drag, startPoint x: 442, startPoint y: 338, endPoint x: 407, endPoint y: 321, distance: 39.5
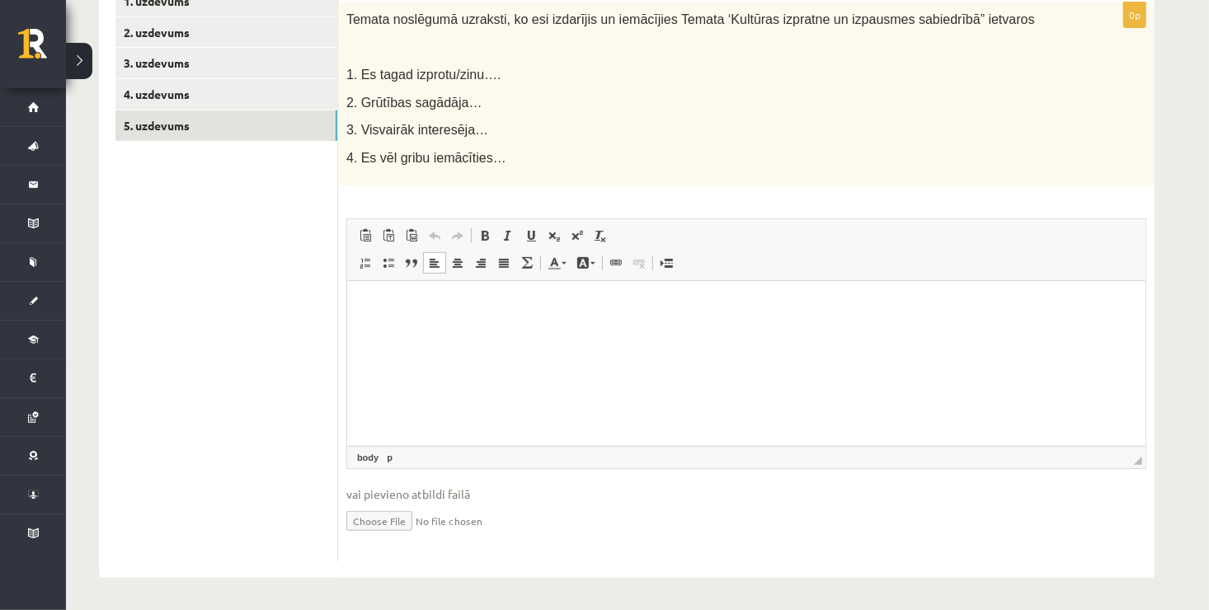
click at [407, 321] on html at bounding box center [745, 306] width 798 height 50
drag, startPoint x: 407, startPoint y: 321, endPoint x: 377, endPoint y: 309, distance: 31.9
click at [377, 309] on p "Editor, wiswyg-editor-user-answer-47024911946620" at bounding box center [745, 306] width 765 height 17
click at [355, 302] on html at bounding box center [745, 306] width 798 height 50
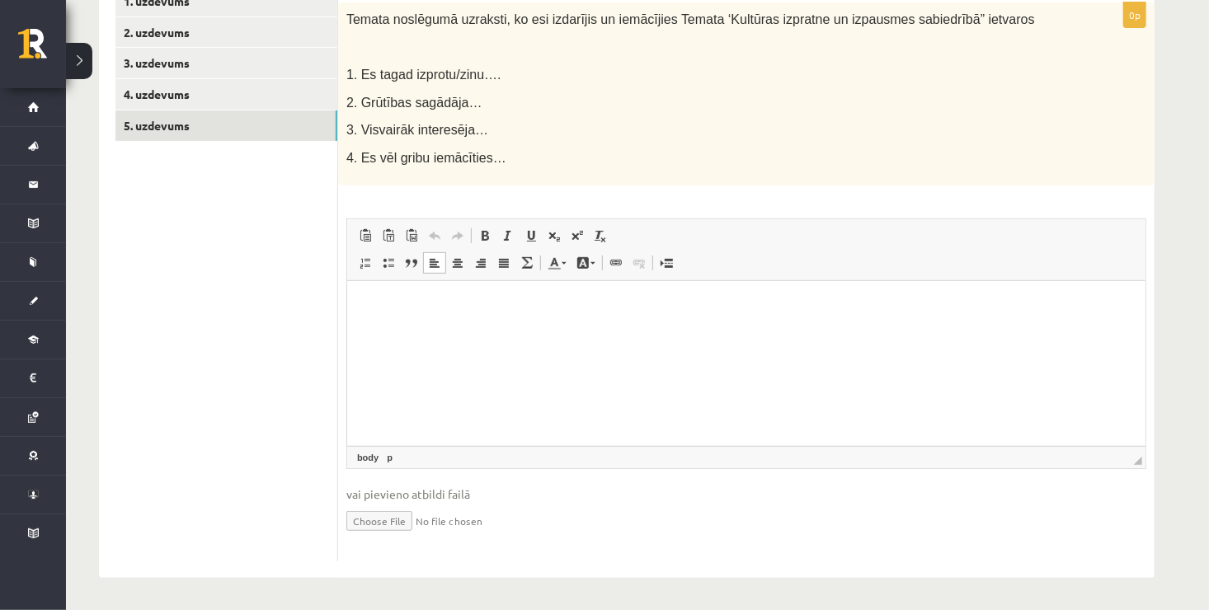
drag, startPoint x: 355, startPoint y: 302, endPoint x: 684, endPoint y: 384, distance: 338.3
click at [684, 332] on html at bounding box center [745, 306] width 798 height 50
drag, startPoint x: 684, startPoint y: 384, endPoint x: 459, endPoint y: 318, distance: 233.9
click at [459, 318] on html at bounding box center [745, 306] width 798 height 50
drag, startPoint x: 459, startPoint y: 318, endPoint x: 404, endPoint y: 306, distance: 56.5
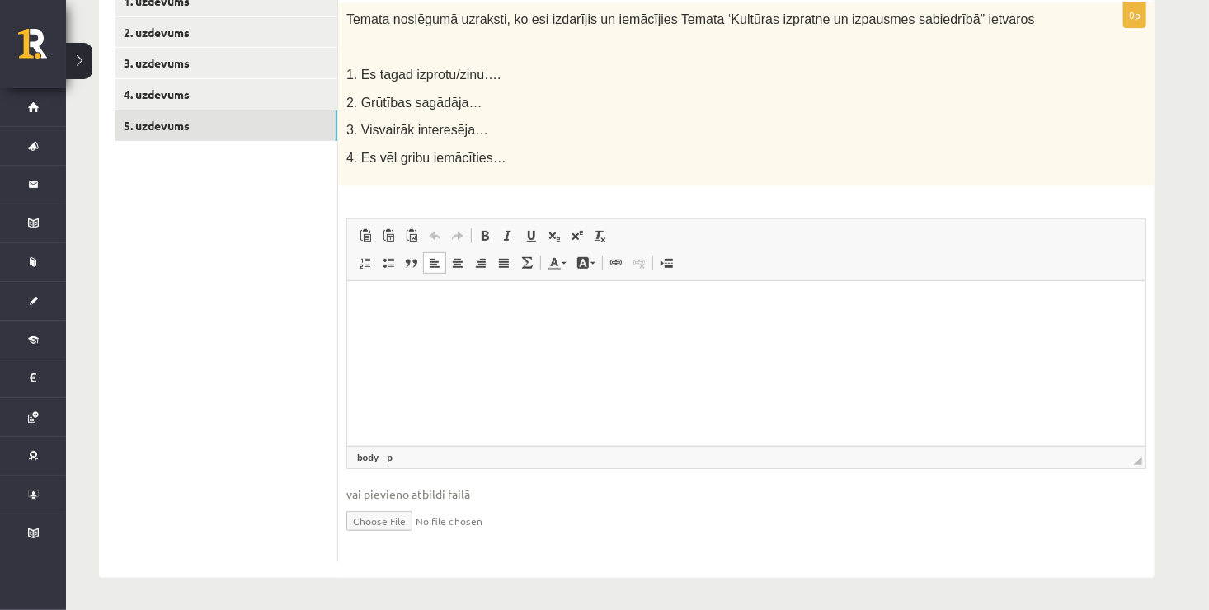
click at [404, 306] on p "Editor, wiswyg-editor-user-answer-47024911946620" at bounding box center [745, 306] width 765 height 17
click at [363, 304] on p "Editor, wiswyg-editor-user-answer-47024911946620" at bounding box center [745, 306] width 765 height 17
click at [471, 332] on html at bounding box center [745, 306] width 798 height 50
drag, startPoint x: 471, startPoint y: 344, endPoint x: 451, endPoint y: 327, distance: 25.8
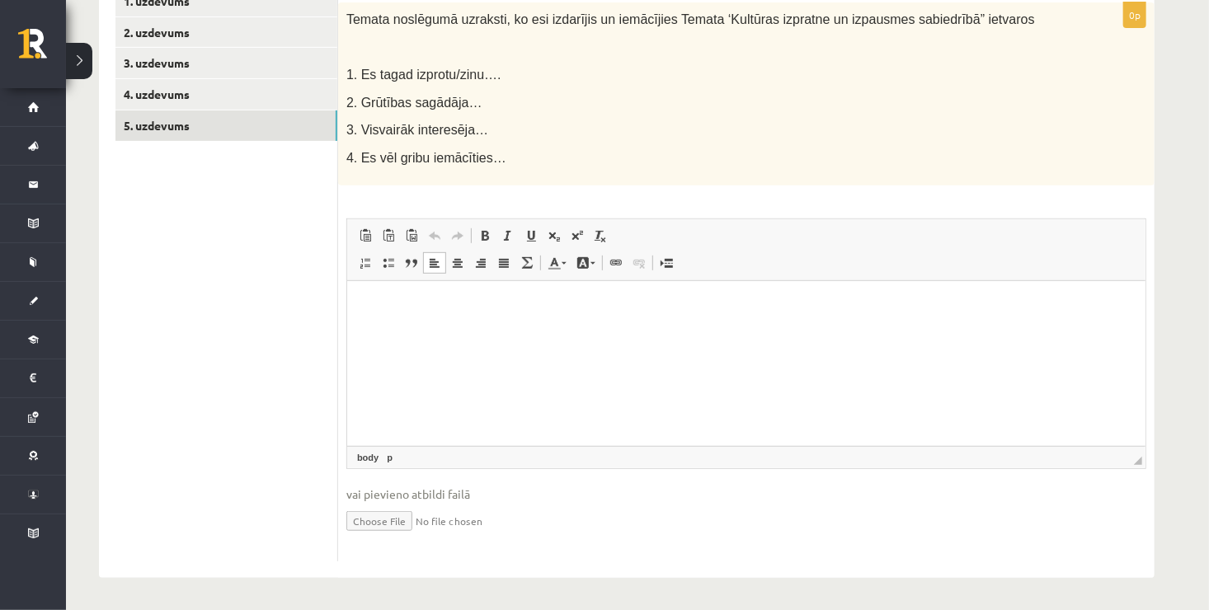
click at [451, 327] on html at bounding box center [745, 306] width 798 height 50
drag, startPoint x: 451, startPoint y: 327, endPoint x: 397, endPoint y: 304, distance: 59.1
click at [397, 304] on p "Editor, wiswyg-editor-user-answer-47024911946620" at bounding box center [745, 306] width 765 height 17
click at [401, 332] on html at bounding box center [745, 306] width 798 height 50
drag, startPoint x: 401, startPoint y: 333, endPoint x: 389, endPoint y: 325, distance: 14.2
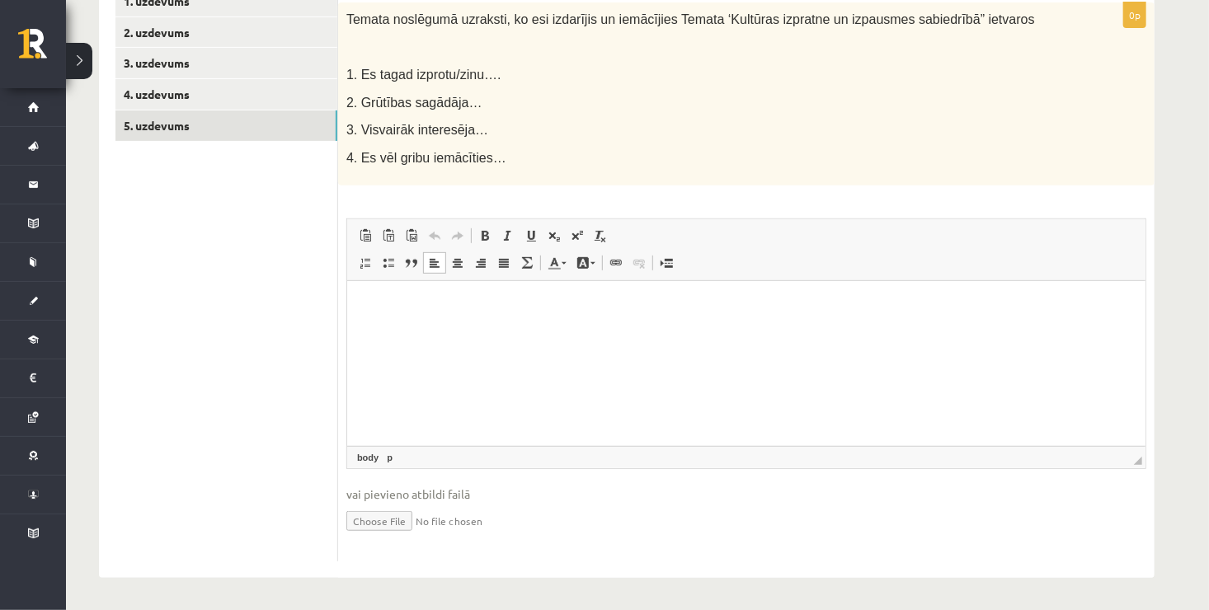
click at [389, 325] on html at bounding box center [745, 306] width 798 height 50
drag, startPoint x: 389, startPoint y: 325, endPoint x: 370, endPoint y: 315, distance: 22.1
click at [370, 315] on html at bounding box center [745, 306] width 798 height 50
drag, startPoint x: 438, startPoint y: 331, endPoint x: 398, endPoint y: 324, distance: 41.0
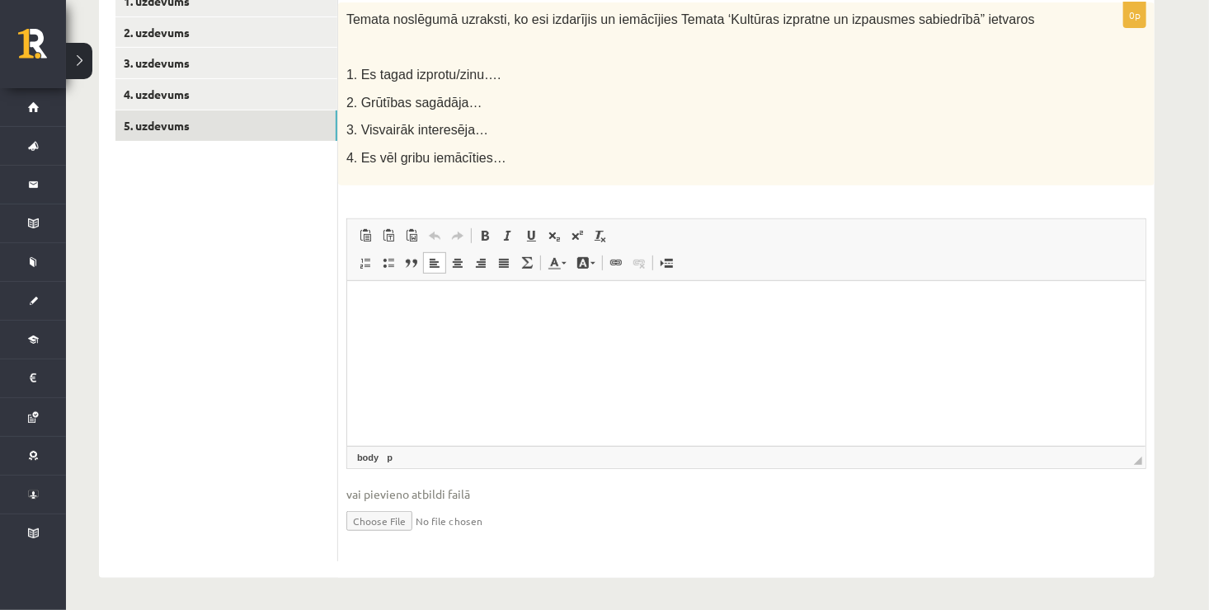
click at [398, 324] on html at bounding box center [745, 306] width 798 height 50
drag, startPoint x: 398, startPoint y: 324, endPoint x: 386, endPoint y: 318, distance: 13.3
click at [386, 318] on html at bounding box center [745, 306] width 798 height 50
drag, startPoint x: 386, startPoint y: 318, endPoint x: 364, endPoint y: 299, distance: 29.3
click at [364, 299] on p "Editor, wiswyg-editor-user-answer-47024911946620" at bounding box center [745, 306] width 765 height 17
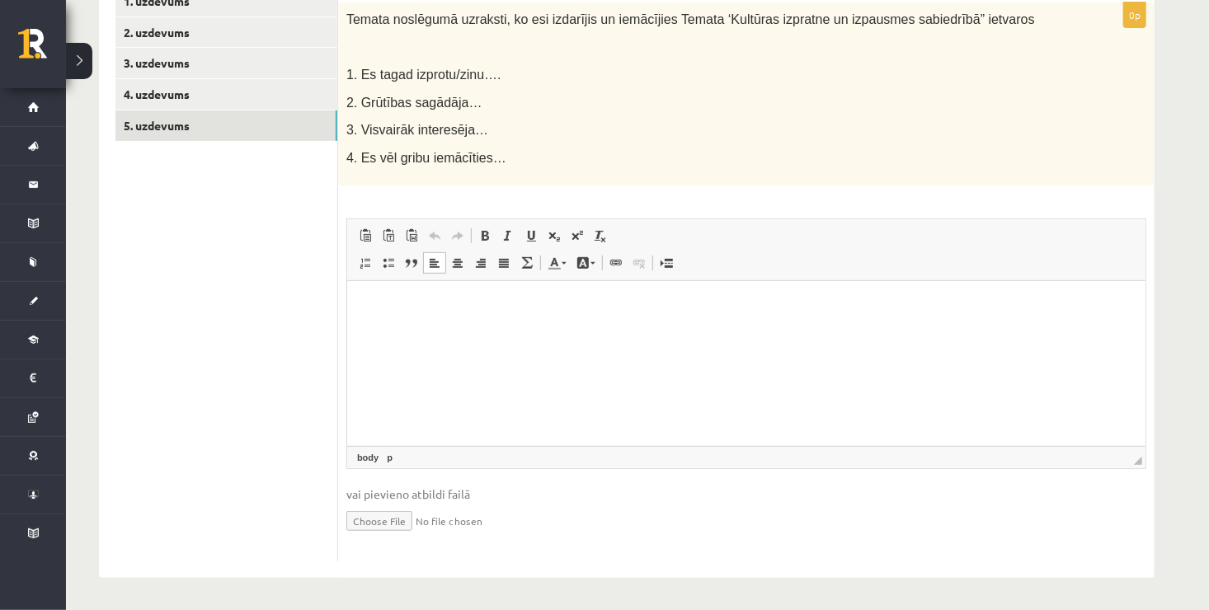
click at [447, 332] on html at bounding box center [745, 306] width 798 height 50
drag, startPoint x: 447, startPoint y: 400, endPoint x: 397, endPoint y: 353, distance: 68.9
click at [397, 332] on html at bounding box center [745, 306] width 798 height 50
drag, startPoint x: 397, startPoint y: 353, endPoint x: 360, endPoint y: 304, distance: 61.2
click at [360, 304] on html at bounding box center [745, 306] width 798 height 50
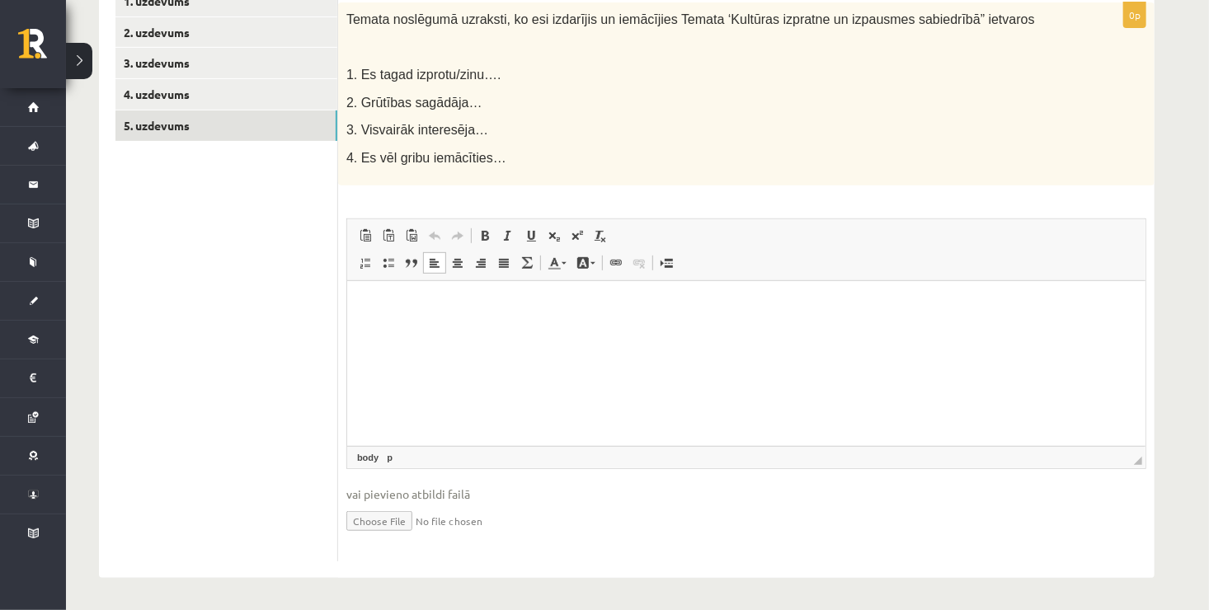
drag, startPoint x: 360, startPoint y: 304, endPoint x: 695, endPoint y: 344, distance: 338.0
click at [695, 332] on html at bounding box center [745, 306] width 798 height 50
drag, startPoint x: 695, startPoint y: 344, endPoint x: 587, endPoint y: 331, distance: 108.9
click at [587, 331] on html at bounding box center [745, 306] width 798 height 50
click at [588, 332] on html at bounding box center [745, 306] width 798 height 50
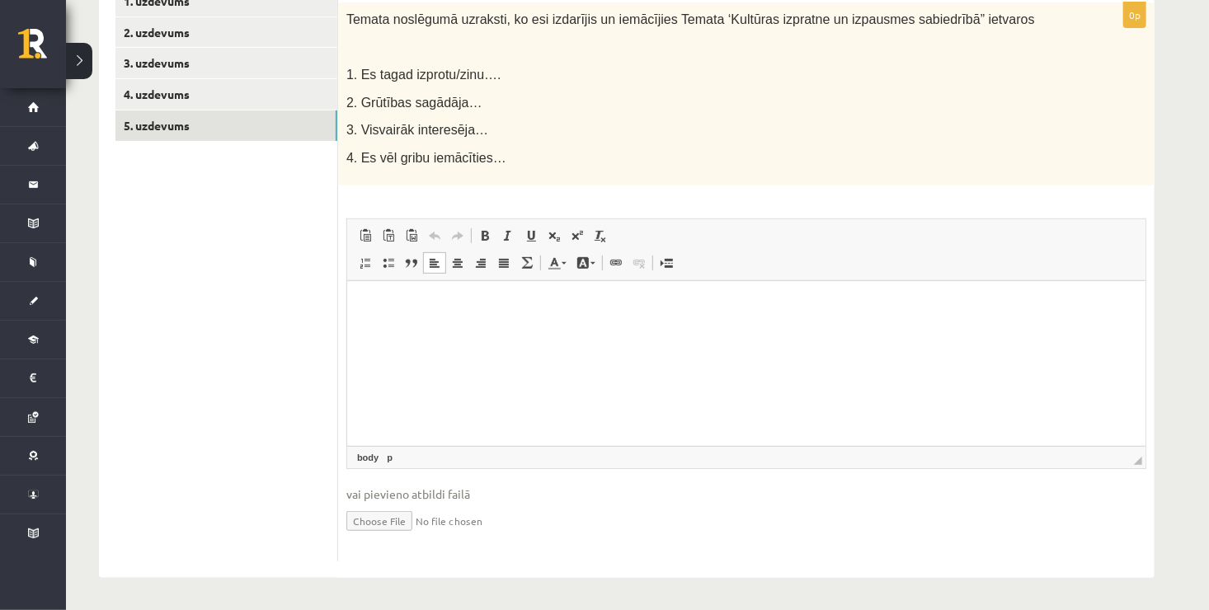
drag, startPoint x: 588, startPoint y: 335, endPoint x: 526, endPoint y: 318, distance: 64.0
click at [526, 318] on html at bounding box center [745, 306] width 798 height 50
drag, startPoint x: 526, startPoint y: 318, endPoint x: 482, endPoint y: 303, distance: 47.2
click at [482, 303] on p "Editor, wiswyg-editor-user-answer-47024911946620" at bounding box center [745, 306] width 765 height 17
click at [421, 313] on p "Editor, wiswyg-editor-user-answer-47024911946620" at bounding box center [745, 306] width 765 height 17
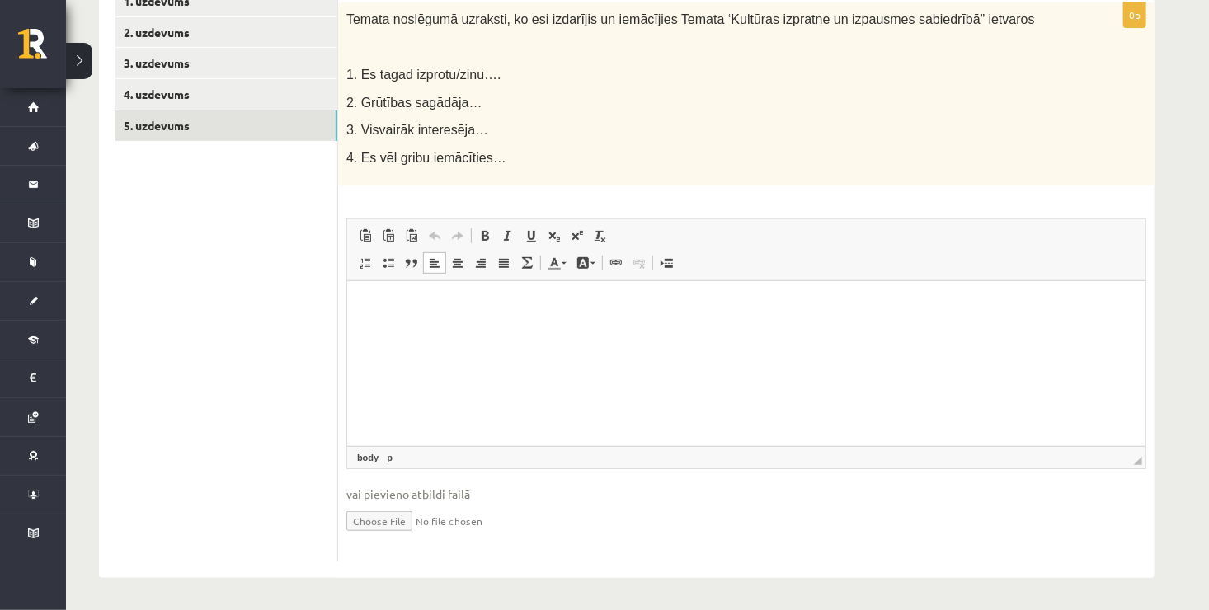
click at [390, 313] on p "Editor, wiswyg-editor-user-answer-47024911946620" at bounding box center [745, 306] width 765 height 17
click at [370, 305] on p "Editor, wiswyg-editor-user-answer-47024911946620" at bounding box center [745, 306] width 765 height 17
click at [364, 301] on p "Editor, wiswyg-editor-user-answer-47024911946620" at bounding box center [745, 306] width 765 height 17
click at [431, 332] on html at bounding box center [745, 306] width 798 height 50
drag, startPoint x: 431, startPoint y: 366, endPoint x: 382, endPoint y: 384, distance: 52.4
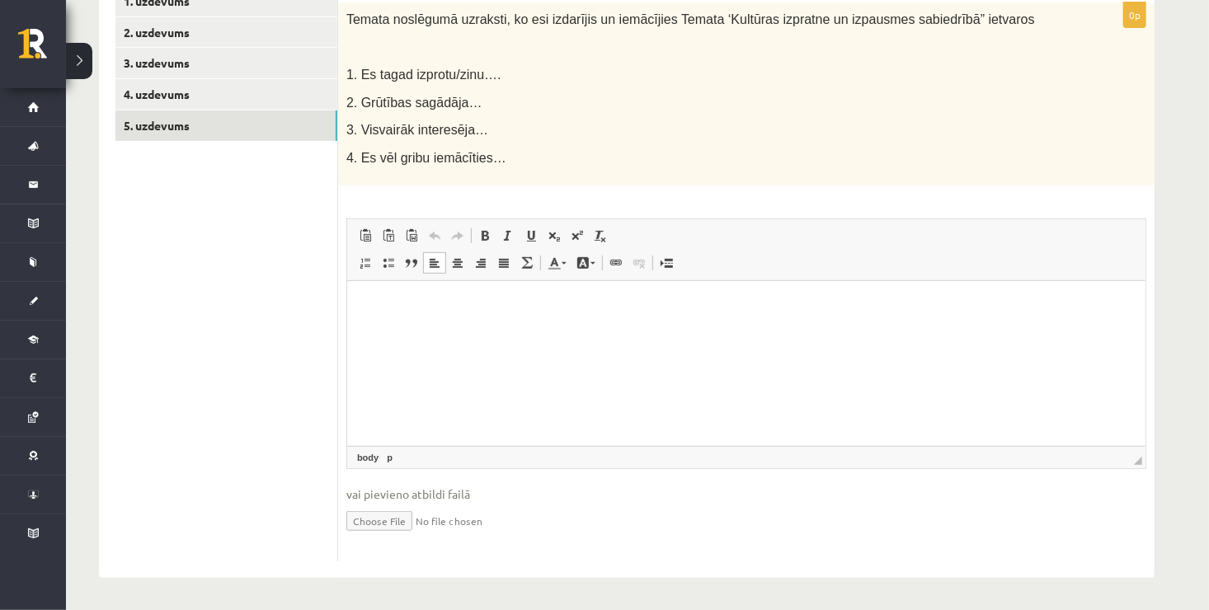
click at [382, 332] on html at bounding box center [745, 306] width 798 height 50
drag, startPoint x: 382, startPoint y: 384, endPoint x: 746, endPoint y: 325, distance: 368.4
click at [746, 325] on html at bounding box center [745, 306] width 798 height 50
drag, startPoint x: 746, startPoint y: 325, endPoint x: 680, endPoint y: 314, distance: 66.0
click at [680, 314] on p "Editor, wiswyg-editor-user-answer-47024911946620" at bounding box center [745, 306] width 765 height 17
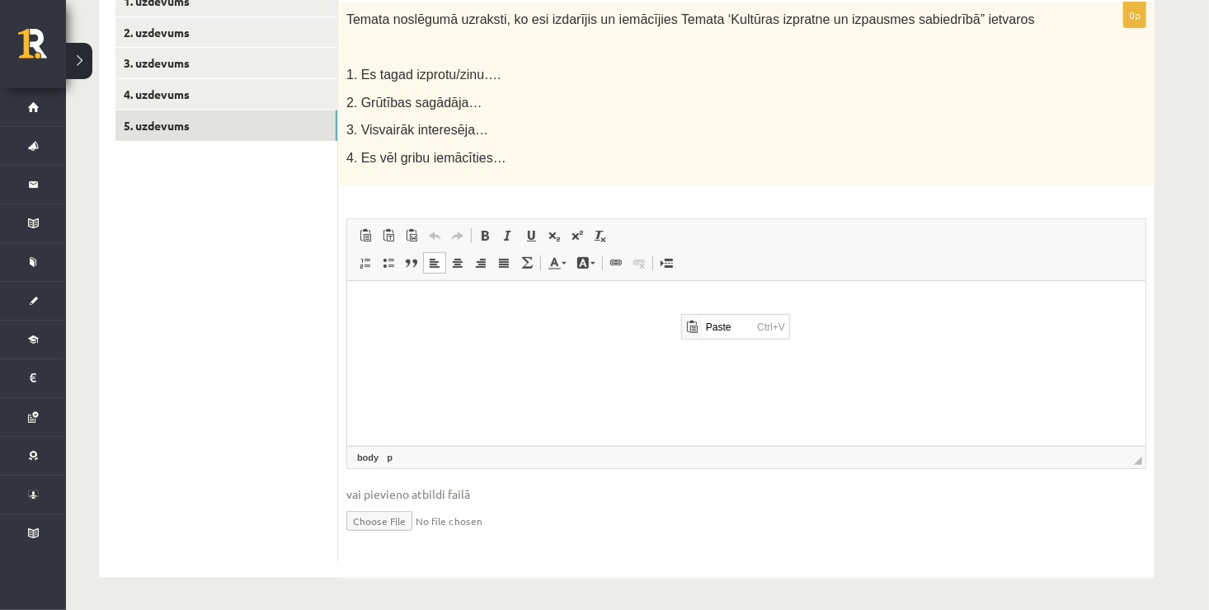
click at [508, 318] on html at bounding box center [745, 306] width 798 height 50
drag, startPoint x: 508, startPoint y: 318, endPoint x: 444, endPoint y: 306, distance: 65.4
click at [444, 306] on p "Editor, wiswyg-editor-user-answer-47024911946620" at bounding box center [745, 306] width 765 height 17
click at [363, 298] on p "Editor, wiswyg-editor-user-answer-47024911946620" at bounding box center [745, 306] width 765 height 17
click at [367, 327] on html at bounding box center [745, 306] width 798 height 50
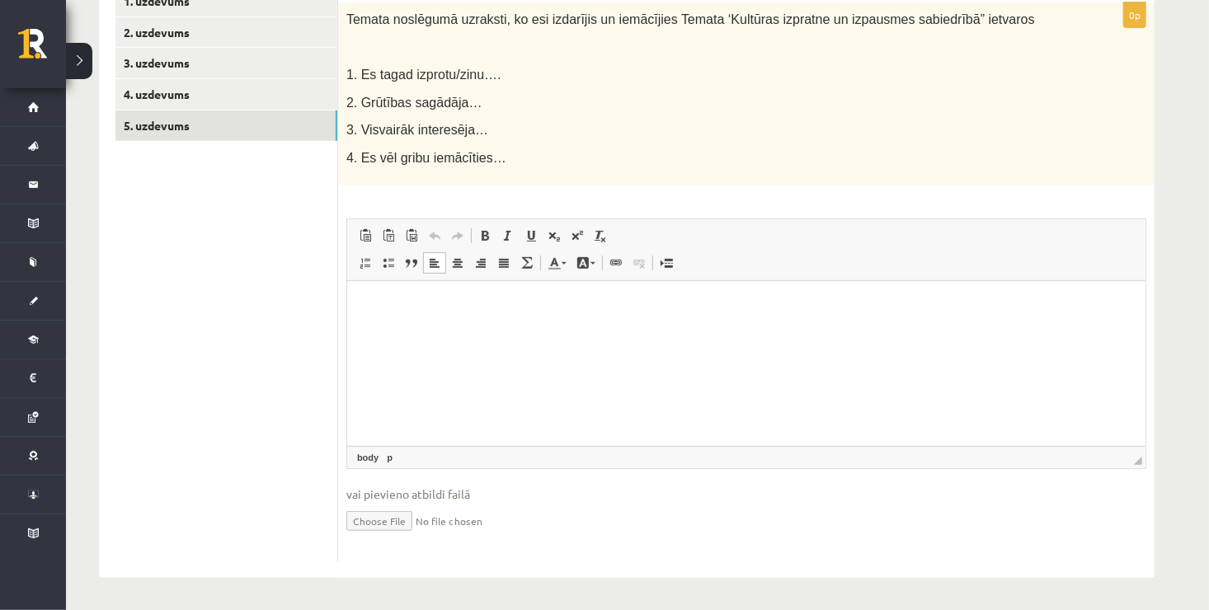
drag, startPoint x: 367, startPoint y: 327, endPoint x: 694, endPoint y: 354, distance: 327.7
click at [694, 332] on html at bounding box center [745, 306] width 798 height 50
drag, startPoint x: 694, startPoint y: 354, endPoint x: 600, endPoint y: 332, distance: 95.8
click at [600, 332] on html at bounding box center [745, 306] width 798 height 50
drag, startPoint x: 600, startPoint y: 332, endPoint x: 539, endPoint y: 330, distance: 61.9
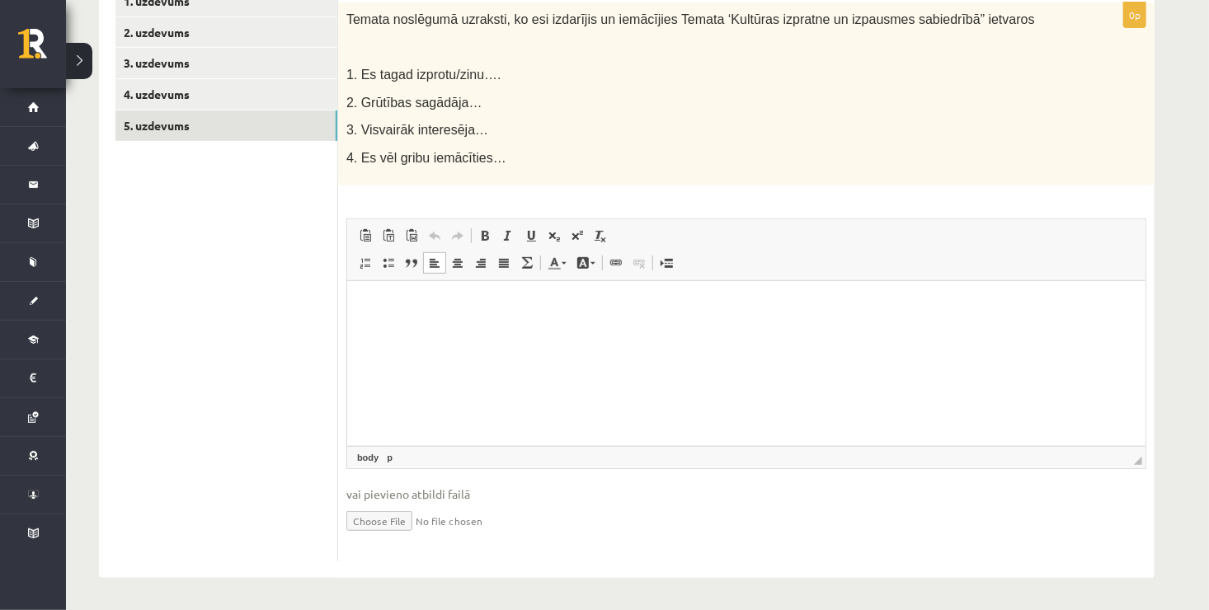
click at [539, 330] on html at bounding box center [745, 306] width 798 height 50
drag, startPoint x: 192, startPoint y: 49, endPoint x: 454, endPoint y: 275, distance: 346.1
click at [454, 275] on span "Insert/Remove Numbered List Insert/Remove Bulleted List Block Quote Align Left …" at bounding box center [448, 265] width 189 height 27
click at [432, 312] on p "Editor, wiswyg-editor-user-answer-47024911946620" at bounding box center [745, 306] width 765 height 17
click at [379, 314] on p "Editor, wiswyg-editor-user-answer-47024911946620" at bounding box center [745, 306] width 765 height 17
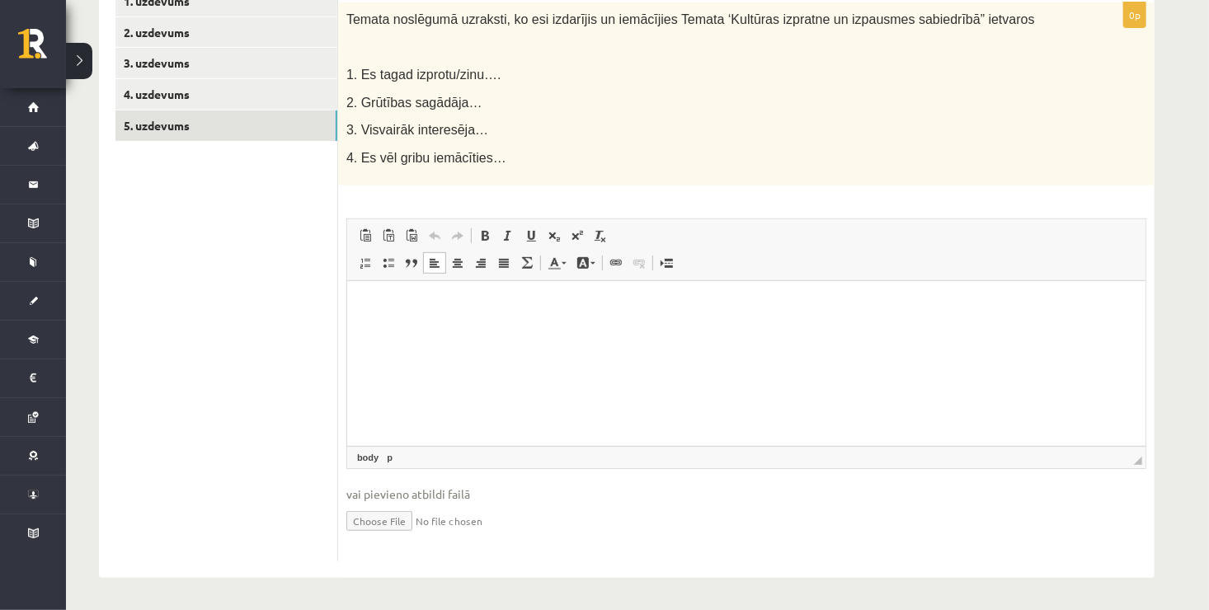
click at [372, 294] on html at bounding box center [745, 306] width 798 height 50
drag, startPoint x: 372, startPoint y: 294, endPoint x: 694, endPoint y: 394, distance: 336.8
click at [694, 332] on html at bounding box center [745, 306] width 798 height 50
click at [678, 332] on html at bounding box center [745, 306] width 798 height 50
drag, startPoint x: 559, startPoint y: 353, endPoint x: 489, endPoint y: 328, distance: 74.3
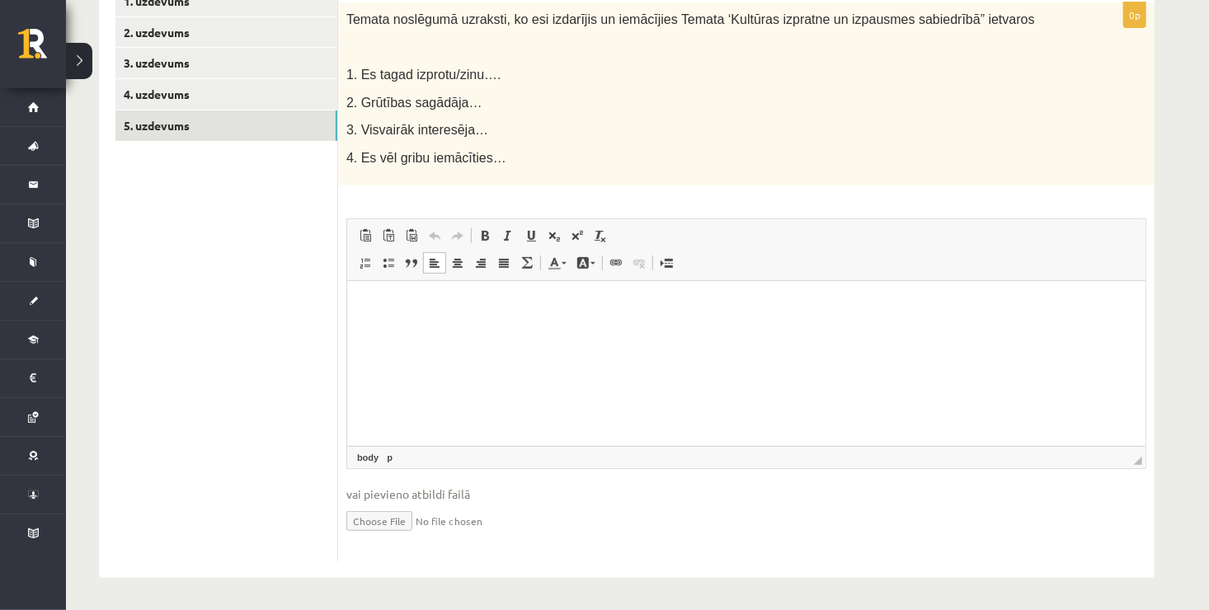
click at [489, 328] on html at bounding box center [745, 306] width 798 height 50
drag, startPoint x: 489, startPoint y: 328, endPoint x: 450, endPoint y: 335, distance: 40.1
click at [450, 332] on html at bounding box center [745, 306] width 798 height 50
drag, startPoint x: 450, startPoint y: 335, endPoint x: 407, endPoint y: 332, distance: 42.2
click at [407, 332] on html at bounding box center [745, 306] width 798 height 50
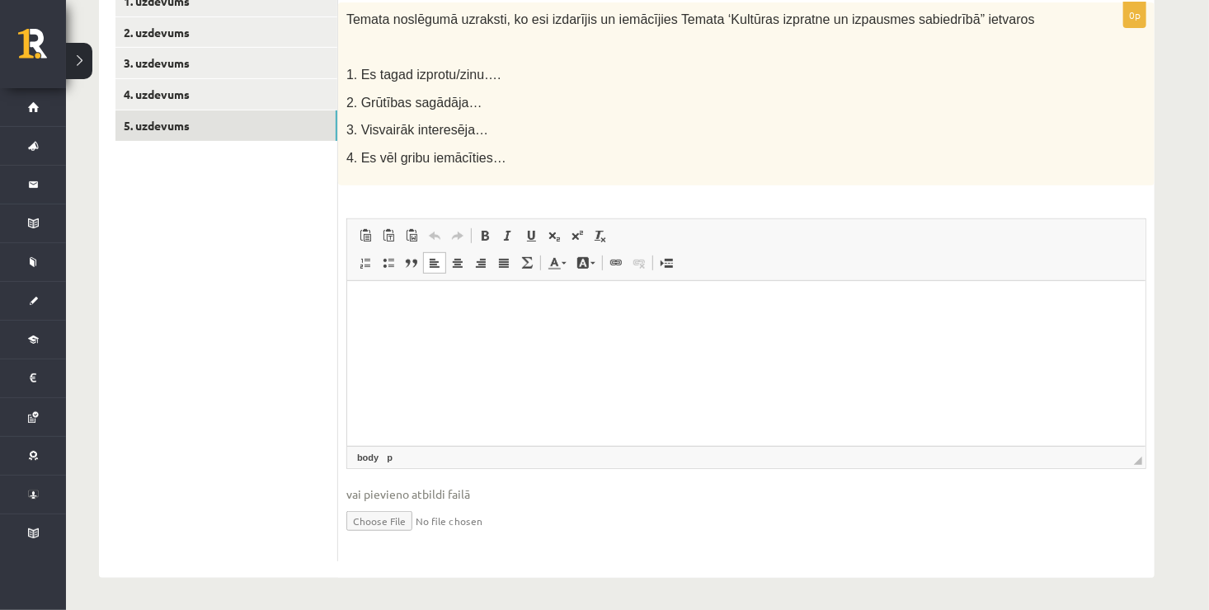
drag, startPoint x: 407, startPoint y: 332, endPoint x: 386, endPoint y: 319, distance: 24.8
click at [386, 319] on html at bounding box center [745, 306] width 798 height 50
drag, startPoint x: 387, startPoint y: 316, endPoint x: 354, endPoint y: 308, distance: 33.8
click at [354, 308] on html at bounding box center [745, 306] width 798 height 50
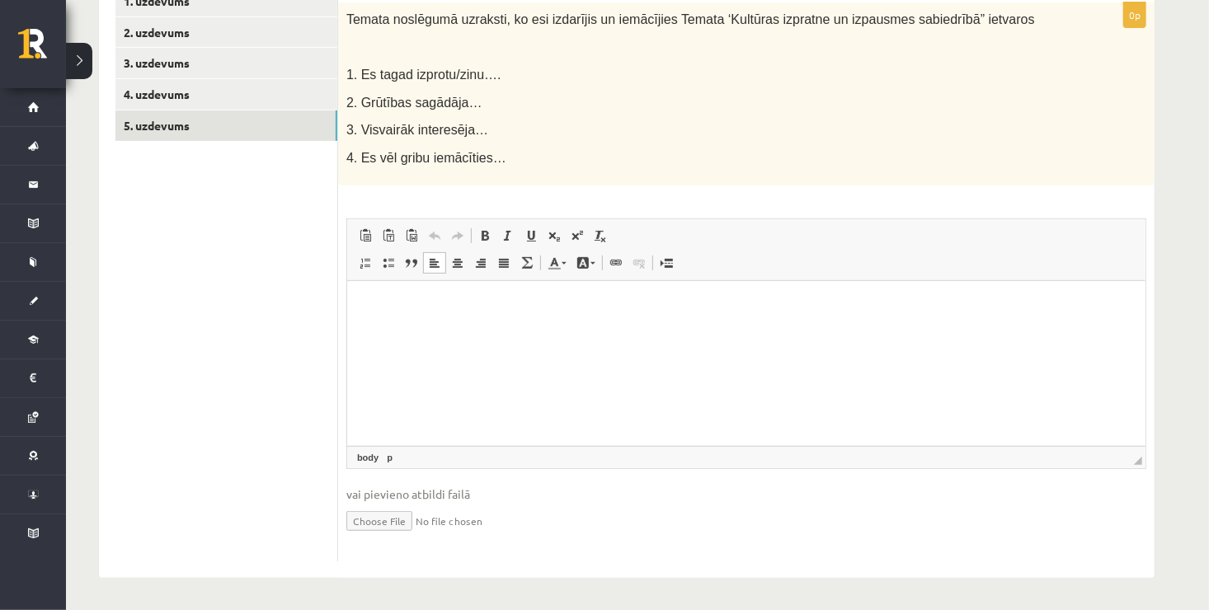
click at [358, 316] on html at bounding box center [745, 306] width 798 height 50
drag, startPoint x: 358, startPoint y: 316, endPoint x: 716, endPoint y: 338, distance: 358.7
click at [716, 332] on html at bounding box center [745, 306] width 798 height 50
drag, startPoint x: 716, startPoint y: 338, endPoint x: 657, endPoint y: 305, distance: 67.2
click at [657, 305] on p "Editor, wiswyg-editor-user-answer-47024911946620" at bounding box center [745, 306] width 765 height 17
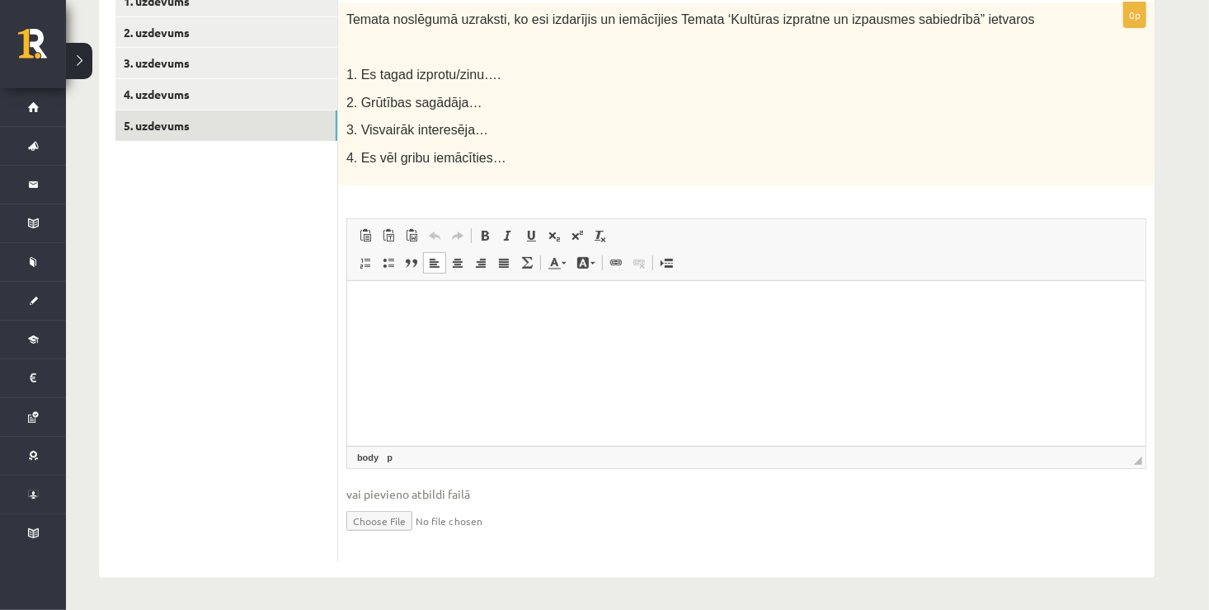
click at [610, 308] on p "Editor, wiswyg-editor-user-answer-47024911946620" at bounding box center [745, 306] width 765 height 17
click at [516, 321] on html at bounding box center [745, 306] width 798 height 50
drag, startPoint x: 516, startPoint y: 321, endPoint x: 450, endPoint y: 319, distance: 66.0
click at [450, 319] on html at bounding box center [745, 306] width 798 height 50
drag, startPoint x: 450, startPoint y: 319, endPoint x: 372, endPoint y: 330, distance: 78.3
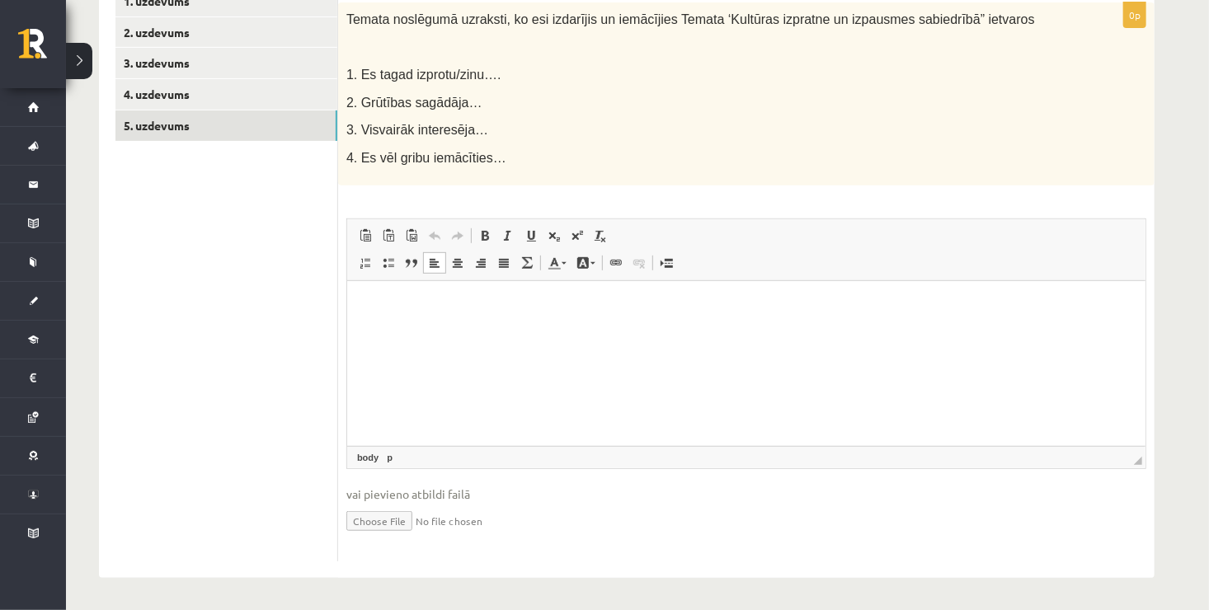
click at [372, 330] on html at bounding box center [745, 306] width 798 height 50
drag, startPoint x: 372, startPoint y: 330, endPoint x: 730, endPoint y: 323, distance: 358.0
click at [730, 323] on html at bounding box center [745, 306] width 798 height 50
drag, startPoint x: 730, startPoint y: 323, endPoint x: 624, endPoint y: 304, distance: 107.1
click at [624, 304] on p "Editor, wiswyg-editor-user-answer-47024911946620" at bounding box center [745, 306] width 765 height 17
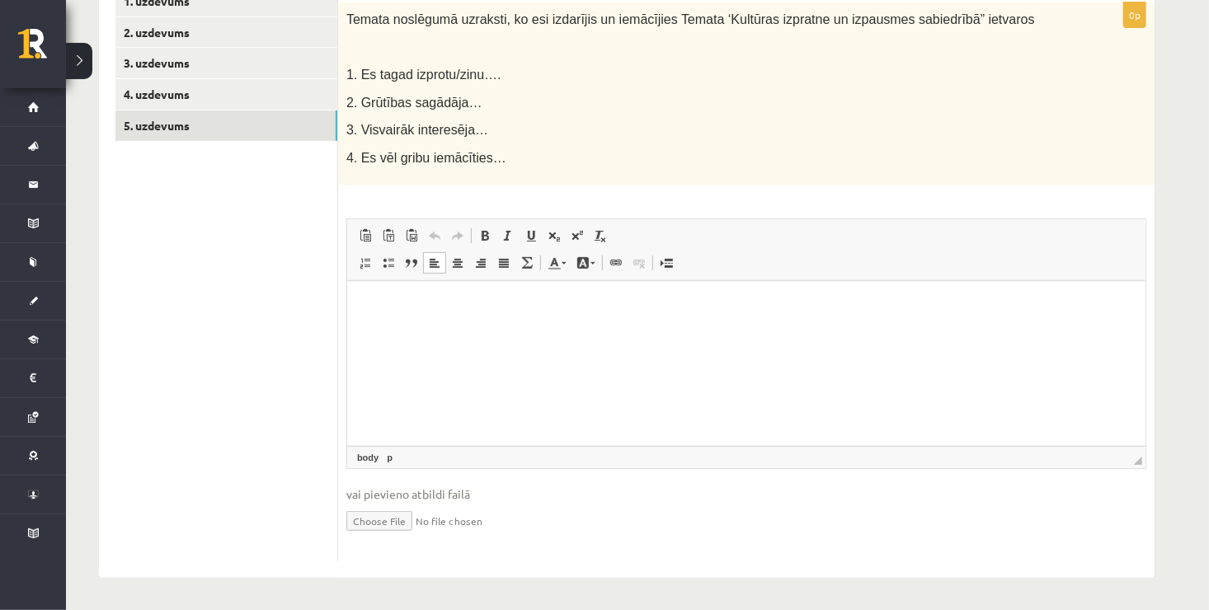
click at [353, 321] on html at bounding box center [745, 306] width 798 height 50
drag, startPoint x: 353, startPoint y: 321, endPoint x: 693, endPoint y: 299, distance: 340.6
click at [693, 299] on p "Editor, wiswyg-editor-user-answer-47024911946620" at bounding box center [745, 306] width 765 height 17
click at [700, 321] on html at bounding box center [745, 306] width 798 height 50
drag, startPoint x: 700, startPoint y: 321, endPoint x: 697, endPoint y: 341, distance: 20.1
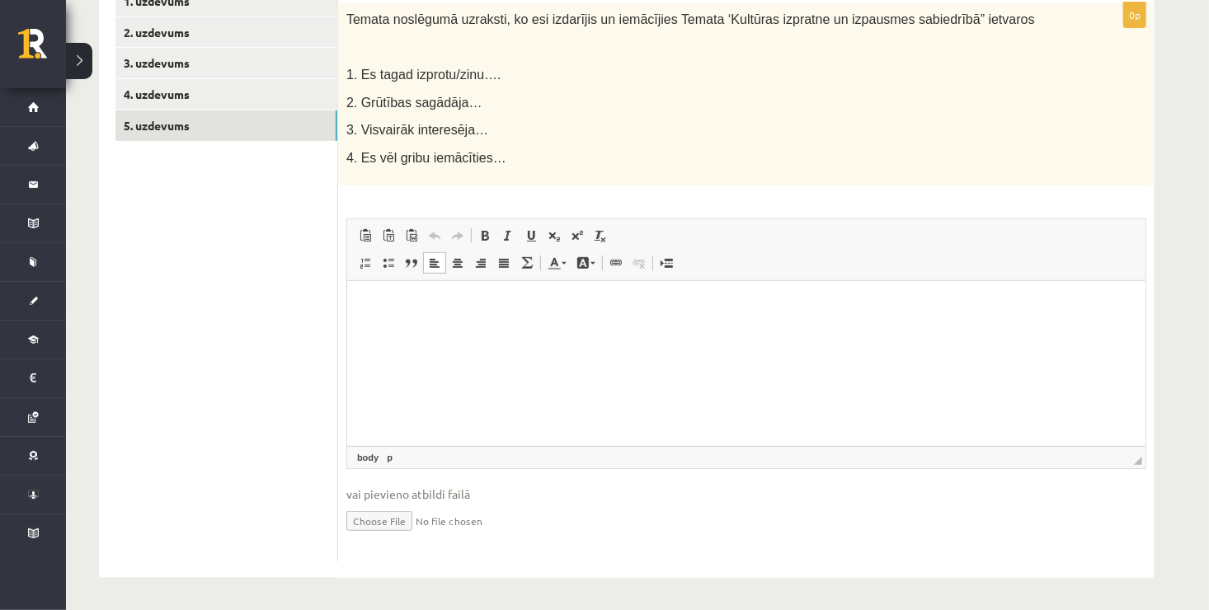
drag, startPoint x: 697, startPoint y: 341, endPoint x: 586, endPoint y: 294, distance: 120.1
click at [586, 294] on html at bounding box center [745, 306] width 798 height 50
drag, startPoint x: 586, startPoint y: 294, endPoint x: 526, endPoint y: 304, distance: 61.0
click at [526, 304] on p "Editor, wiswyg-editor-user-answer-47024911946620" at bounding box center [745, 306] width 765 height 17
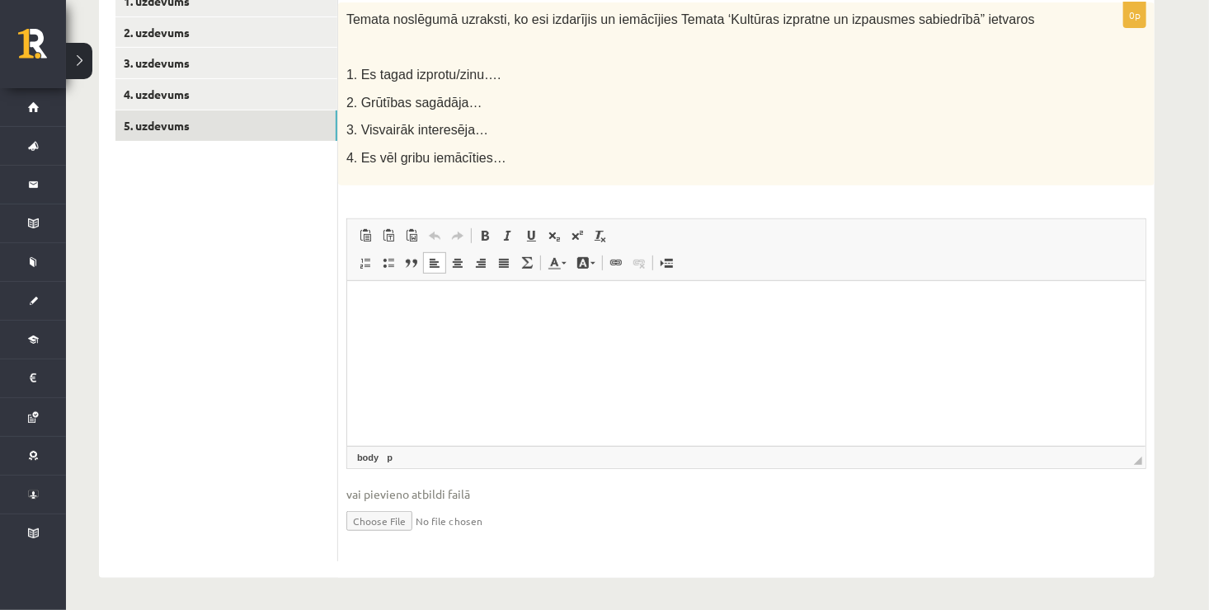
click at [470, 318] on html at bounding box center [745, 306] width 798 height 50
drag, startPoint x: 470, startPoint y: 318, endPoint x: 437, endPoint y: 317, distance: 33.0
click at [437, 317] on html at bounding box center [745, 306] width 798 height 50
drag, startPoint x: 437, startPoint y: 317, endPoint x: 398, endPoint y: 316, distance: 39.6
click at [398, 316] on html at bounding box center [745, 306] width 798 height 50
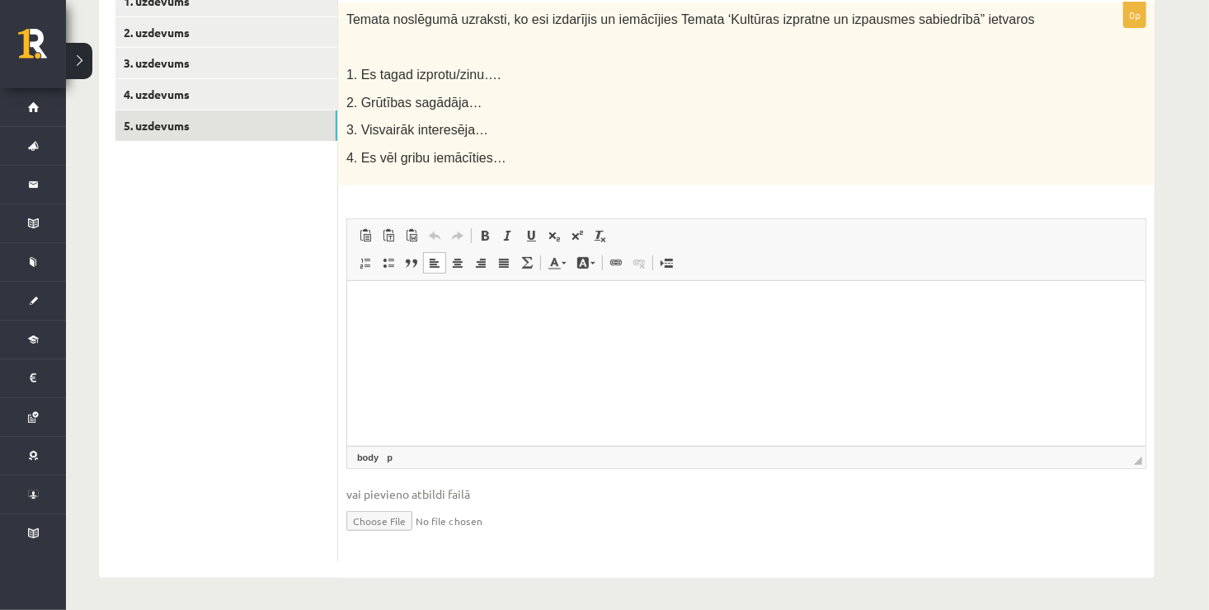
drag, startPoint x: 398, startPoint y: 316, endPoint x: 354, endPoint y: 297, distance: 47.7
click at [354, 297] on html at bounding box center [745, 306] width 798 height 50
drag, startPoint x: 354, startPoint y: 297, endPoint x: 699, endPoint y: 326, distance: 346.8
click at [699, 326] on html at bounding box center [745, 306] width 798 height 50
drag, startPoint x: 699, startPoint y: 326, endPoint x: 589, endPoint y: 314, distance: 111.1
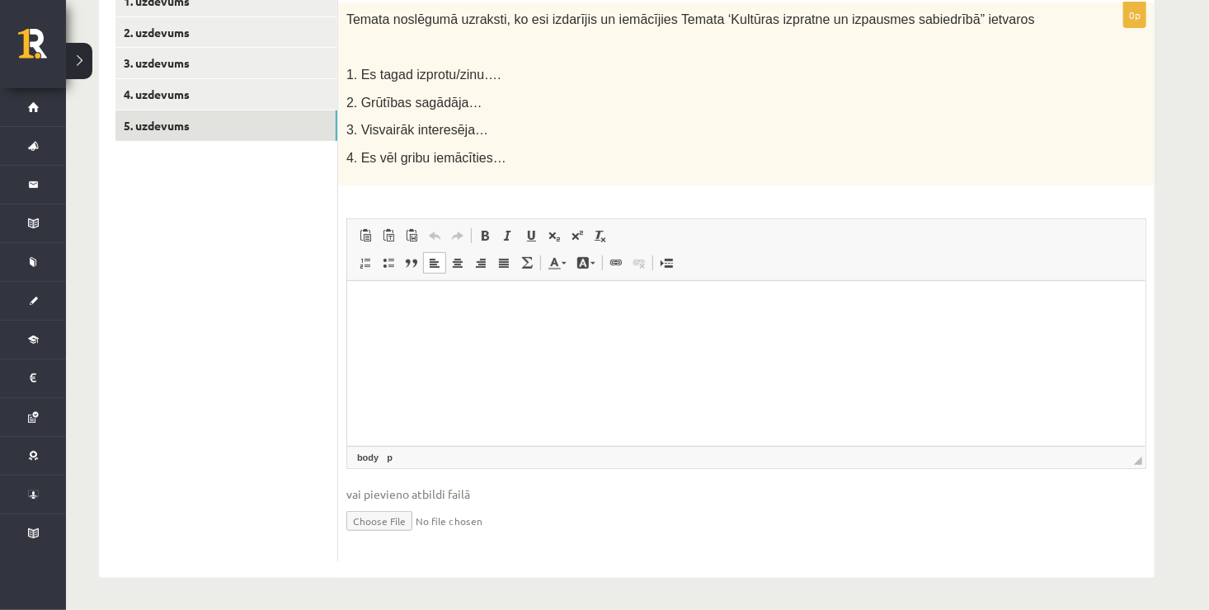
click at [589, 314] on p "Editor, wiswyg-editor-user-answer-47024911946620" at bounding box center [745, 306] width 765 height 17
click at [539, 311] on p "Editor, wiswyg-editor-user-answer-47024911946620" at bounding box center [745, 306] width 765 height 17
click at [506, 305] on p "Editor, wiswyg-editor-user-answer-47024911946620" at bounding box center [745, 306] width 765 height 17
click at [483, 305] on p "Editor, wiswyg-editor-user-answer-47024911946620" at bounding box center [745, 306] width 765 height 17
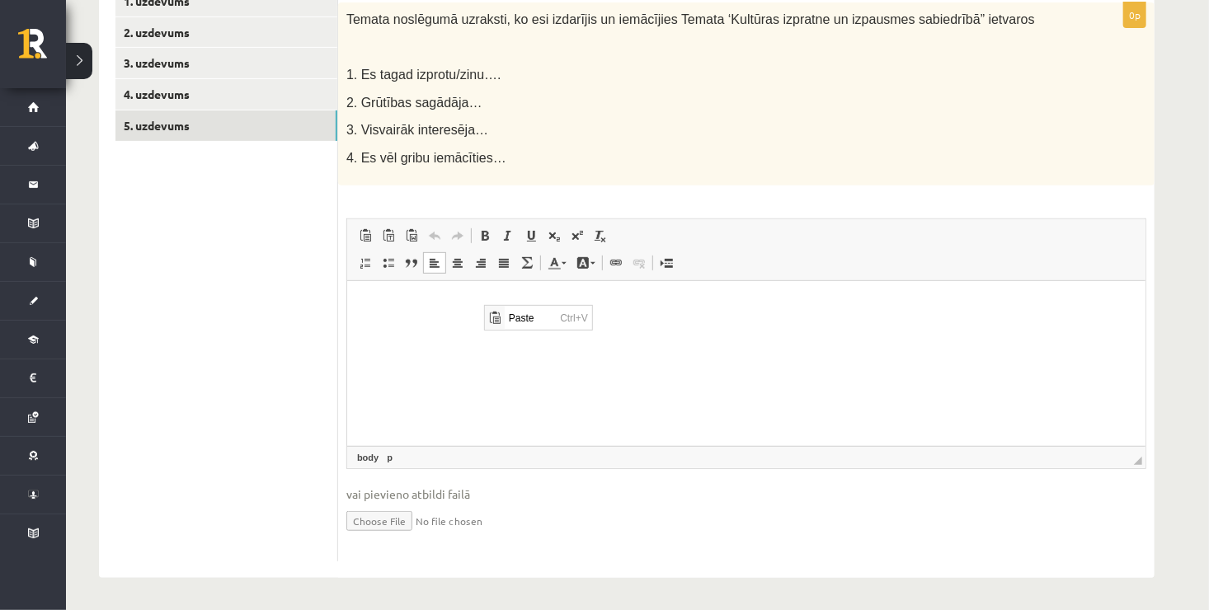
click at [440, 308] on p "Editor, wiswyg-editor-user-answer-47024911946620" at bounding box center [745, 306] width 765 height 17
click at [416, 298] on p "Editor, wiswyg-editor-user-answer-47024911946620" at bounding box center [745, 306] width 765 height 17
click at [387, 305] on p "Editor, wiswyg-editor-user-answer-47024911946620" at bounding box center [745, 306] width 765 height 17
click at [372, 301] on p "Editor, wiswyg-editor-user-answer-47024911946620" at bounding box center [745, 306] width 765 height 17
click at [355, 294] on html at bounding box center [745, 306] width 798 height 50
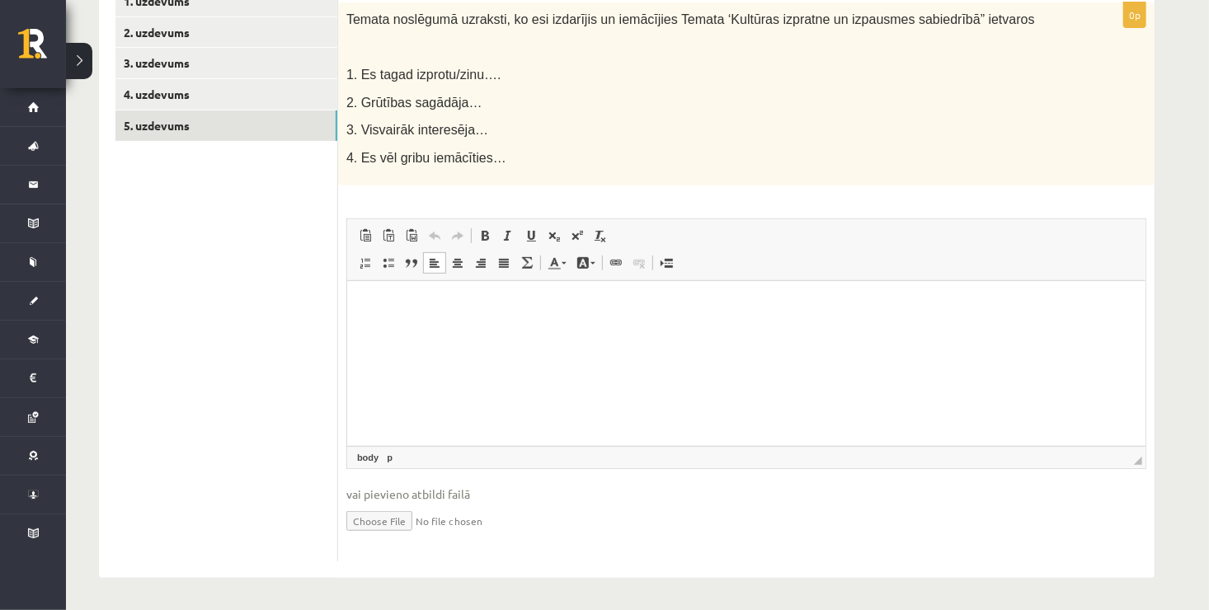
drag, startPoint x: 355, startPoint y: 294, endPoint x: 685, endPoint y: 324, distance: 332.1
click at [685, 324] on html at bounding box center [745, 306] width 798 height 50
drag, startPoint x: 685, startPoint y: 324, endPoint x: 630, endPoint y: 314, distance: 55.3
click at [630, 314] on html at bounding box center [745, 306] width 798 height 50
drag, startPoint x: 630, startPoint y: 314, endPoint x: 607, endPoint y: 311, distance: 23.3
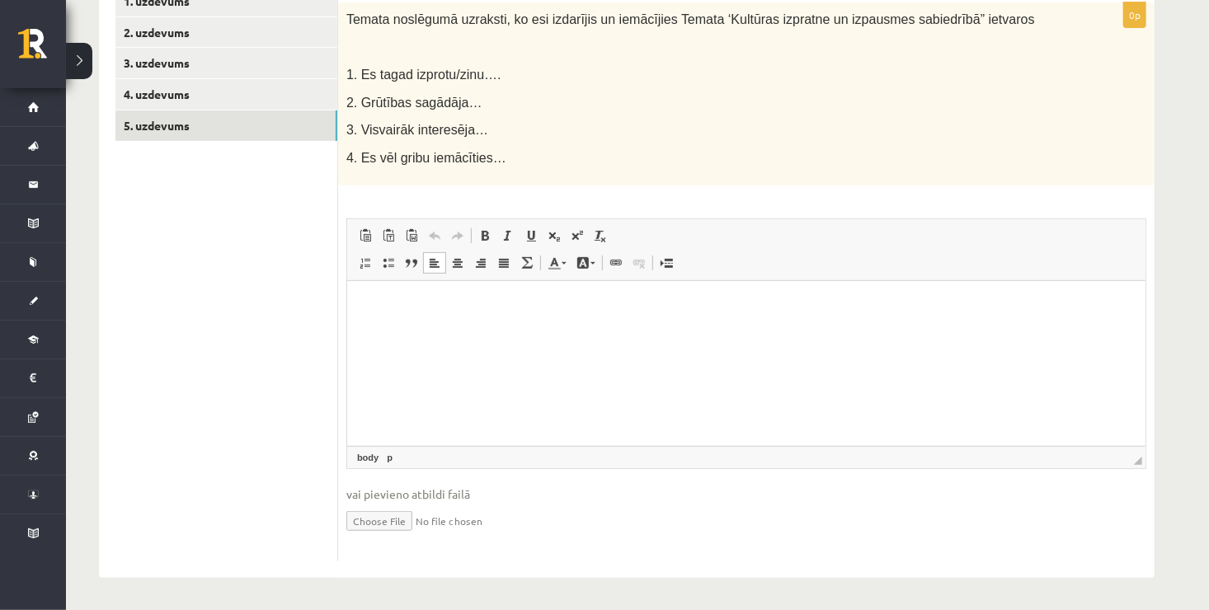
click at [607, 311] on p "Editor, wiswyg-editor-user-answer-47024911946620" at bounding box center [745, 306] width 765 height 17
click at [568, 311] on p "Editor, wiswyg-editor-user-answer-47024911946620" at bounding box center [745, 306] width 765 height 17
click at [357, 306] on html at bounding box center [745, 306] width 798 height 50
drag, startPoint x: 357, startPoint y: 306, endPoint x: 751, endPoint y: 334, distance: 394.4
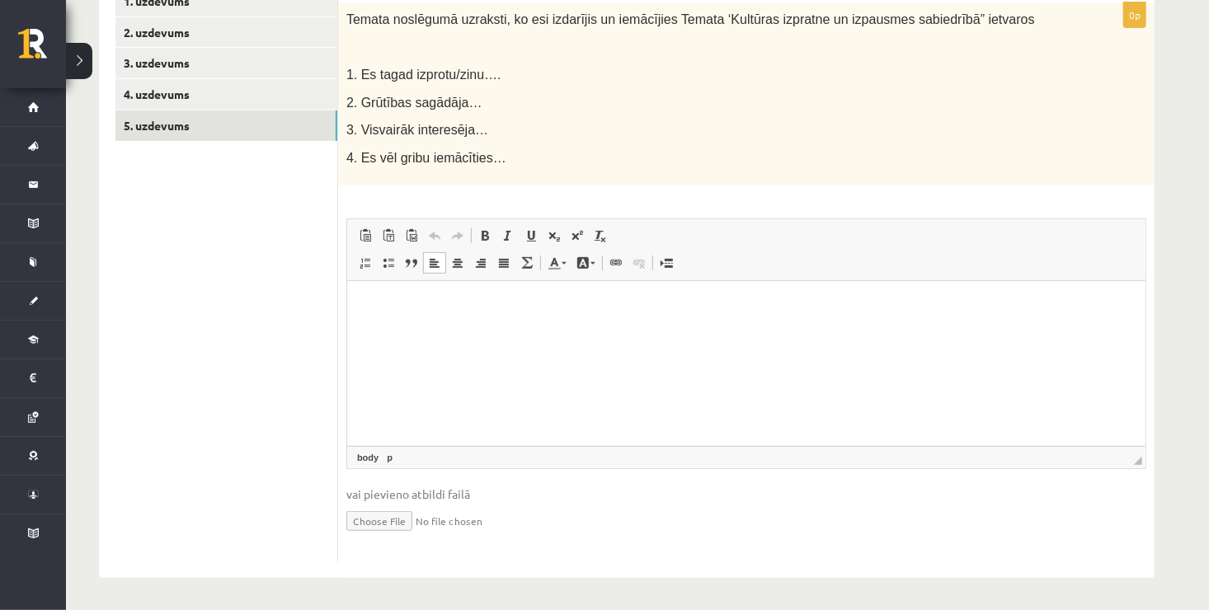
click at [751, 332] on html at bounding box center [745, 306] width 798 height 50
drag, startPoint x: 751, startPoint y: 334, endPoint x: 638, endPoint y: 347, distance: 112.9
click at [638, 332] on html at bounding box center [745, 306] width 798 height 50
drag, startPoint x: 638, startPoint y: 347, endPoint x: 572, endPoint y: 334, distance: 68.1
click at [572, 332] on html at bounding box center [745, 306] width 798 height 50
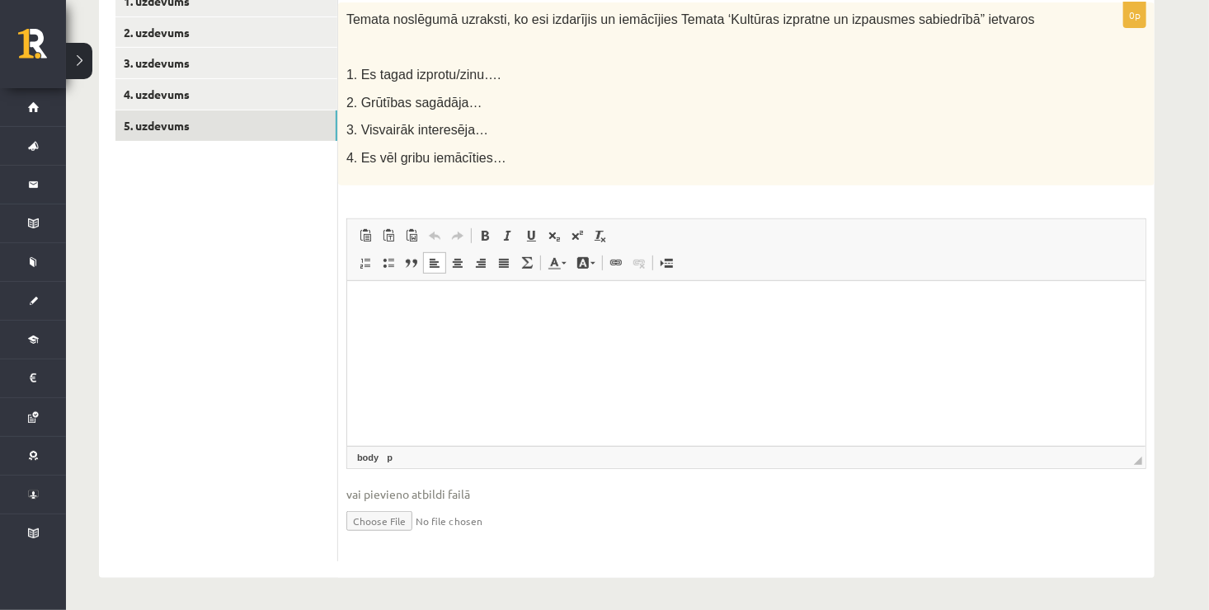
drag, startPoint x: 572, startPoint y: 334, endPoint x: 505, endPoint y: 332, distance: 66.8
click at [505, 332] on html at bounding box center [745, 306] width 798 height 50
drag, startPoint x: 505, startPoint y: 332, endPoint x: 374, endPoint y: 305, distance: 133.1
click at [374, 305] on p "Editor, wiswyg-editor-user-answer-47024911946620" at bounding box center [745, 306] width 765 height 17
click at [358, 297] on html at bounding box center [745, 306] width 798 height 50
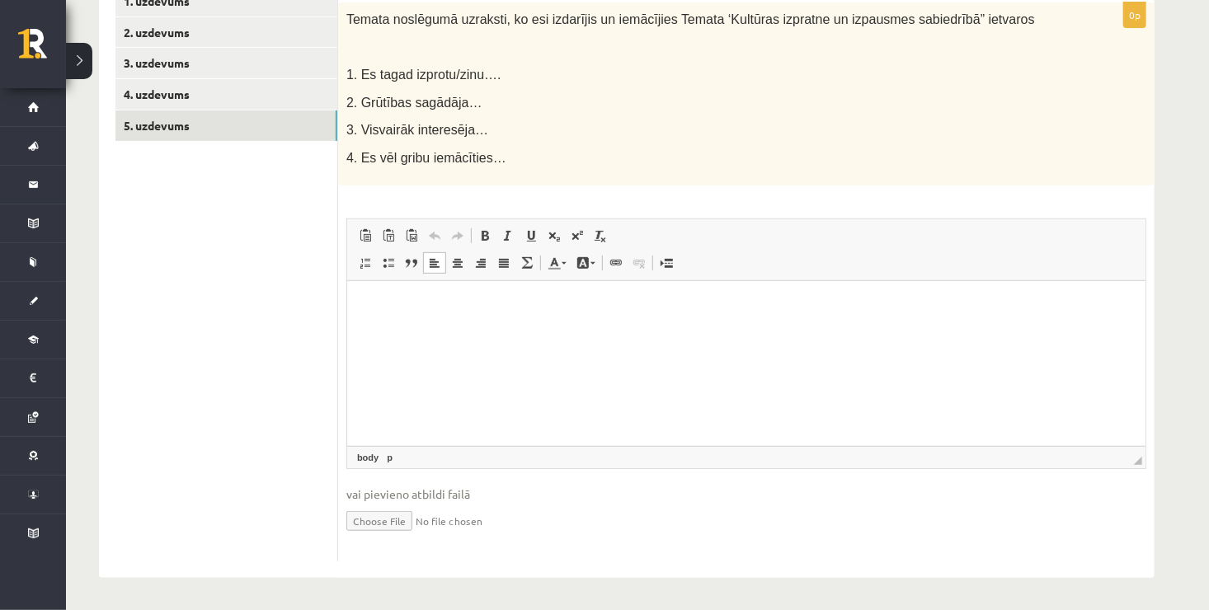
drag, startPoint x: 357, startPoint y: 297, endPoint x: 723, endPoint y: 327, distance: 366.6
click at [723, 327] on html at bounding box center [745, 306] width 798 height 50
drag, startPoint x: 723, startPoint y: 327, endPoint x: 605, endPoint y: 311, distance: 119.0
click at [605, 311] on p "Editor, wiswyg-editor-user-answer-47024911946620" at bounding box center [745, 306] width 765 height 17
click at [540, 312] on p "Editor, wiswyg-editor-user-answer-47024911946620" at bounding box center [745, 306] width 765 height 17
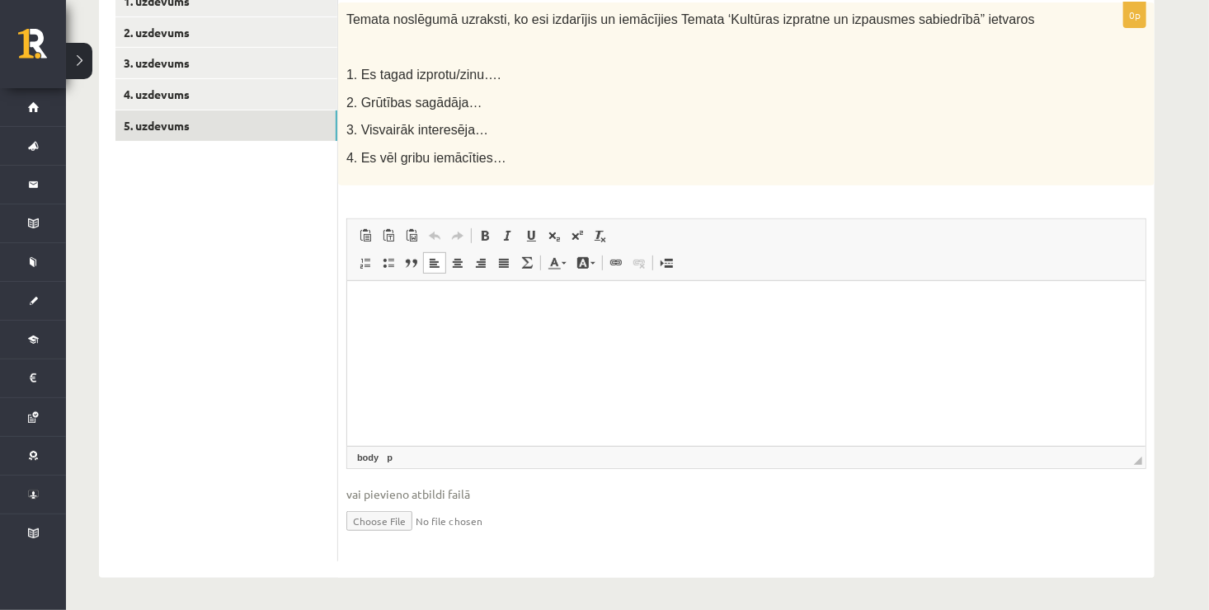
click at [499, 309] on p "Editor, wiswyg-editor-user-answer-47024911946620" at bounding box center [745, 306] width 765 height 17
click at [476, 304] on p "Editor, wiswyg-editor-user-answer-47024911946620" at bounding box center [745, 306] width 765 height 17
click at [418, 307] on p "Editor, wiswyg-editor-user-answer-47024911946620" at bounding box center [745, 306] width 765 height 17
click at [388, 304] on p "Editor, wiswyg-editor-user-answer-47024911946620" at bounding box center [745, 306] width 765 height 17
click at [370, 331] on html at bounding box center [745, 306] width 798 height 50
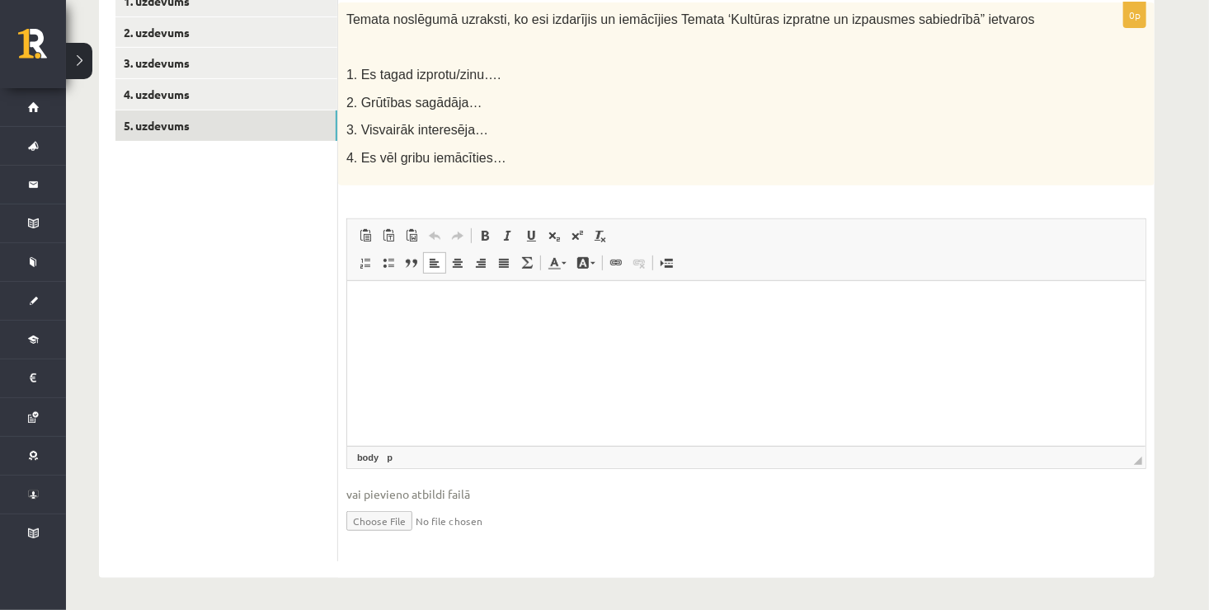
drag, startPoint x: 370, startPoint y: 331, endPoint x: 783, endPoint y: 311, distance: 412.9
click at [783, 311] on p "Editor, wiswyg-editor-user-answer-47024911946620" at bounding box center [745, 306] width 765 height 17
click at [723, 321] on html at bounding box center [745, 306] width 798 height 50
drag, startPoint x: 723, startPoint y: 321, endPoint x: 601, endPoint y: 324, distance: 121.3
click at [601, 324] on html at bounding box center [745, 306] width 798 height 50
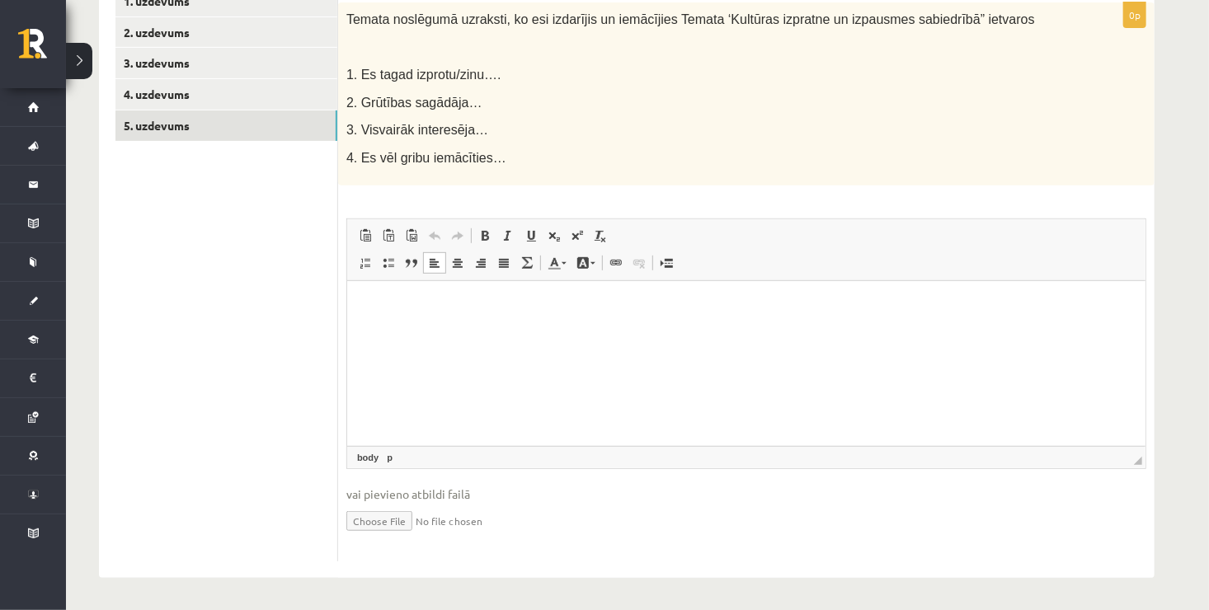
click at [351, 314] on html at bounding box center [745, 306] width 798 height 50
drag, startPoint x: 363, startPoint y: 315, endPoint x: 699, endPoint y: 364, distance: 339.2
click at [699, 332] on html at bounding box center [745, 306] width 798 height 50
drag, startPoint x: 611, startPoint y: 314, endPoint x: 500, endPoint y: 318, distance: 111.4
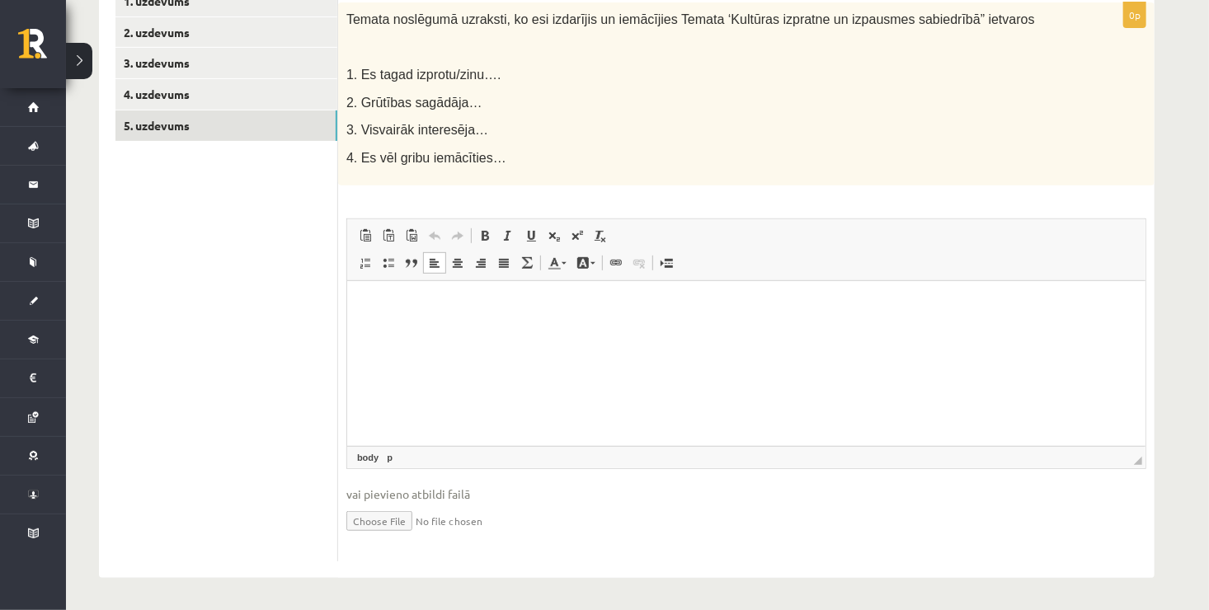
click at [500, 318] on html at bounding box center [745, 306] width 798 height 50
click at [365, 299] on p "Editor, wiswyg-editor-user-answer-47024911946620" at bounding box center [745, 306] width 765 height 17
click at [383, 332] on html at bounding box center [745, 306] width 798 height 50
drag, startPoint x: 357, startPoint y: 318, endPoint x: 730, endPoint y: 305, distance: 373.0
click at [730, 305] on p "Editor, wiswyg-editor-user-answer-47024911946620" at bounding box center [745, 306] width 765 height 17
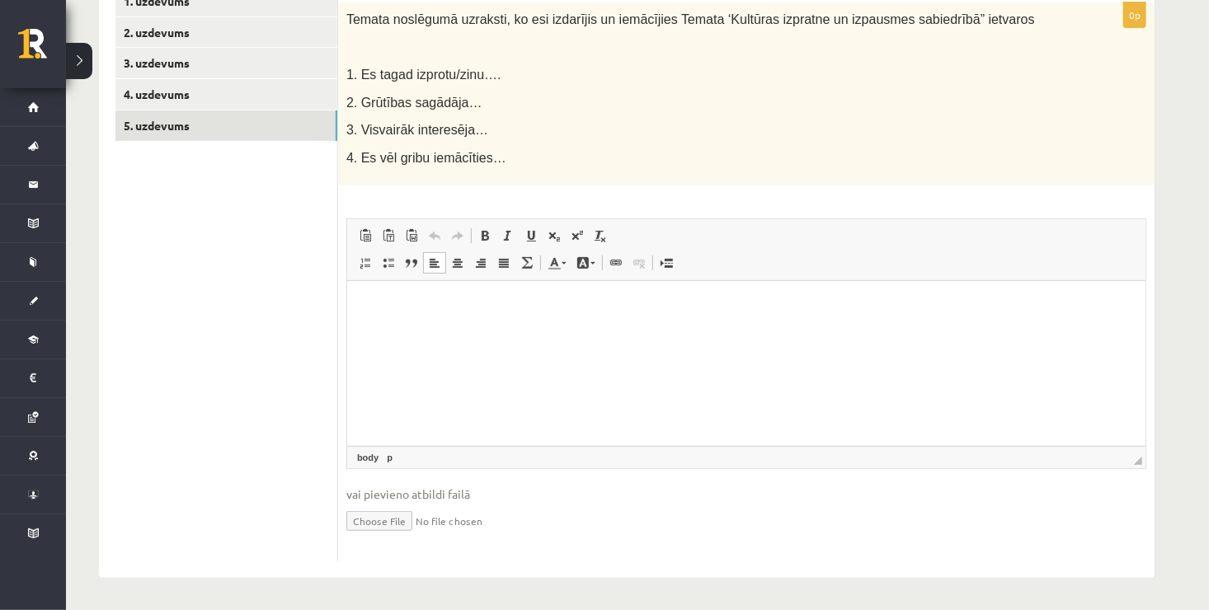
click at [657, 319] on html at bounding box center [745, 306] width 798 height 50
drag, startPoint x: 657, startPoint y: 319, endPoint x: 609, endPoint y: 312, distance: 48.4
click at [609, 312] on p "Editor, wiswyg-editor-user-answer-47024911946620" at bounding box center [745, 306] width 765 height 17
click at [578, 301] on p "Editor, wiswyg-editor-user-answer-47024911946620" at bounding box center [745, 306] width 765 height 17
click at [548, 298] on p "Editor, wiswyg-editor-user-answer-47024911946620" at bounding box center [745, 306] width 765 height 17
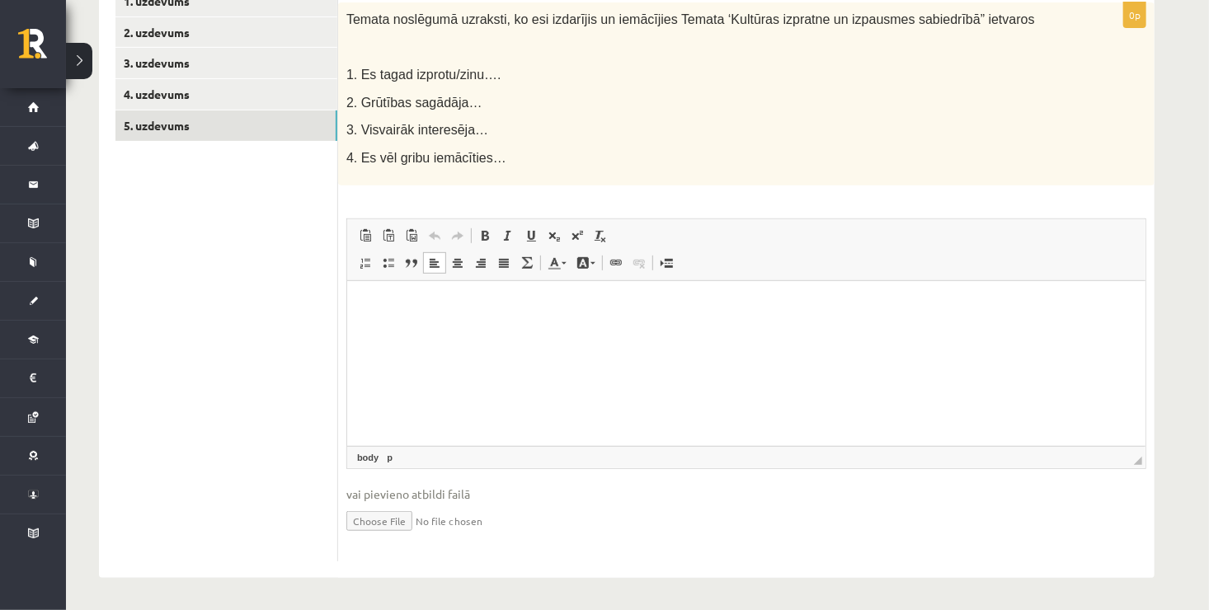
click at [527, 291] on html at bounding box center [745, 306] width 798 height 50
click at [359, 308] on html at bounding box center [745, 306] width 798 height 50
drag, startPoint x: 359, startPoint y: 308, endPoint x: 773, endPoint y: 362, distance: 417.6
click at [773, 332] on html at bounding box center [745, 306] width 798 height 50
drag, startPoint x: 773, startPoint y: 362, endPoint x: 688, endPoint y: 324, distance: 93.0
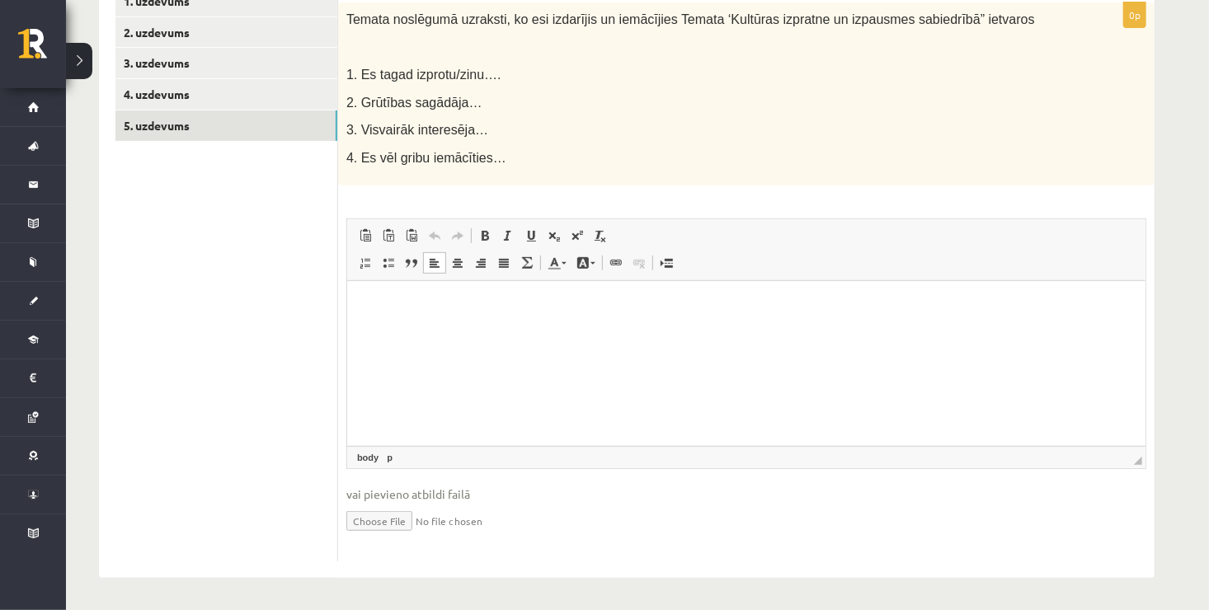
click at [688, 324] on html at bounding box center [745, 306] width 798 height 50
drag, startPoint x: 688, startPoint y: 324, endPoint x: 590, endPoint y: 319, distance: 98.3
click at [590, 319] on html at bounding box center [745, 306] width 798 height 50
drag, startPoint x: 590, startPoint y: 319, endPoint x: 470, endPoint y: 293, distance: 122.5
click at [470, 293] on html at bounding box center [745, 306] width 798 height 50
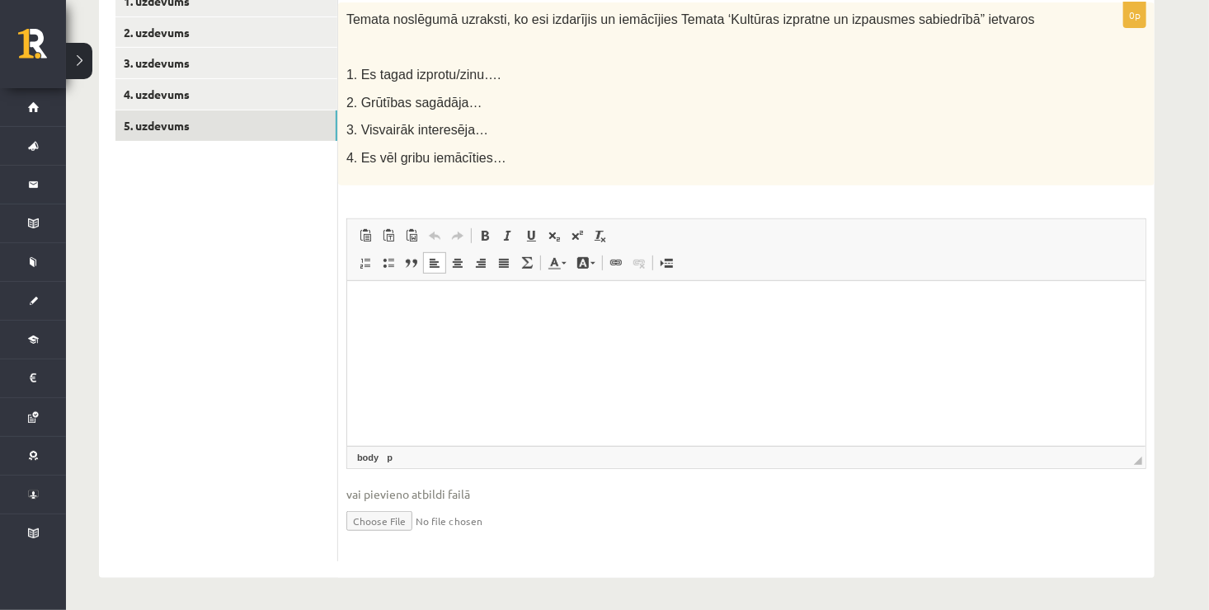
click at [351, 295] on html at bounding box center [745, 306] width 798 height 50
drag, startPoint x: 360, startPoint y: 306, endPoint x: 760, endPoint y: 326, distance: 399.7
click at [760, 326] on html at bounding box center [745, 306] width 798 height 50
drag, startPoint x: 760, startPoint y: 326, endPoint x: 730, endPoint y: 327, distance: 29.7
click at [730, 327] on html at bounding box center [745, 306] width 798 height 50
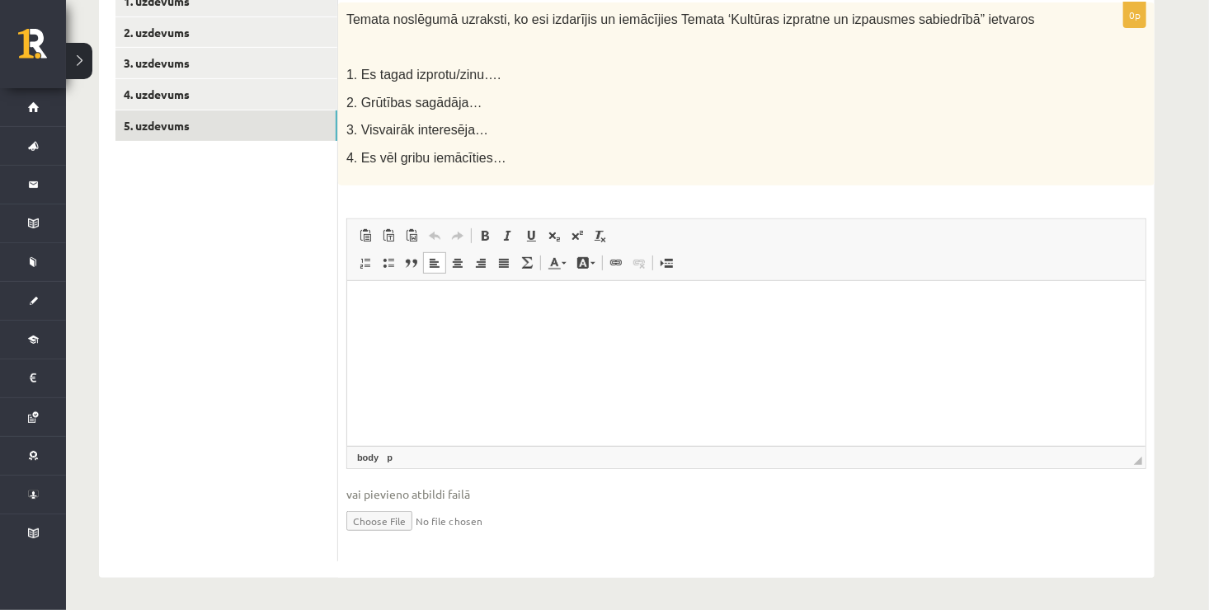
drag, startPoint x: 730, startPoint y: 327, endPoint x: 624, endPoint y: 315, distance: 106.2
click at [624, 315] on html at bounding box center [745, 306] width 798 height 50
drag, startPoint x: 624, startPoint y: 315, endPoint x: 529, endPoint y: 313, distance: 95.7
click at [529, 313] on html at bounding box center [745, 306] width 798 height 50
click at [529, 313] on p "Editor, wiswyg-editor-user-answer-47024911946620" at bounding box center [745, 306] width 765 height 17
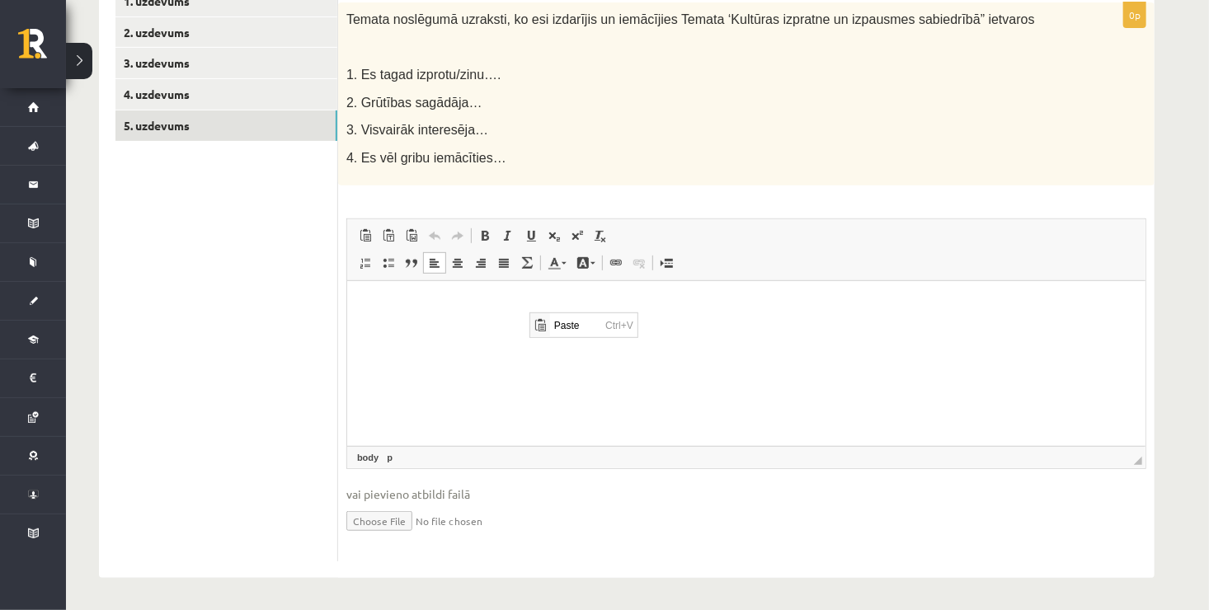
click at [473, 304] on p "Editor, wiswyg-editor-user-answer-47024911946620" at bounding box center [745, 306] width 765 height 17
click at [410, 290] on html at bounding box center [745, 306] width 798 height 50
drag, startPoint x: 410, startPoint y: 290, endPoint x: 374, endPoint y: 323, distance: 49.0
click at [374, 323] on html at bounding box center [745, 306] width 798 height 50
drag, startPoint x: 374, startPoint y: 323, endPoint x: 735, endPoint y: 339, distance: 360.8
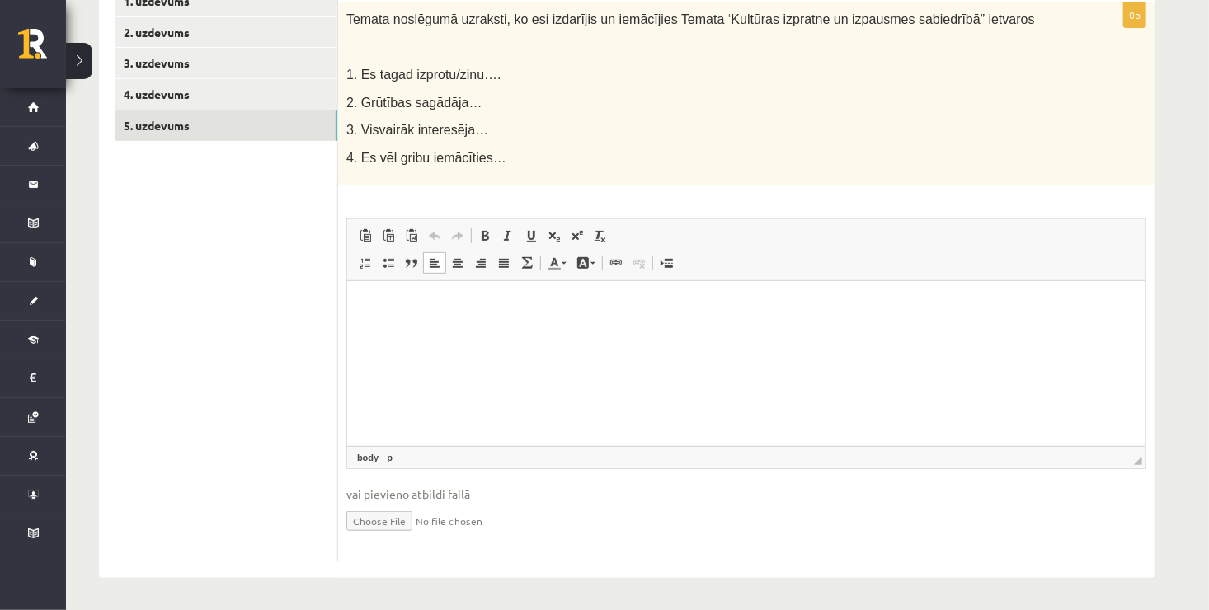
click at [735, 332] on html at bounding box center [745, 306] width 798 height 50
drag, startPoint x: 735, startPoint y: 339, endPoint x: 608, endPoint y: 304, distance: 131.9
click at [608, 304] on p "Editor, wiswyg-editor-user-answer-47024911946620" at bounding box center [745, 306] width 765 height 17
click at [450, 304] on p "Editor, wiswyg-editor-user-answer-47024911946620" at bounding box center [745, 306] width 765 height 17
click at [406, 303] on p "Editor, wiswyg-editor-user-answer-47024911946620" at bounding box center [745, 306] width 765 height 17
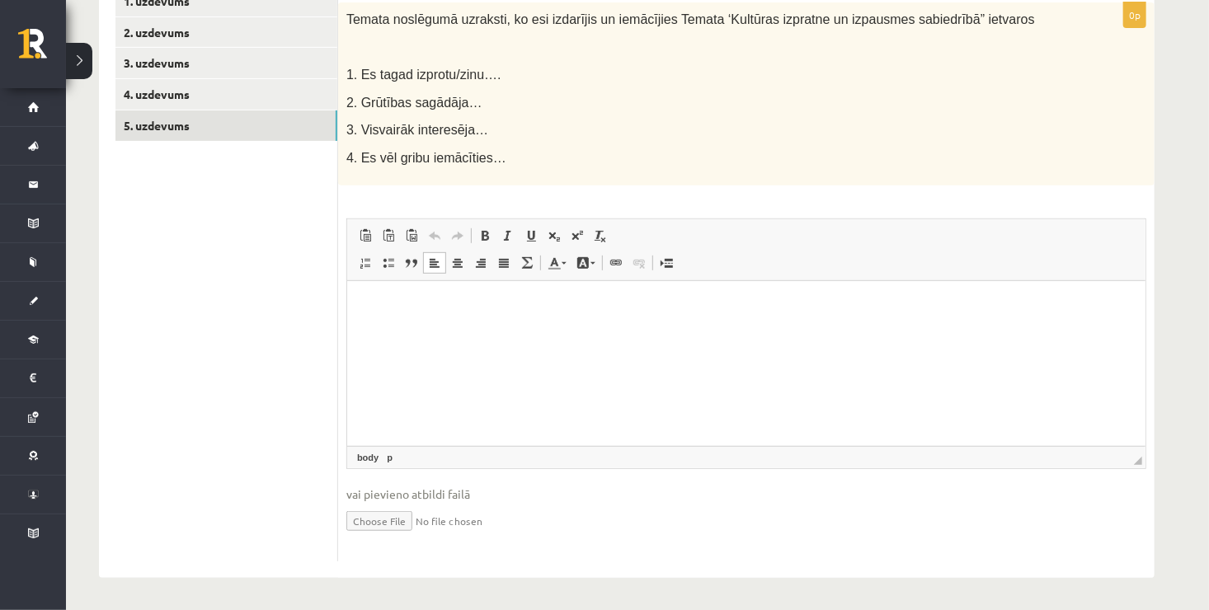
click at [360, 307] on html at bounding box center [745, 306] width 798 height 50
drag, startPoint x: 360, startPoint y: 307, endPoint x: 744, endPoint y: 372, distance: 389.8
click at [744, 332] on html at bounding box center [745, 306] width 798 height 50
drag, startPoint x: 744, startPoint y: 372, endPoint x: 541, endPoint y: 287, distance: 220.0
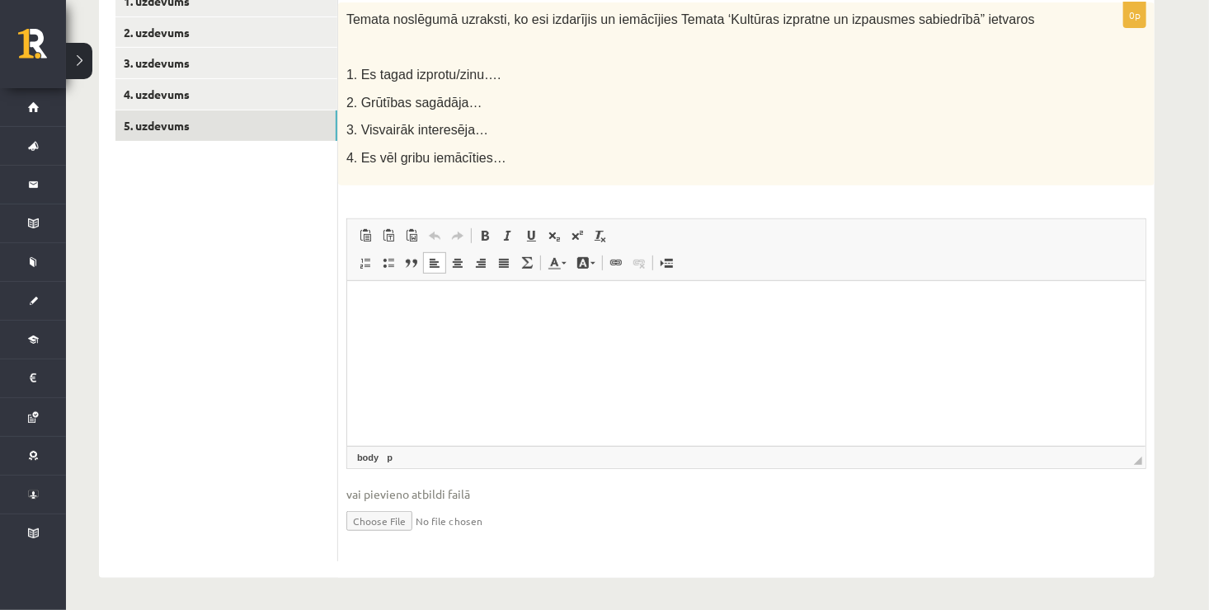
click at [541, 287] on html at bounding box center [745, 306] width 798 height 50
drag, startPoint x: 541, startPoint y: 287, endPoint x: 384, endPoint y: 302, distance: 158.2
click at [384, 302] on p "Editor, wiswyg-editor-user-answer-47024911946620" at bounding box center [745, 306] width 765 height 17
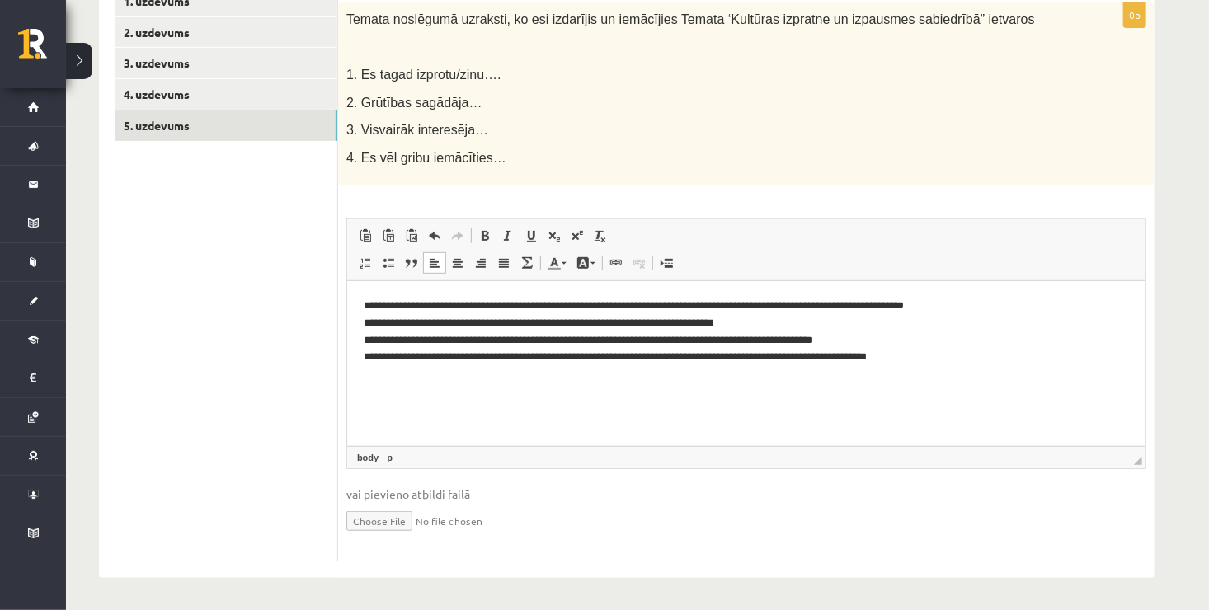
click at [985, 305] on p "**********" at bounding box center [746, 332] width 766 height 68
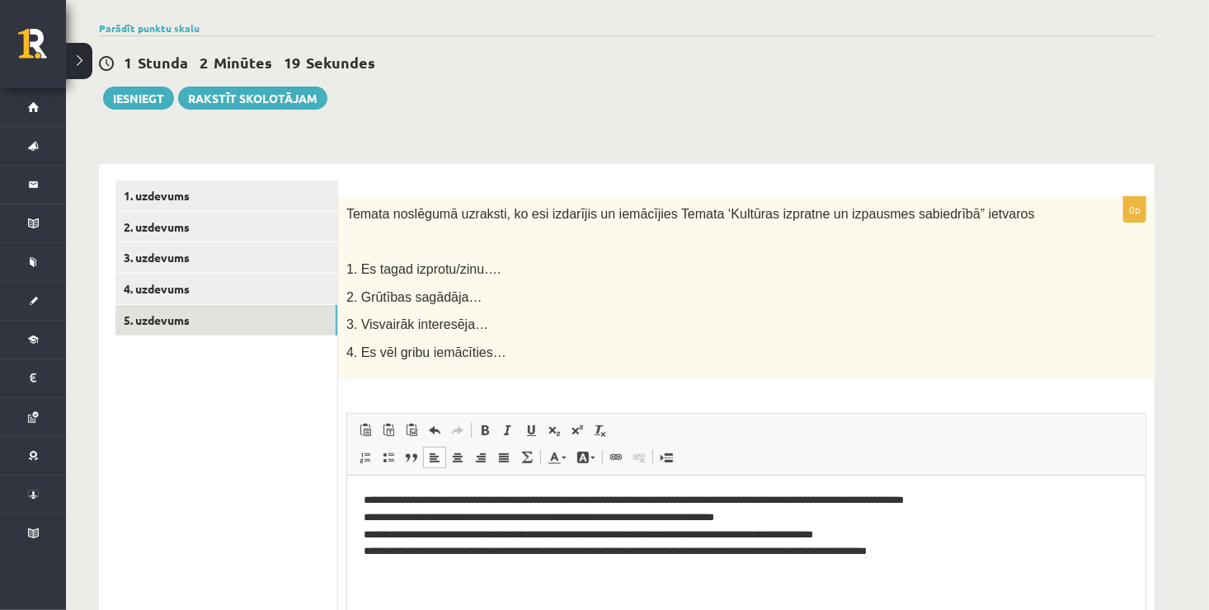
scroll to position [112, 0]
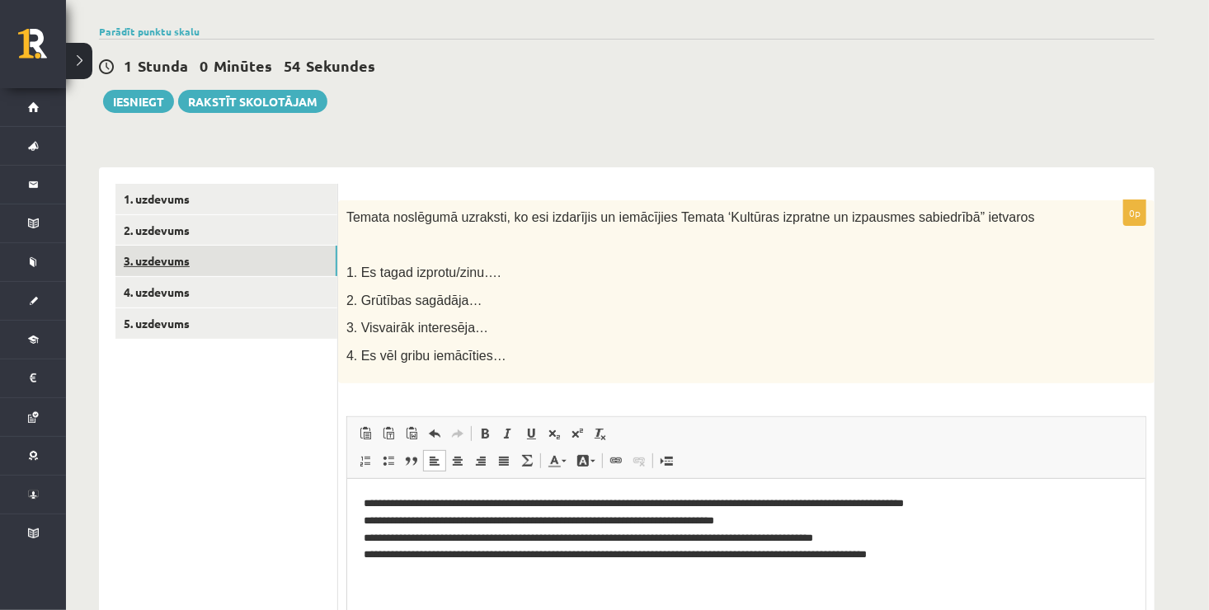
click at [237, 267] on link "3. uzdevums" at bounding box center [226, 261] width 222 height 31
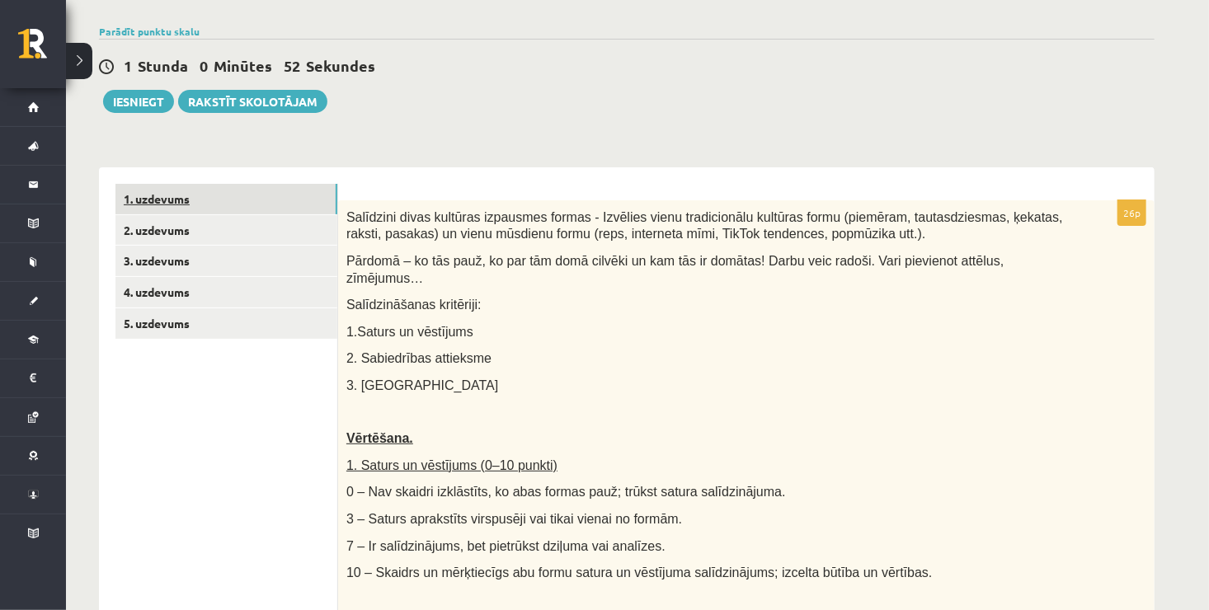
scroll to position [0, 0]
click at [238, 202] on link "1. uzdevums" at bounding box center [226, 199] width 222 height 31
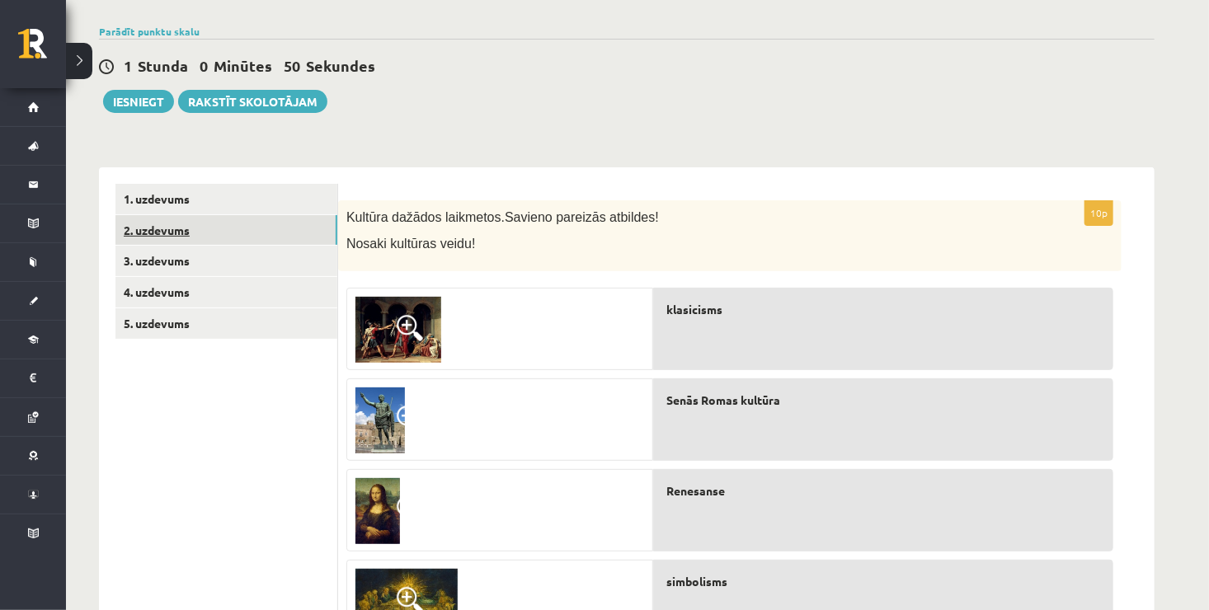
click at [244, 236] on link "2. uzdevums" at bounding box center [226, 230] width 222 height 31
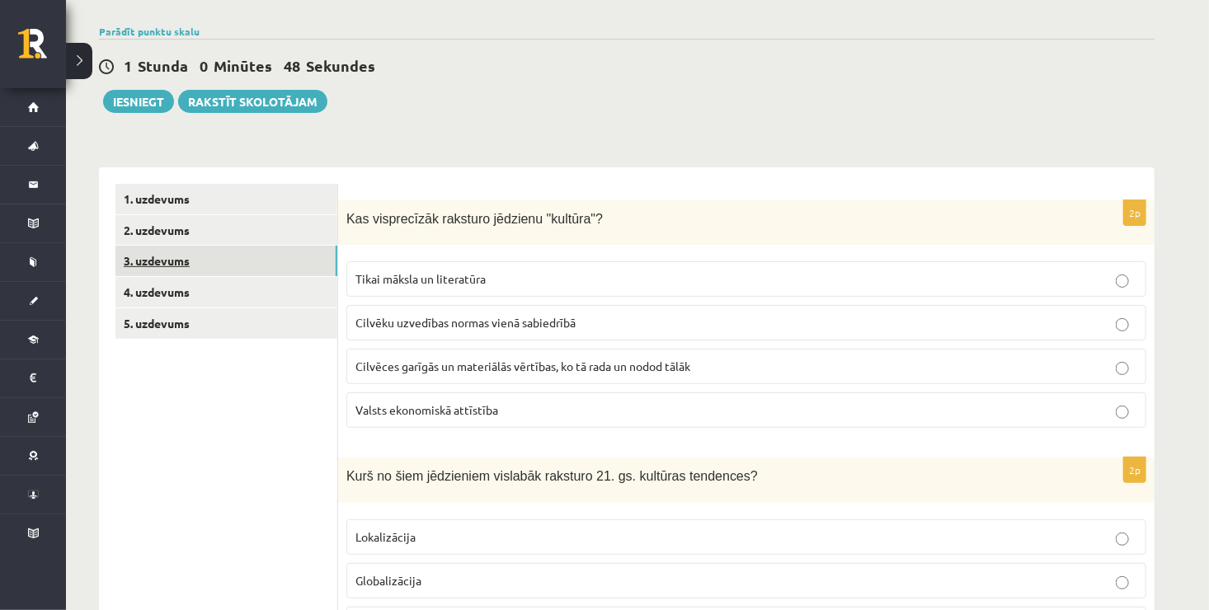
click at [248, 261] on link "3. uzdevums" at bounding box center [226, 261] width 222 height 31
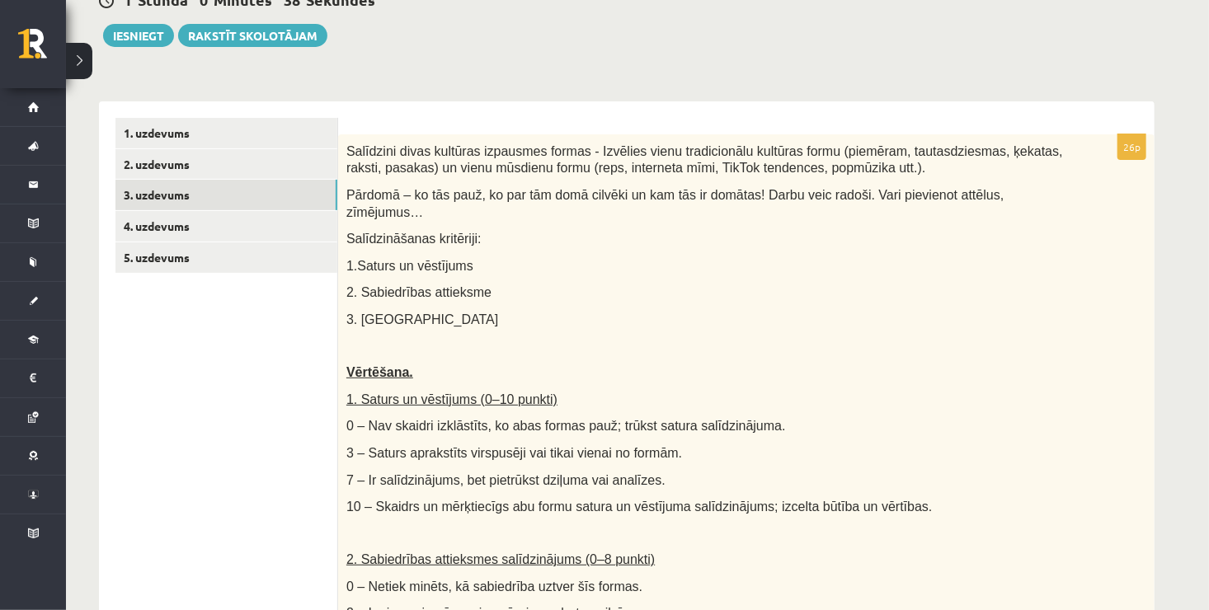
scroll to position [167, 0]
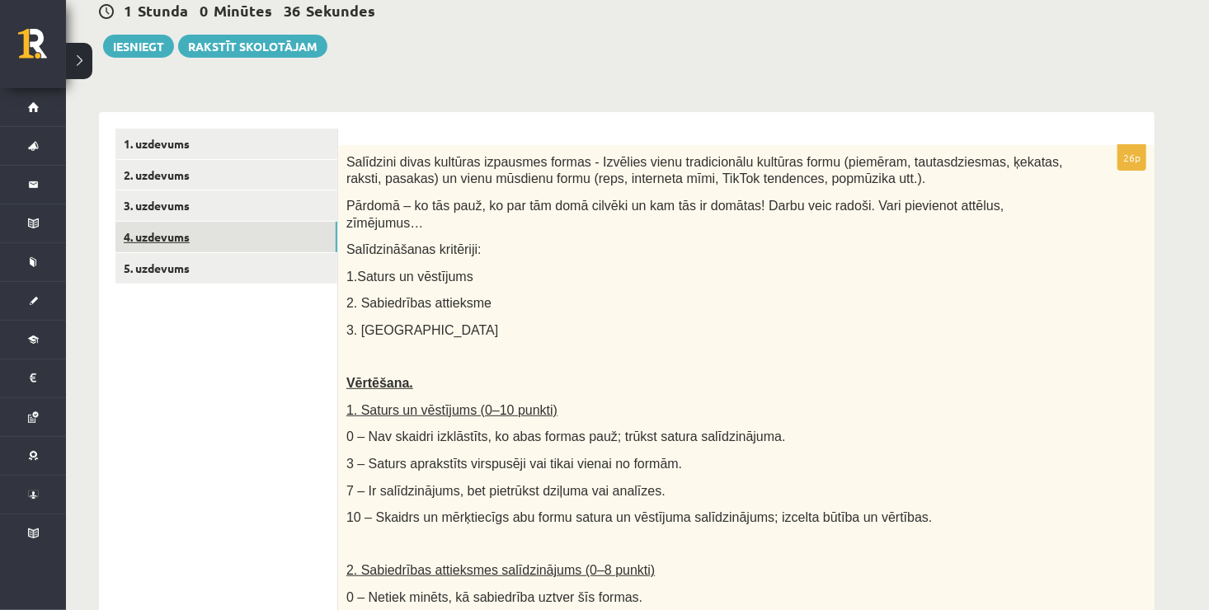
click at [202, 231] on link "4. uzdevums" at bounding box center [226, 237] width 222 height 31
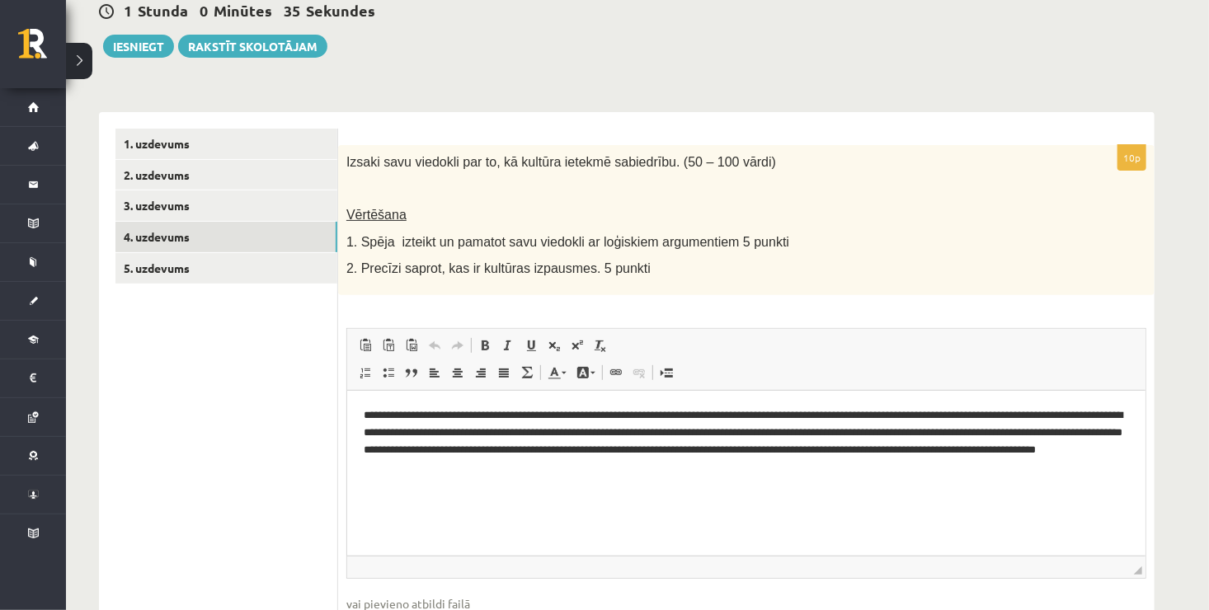
scroll to position [0, 0]
click at [271, 271] on link "5. uzdevums" at bounding box center [226, 268] width 222 height 31
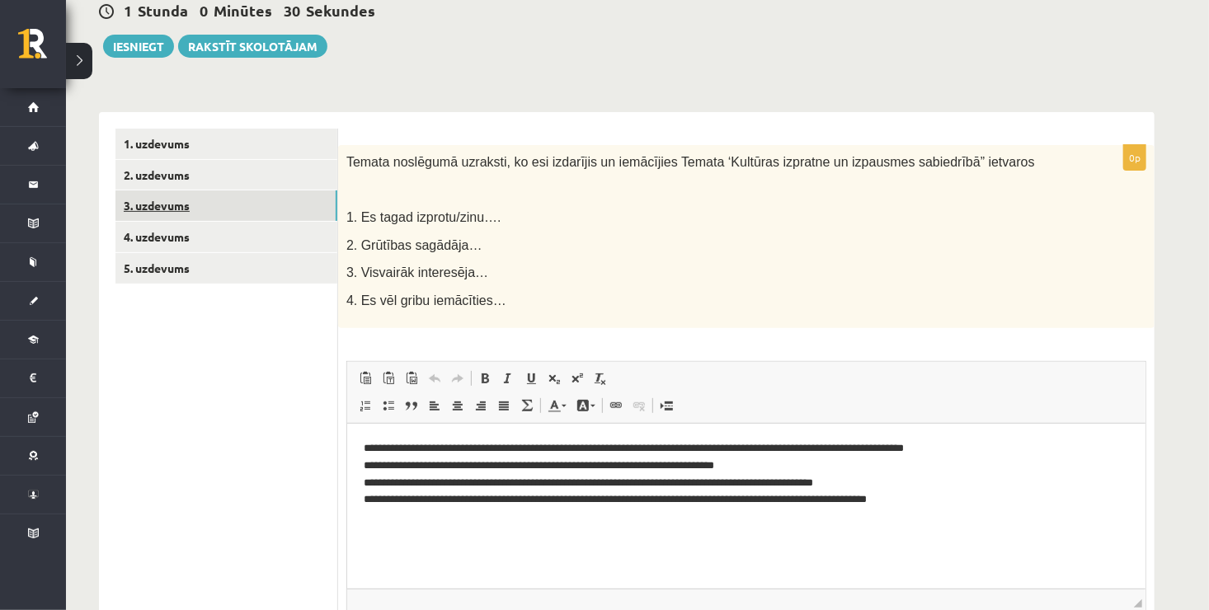
click at [247, 200] on link "3. uzdevums" at bounding box center [226, 206] width 222 height 31
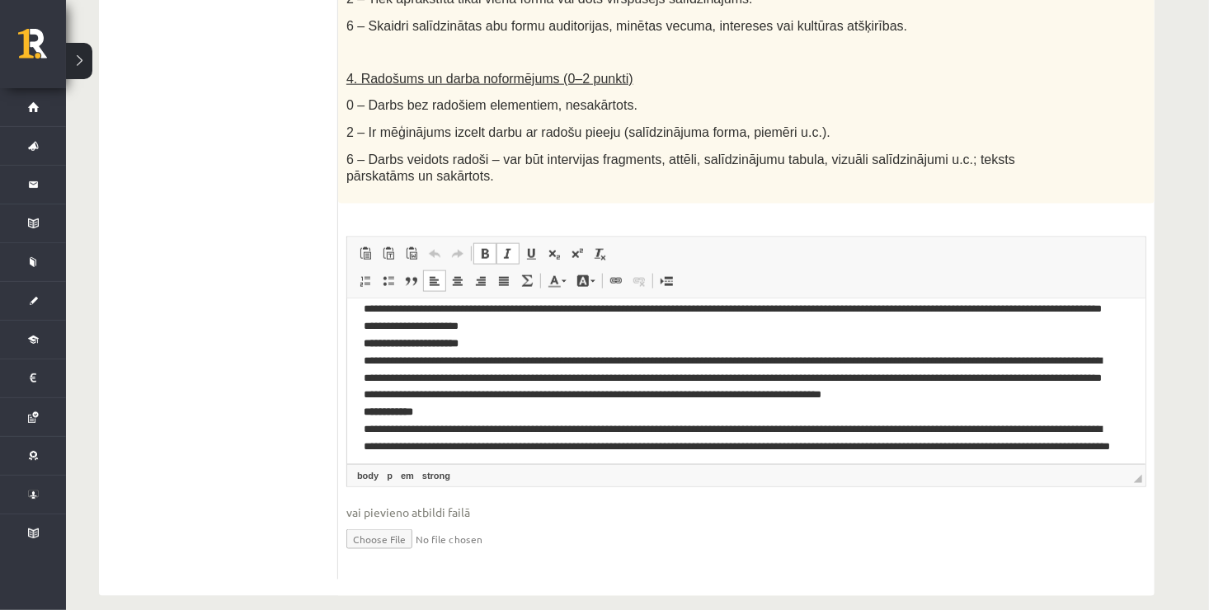
scroll to position [91, 0]
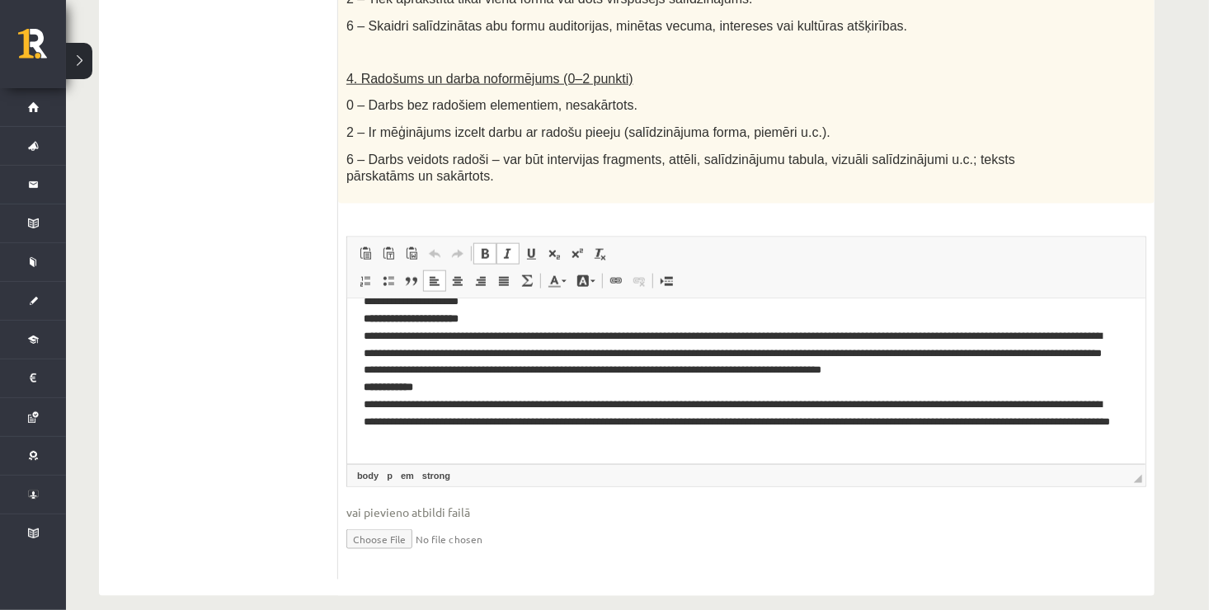
click at [727, 442] on p "**********" at bounding box center [740, 335] width 754 height 223
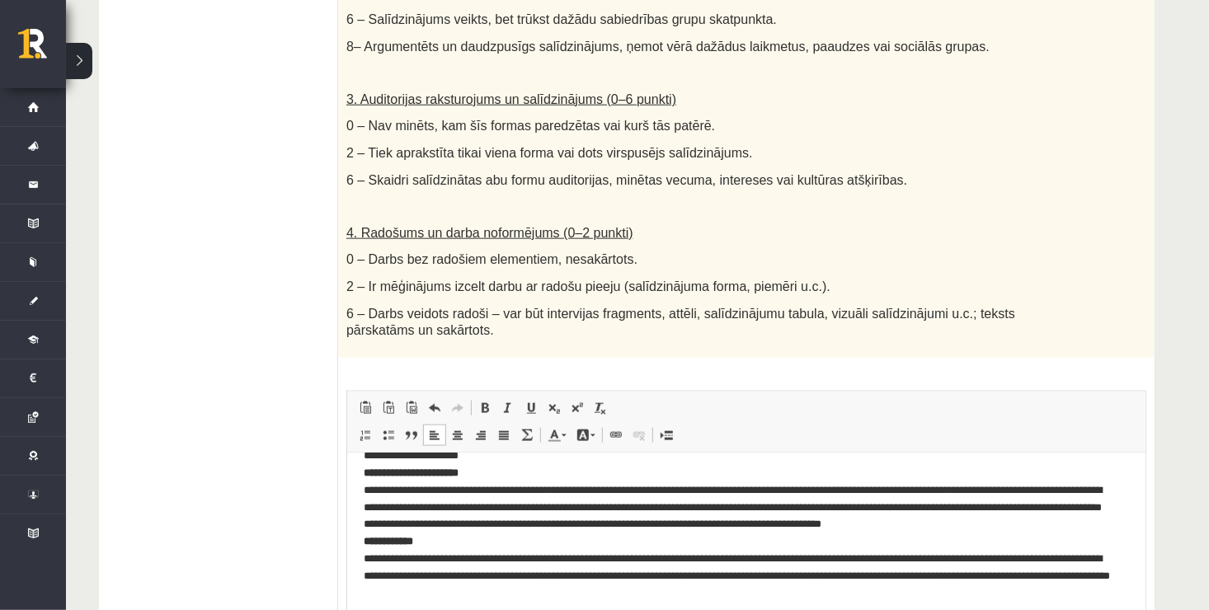
scroll to position [865, 0]
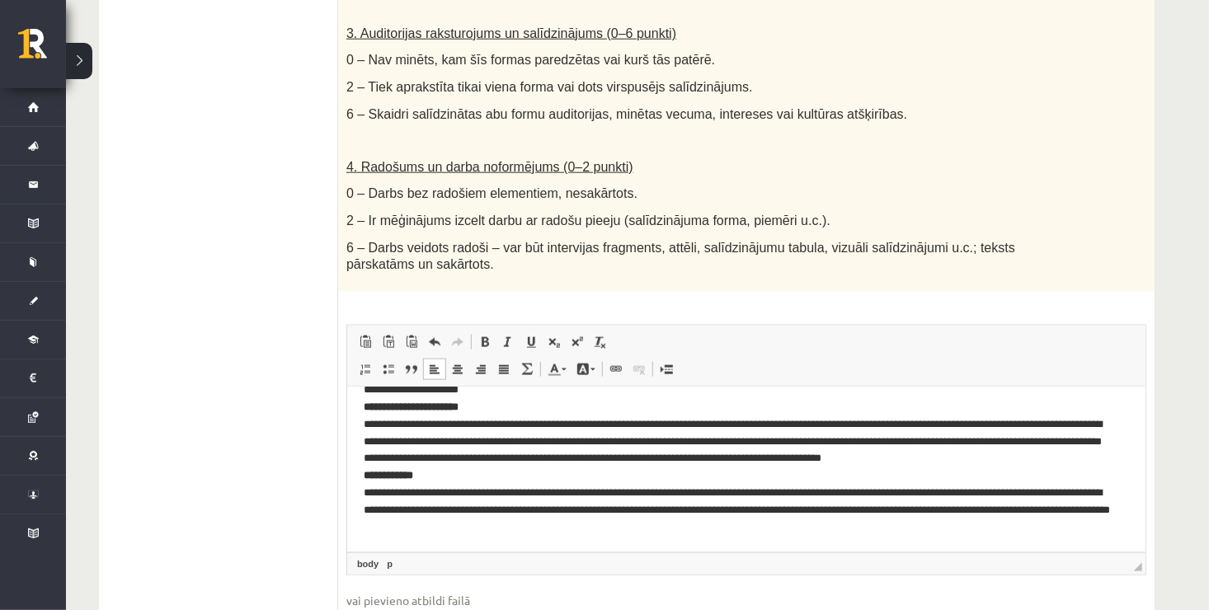
click at [992, 500] on p "**********" at bounding box center [740, 424] width 754 height 223
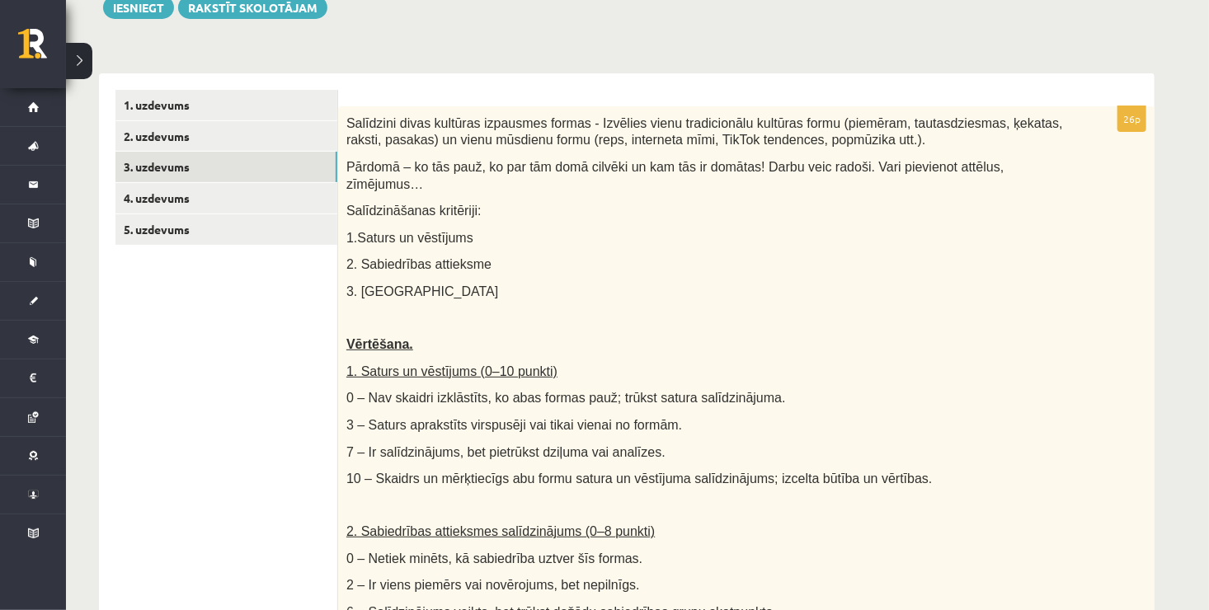
scroll to position [129, 0]
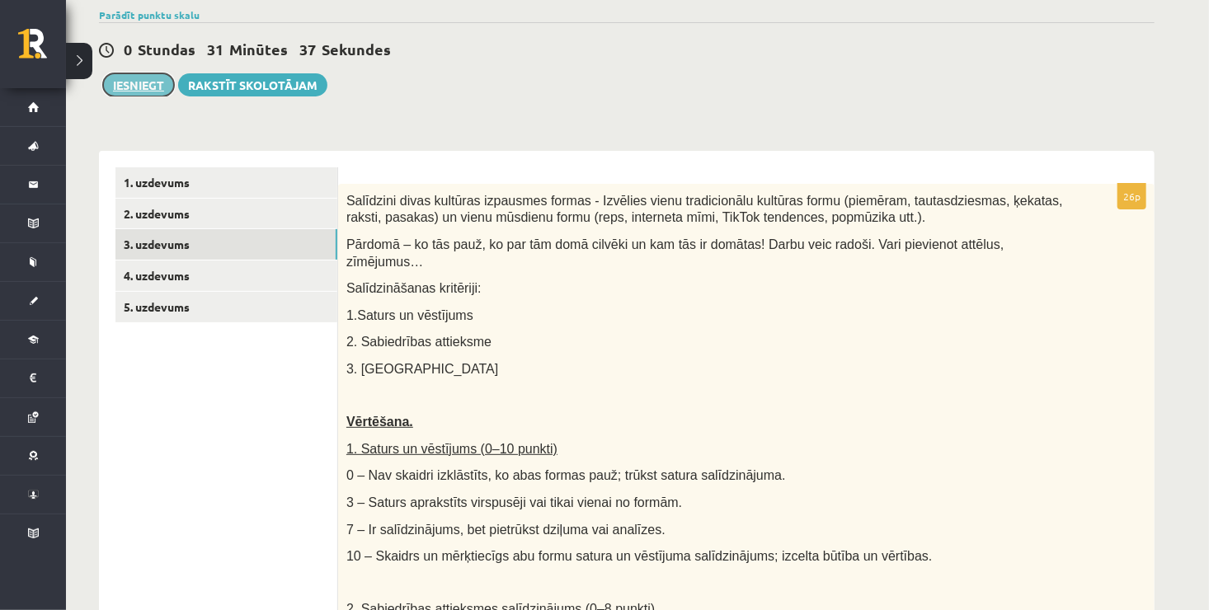
click at [134, 78] on button "Iesniegt" at bounding box center [138, 84] width 71 height 23
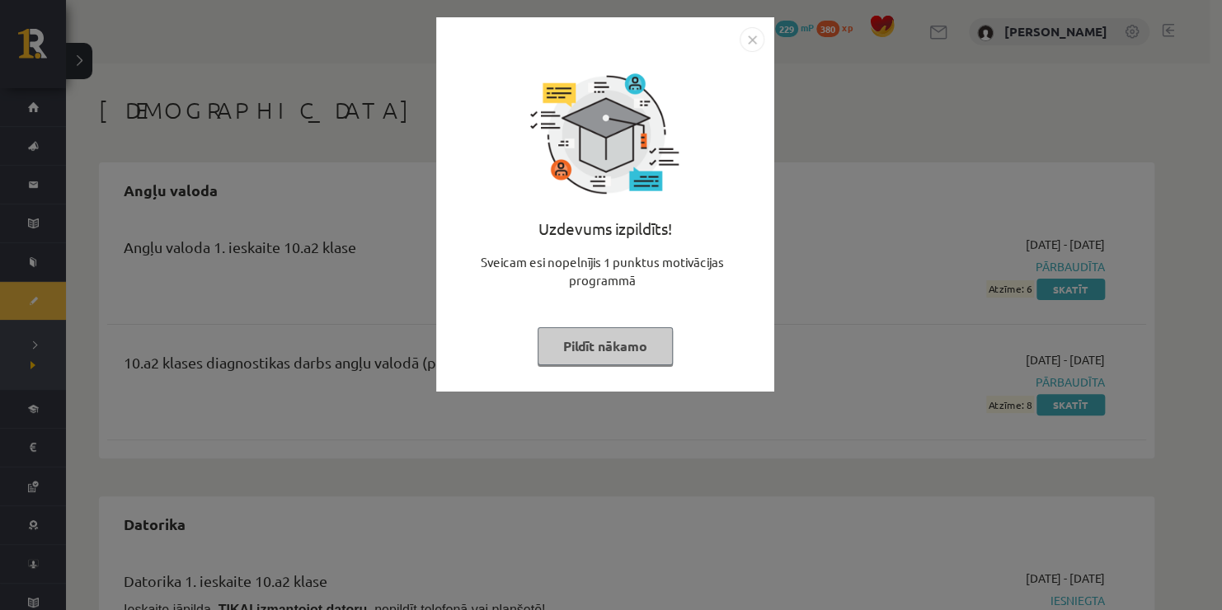
click at [748, 43] on img "Close" at bounding box center [752, 39] width 25 height 25
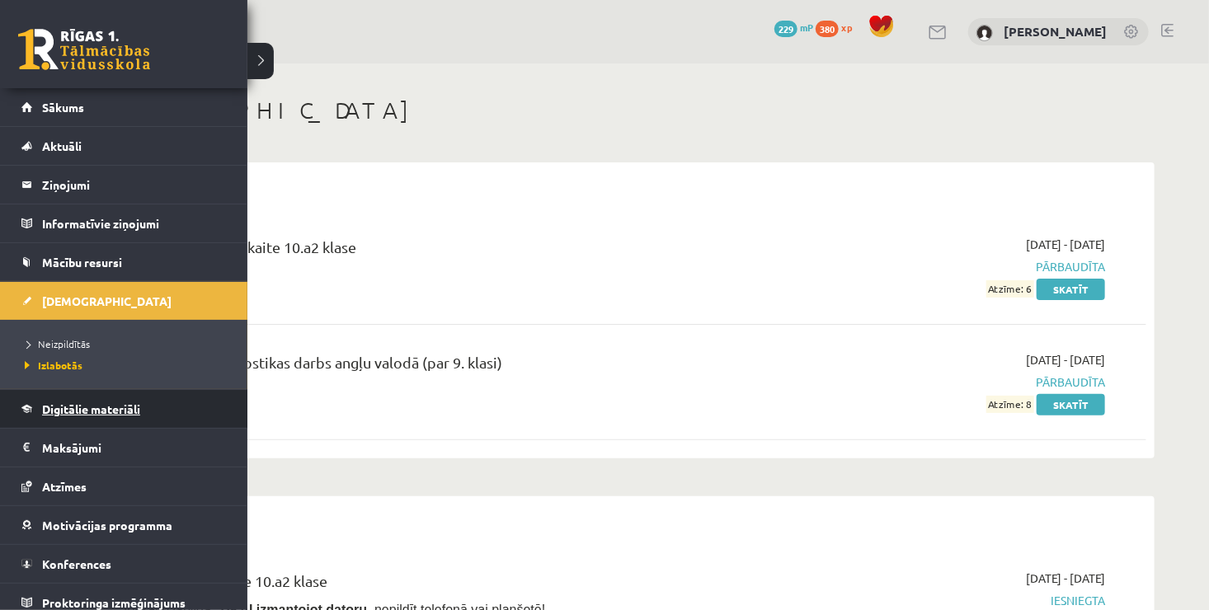
click at [81, 407] on span "Digitālie materiāli" at bounding box center [91, 409] width 98 height 15
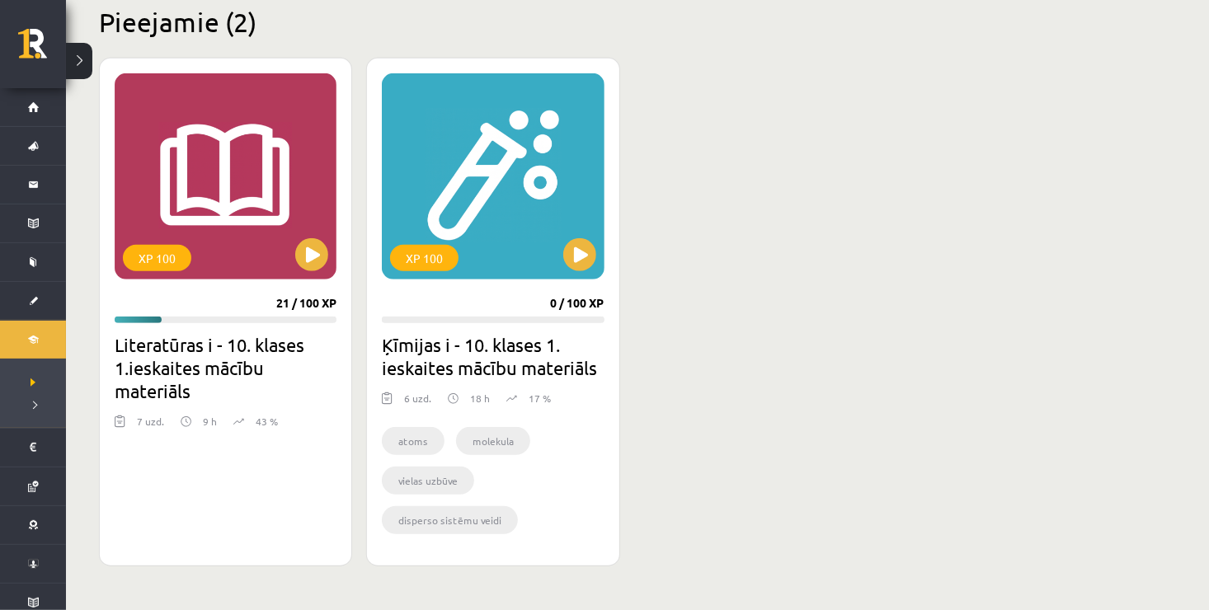
scroll to position [429, 0]
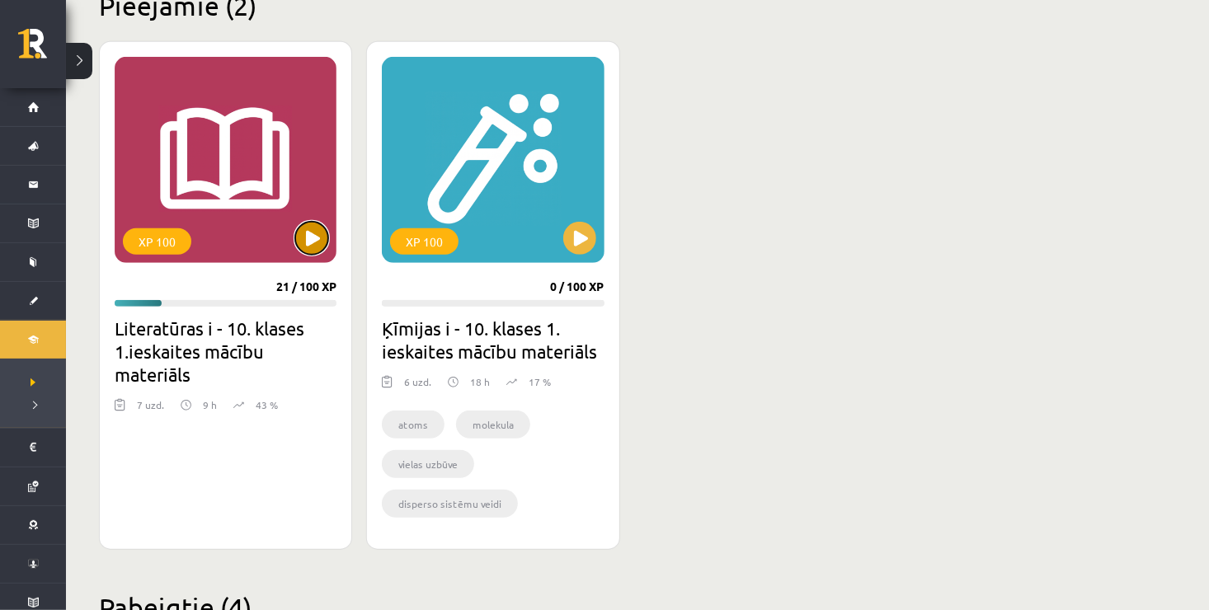
click at [308, 233] on button at bounding box center [311, 238] width 33 height 33
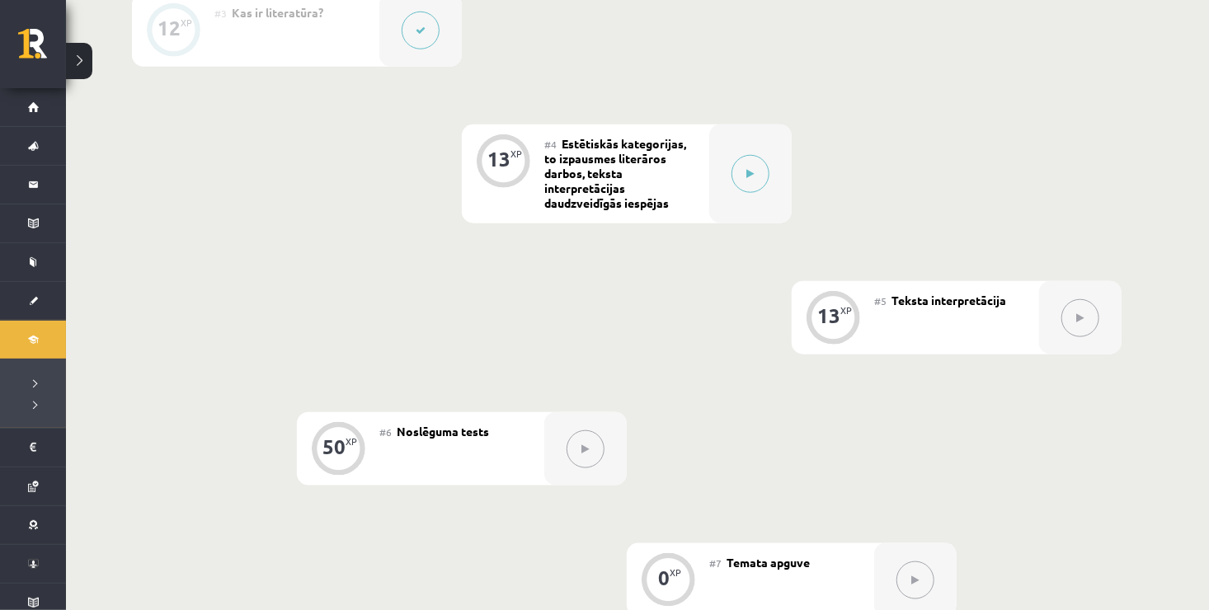
scroll to position [769, 0]
